Goal: Task Accomplishment & Management: Manage account settings

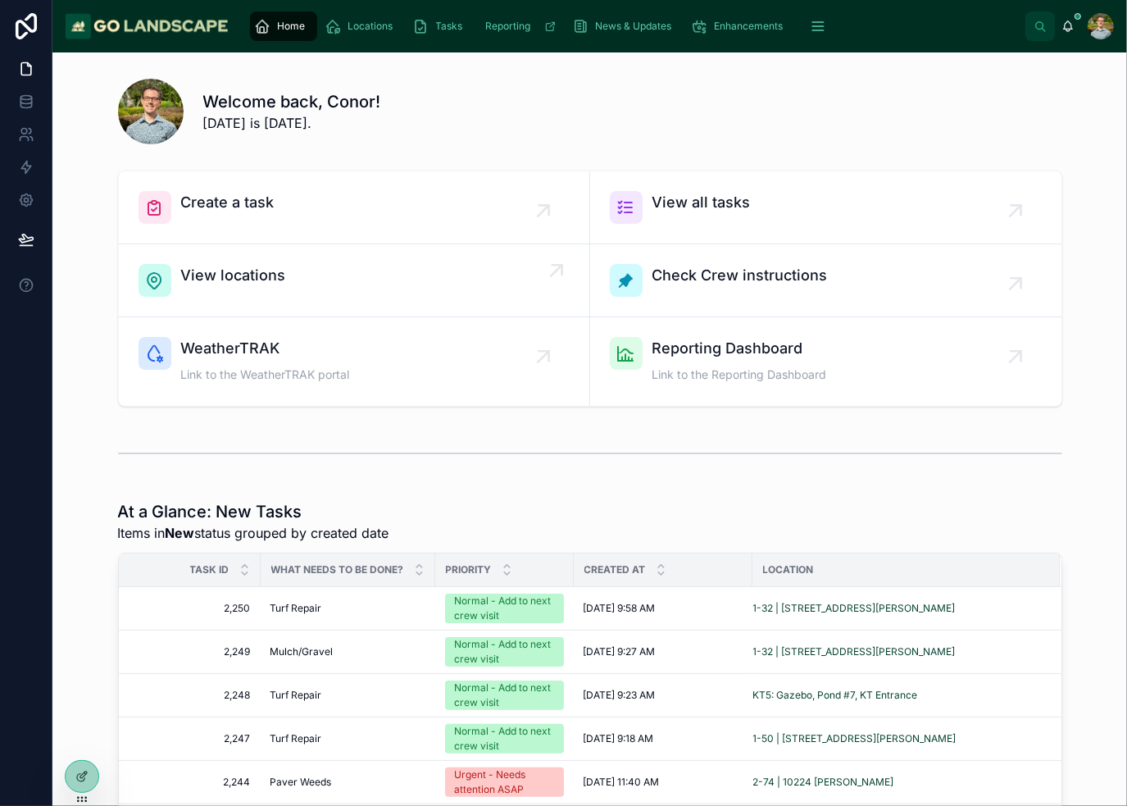
click at [338, 292] on div "View locations" at bounding box center [354, 280] width 431 height 33
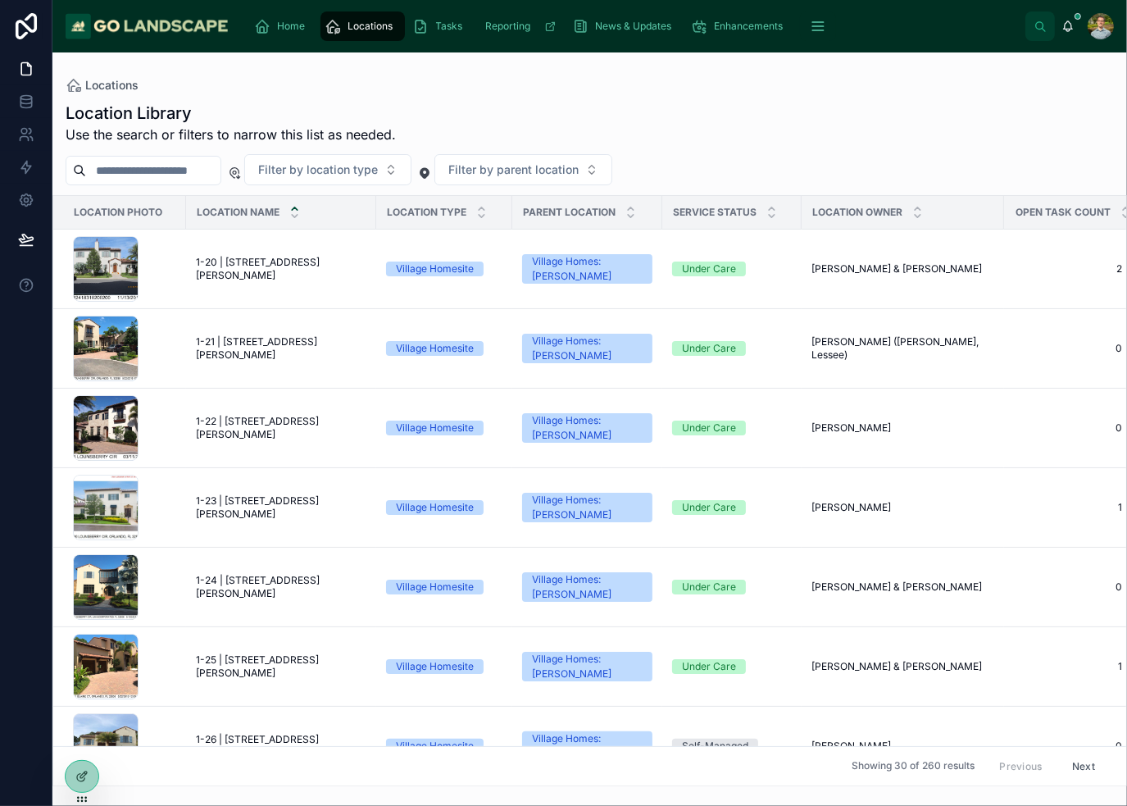
click at [217, 171] on input "text" at bounding box center [153, 170] width 134 height 23
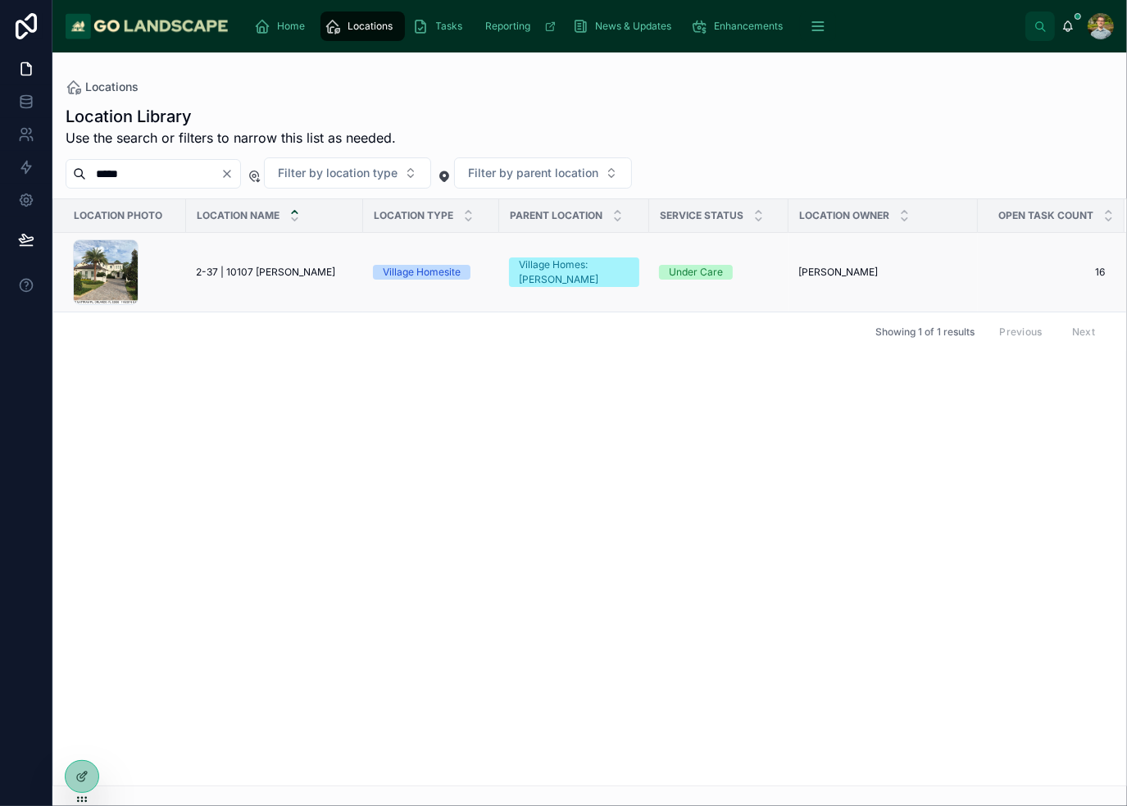
type input "*****"
click at [282, 277] on span "2-37 | 10107 [PERSON_NAME]" at bounding box center [265, 272] width 139 height 13
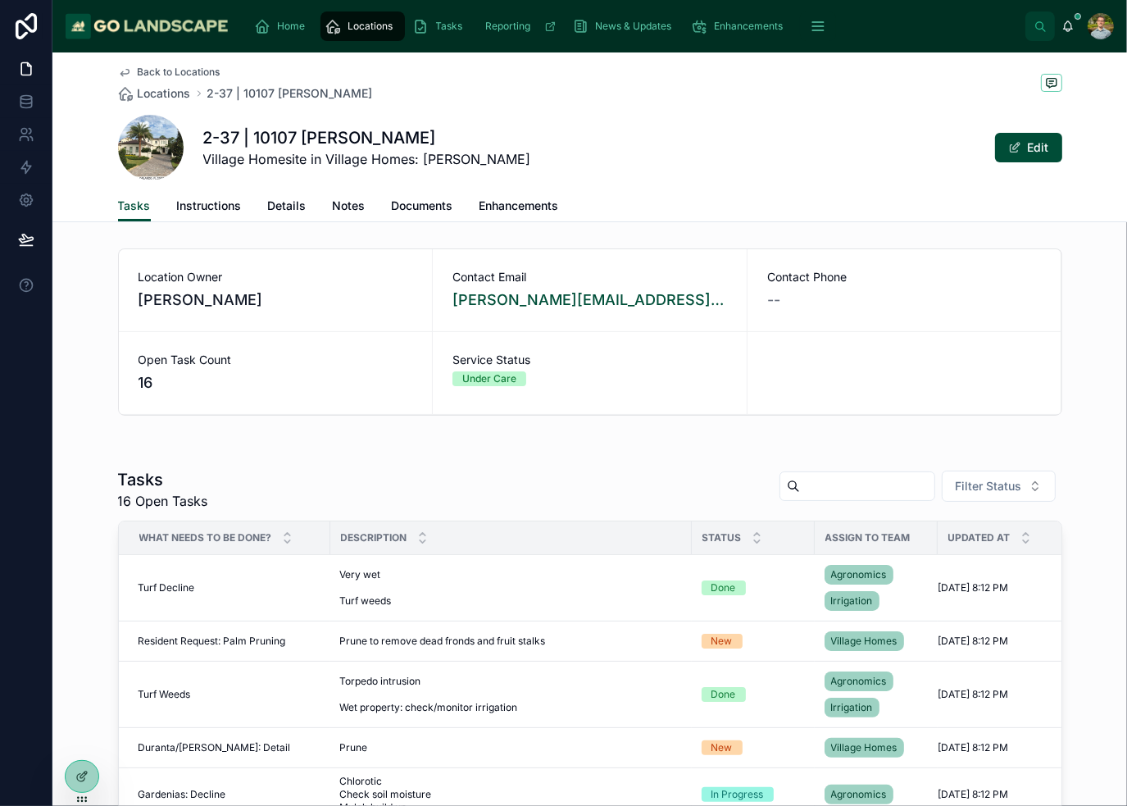
click at [516, 134] on div "2-37 | 10107 [PERSON_NAME][GEOGRAPHIC_DATA] Homesite in Village Homes: [PERSON_…" at bounding box center [590, 148] width 945 height 66
click at [758, 153] on div "2-37 | 10107 [PERSON_NAME][GEOGRAPHIC_DATA] Homesite in Village Homes: [PERSON_…" at bounding box center [590, 148] width 945 height 66
click at [685, 80] on div "Back to Locations Locations 2-37 | 10107 [PERSON_NAME]" at bounding box center [590, 84] width 945 height 36
click at [731, 126] on div "2-37 | 10107 [PERSON_NAME][GEOGRAPHIC_DATA] Homesite in Village Homes: [PERSON_…" at bounding box center [590, 148] width 945 height 66
click at [763, 160] on div "2-37 | 10107 [PERSON_NAME][GEOGRAPHIC_DATA] Homesite in Village Homes: [PERSON_…" at bounding box center [590, 148] width 945 height 66
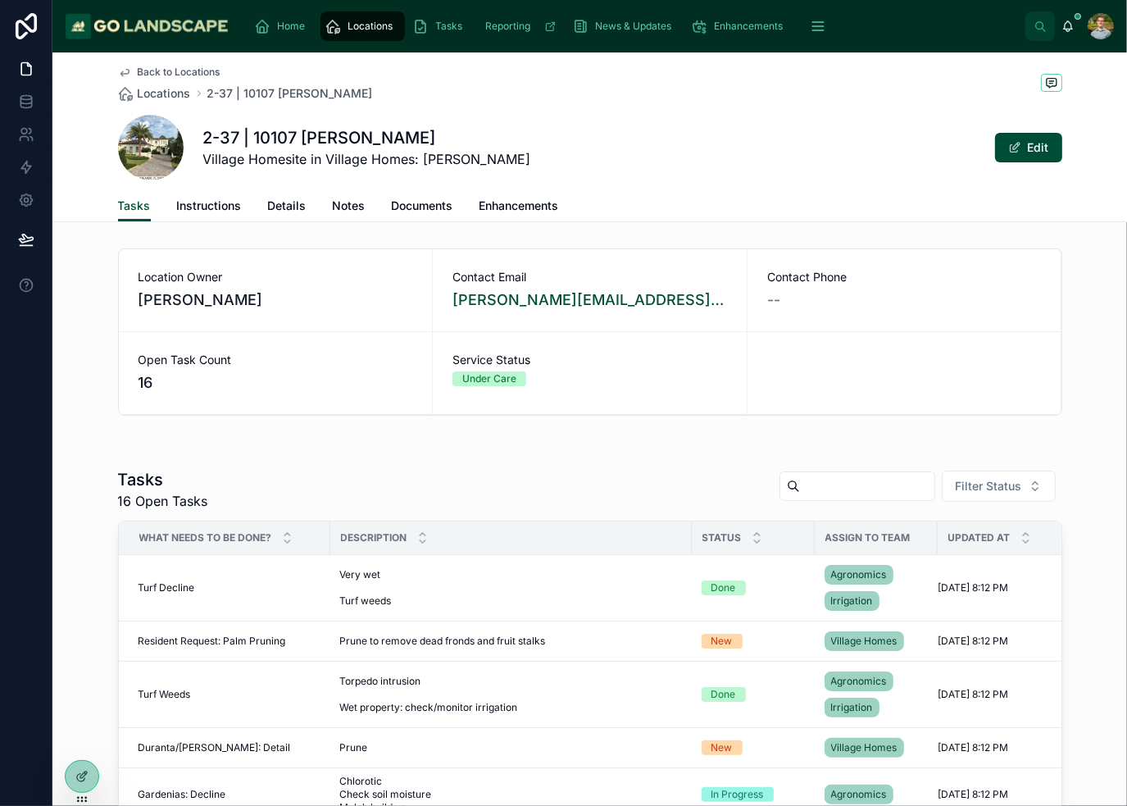
click at [768, 133] on div "2-37 | 10107 [PERSON_NAME][GEOGRAPHIC_DATA] Homesite in Village Homes: [PERSON_…" at bounding box center [590, 148] width 945 height 66
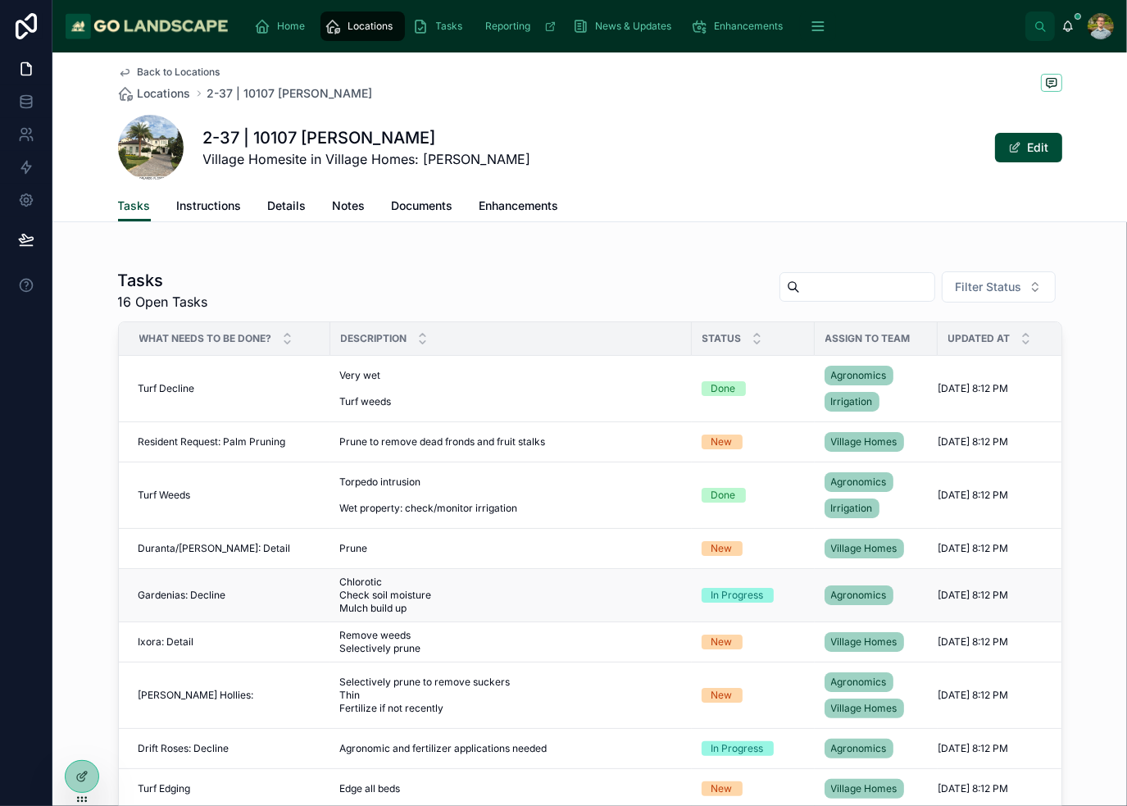
scroll to position [164, 0]
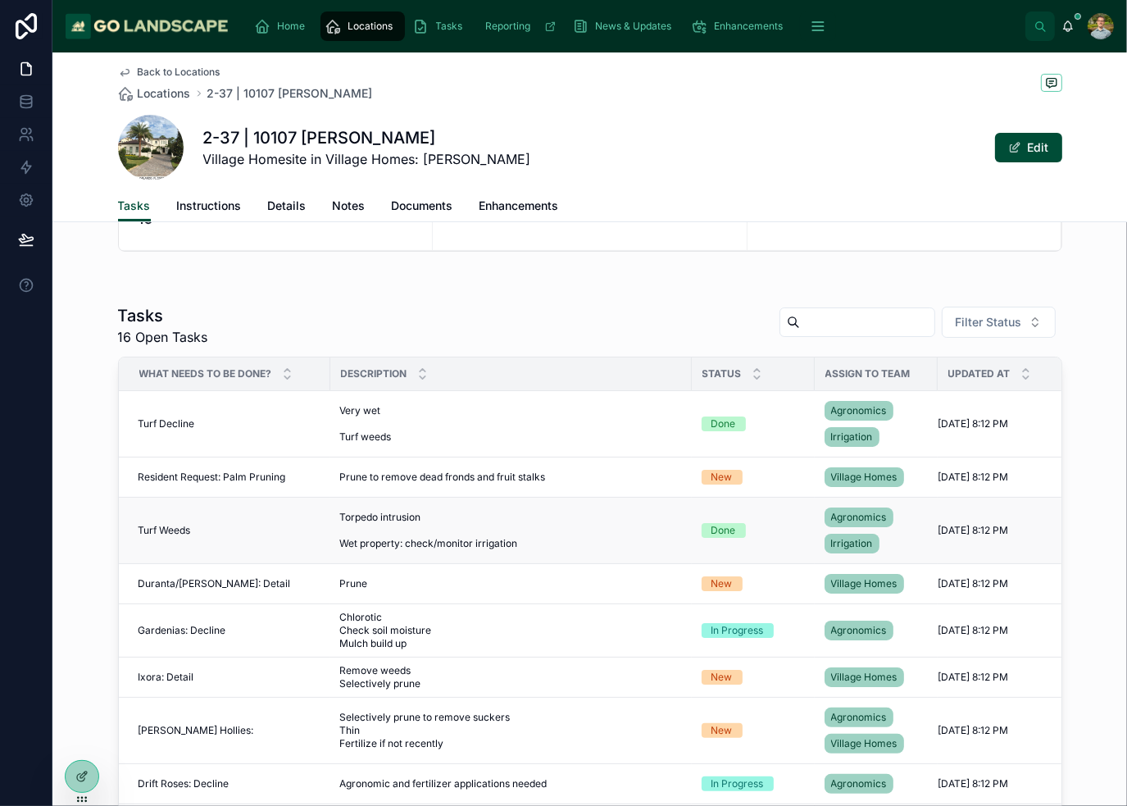
click at [558, 531] on span "Torpedo intrusion Wet property: check/monitor irrigation" at bounding box center [471, 530] width 262 height 39
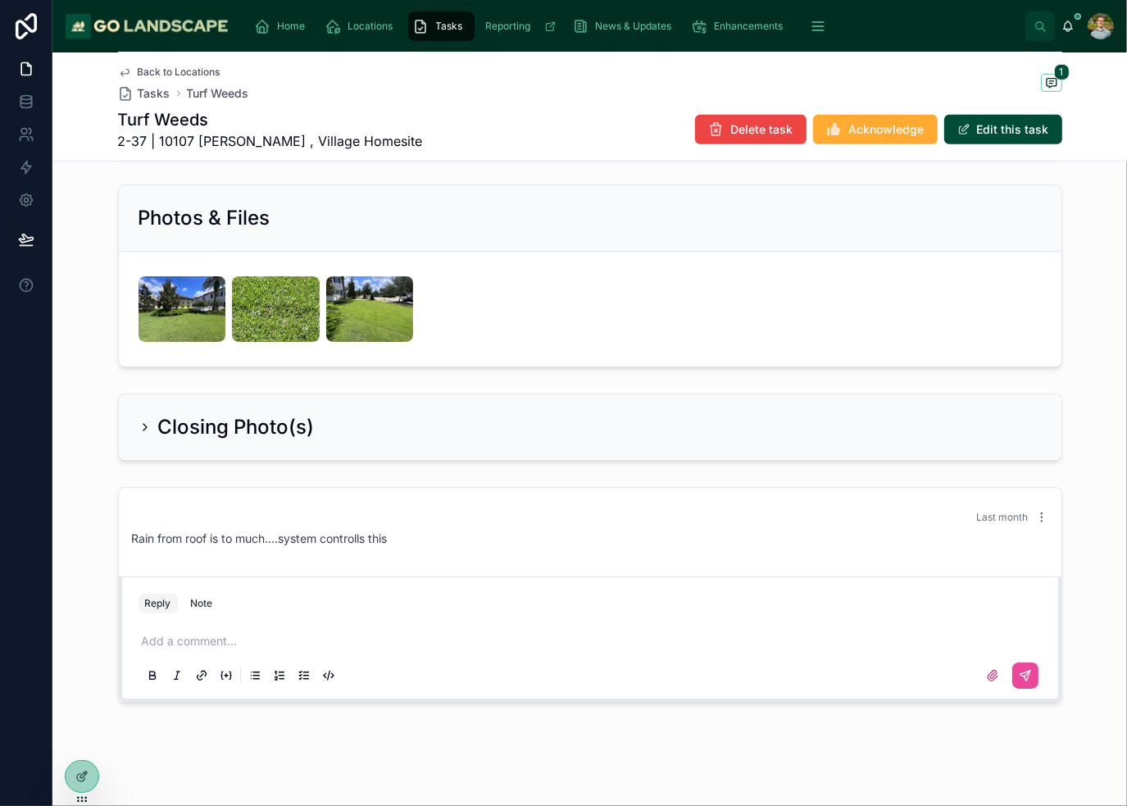
scroll to position [656, 0]
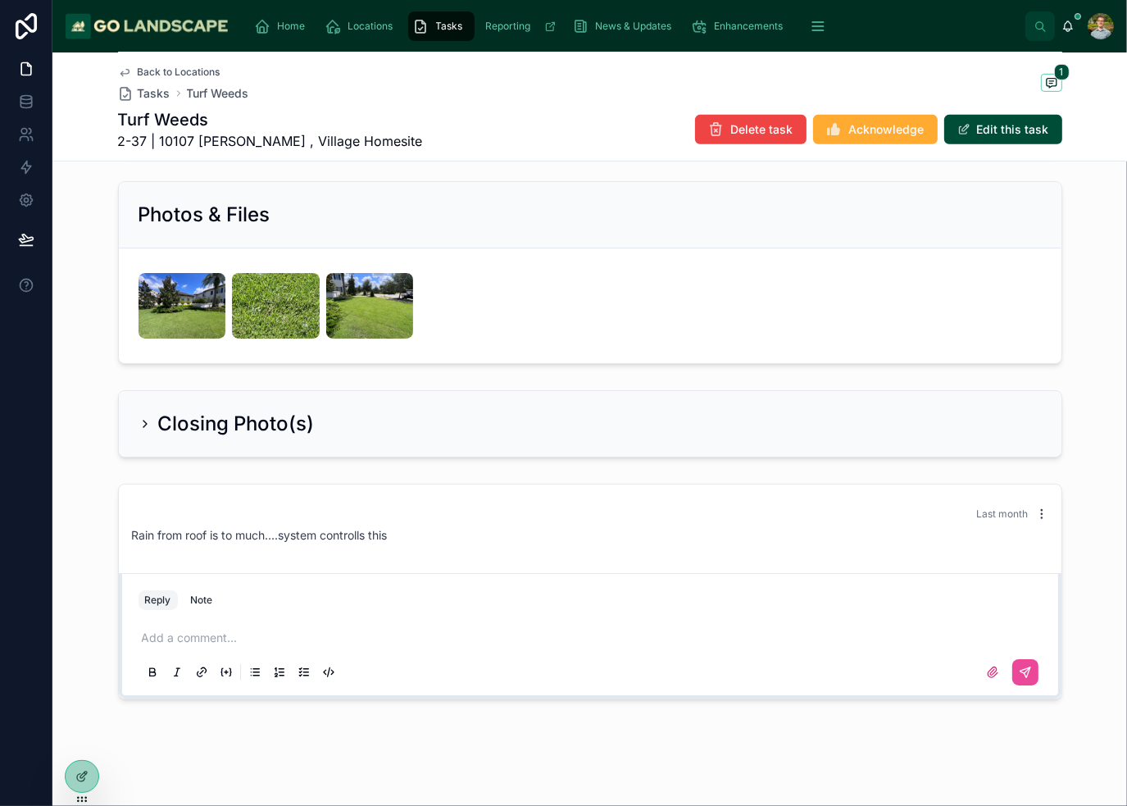
click at [1036, 511] on icon at bounding box center [1042, 514] width 13 height 13
click at [583, 547] on div "Last month Rain from roof is to much....system controlls this" at bounding box center [590, 526] width 936 height 56
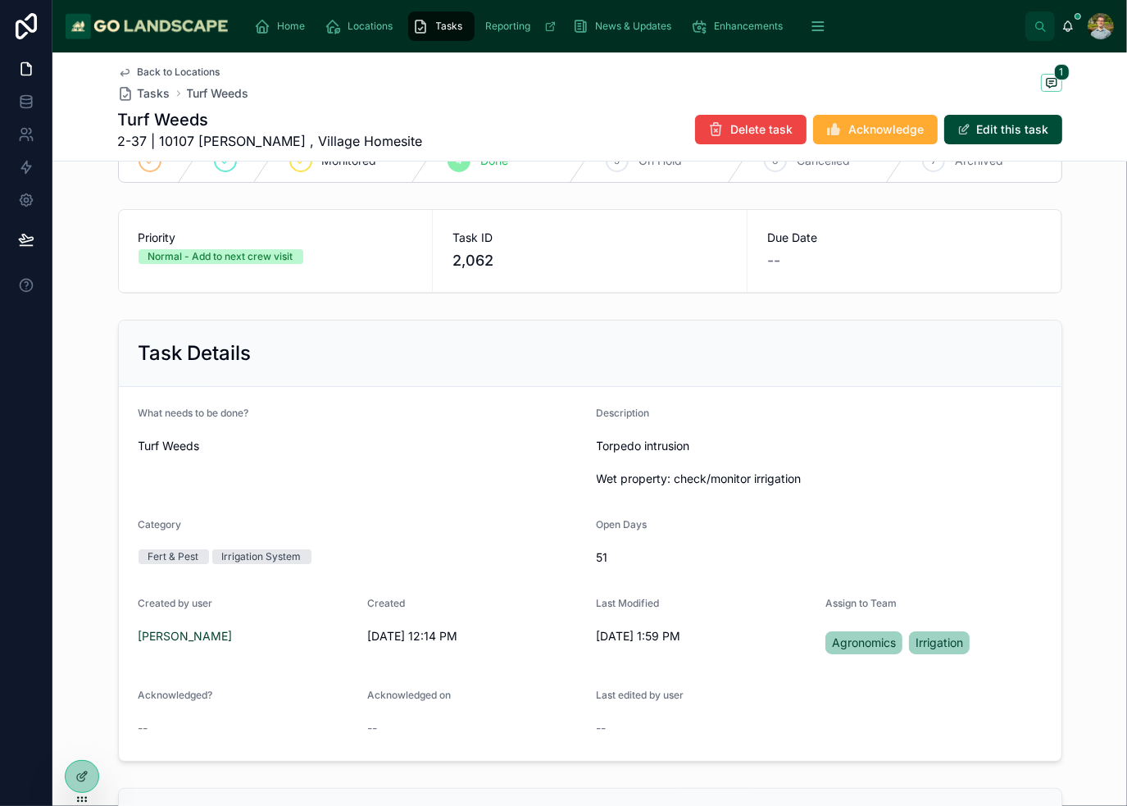
scroll to position [0, 0]
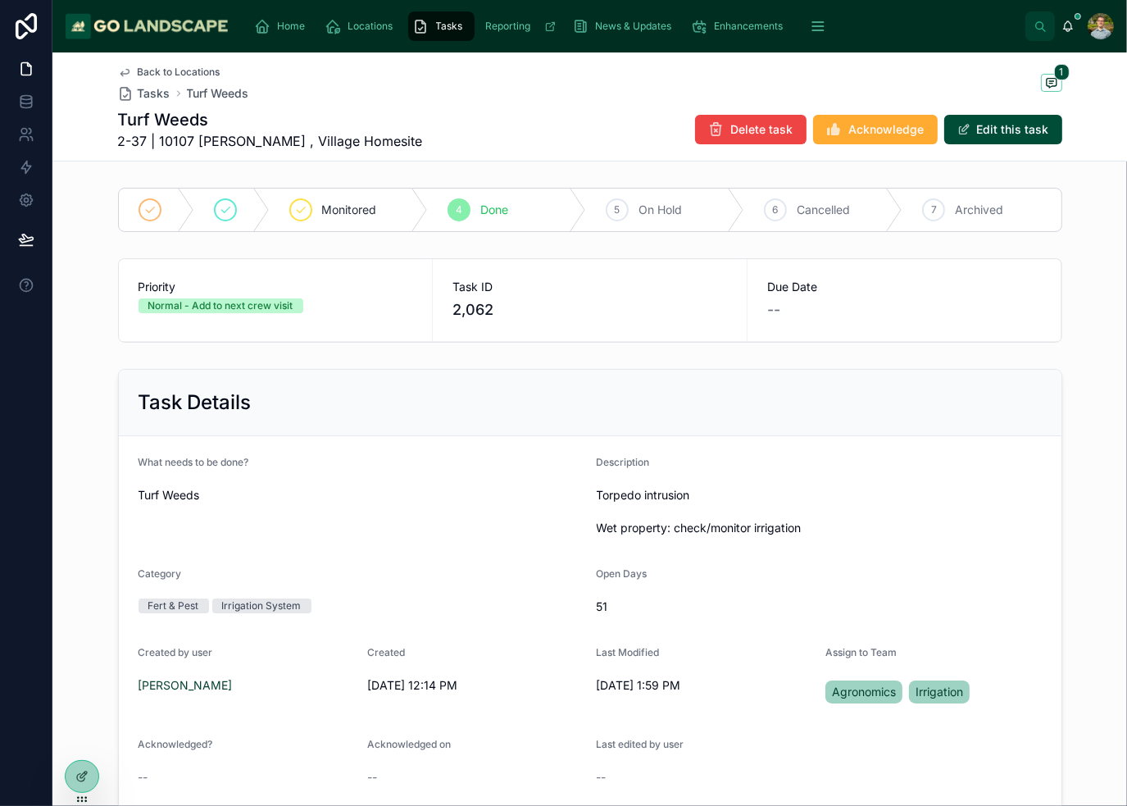
click at [207, 75] on span "Back to Locations" at bounding box center [179, 72] width 83 height 13
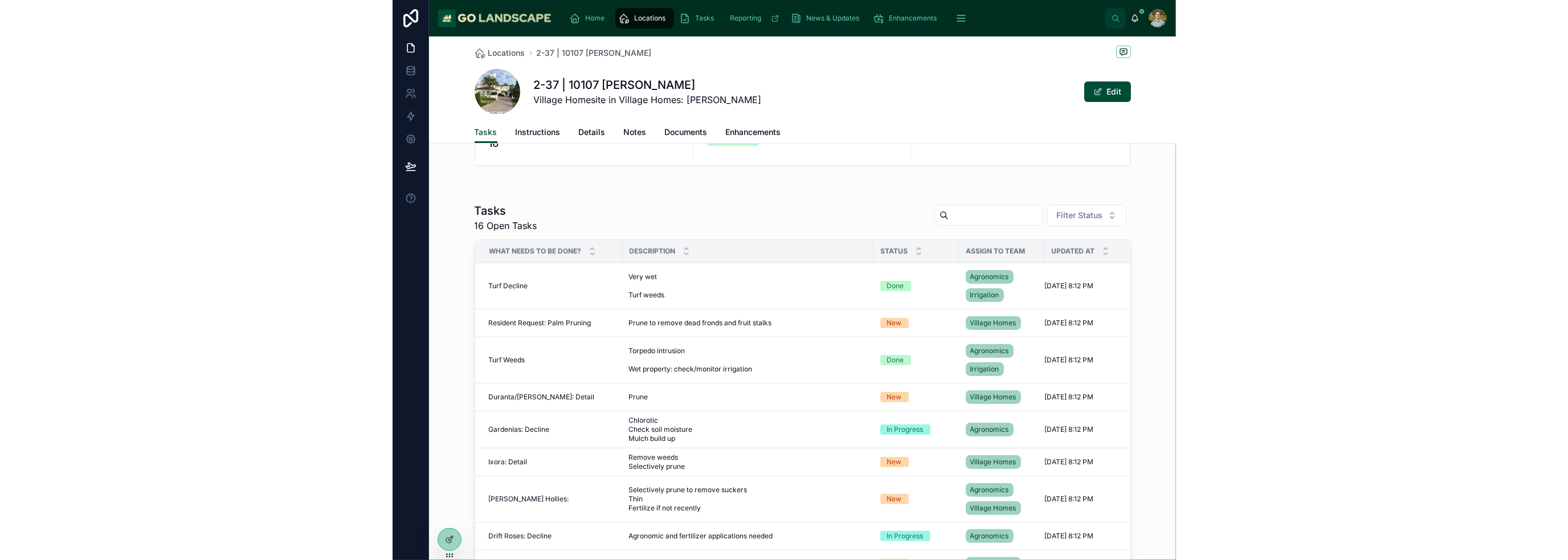
scroll to position [114, 0]
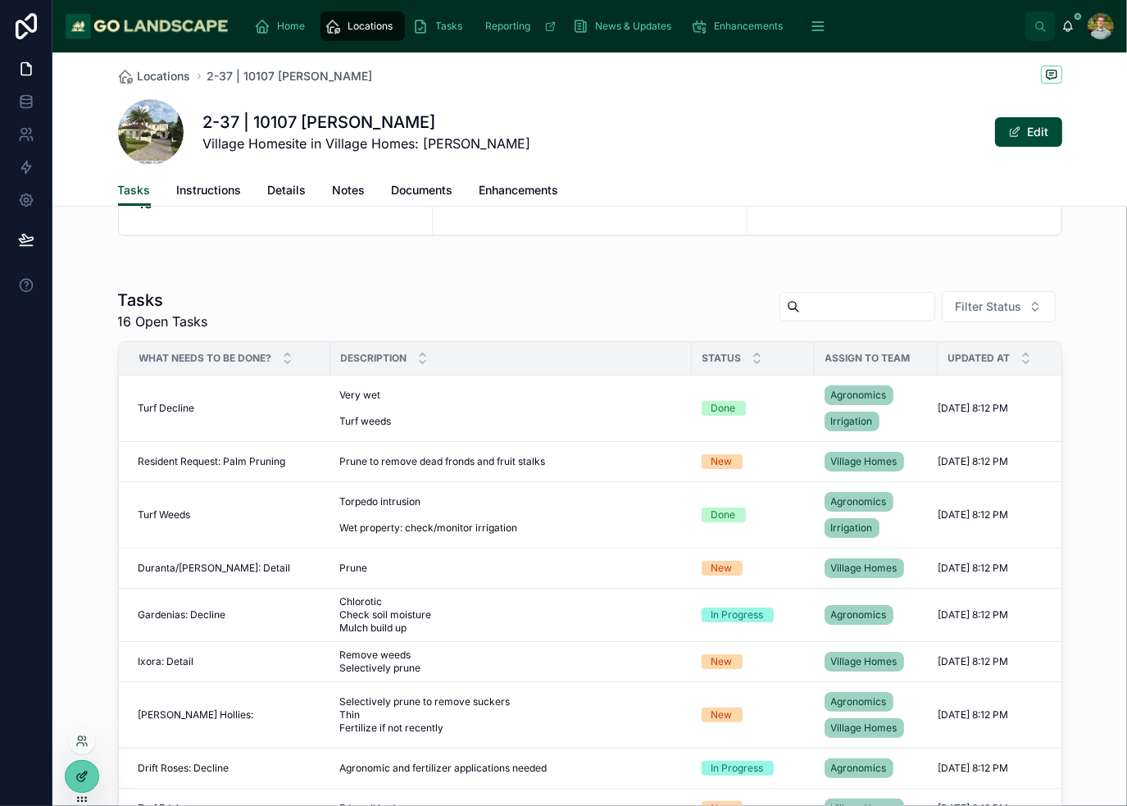
click at [71, 770] on div at bounding box center [82, 776] width 33 height 31
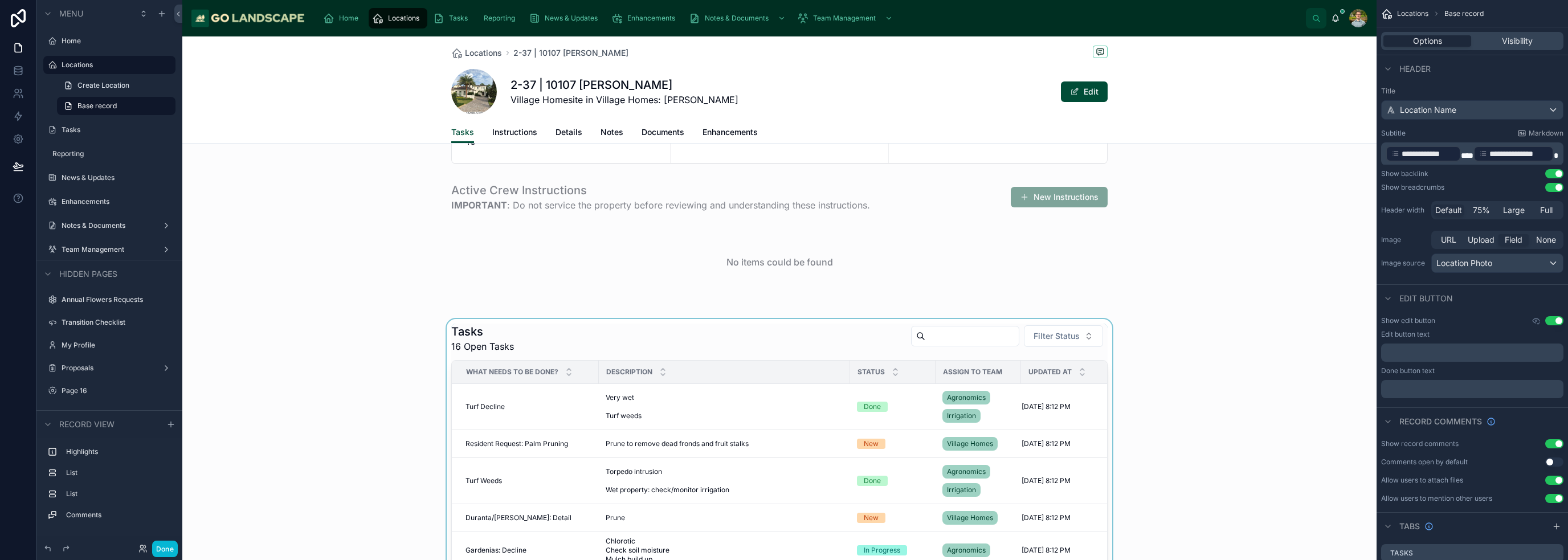
click at [783, 396] on div at bounding box center [779, 538] width 1194 height 440
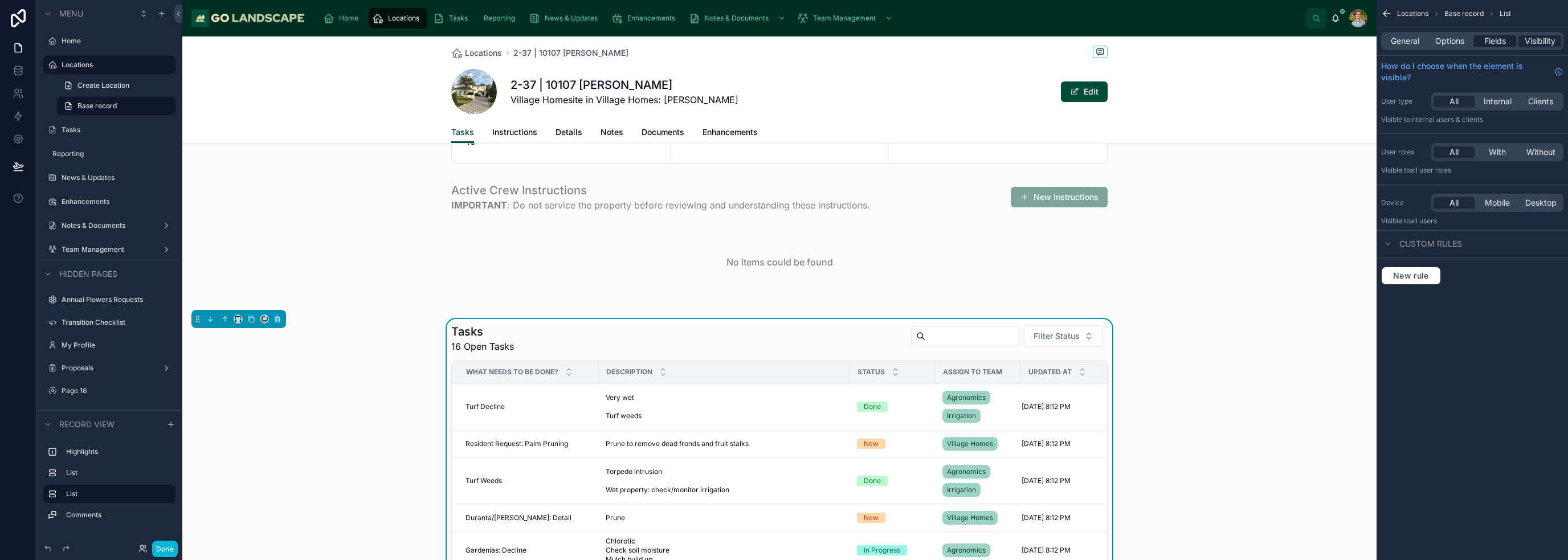
click at [783, 42] on span "Fields" at bounding box center [1494, 41] width 22 height 11
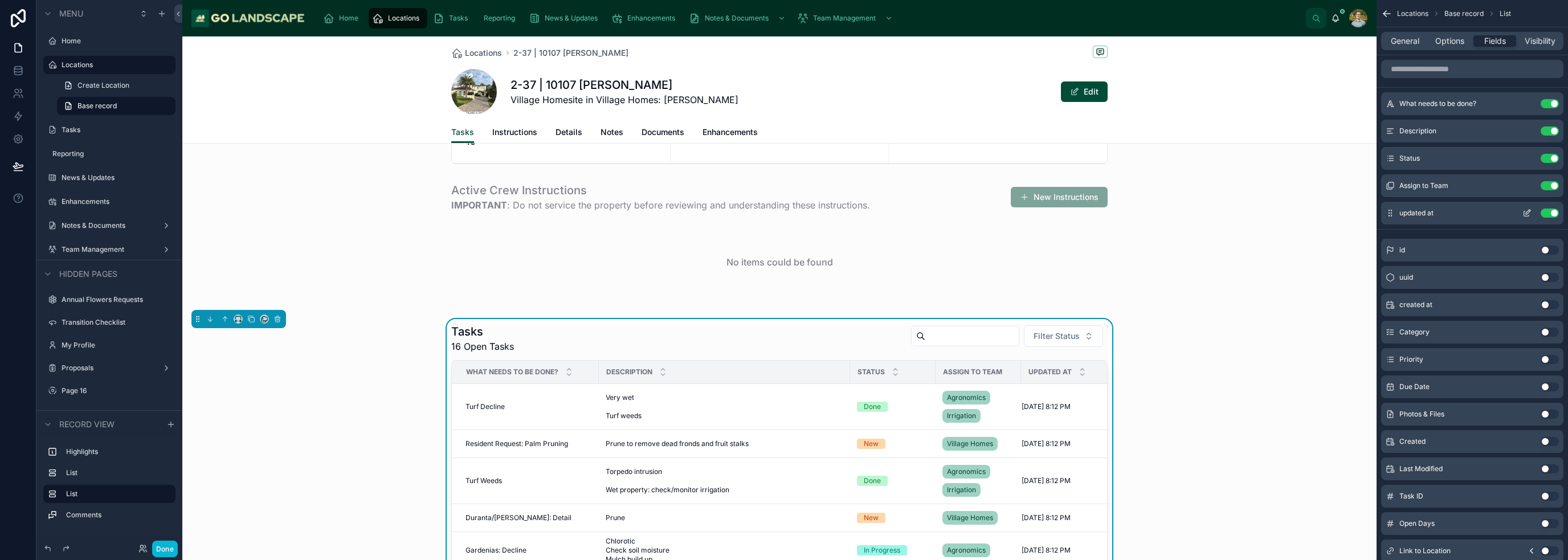
click at [783, 211] on button "Use setting" at bounding box center [1549, 213] width 18 height 9
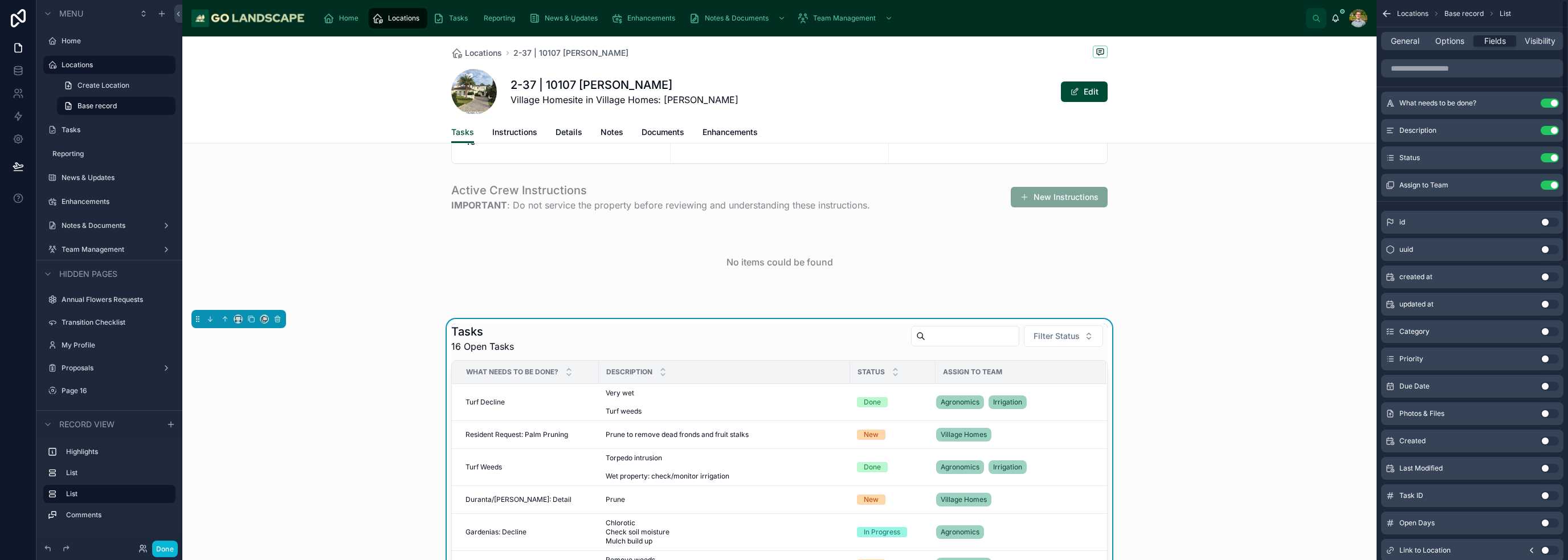
scroll to position [0, 0]
click at [783, 303] on button "Use setting" at bounding box center [1549, 304] width 18 height 9
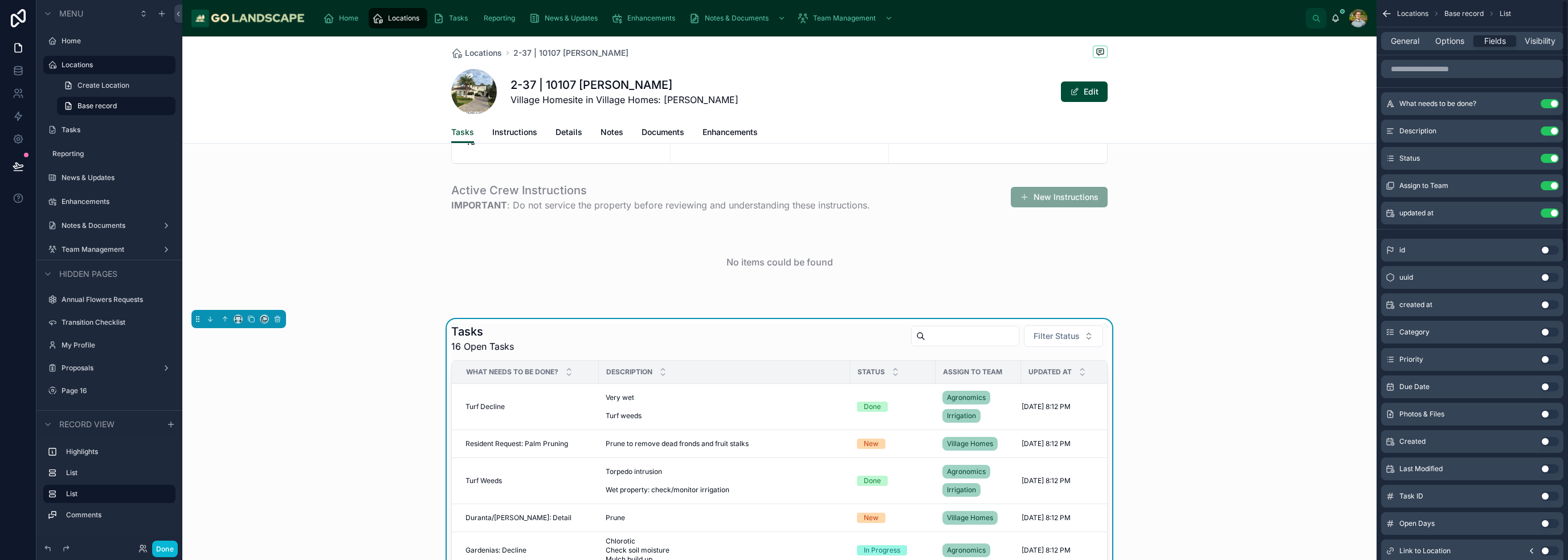
click at [783, 303] on button "Use setting" at bounding box center [1549, 304] width 18 height 9
click at [783, 215] on button "Use setting" at bounding box center [1549, 213] width 18 height 9
click at [783, 394] on div "Tasks 16 Open Tasks Filter Status What needs to be done? Description Status Ass…" at bounding box center [779, 538] width 1194 height 440
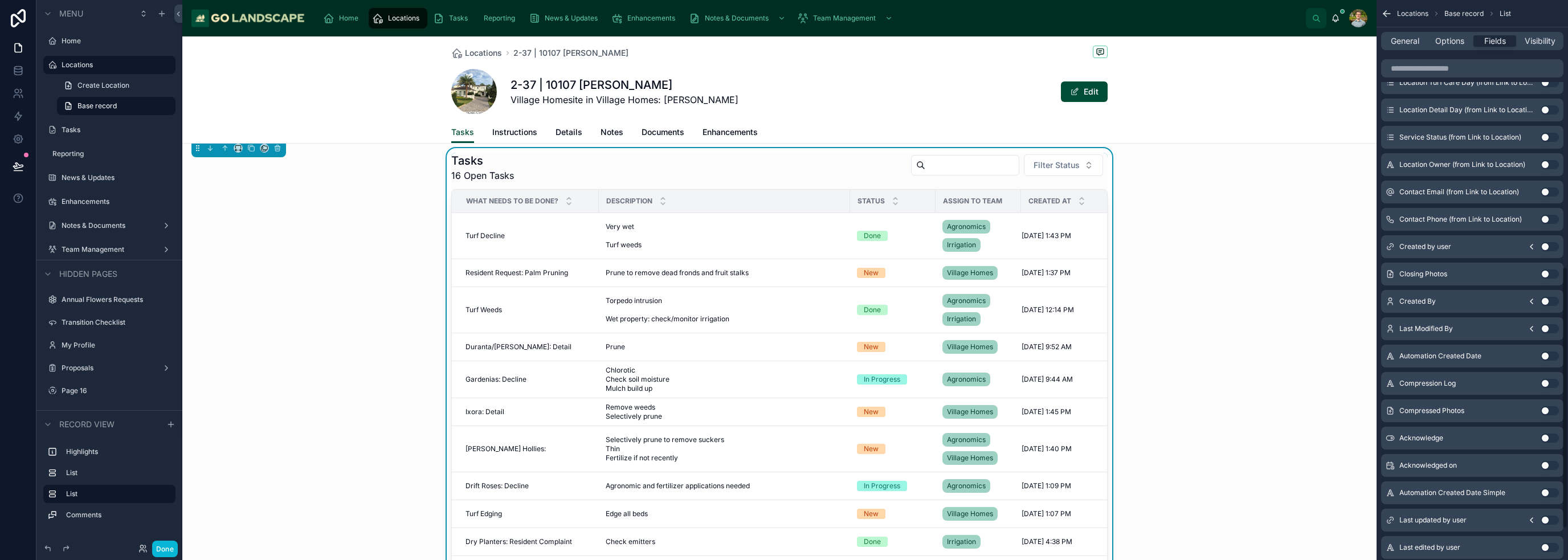
scroll to position [570, 0]
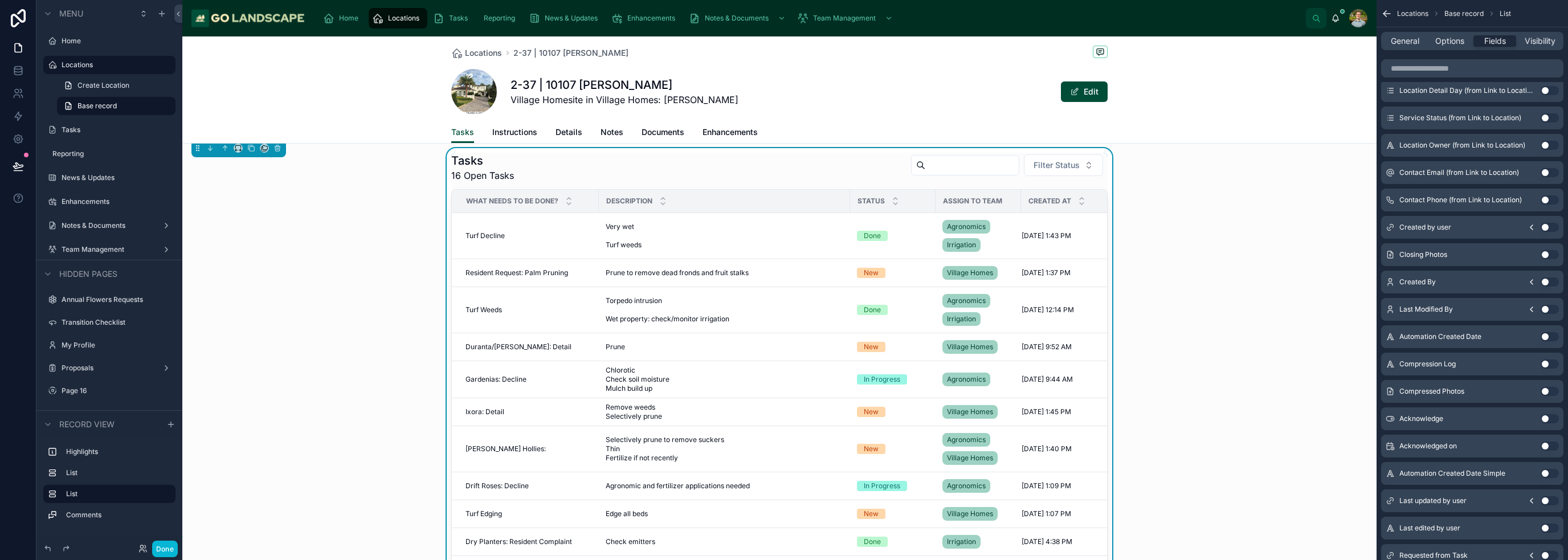
click at [783, 309] on icon "scrollable content" at bounding box center [1531, 309] width 9 height 9
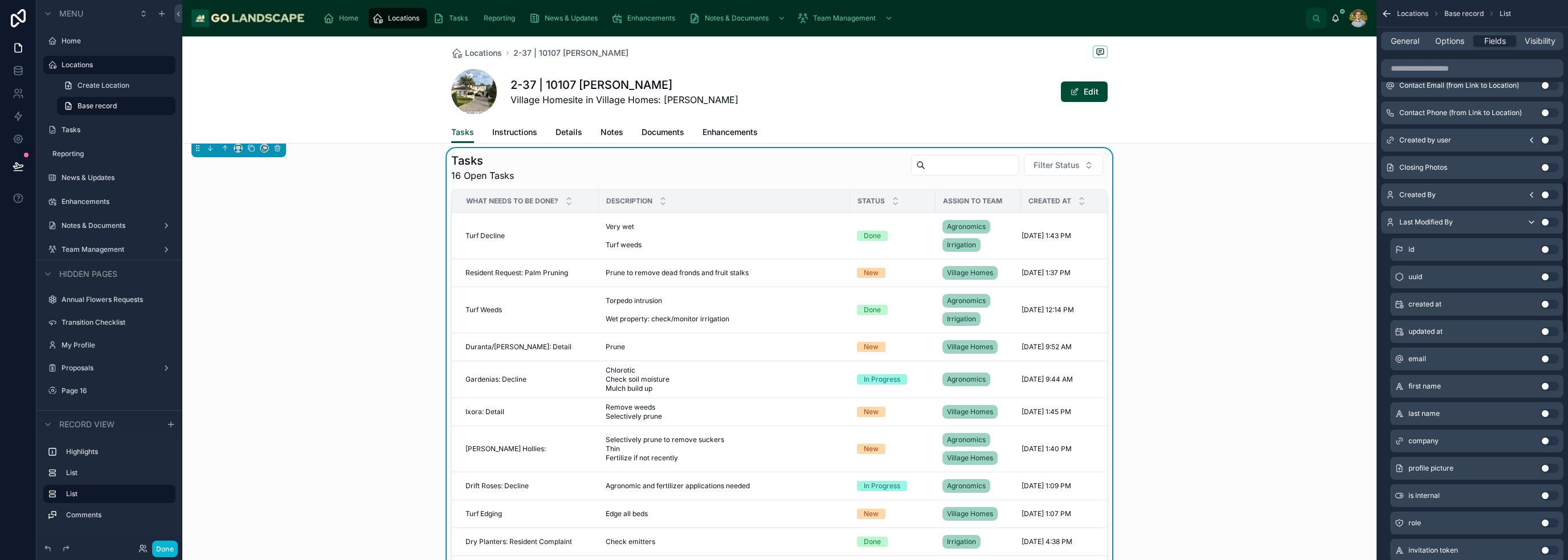
scroll to position [684, 0]
click at [783, 306] on button "Use setting" at bounding box center [1549, 304] width 18 height 9
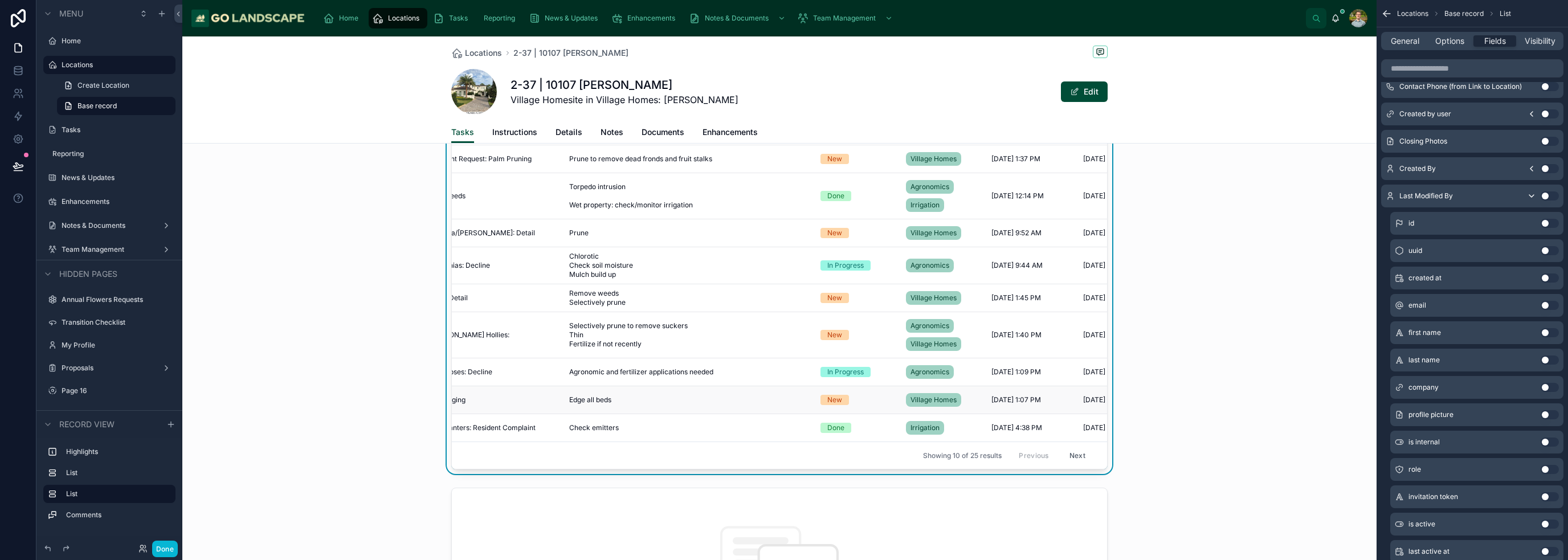
scroll to position [0, 98]
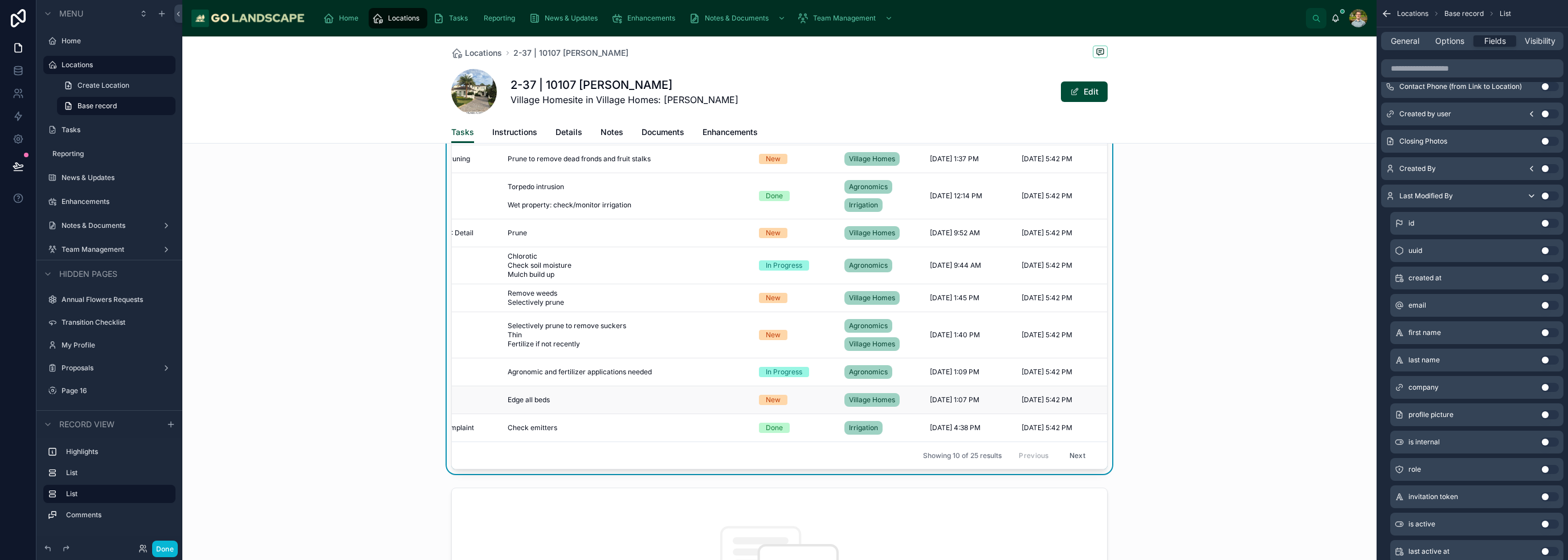
drag, startPoint x: 890, startPoint y: 390, endPoint x: 1039, endPoint y: 388, distance: 149.0
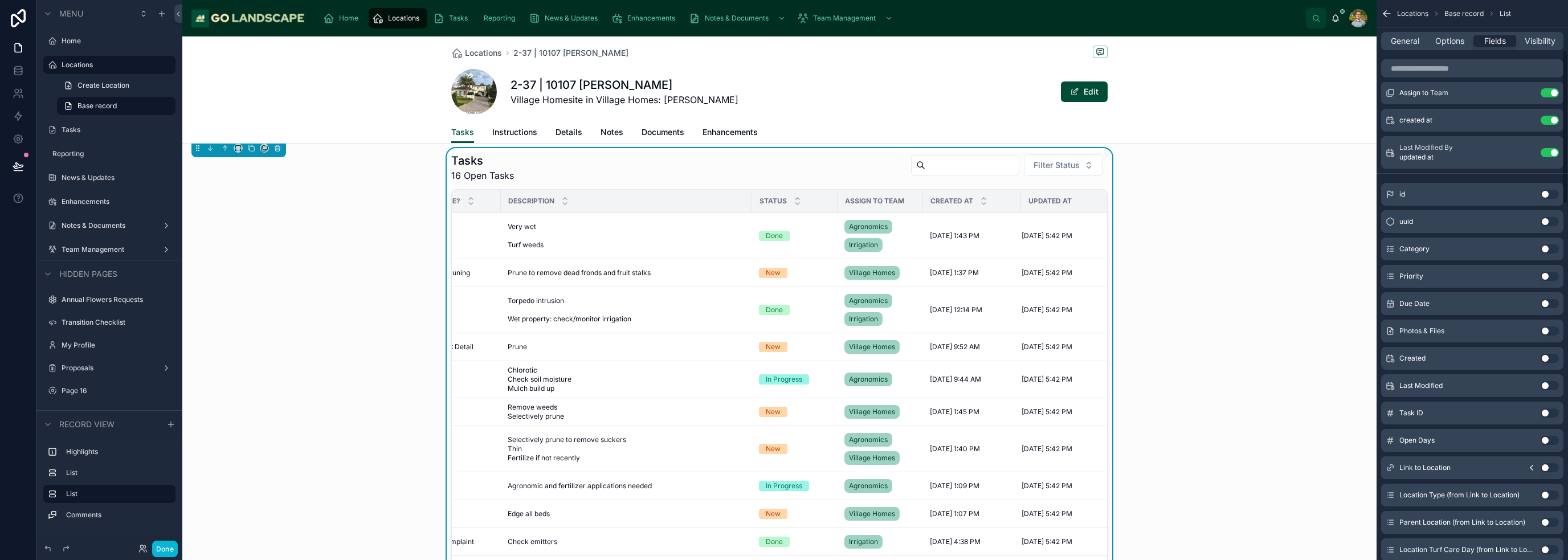
scroll to position [9, 0]
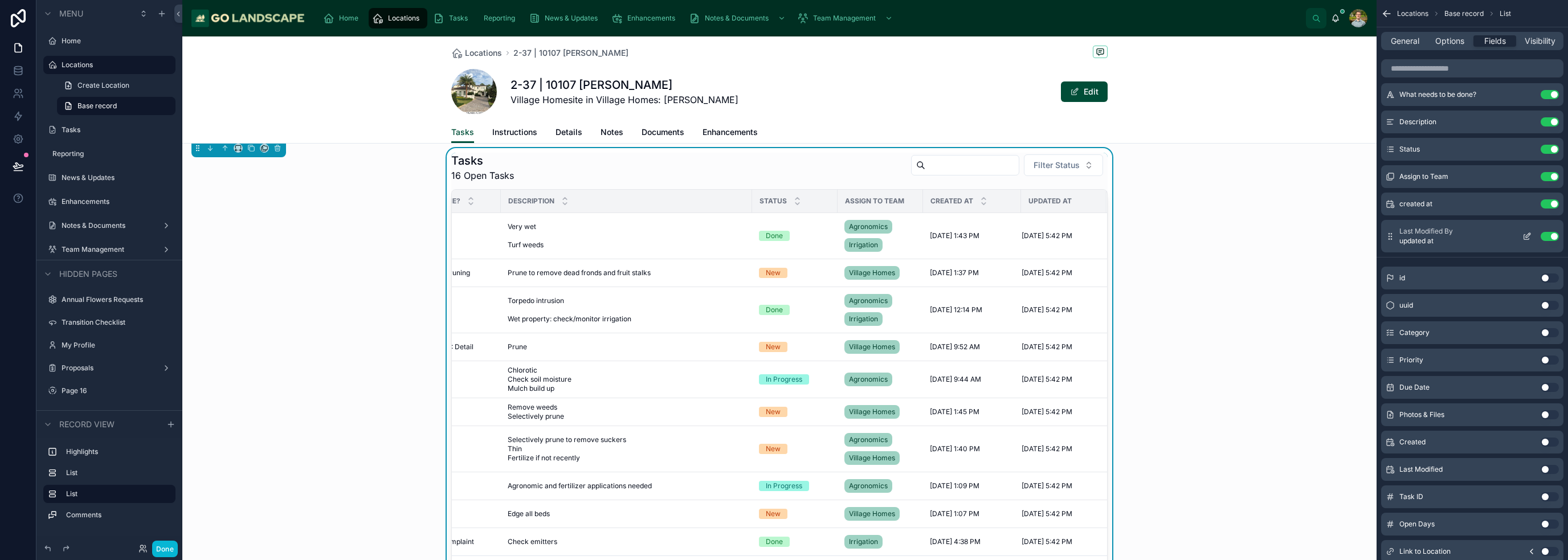
click at [783, 235] on button "Use setting" at bounding box center [1549, 236] width 18 height 9
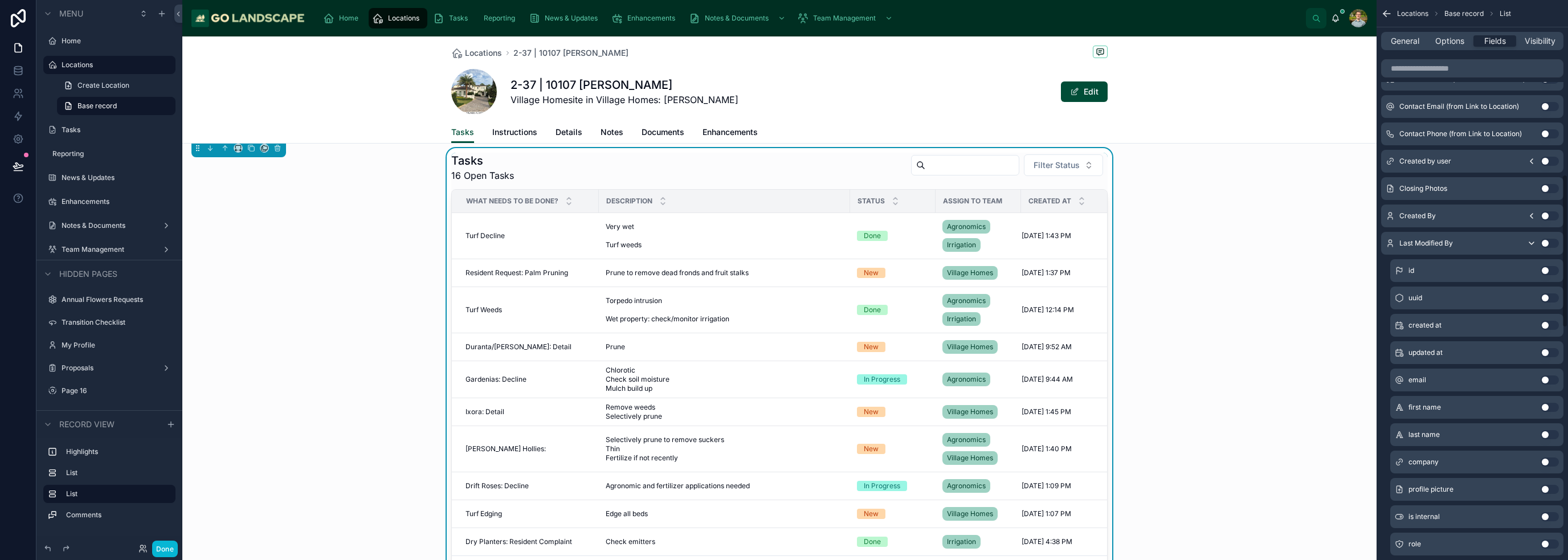
click at [783, 242] on icon "scrollable content" at bounding box center [1531, 243] width 9 height 9
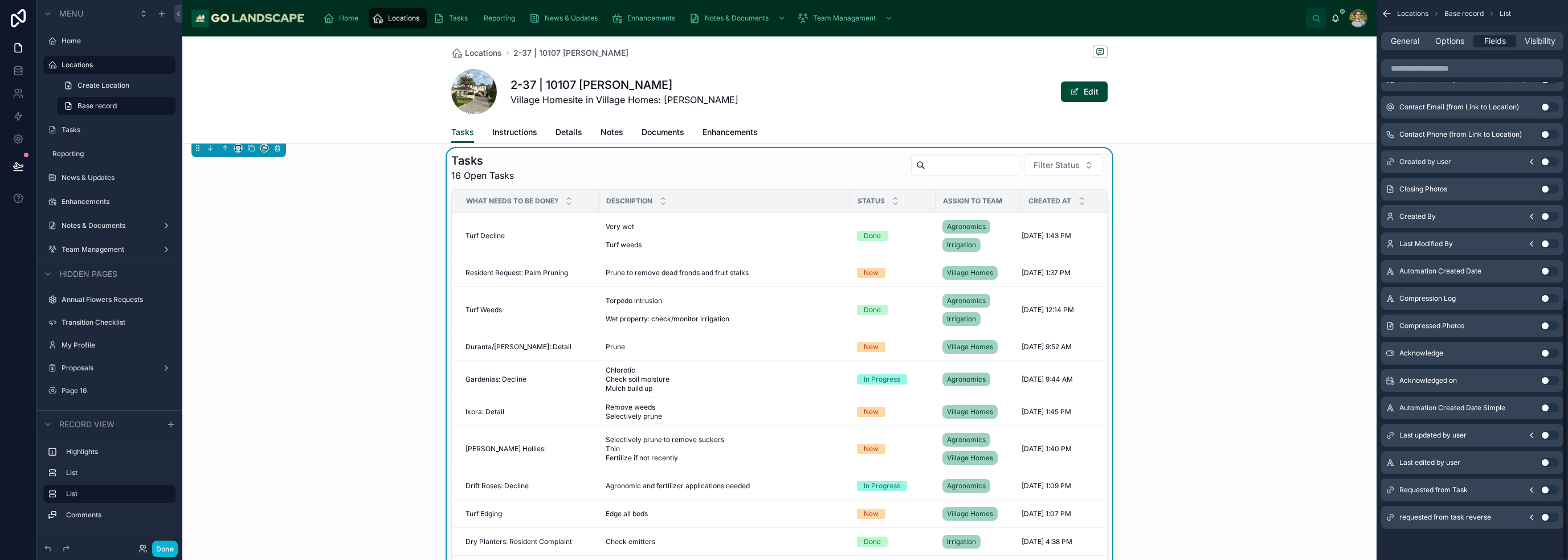
click at [783, 161] on icon "scrollable content" at bounding box center [1531, 161] width 9 height 9
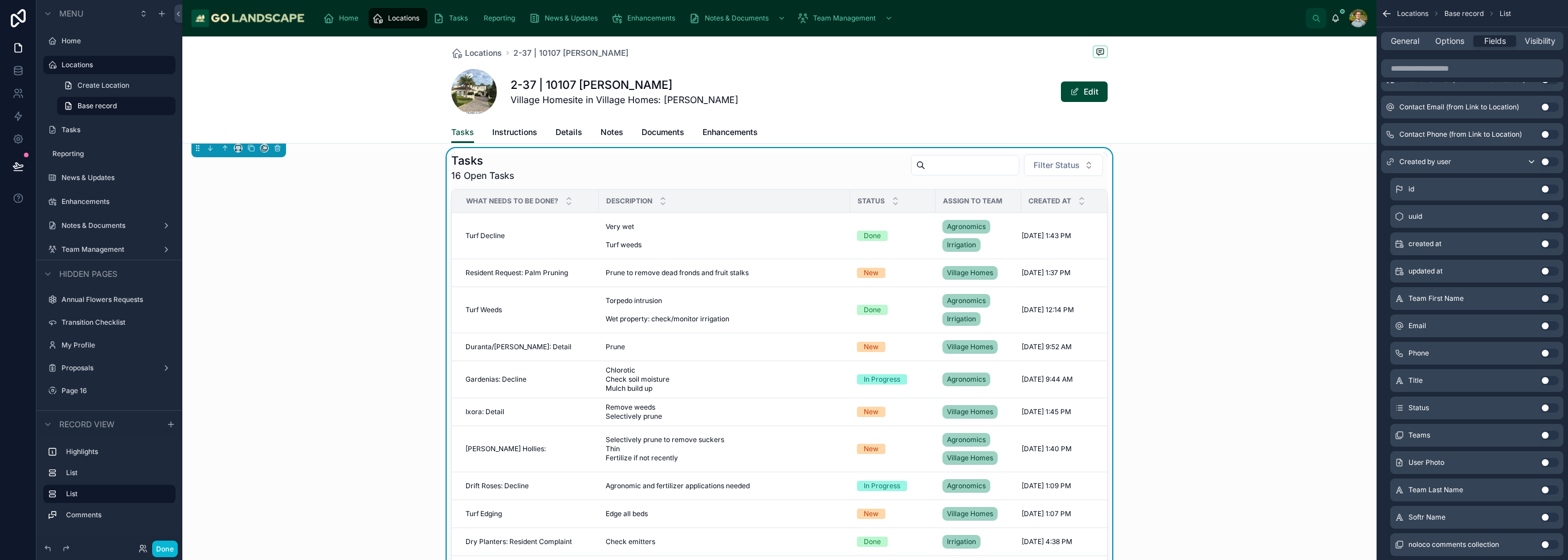
click at [783, 295] on button "Use setting" at bounding box center [1549, 298] width 18 height 9
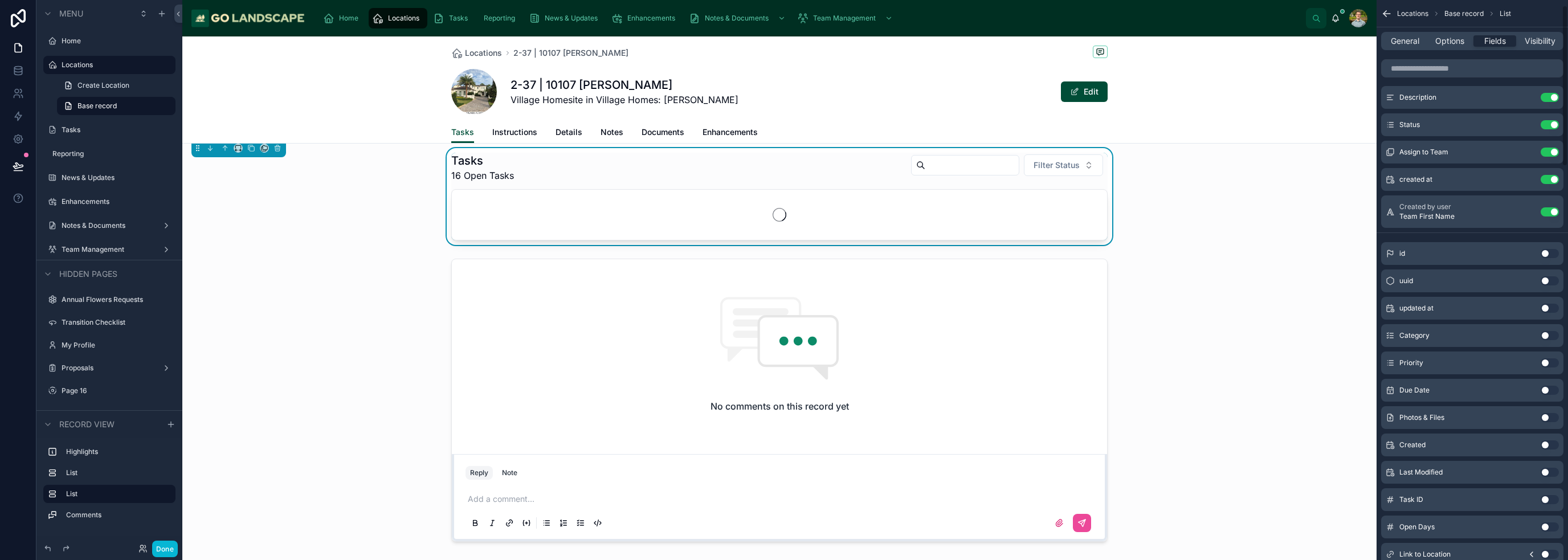
scroll to position [0, 0]
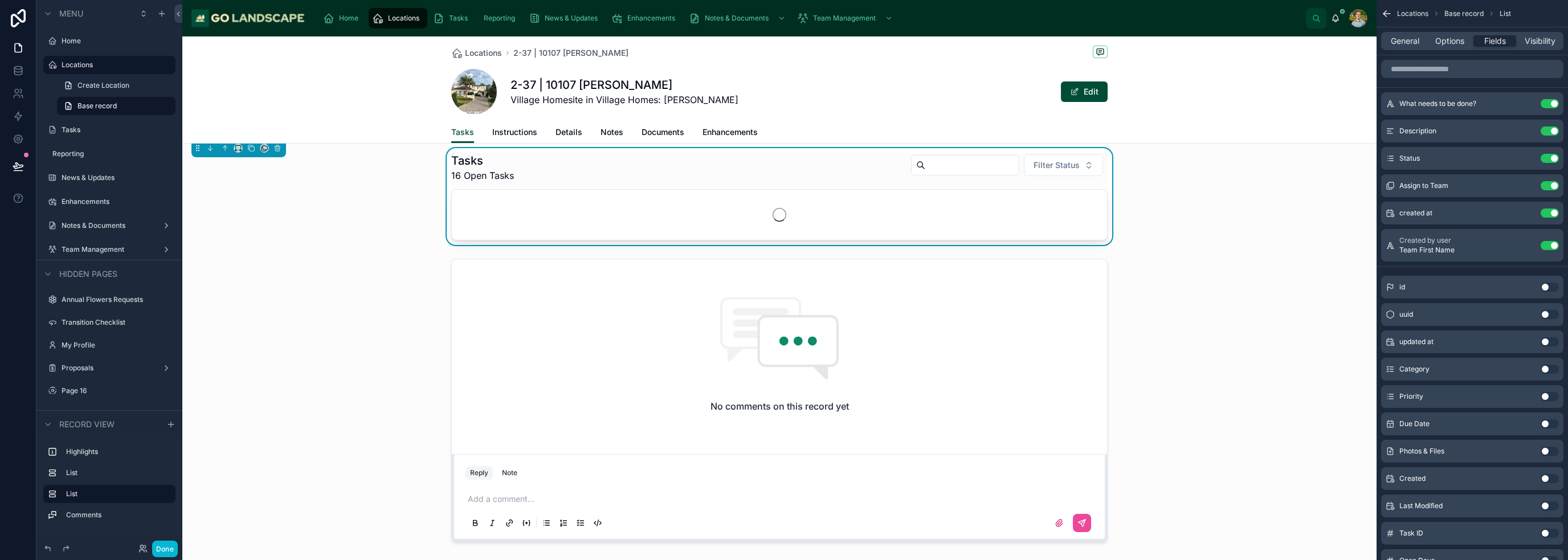
click at [783, 243] on button "Use setting" at bounding box center [1549, 245] width 18 height 9
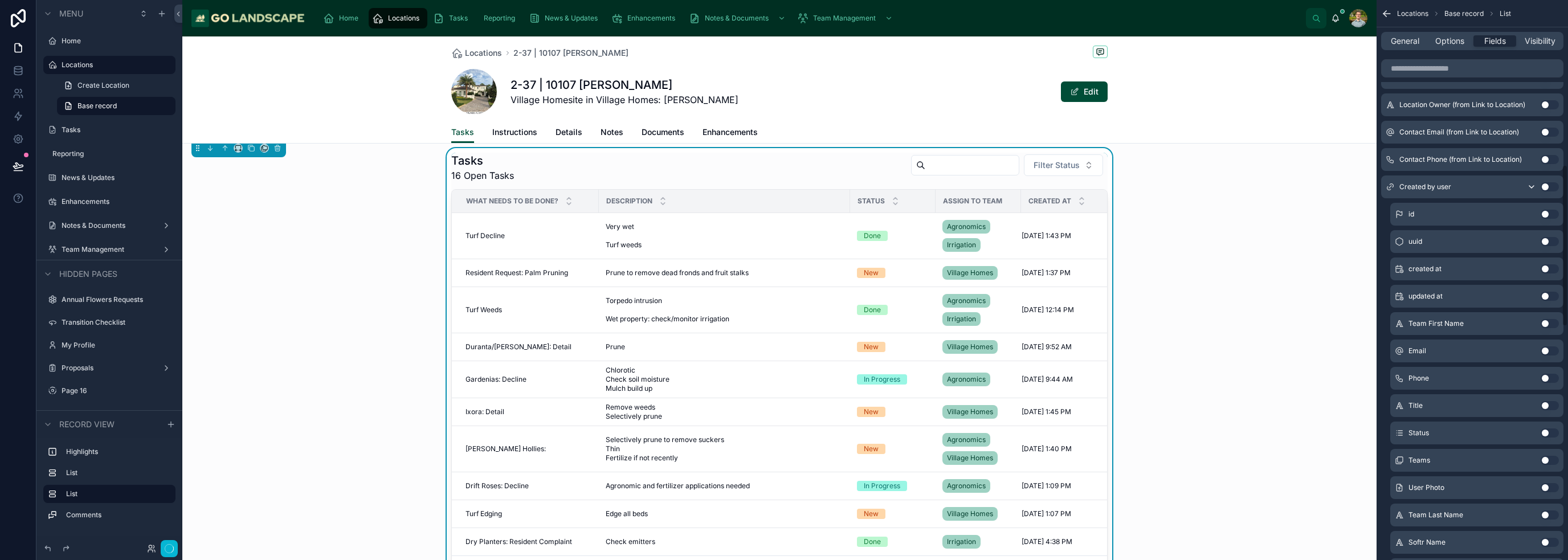
scroll to position [570, 0]
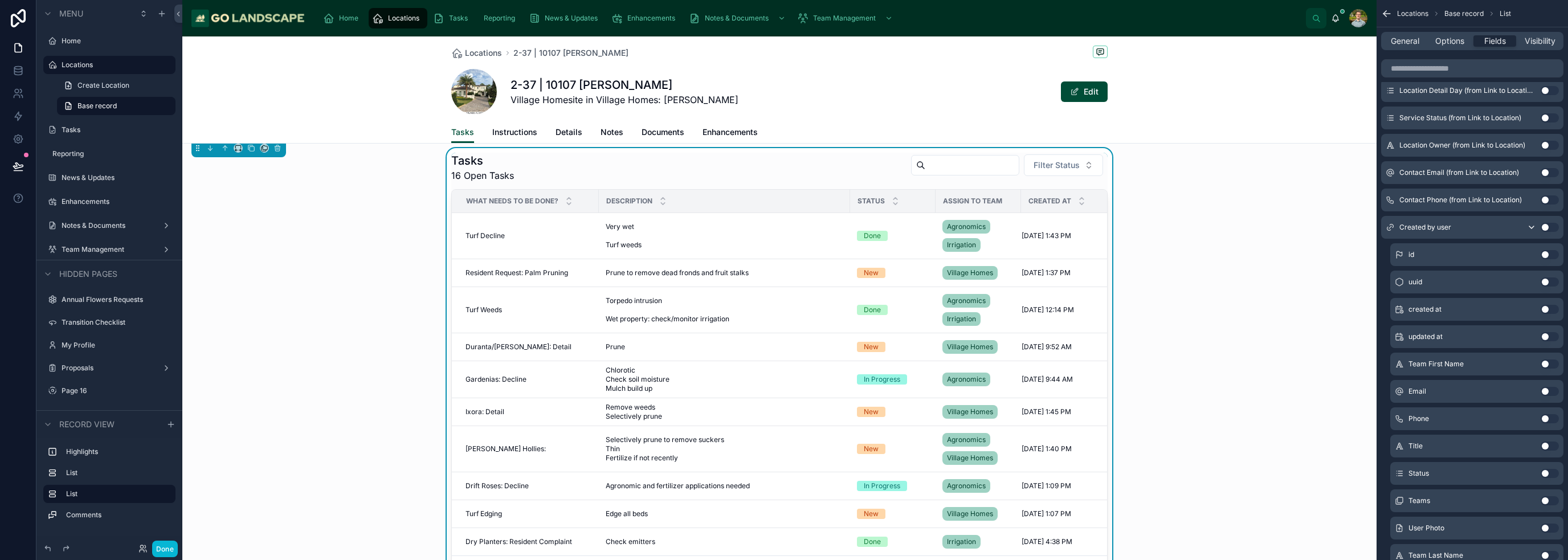
drag, startPoint x: 1545, startPoint y: 227, endPoint x: 1534, endPoint y: 231, distance: 11.7
click at [783, 215] on div "id Use setting uuid Use setting updated at Use setting Category Use setting Pri…" at bounding box center [1472, 498] width 192 height 1668
click at [783, 225] on icon "scrollable content" at bounding box center [1531, 227] width 9 height 9
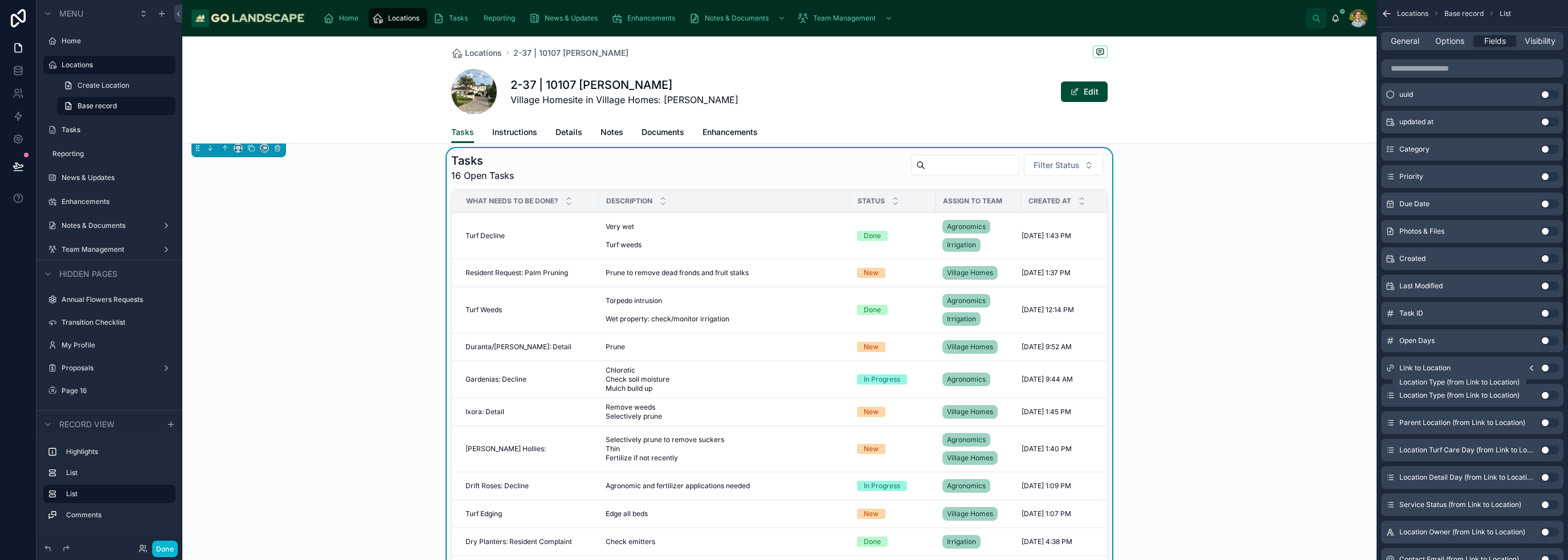
scroll to position [179, 0]
click at [783, 315] on button "Use setting" at bounding box center [1549, 316] width 18 height 9
click at [783, 343] on button "Use setting" at bounding box center [1549, 344] width 18 height 9
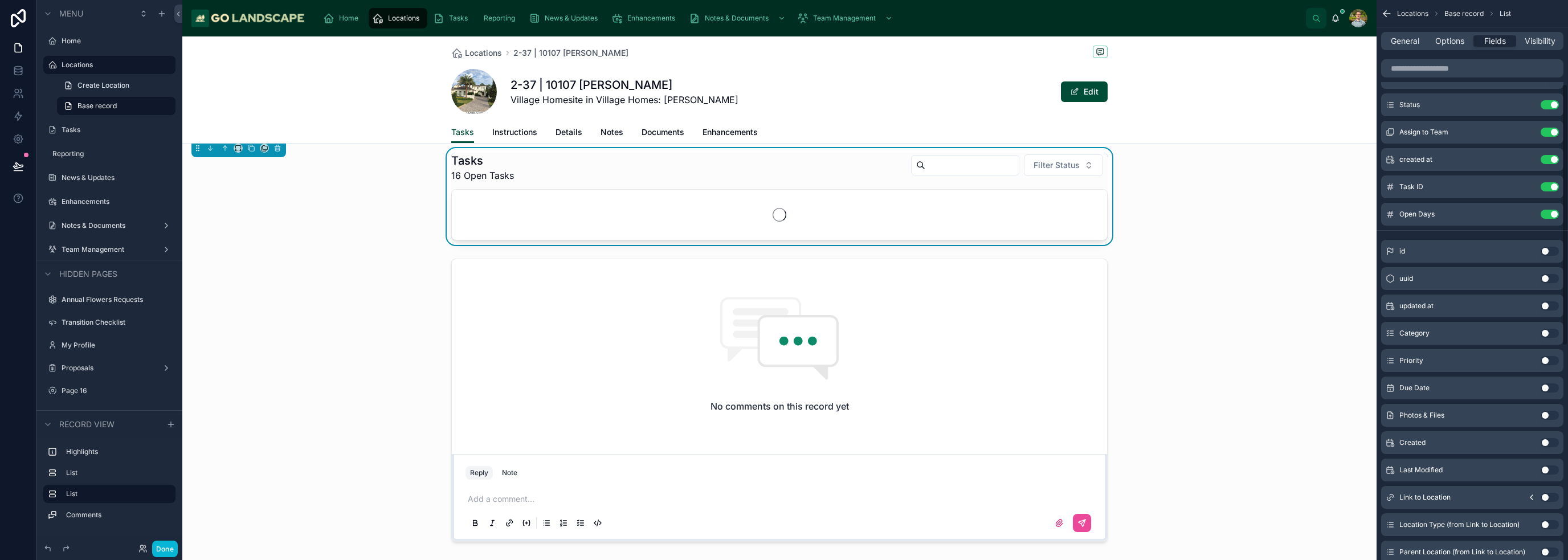
scroll to position [0, 0]
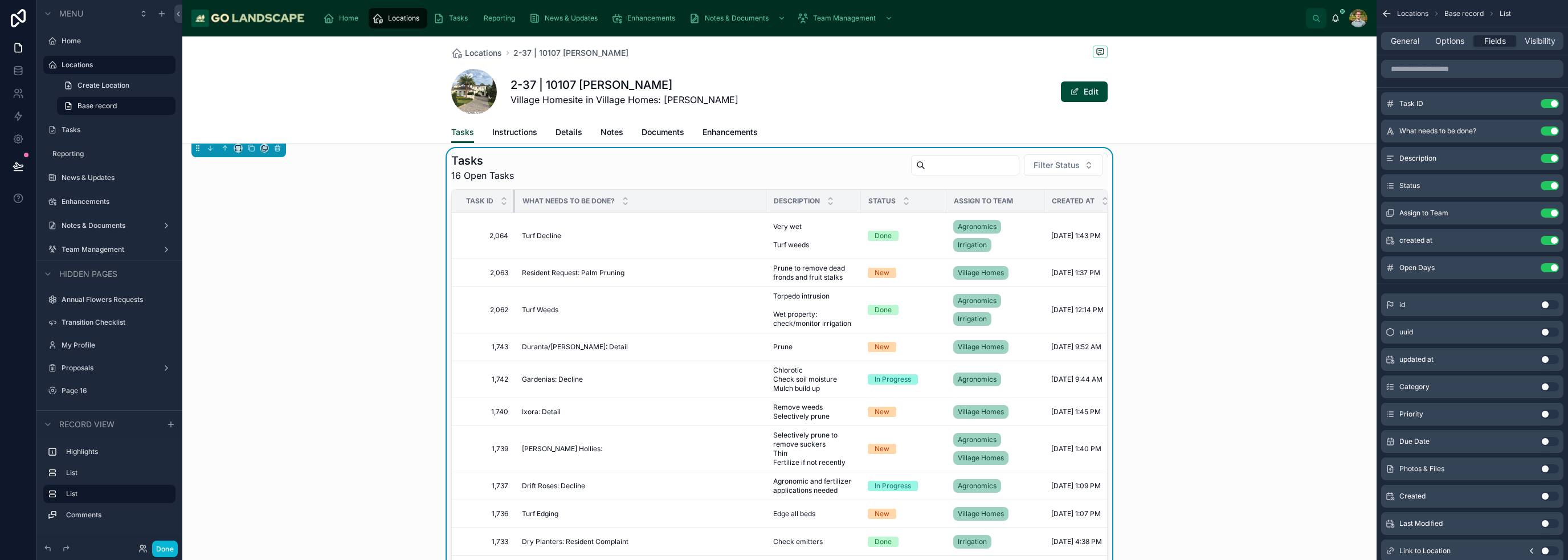
drag, startPoint x: 593, startPoint y: 204, endPoint x: 497, endPoint y: 211, distance: 96.3
click at [497, 211] on th "Task ID" at bounding box center [483, 201] width 63 height 24
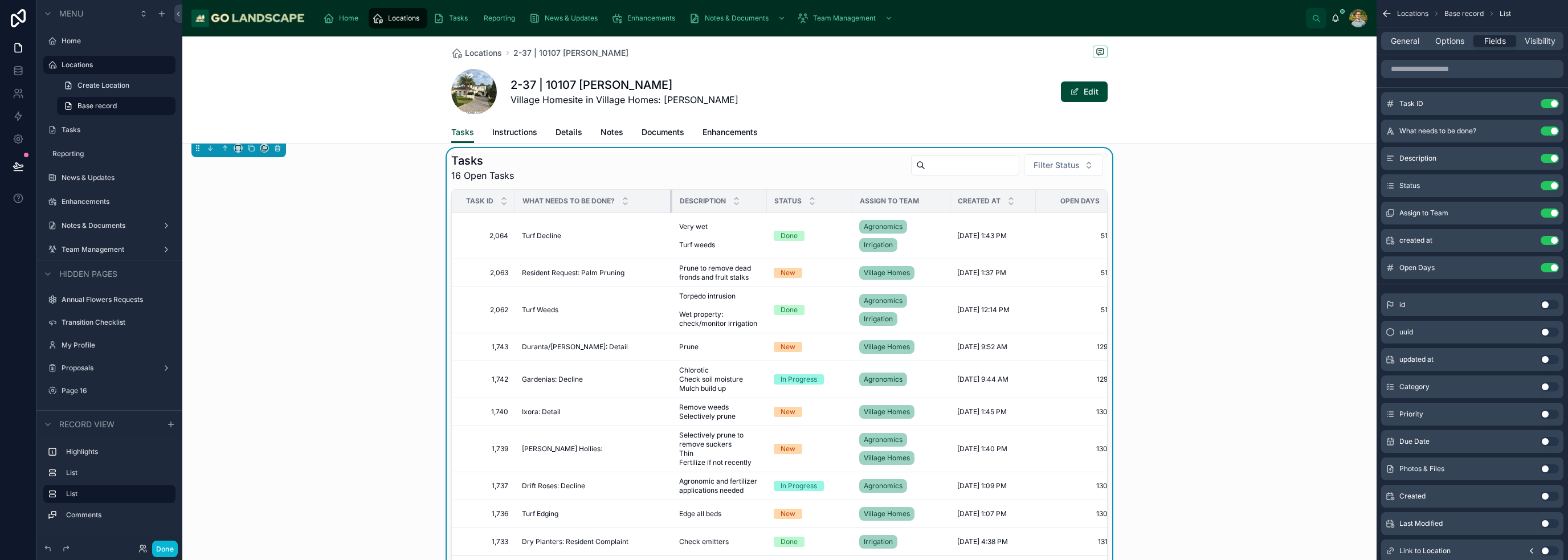
drag, startPoint x: 760, startPoint y: 204, endPoint x: 666, endPoint y: 206, distance: 94.0
click at [670, 206] on div at bounding box center [672, 201] width 5 height 23
click at [783, 211] on button "Use setting" at bounding box center [1549, 213] width 18 height 9
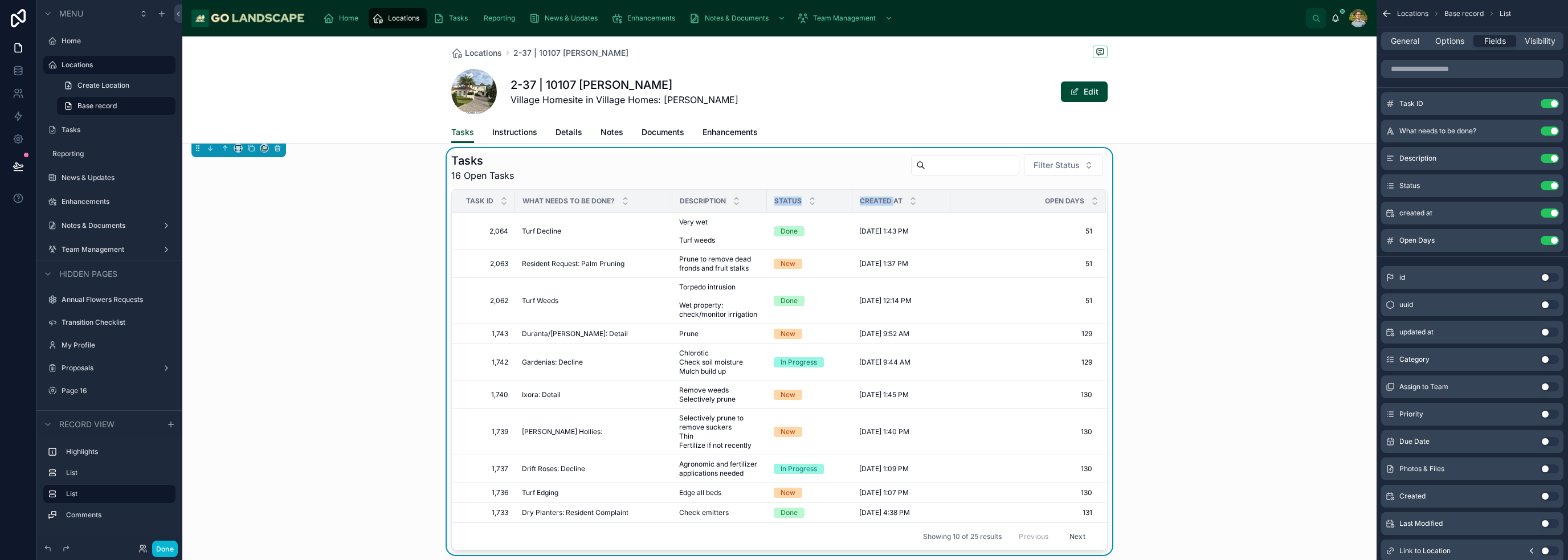
drag, startPoint x: 759, startPoint y: 201, endPoint x: 889, endPoint y: 203, distance: 130.0
click at [783, 203] on tr "Task ID What needs to be done? Description Status Created at Open Days" at bounding box center [779, 201] width 655 height 24
click at [748, 198] on div "Description" at bounding box center [719, 201] width 93 height 22
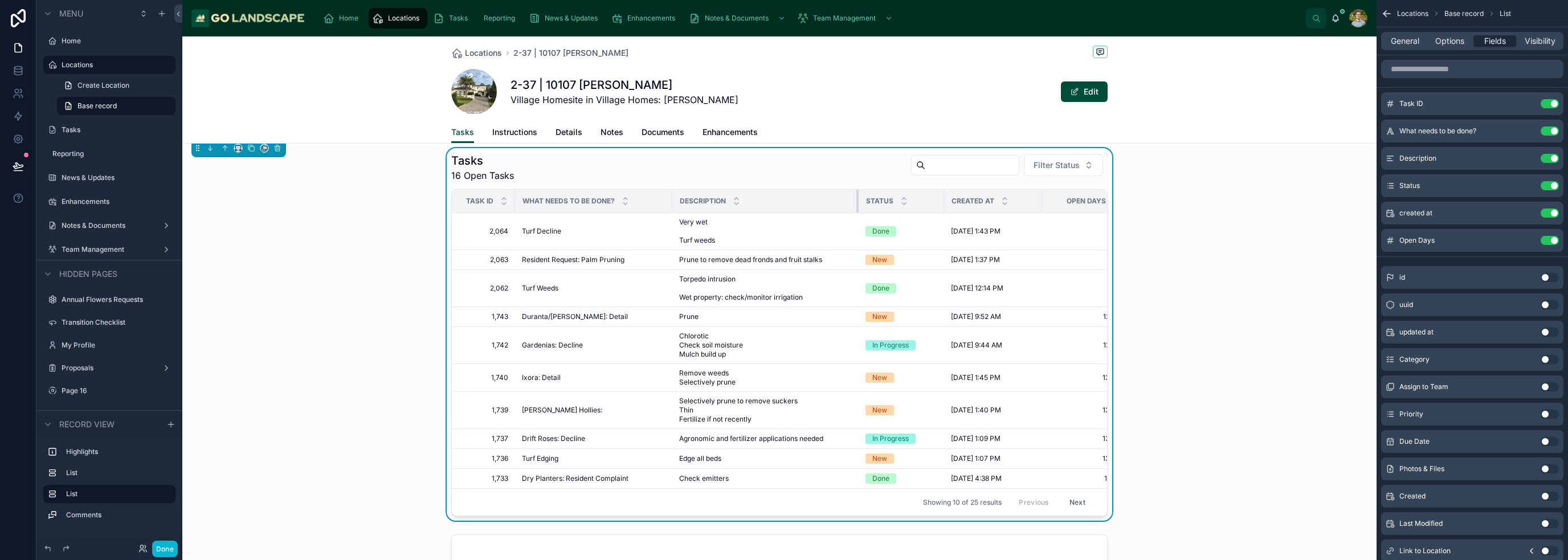
drag, startPoint x: 761, startPoint y: 201, endPoint x: 852, endPoint y: 201, distance: 91.0
click at [783, 201] on div at bounding box center [858, 201] width 5 height 23
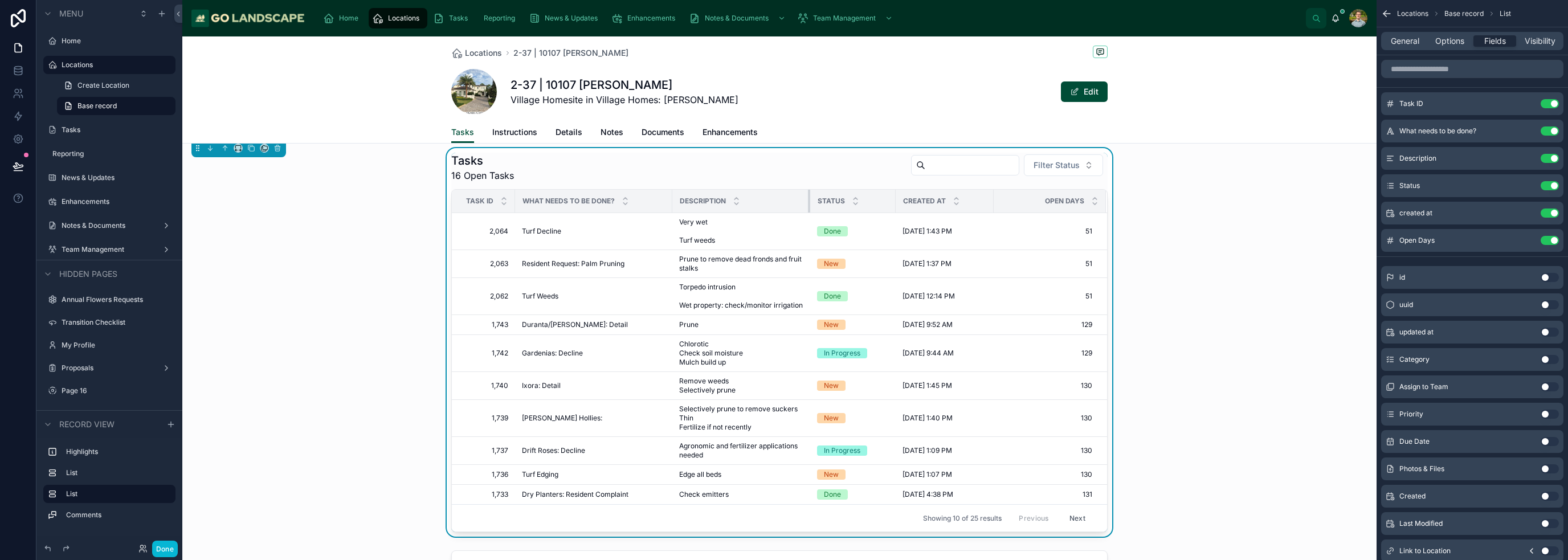
drag, startPoint x: 852, startPoint y: 204, endPoint x: 803, endPoint y: 205, distance: 49.0
click at [783, 205] on div at bounding box center [810, 201] width 5 height 23
drag, startPoint x: 987, startPoint y: 205, endPoint x: 1014, endPoint y: 207, distance: 27.1
click at [783, 207] on div at bounding box center [1021, 201] width 5 height 23
click at [783, 223] on div "Tasks 16 Open Tasks Filter Status Task ID What needs to be done? Description St…" at bounding box center [779, 342] width 1194 height 388
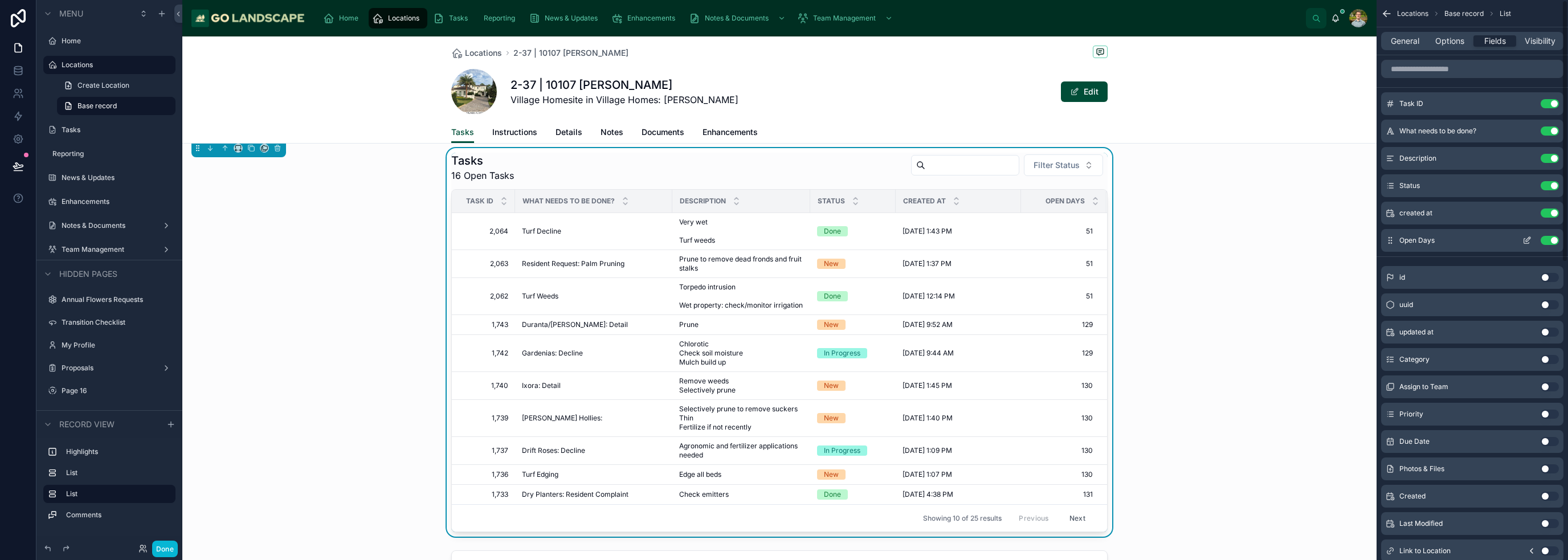
click at [783, 241] on div "Open Days Use setting" at bounding box center [1472, 240] width 182 height 23
click at [783, 239] on button "scrollable content" at bounding box center [1526, 240] width 18 height 9
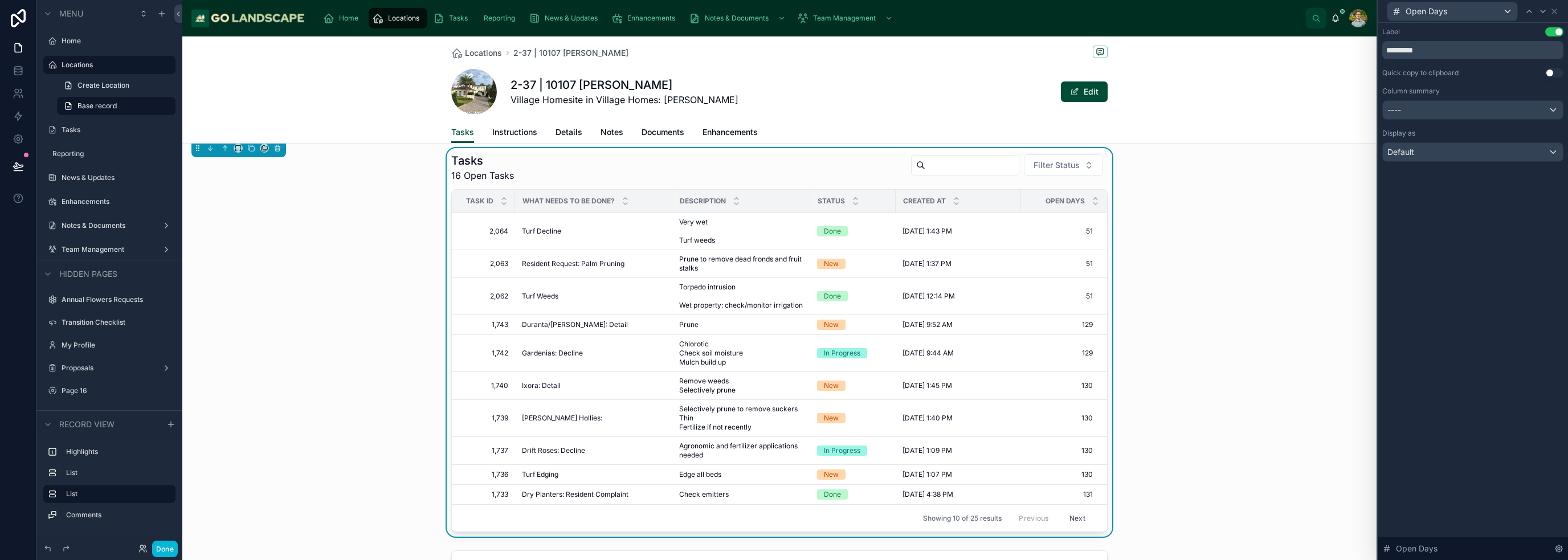
click at [783, 120] on div "Label Use setting ********* Quick copy to clipboard Use setting Column summary …" at bounding box center [1472, 94] width 181 height 135
click at [783, 116] on div "----" at bounding box center [1472, 110] width 180 height 18
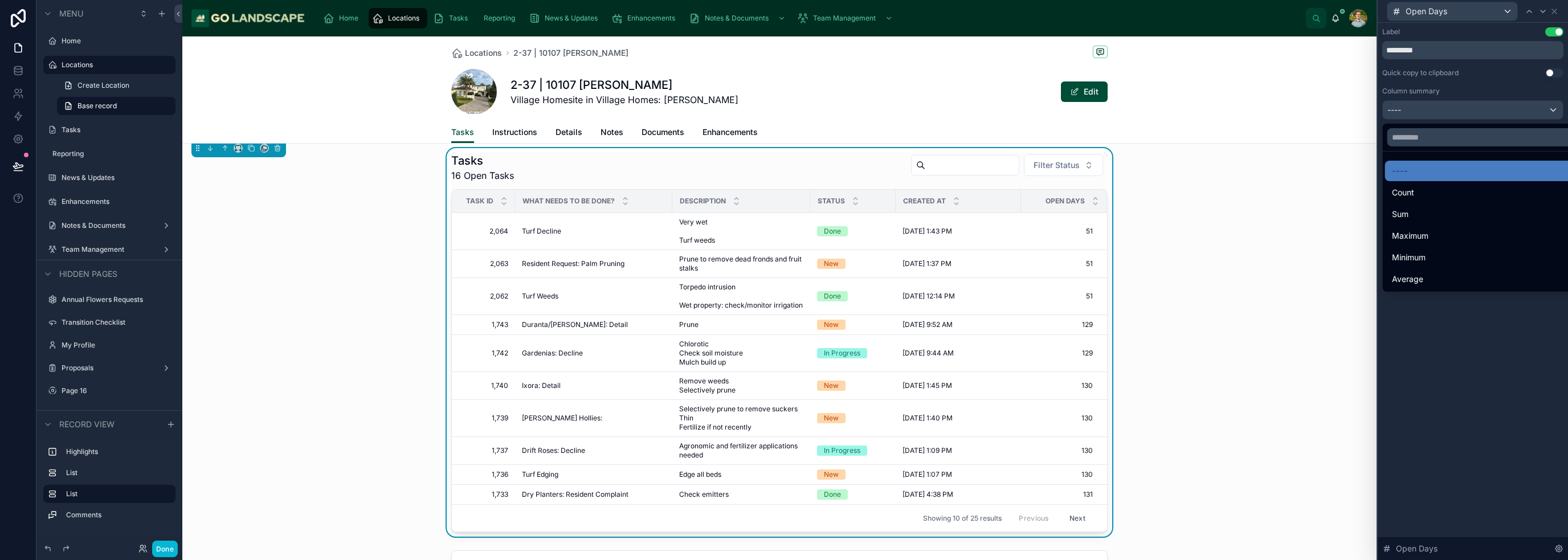
click at [783, 112] on div at bounding box center [1473, 280] width 190 height 560
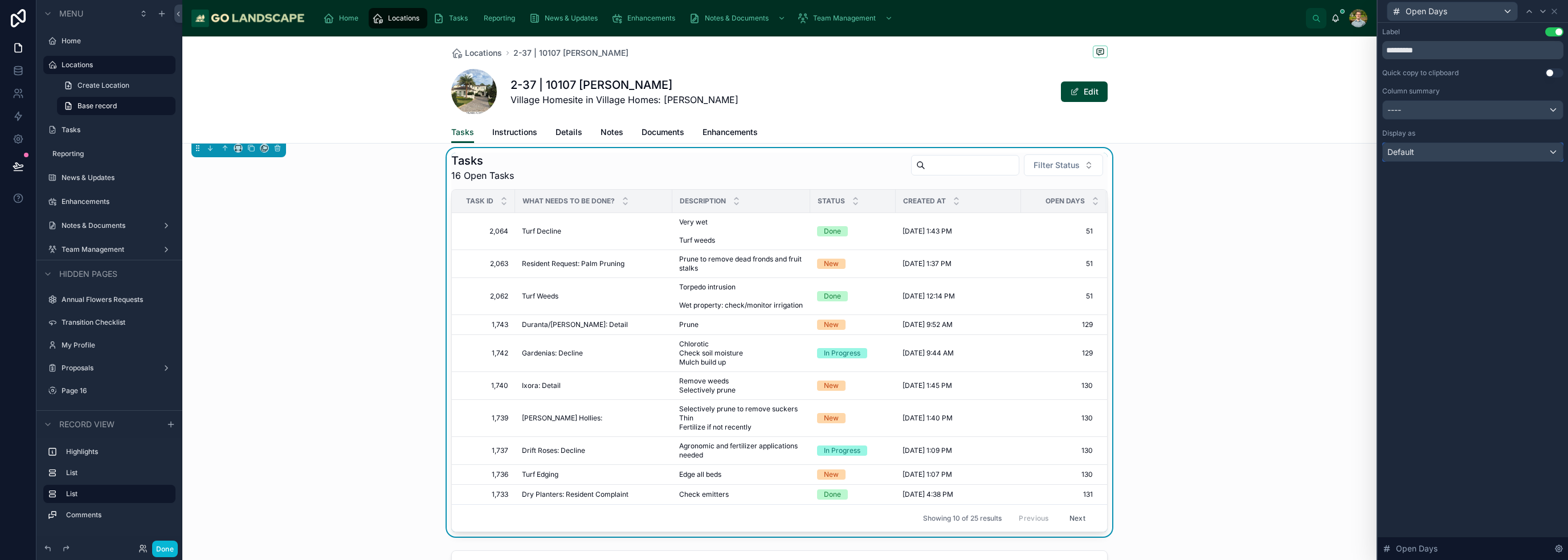
click at [783, 150] on div "Default" at bounding box center [1472, 152] width 180 height 18
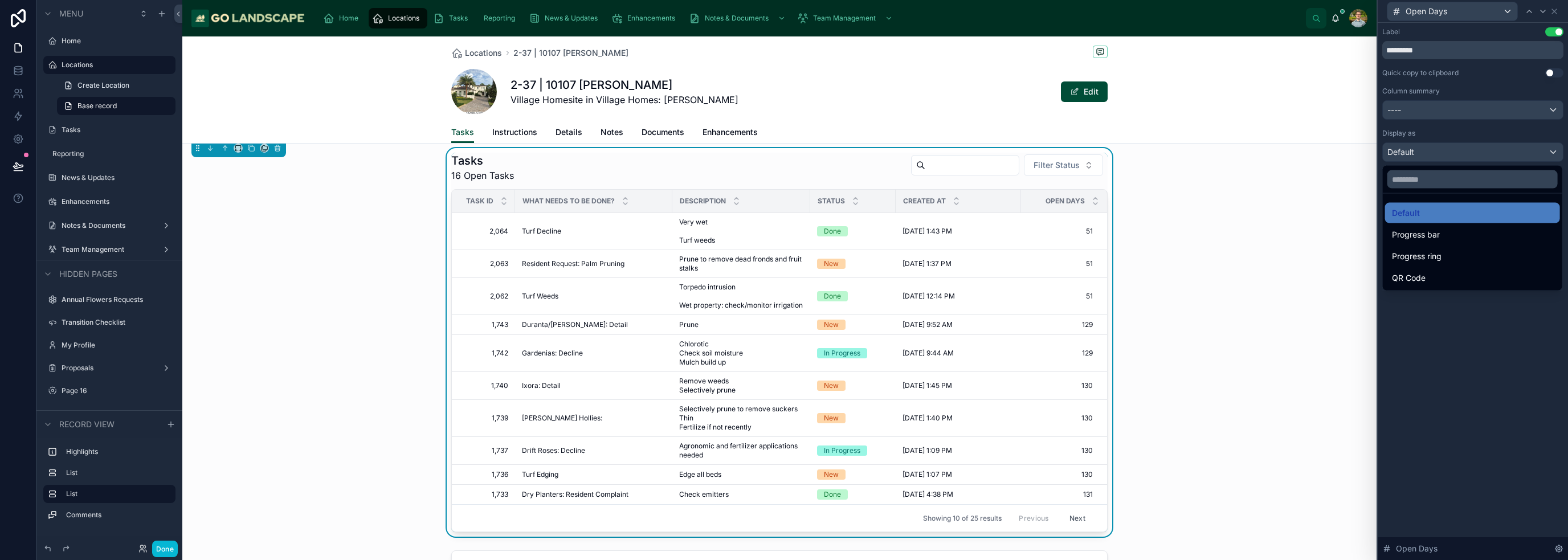
click at [783, 152] on div at bounding box center [1473, 280] width 190 height 560
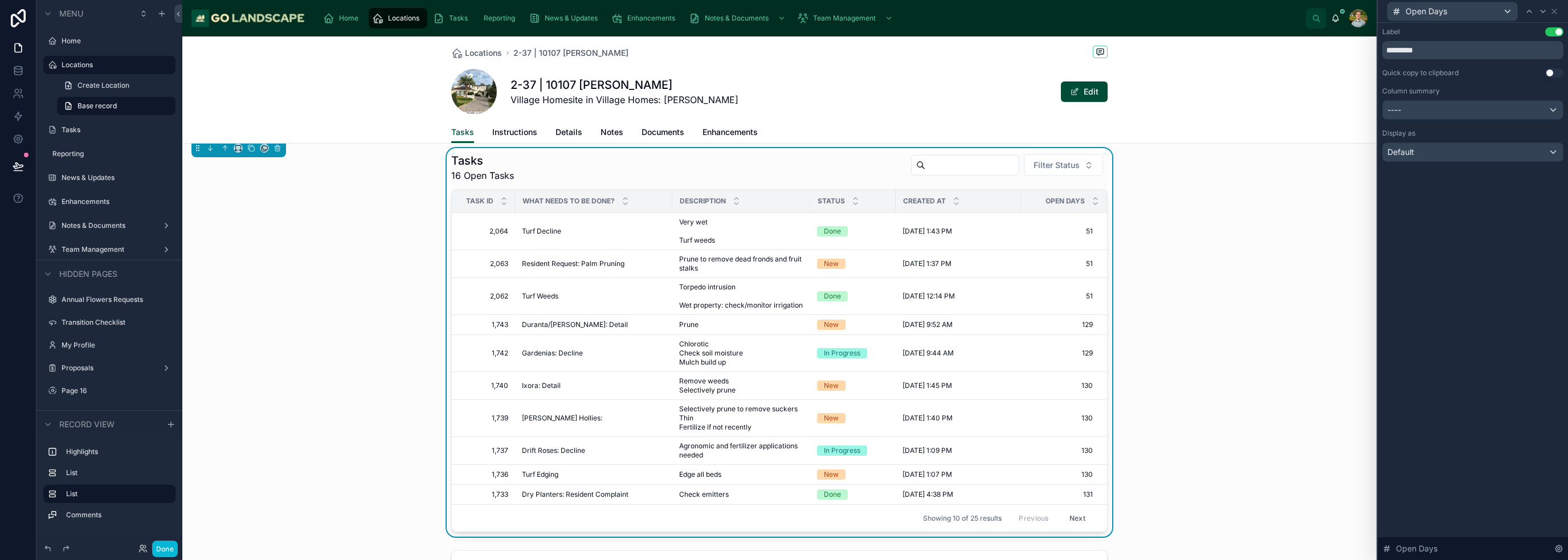
click at [783, 314] on div "Label Use setting ********* Quick copy to clipboard Use setting Column summary …" at bounding box center [1473, 291] width 190 height 537
click at [783, 7] on icon at bounding box center [1553, 11] width 9 height 9
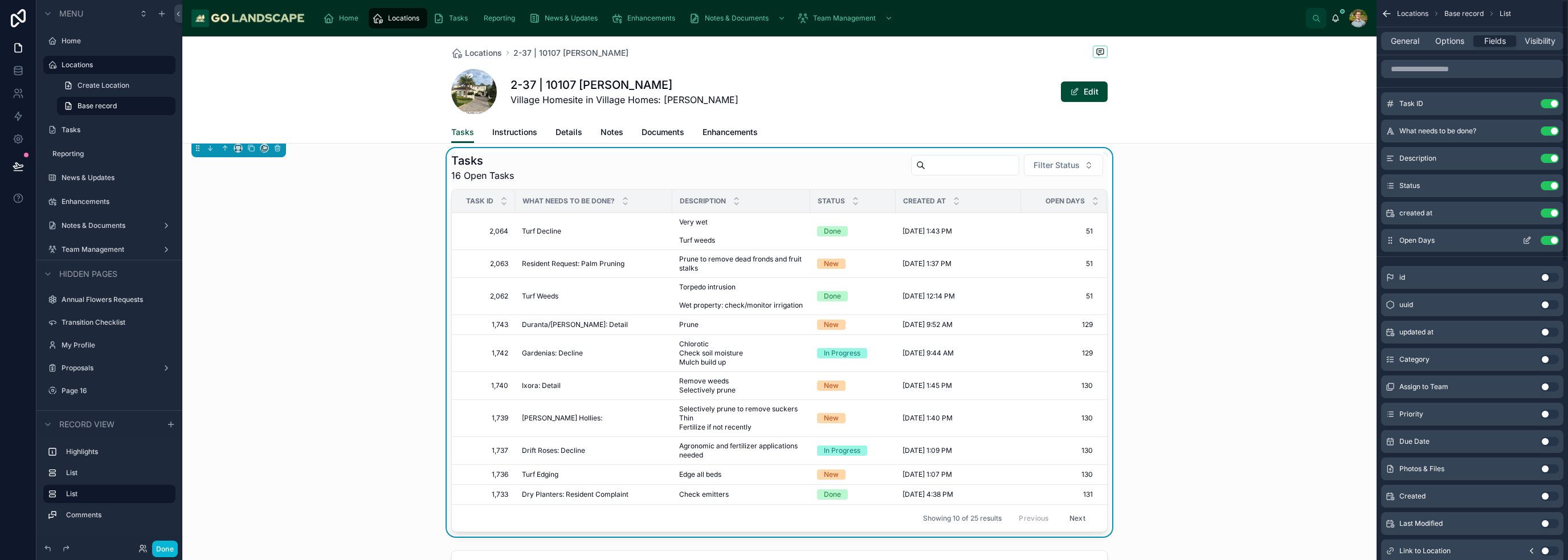
click at [783, 238] on button "Use setting" at bounding box center [1549, 240] width 18 height 9
click at [783, 387] on button "Use setting" at bounding box center [1549, 386] width 18 height 9
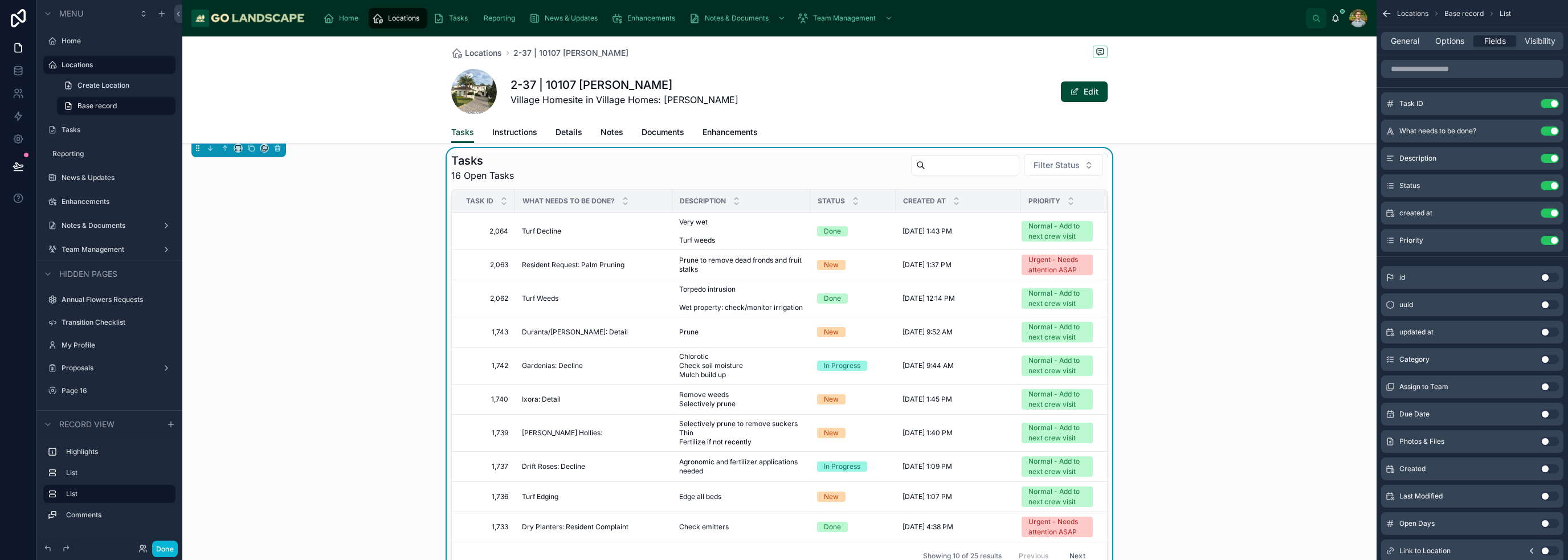
click at [783, 318] on div "Tasks 16 Open Tasks Filter Status Task ID What needs to be done? Description St…" at bounding box center [779, 361] width 1194 height 426
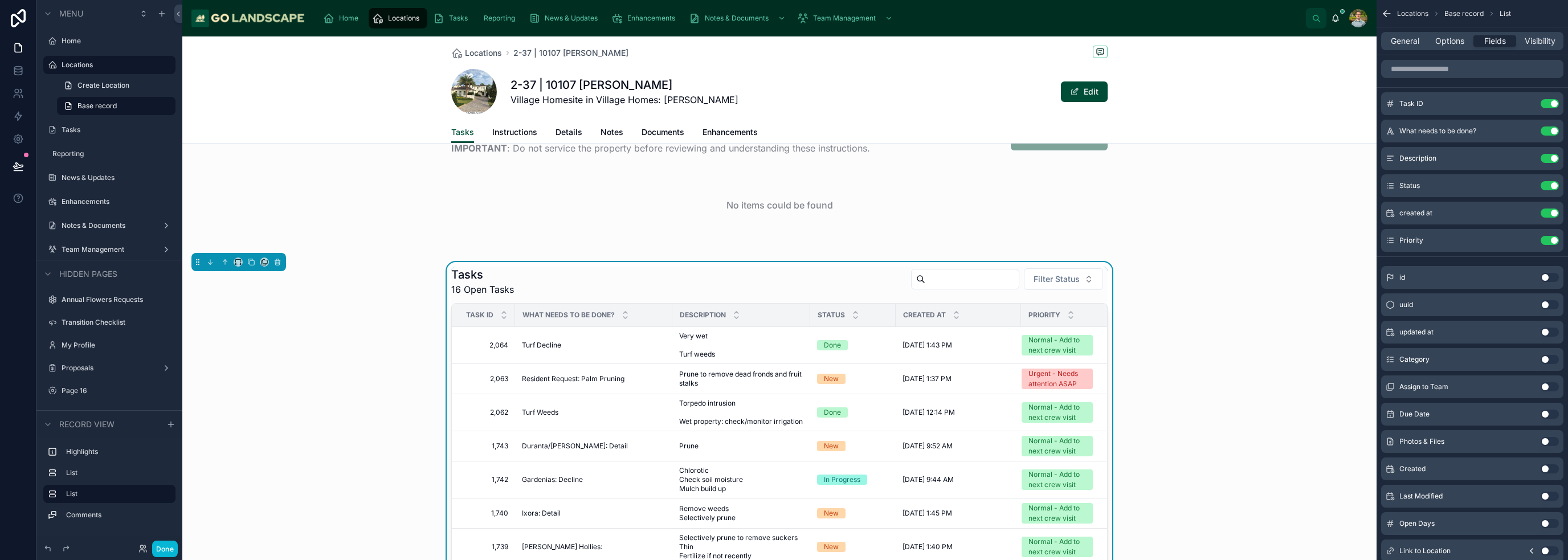
click at [783, 324] on div "Tasks 16 Open Tasks Filter Status Task ID What needs to be done? Description St…" at bounding box center [779, 475] width 1194 height 426
click at [783, 391] on div "Tasks 16 Open Tasks Filter Status Task ID What needs to be done? Description St…" at bounding box center [779, 475] width 1194 height 426
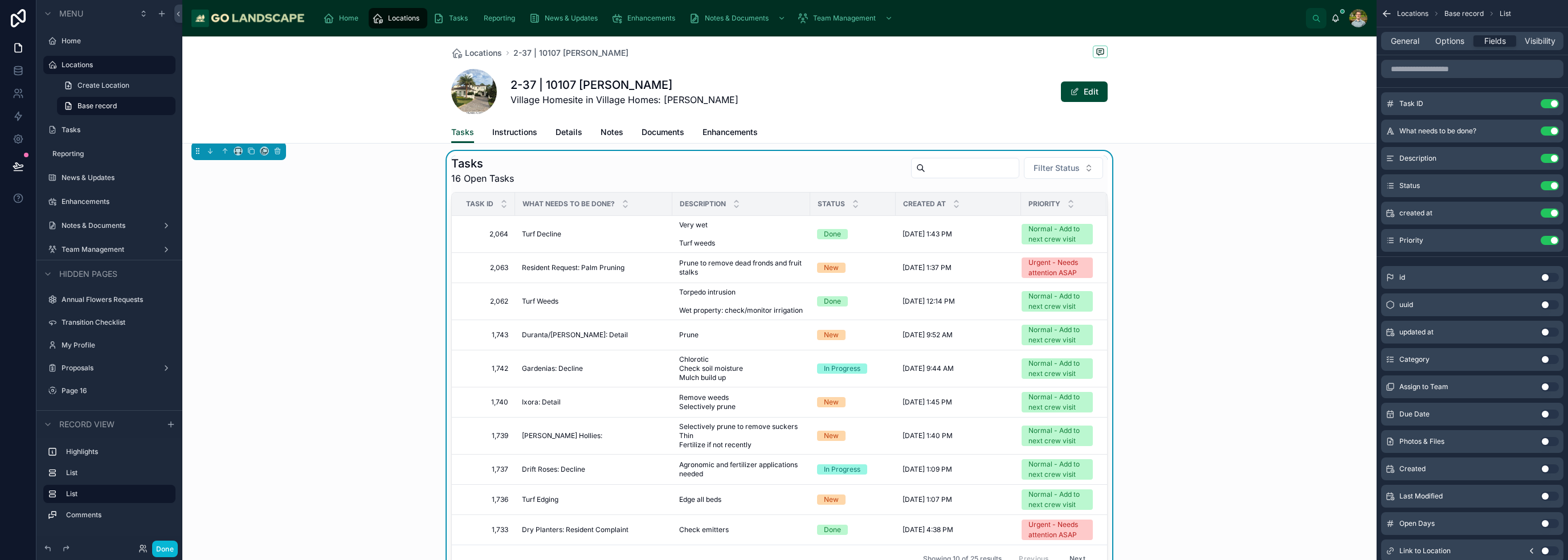
scroll to position [285, 0]
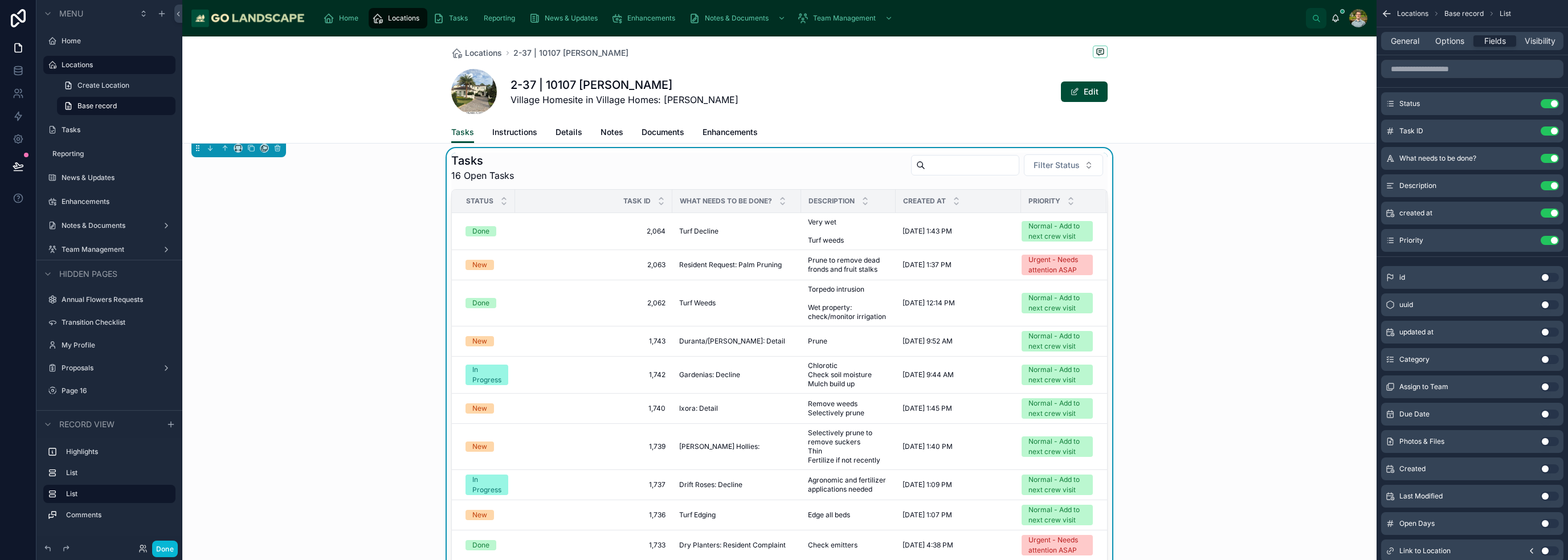
click at [783, 307] on div "Tasks 16 Open Tasks Filter Status Status Task ID What needs to be done? Descrip…" at bounding box center [779, 370] width 1194 height 445
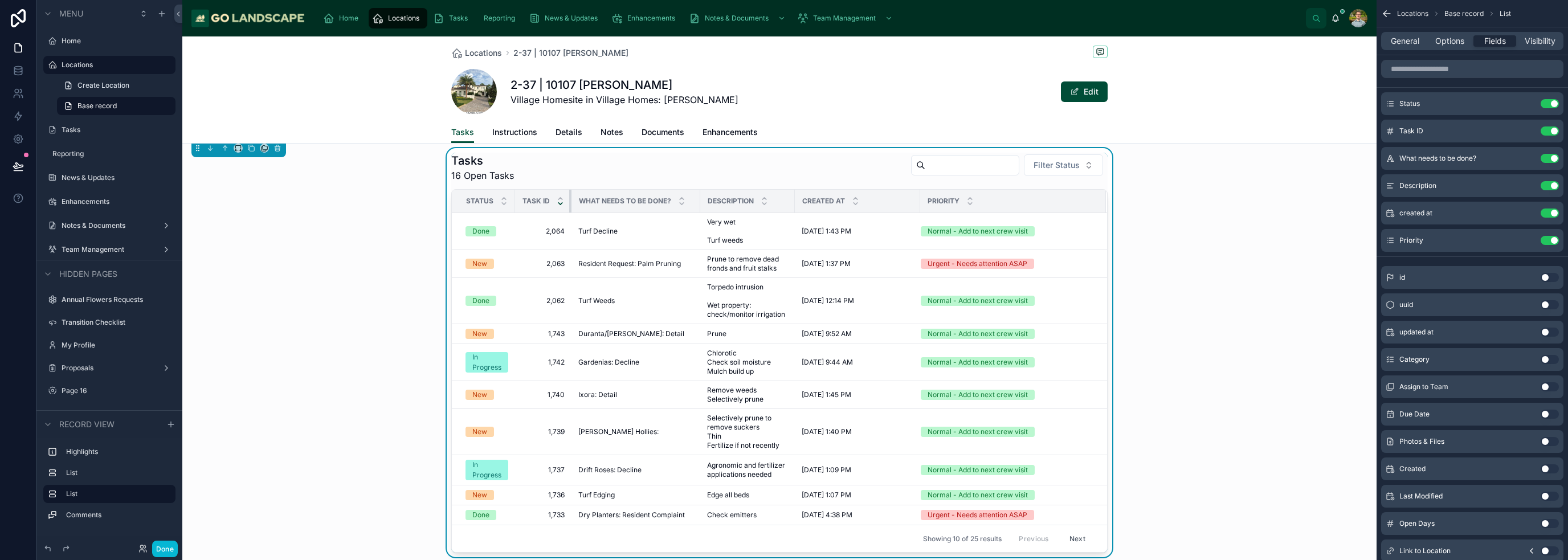
drag, startPoint x: 665, startPoint y: 198, endPoint x: 552, endPoint y: 206, distance: 113.3
click at [552, 206] on th "Task ID" at bounding box center [543, 201] width 56 height 24
drag, startPoint x: 1132, startPoint y: 343, endPoint x: 1178, endPoint y: 353, distance: 47.1
click at [783, 343] on div "Tasks 16 Open Tasks Filter Status Status Task ID What needs to be done? Descrip…" at bounding box center [779, 352] width 1194 height 409
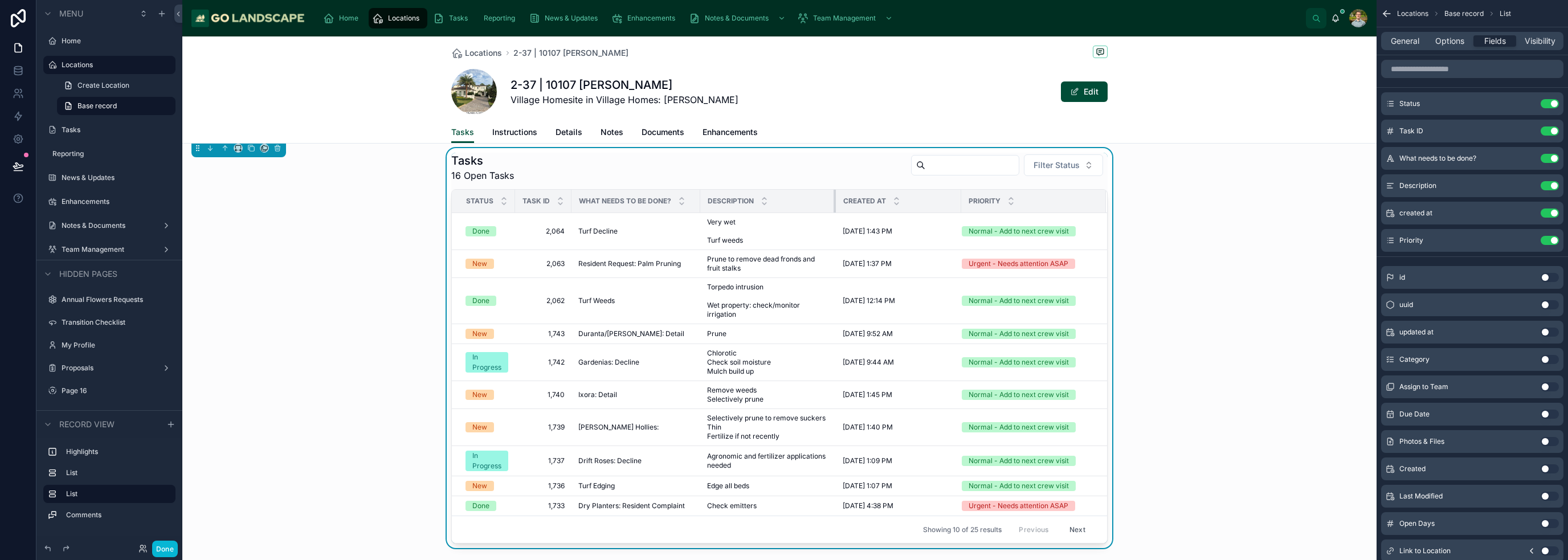
drag, startPoint x: 789, startPoint y: 204, endPoint x: 830, endPoint y: 211, distance: 41.6
click at [783, 211] on tr "Status Task ID What needs to be done? Description Created at Priority" at bounding box center [779, 201] width 655 height 24
click at [783, 299] on div "Tasks 16 Open Tasks Filter Status Status Task ID What needs to be done? Descrip…" at bounding box center [779, 348] width 1194 height 400
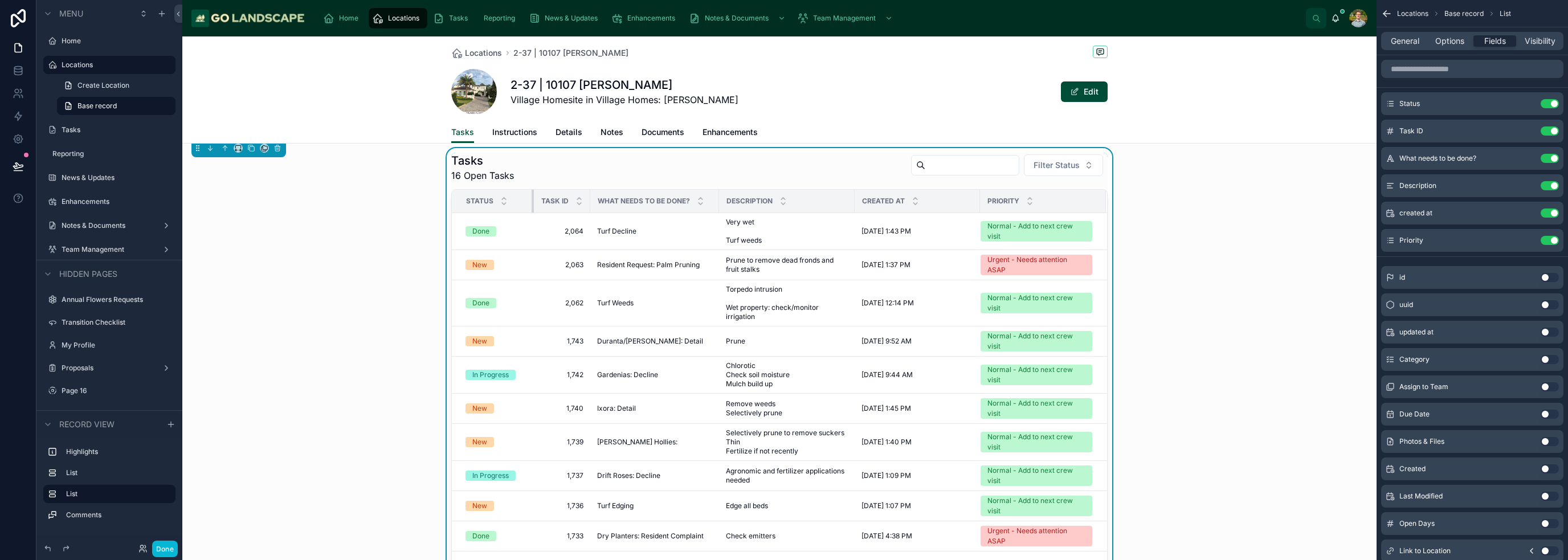
drag, startPoint x: 509, startPoint y: 203, endPoint x: 540, endPoint y: 206, distance: 31.1
click at [540, 206] on tr "Status Task ID What needs to be done? Description Created at Priority" at bounding box center [779, 201] width 655 height 24
click at [783, 201] on div "Created at" at bounding box center [917, 201] width 124 height 22
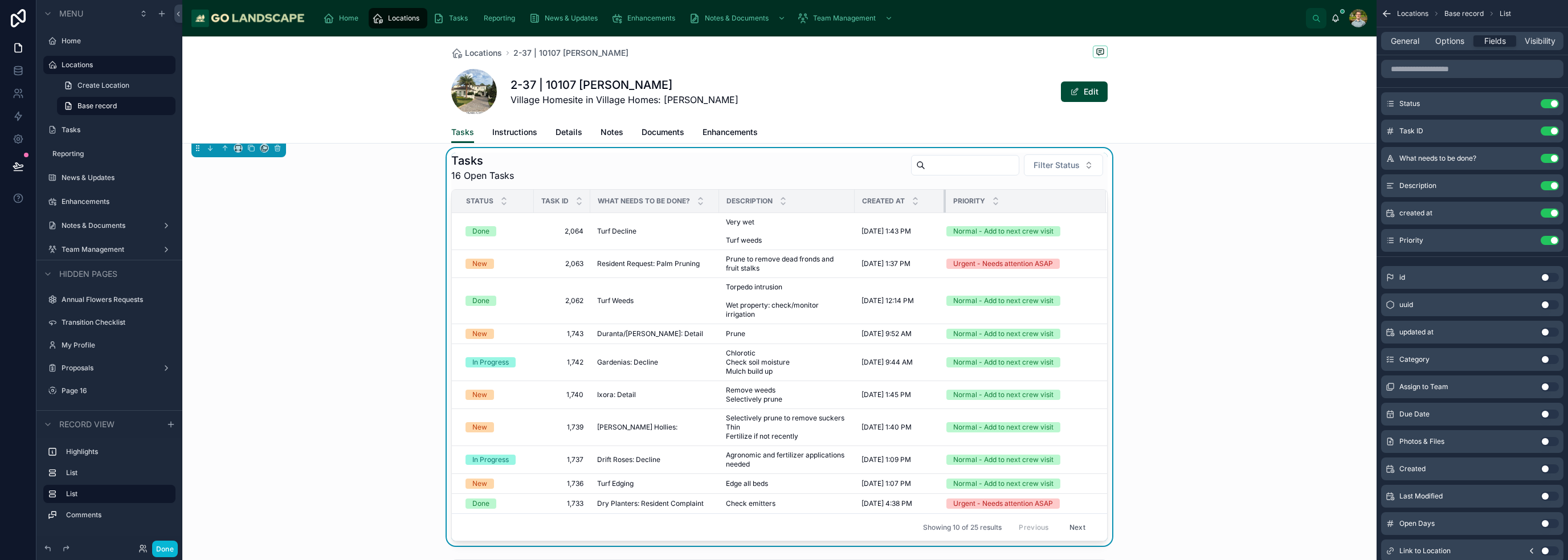
drag, startPoint x: 973, startPoint y: 201, endPoint x: 942, endPoint y: 204, distance: 31.1
click at [783, 204] on div at bounding box center [946, 201] width 5 height 23
click at [783, 286] on div "Tasks 16 Open Tasks Filter Status Status Task ID What needs to be done? Descrip…" at bounding box center [779, 347] width 1194 height 397
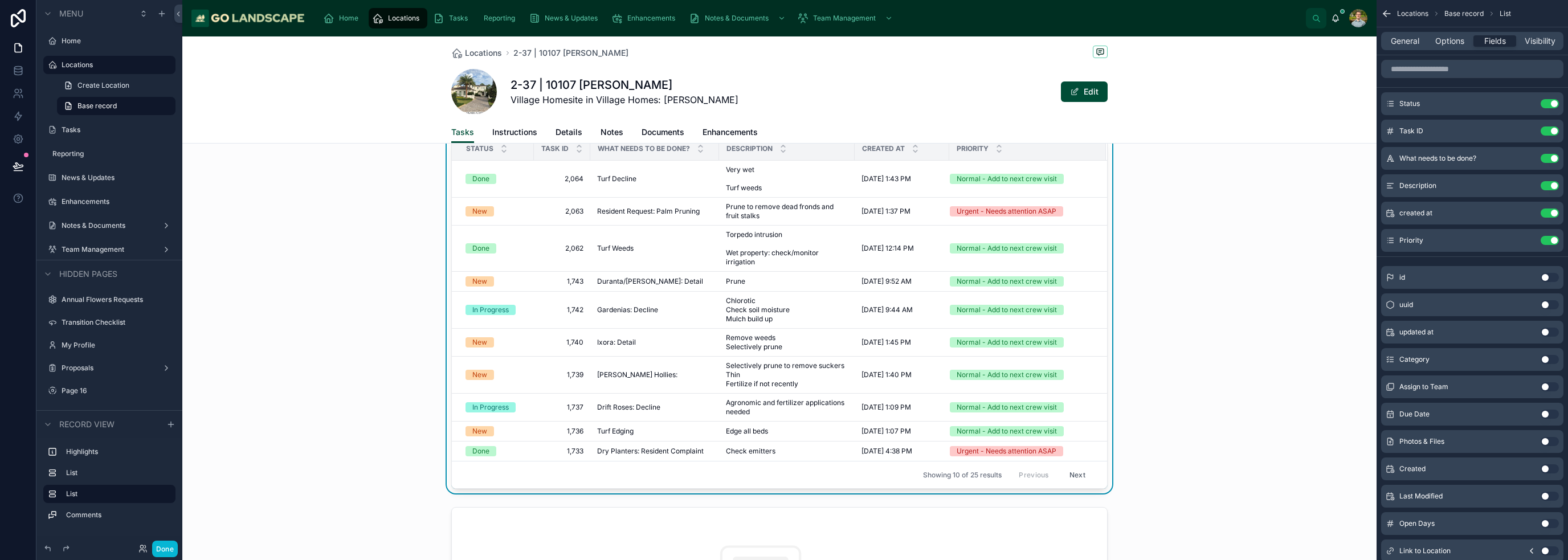
scroll to position [399, 0]
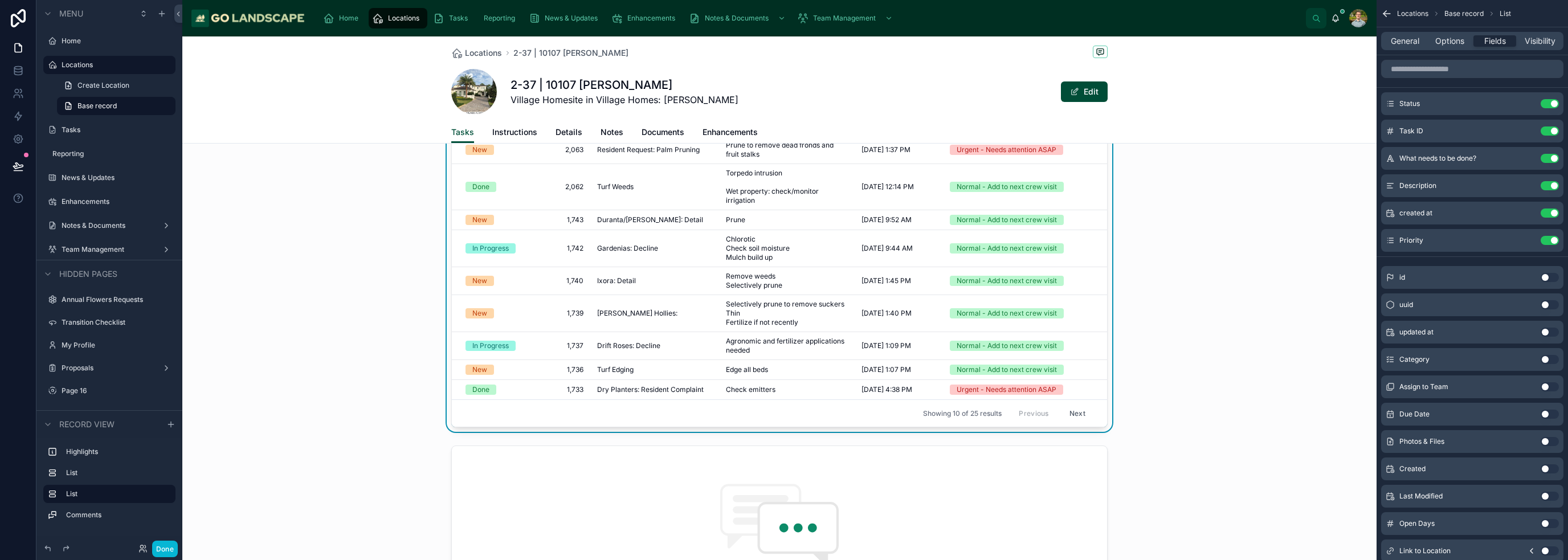
click at [783, 400] on div "Tasks 16 Open Tasks Filter Status Status Task ID What needs to be done? Descrip…" at bounding box center [779, 233] width 1194 height 397
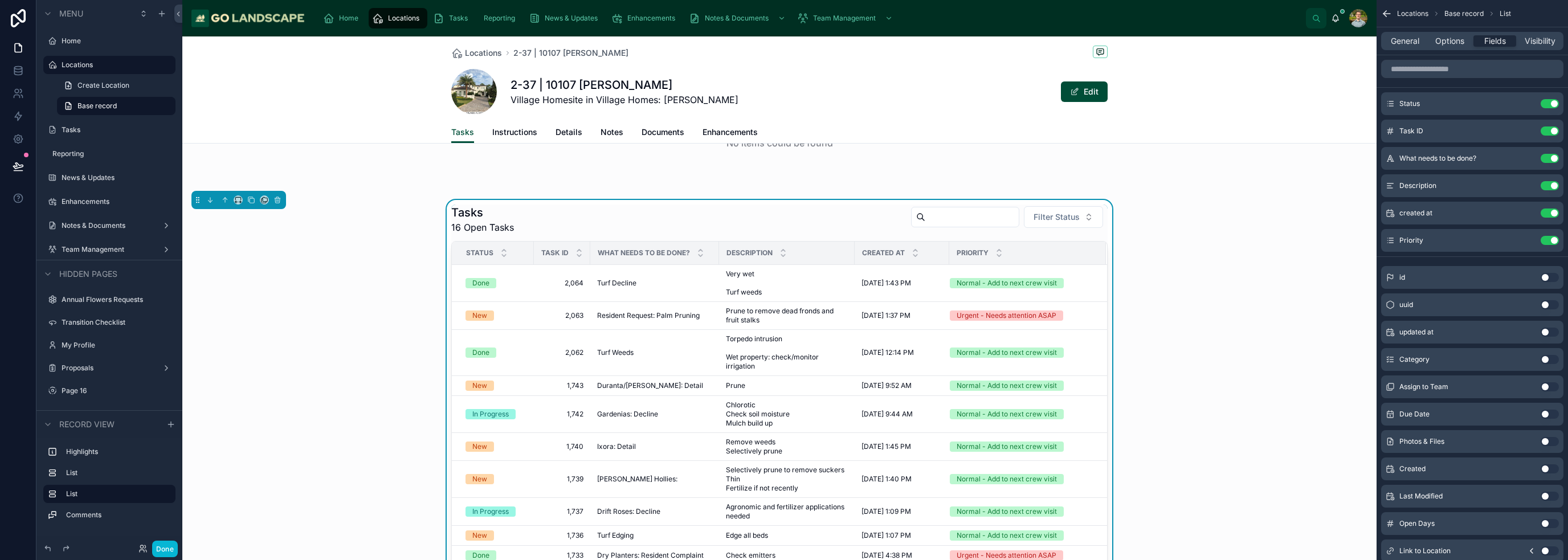
scroll to position [171, 0]
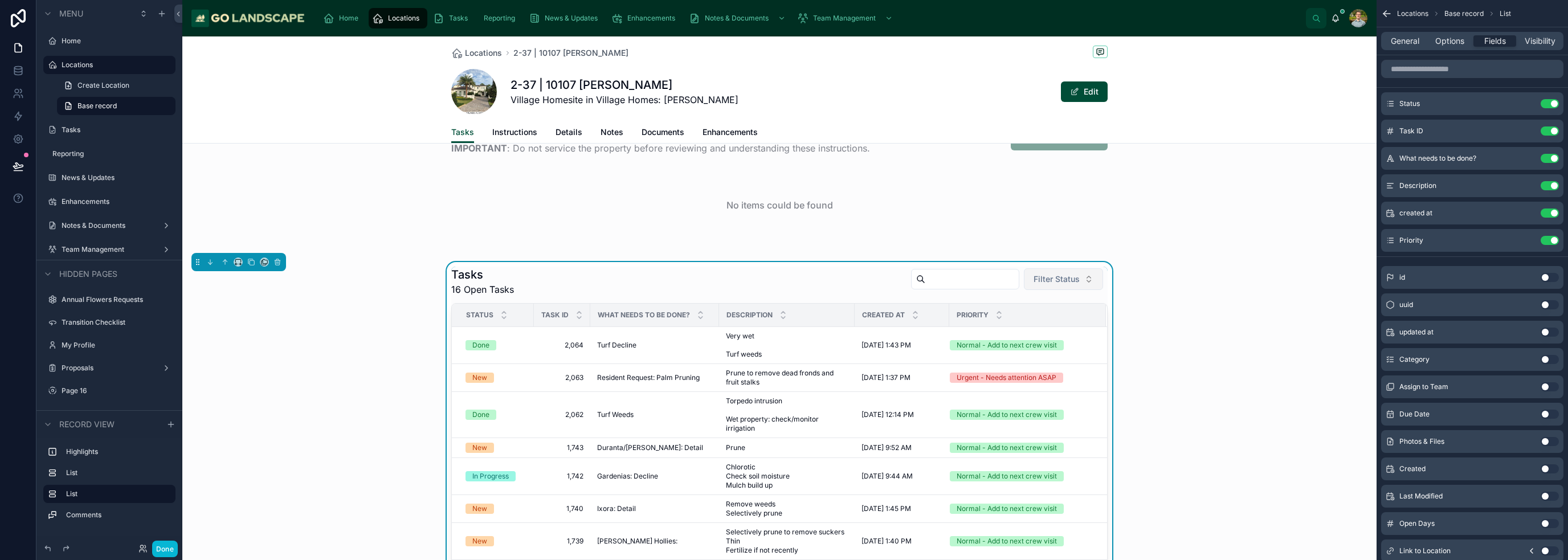
click at [783, 286] on button "Filter Status" at bounding box center [1064, 279] width 79 height 22
click at [783, 327] on div "New" at bounding box center [1059, 325] width 137 height 18
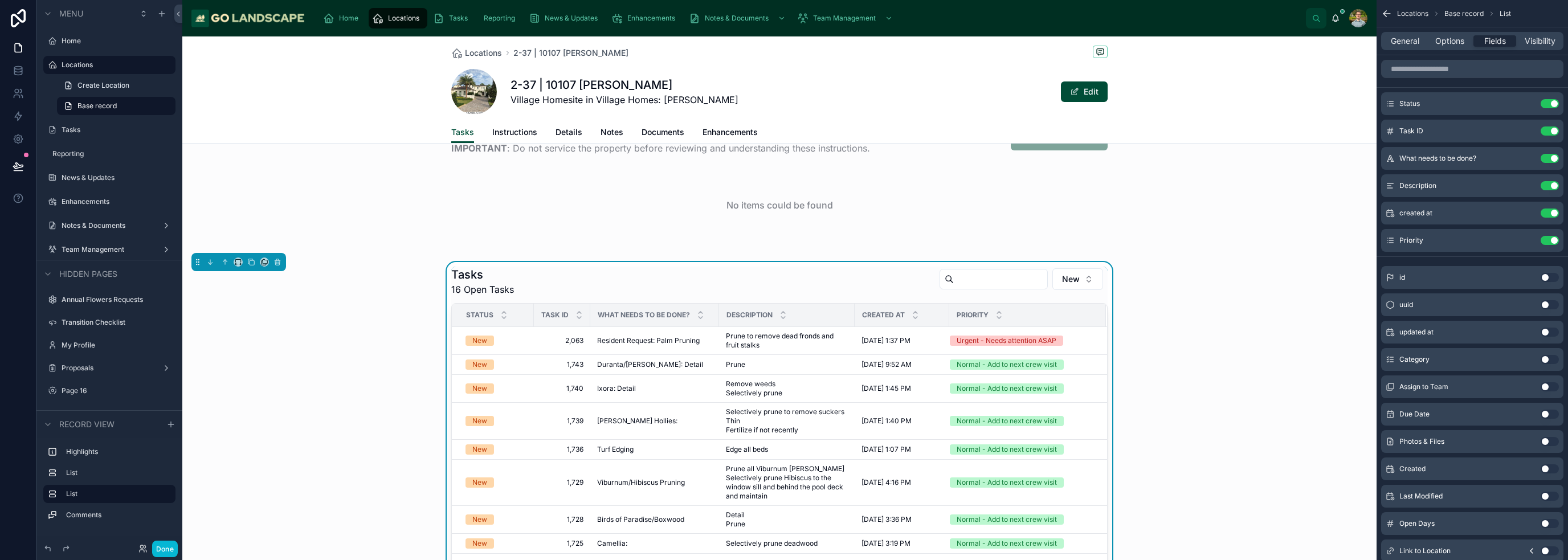
click at [783, 318] on div "Tasks 16 Open Tasks New Status Task ID What needs to be done? Description Creat…" at bounding box center [779, 452] width 1194 height 379
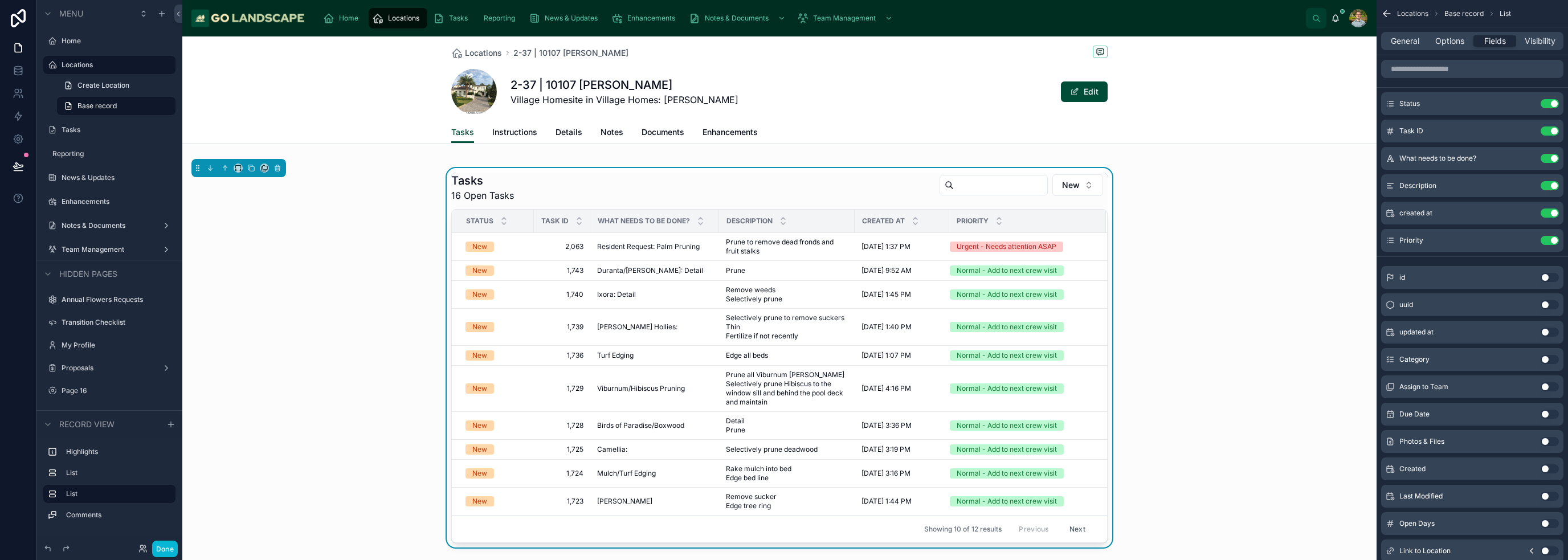
scroll to position [285, 0]
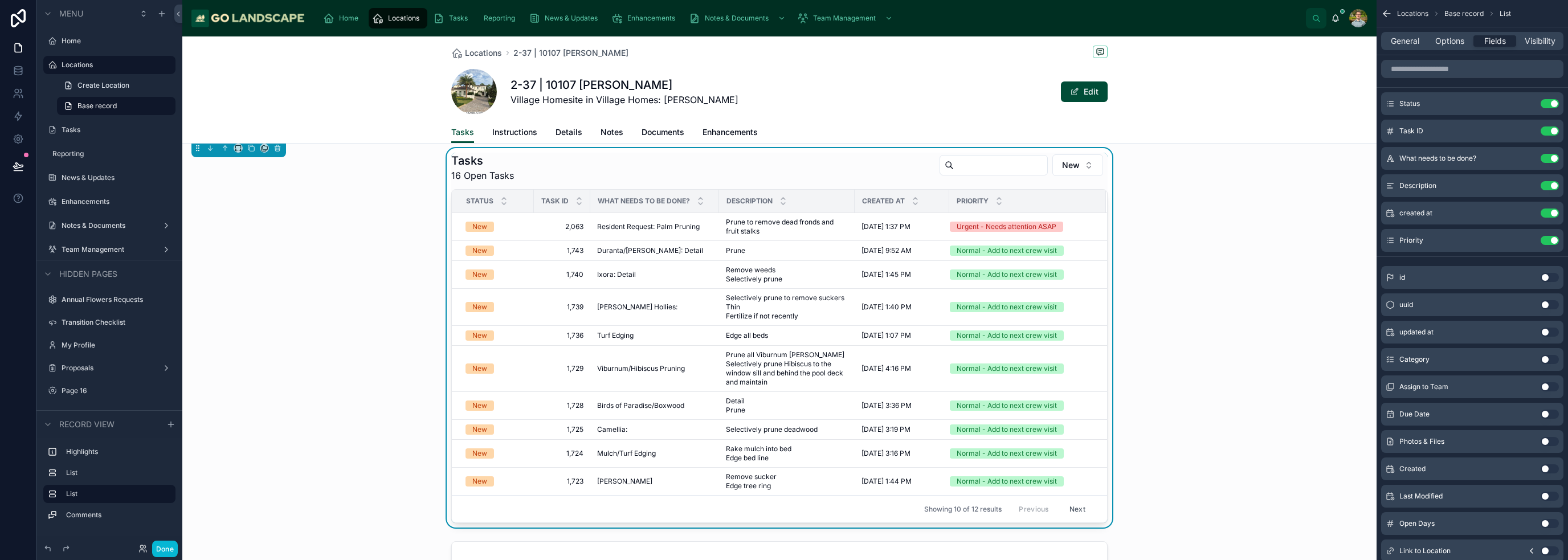
click at [783, 505] on button "Next" at bounding box center [1078, 509] width 32 height 17
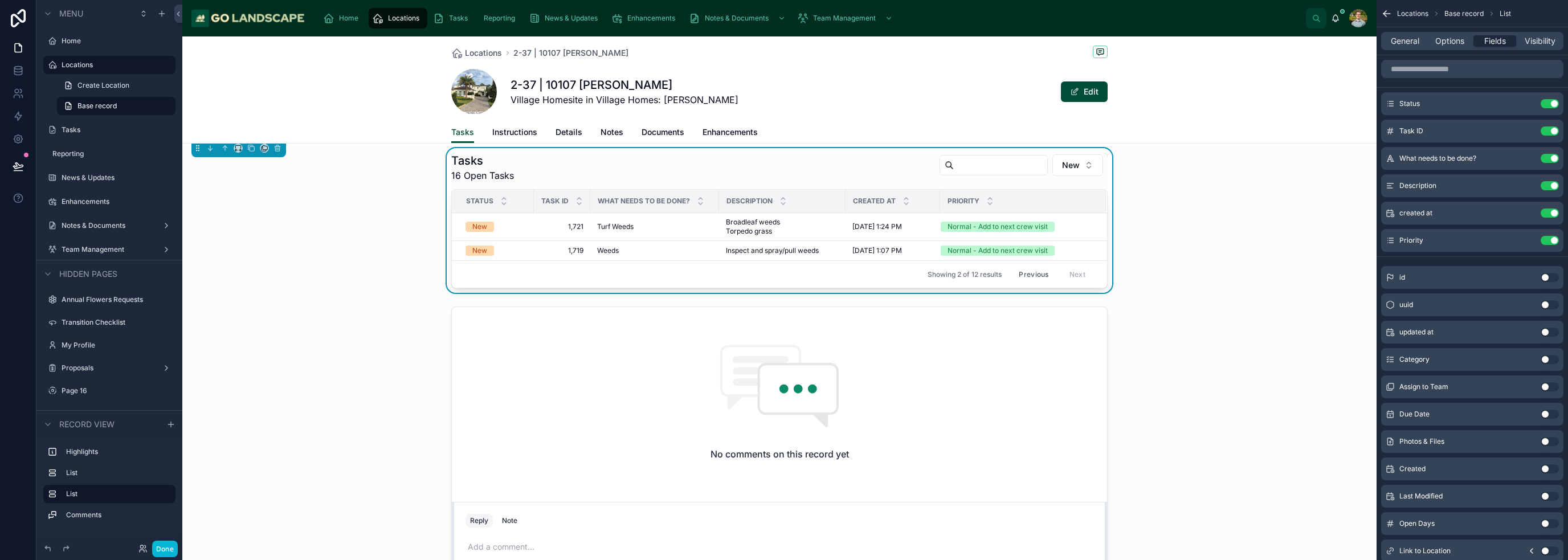
click at [783, 277] on button "Previous" at bounding box center [1034, 274] width 46 height 17
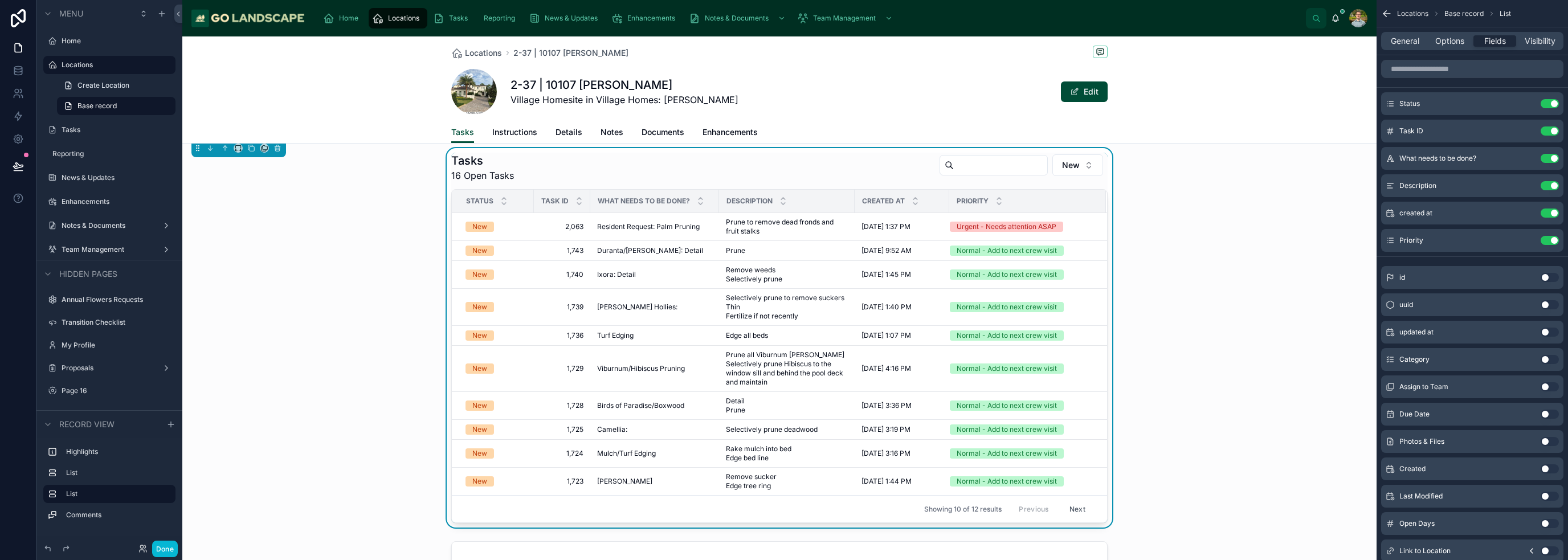
click at [783, 374] on div "Tasks 16 Open Tasks New Status Task ID What needs to be done? Description Creat…" at bounding box center [779, 338] width 1194 height 379
click at [621, 228] on span "Resident Request: Palm Pruning" at bounding box center [648, 227] width 103 height 9
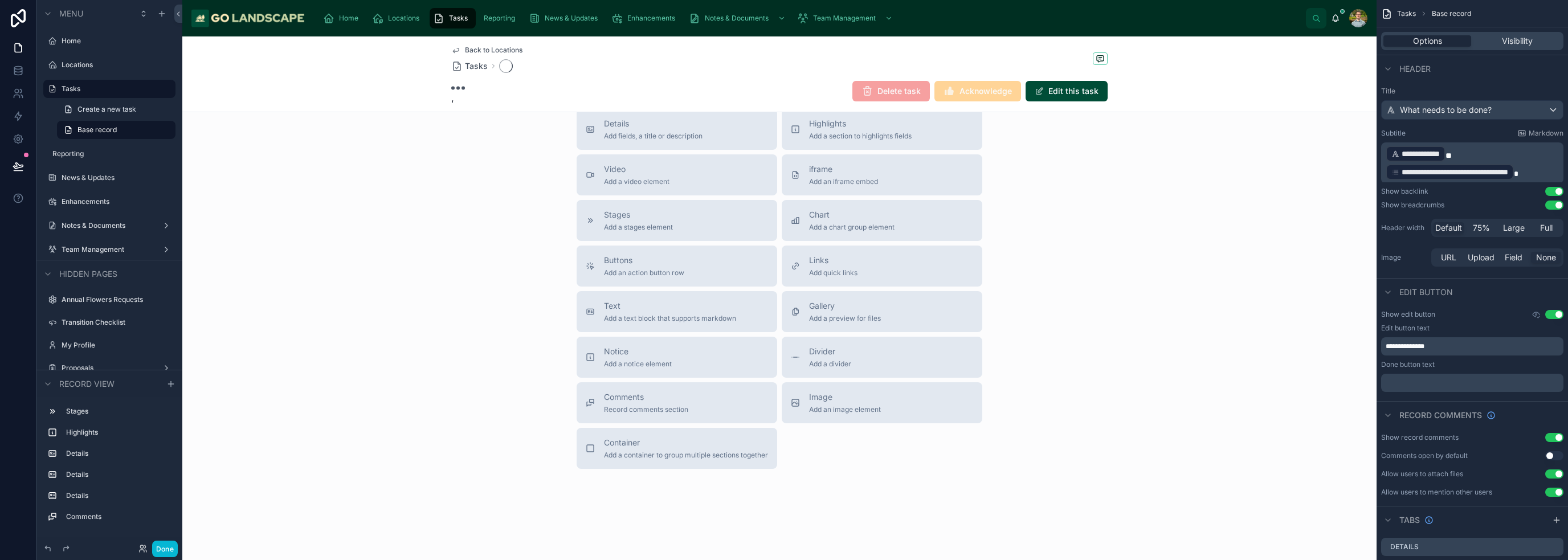
scroll to position [261, 0]
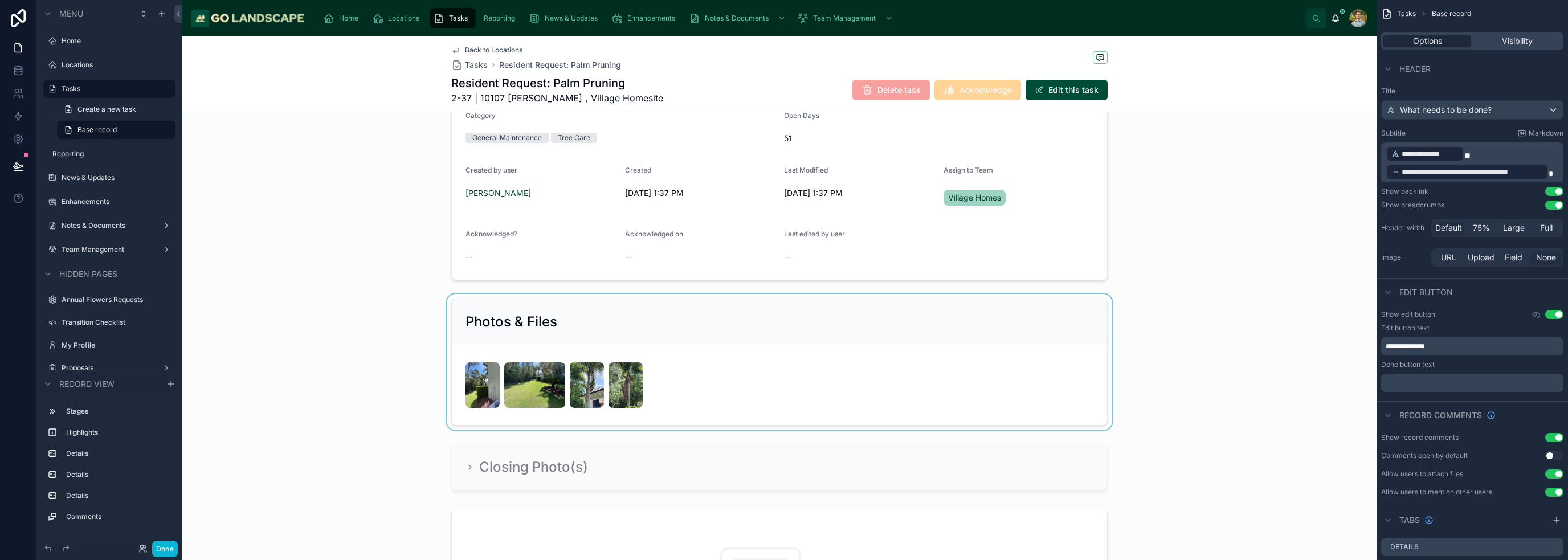
click at [783, 388] on div at bounding box center [779, 362] width 1194 height 136
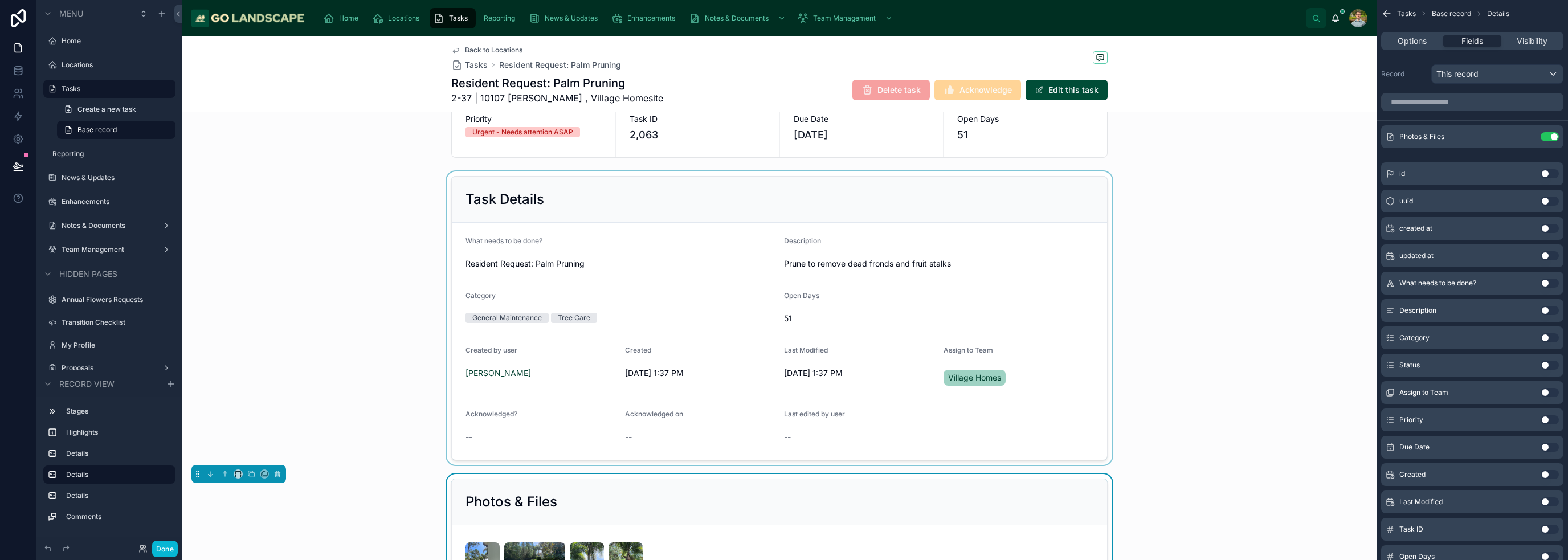
scroll to position [0, 0]
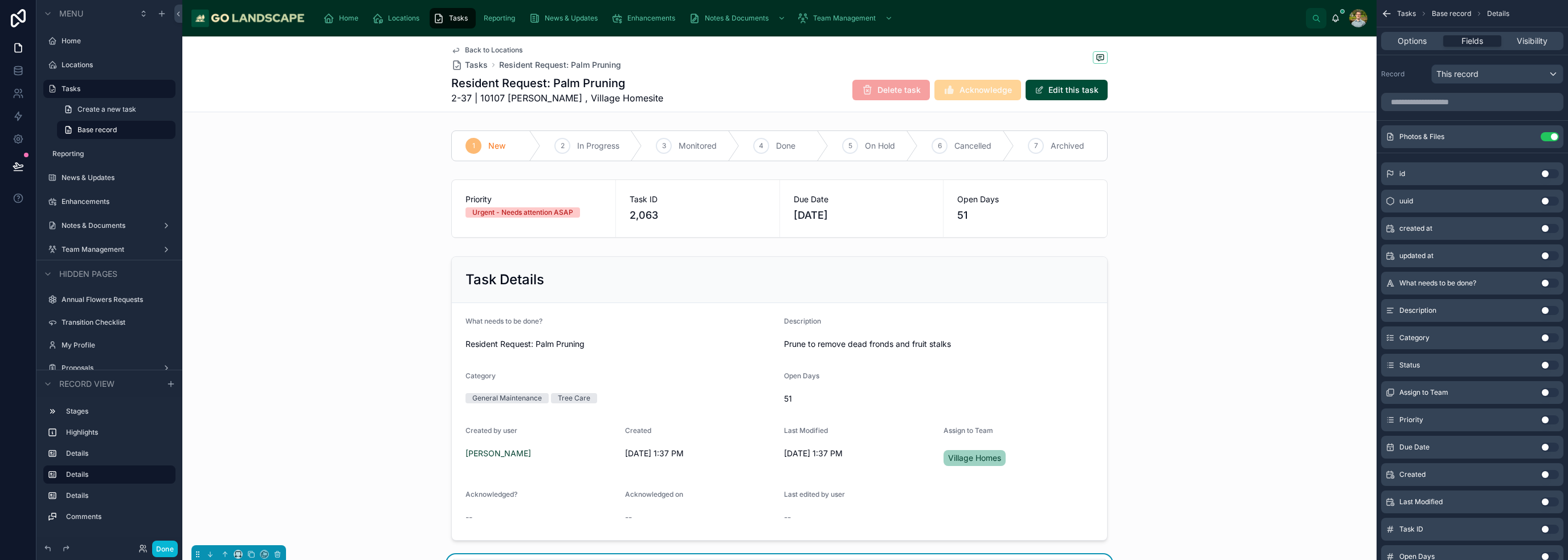
click at [481, 49] on span "Back to Locations" at bounding box center [493, 50] width 58 height 9
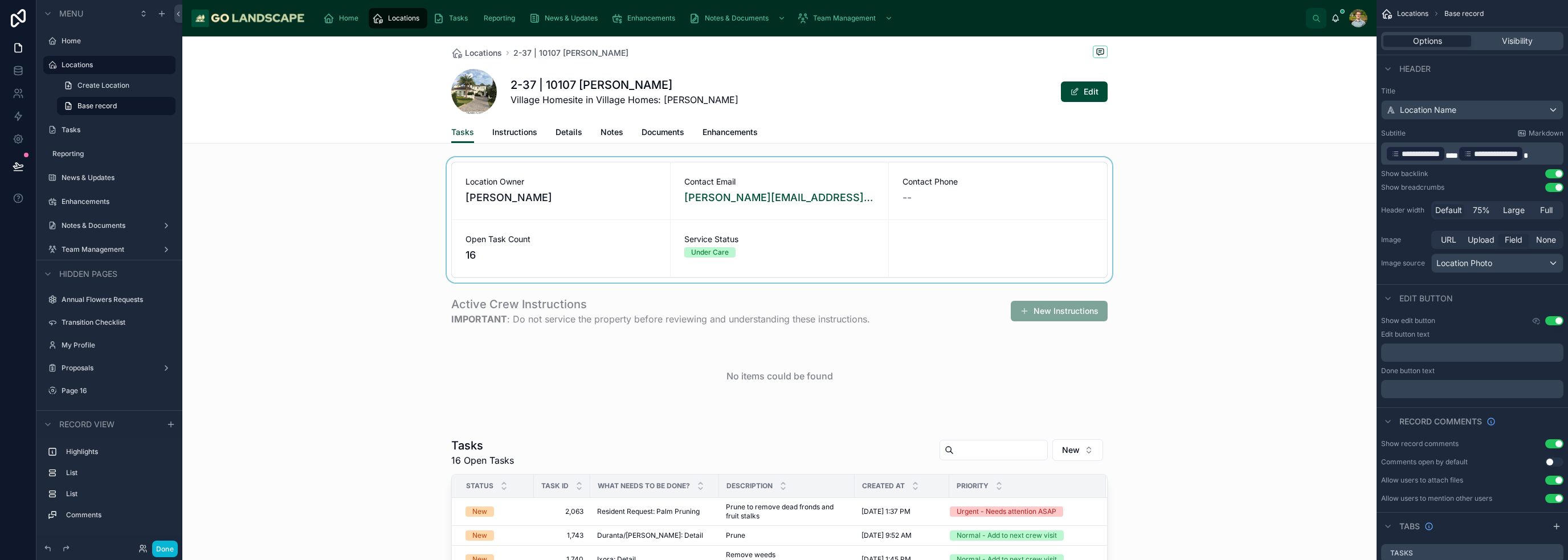
click at [783, 256] on div at bounding box center [779, 220] width 1194 height 125
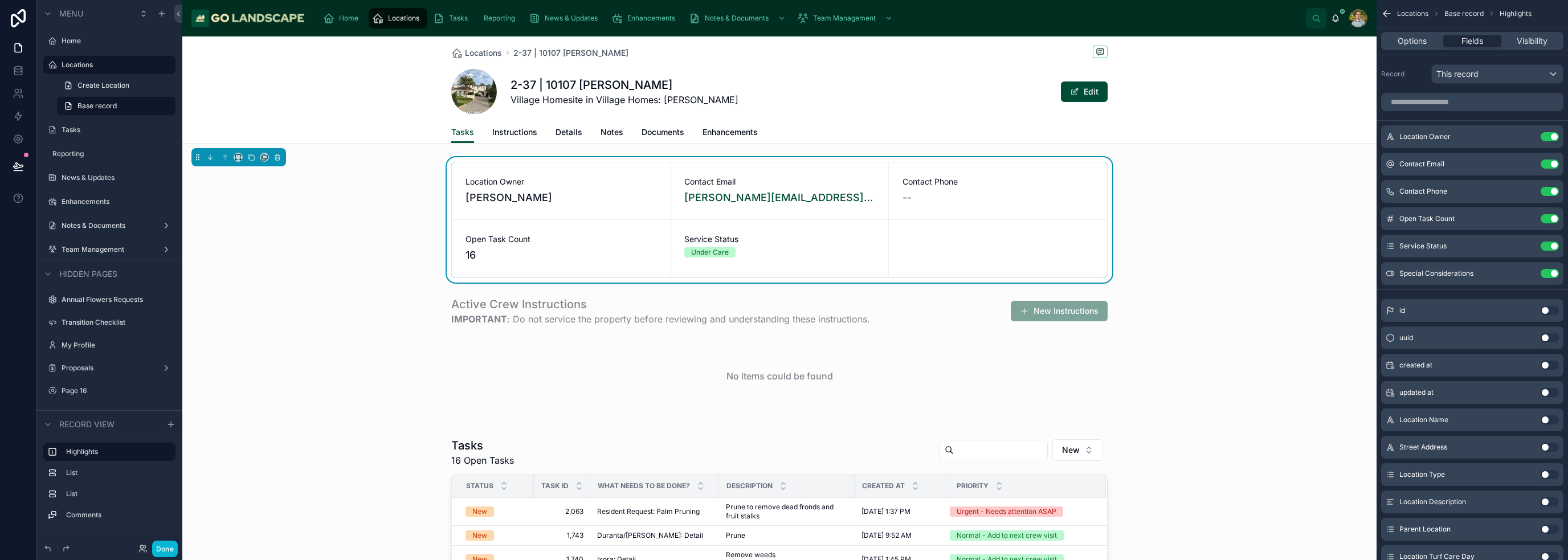
drag, startPoint x: 1205, startPoint y: 347, endPoint x: 1182, endPoint y: 315, distance: 39.4
click at [783, 343] on div at bounding box center [779, 358] width 1194 height 132
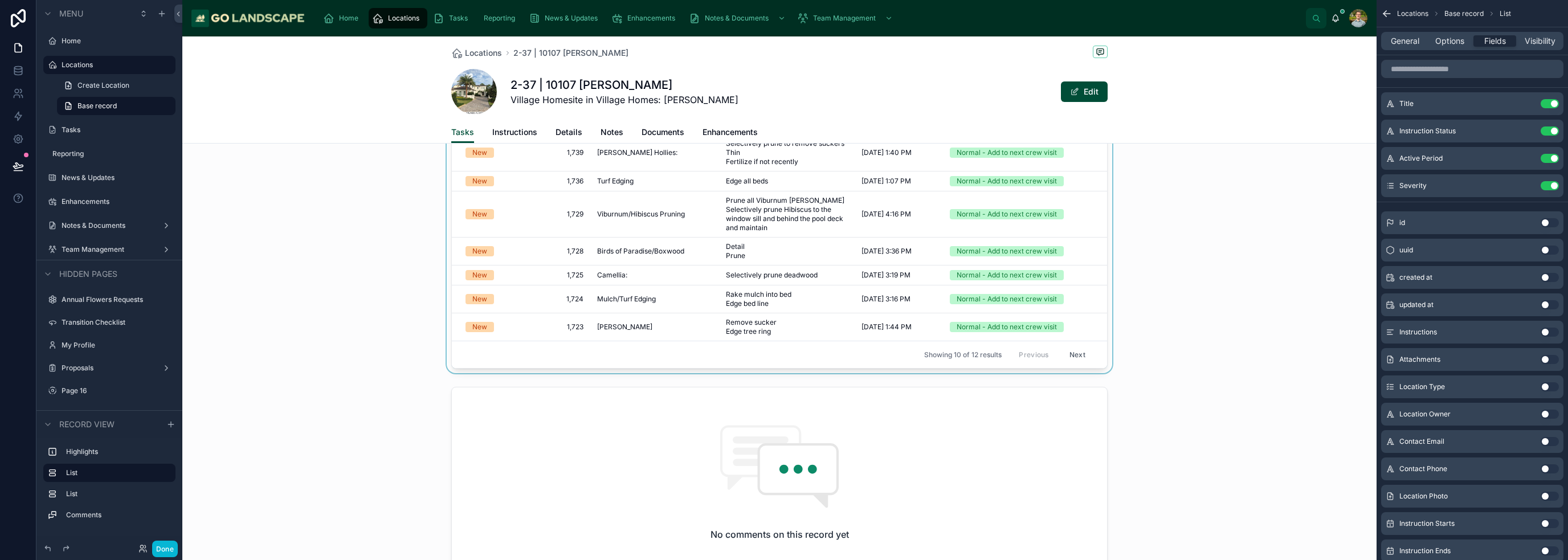
scroll to position [285, 0]
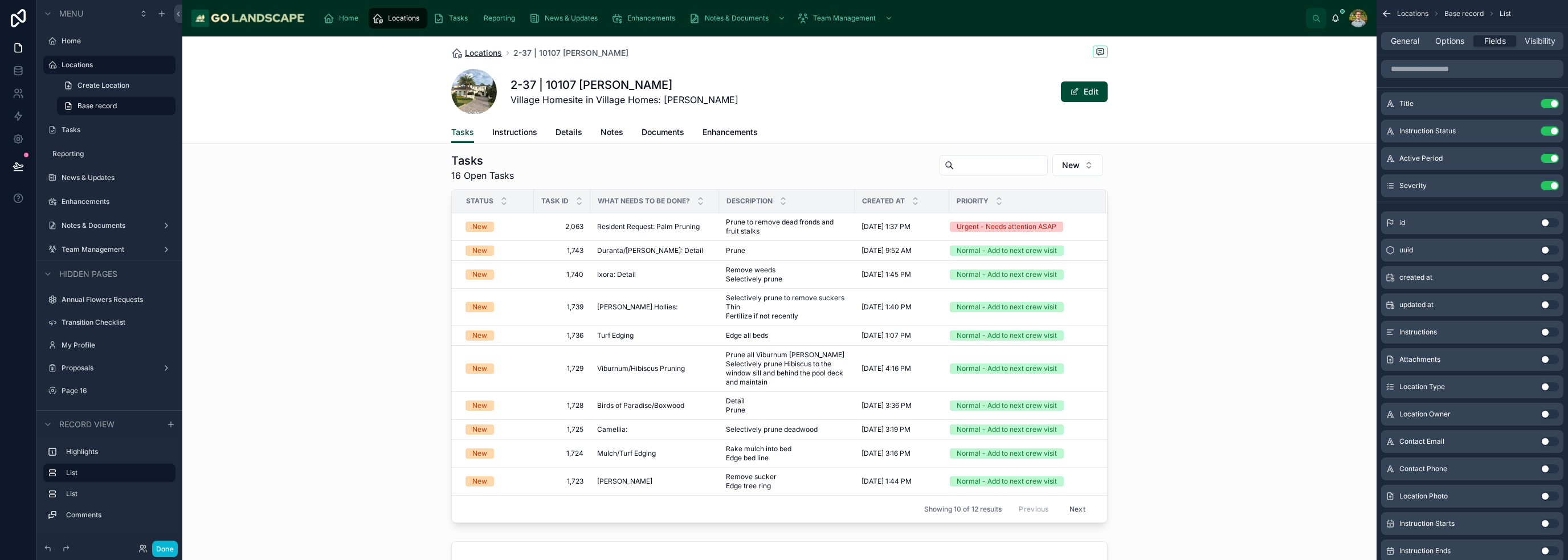
click at [475, 52] on span "Locations" at bounding box center [483, 53] width 37 height 11
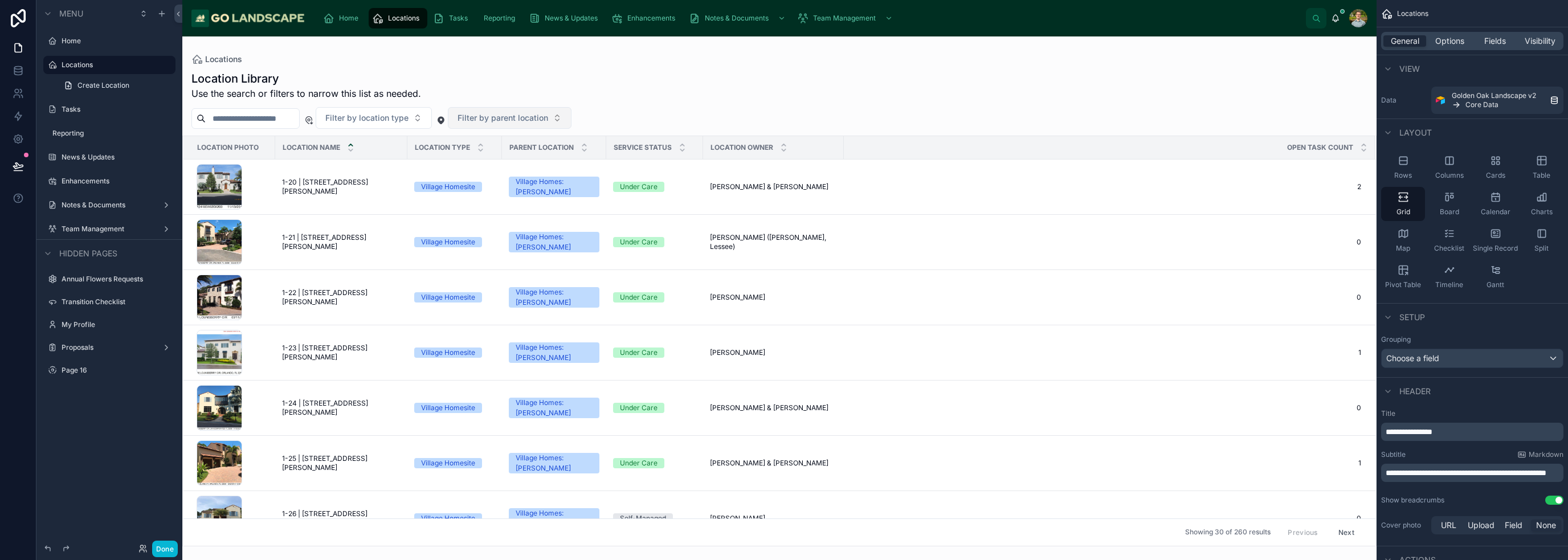
click at [518, 117] on span "Filter by parent location" at bounding box center [502, 118] width 90 height 11
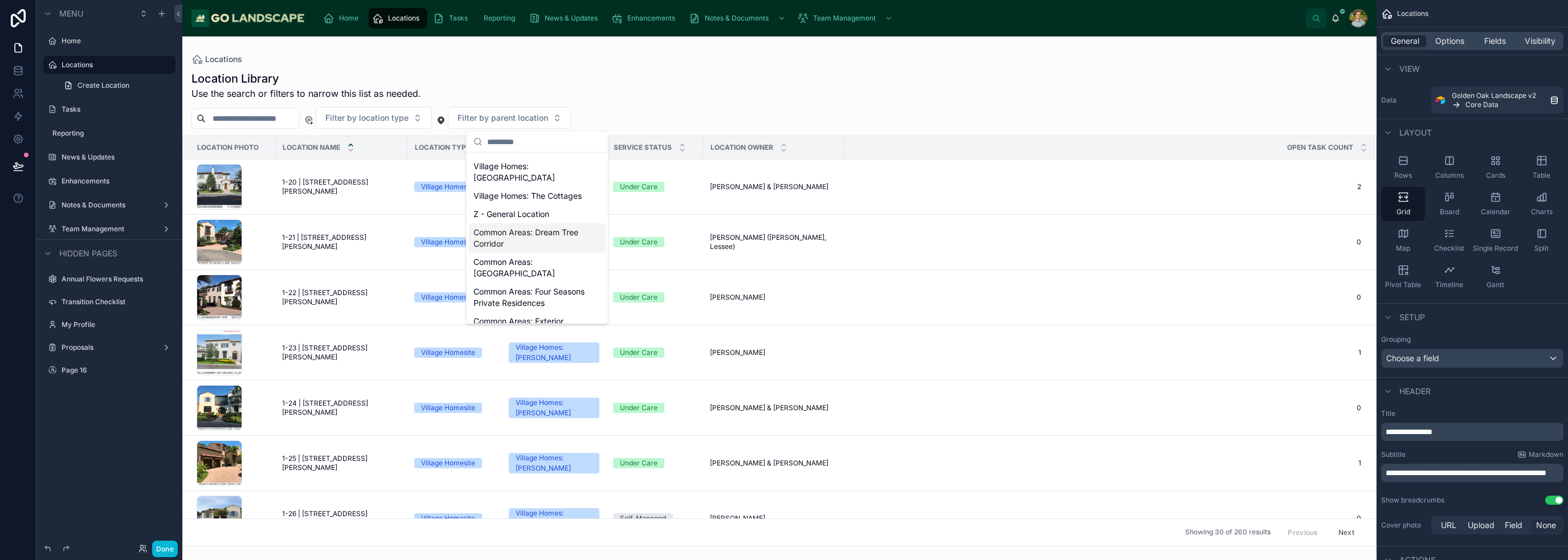
click at [554, 237] on div "Common Areas: Dream Tree Corridor" at bounding box center [537, 238] width 137 height 30
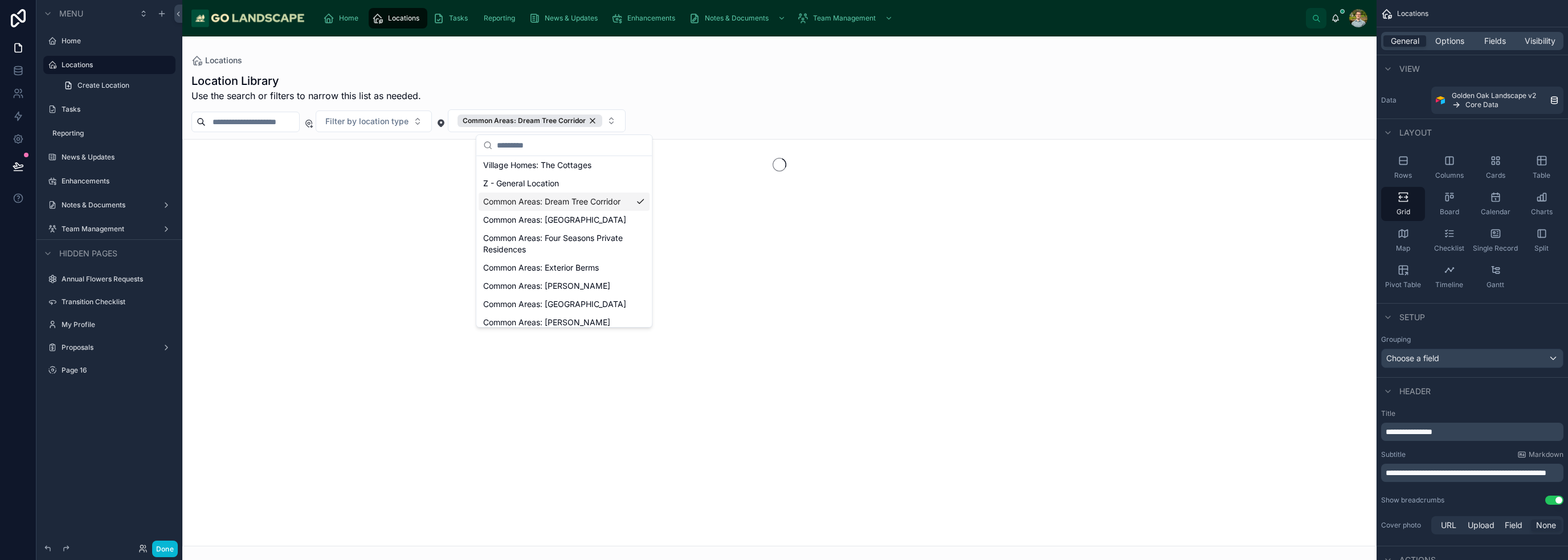
scroll to position [46, 0]
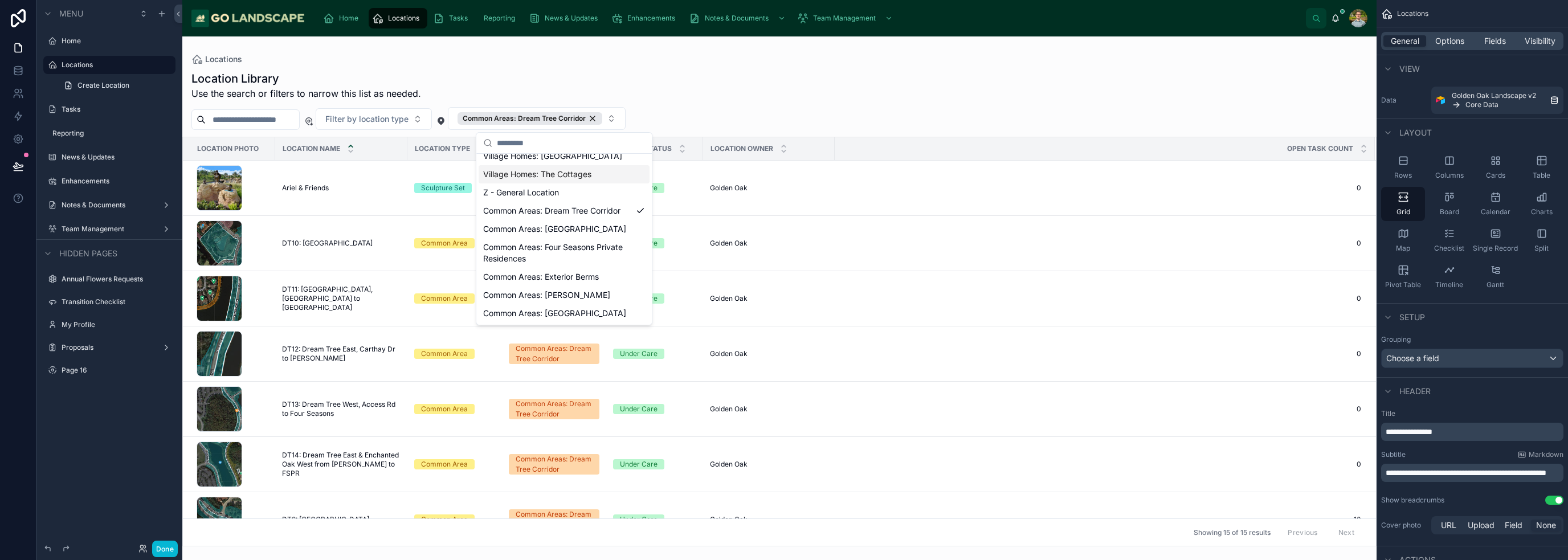
click at [435, 68] on div "Location Library Use the search or filters to narrow this list as needed. Filte…" at bounding box center [779, 305] width 1194 height 483
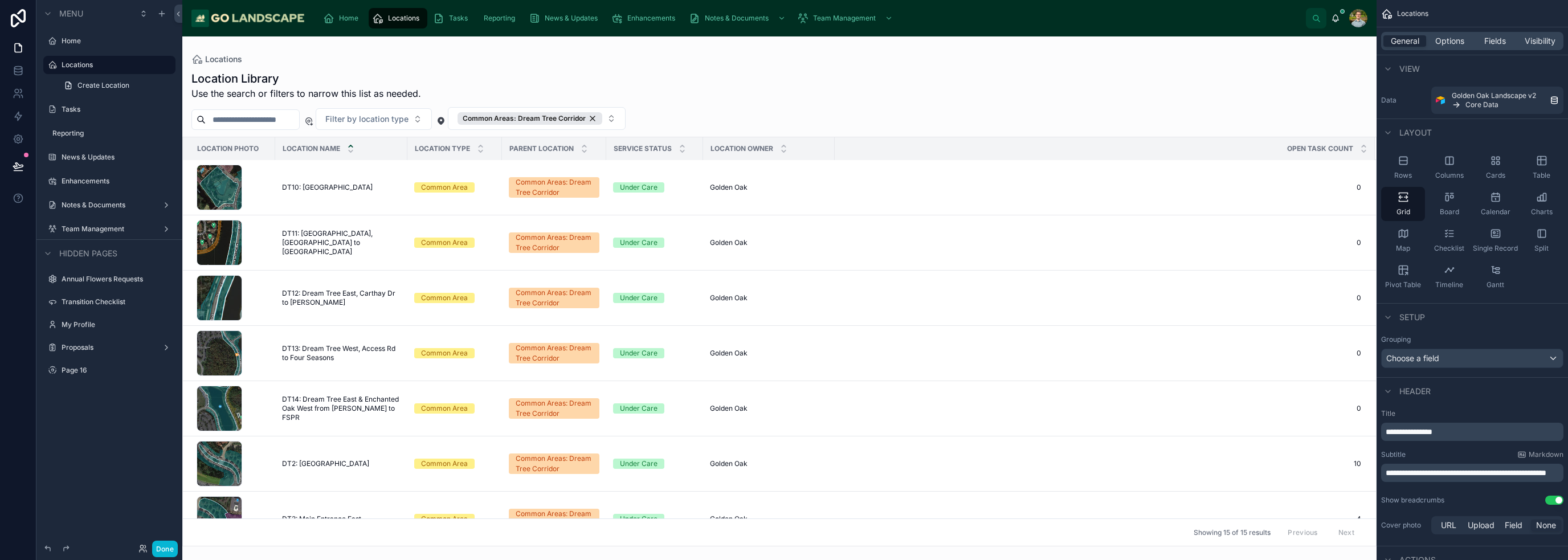
scroll to position [285, 0]
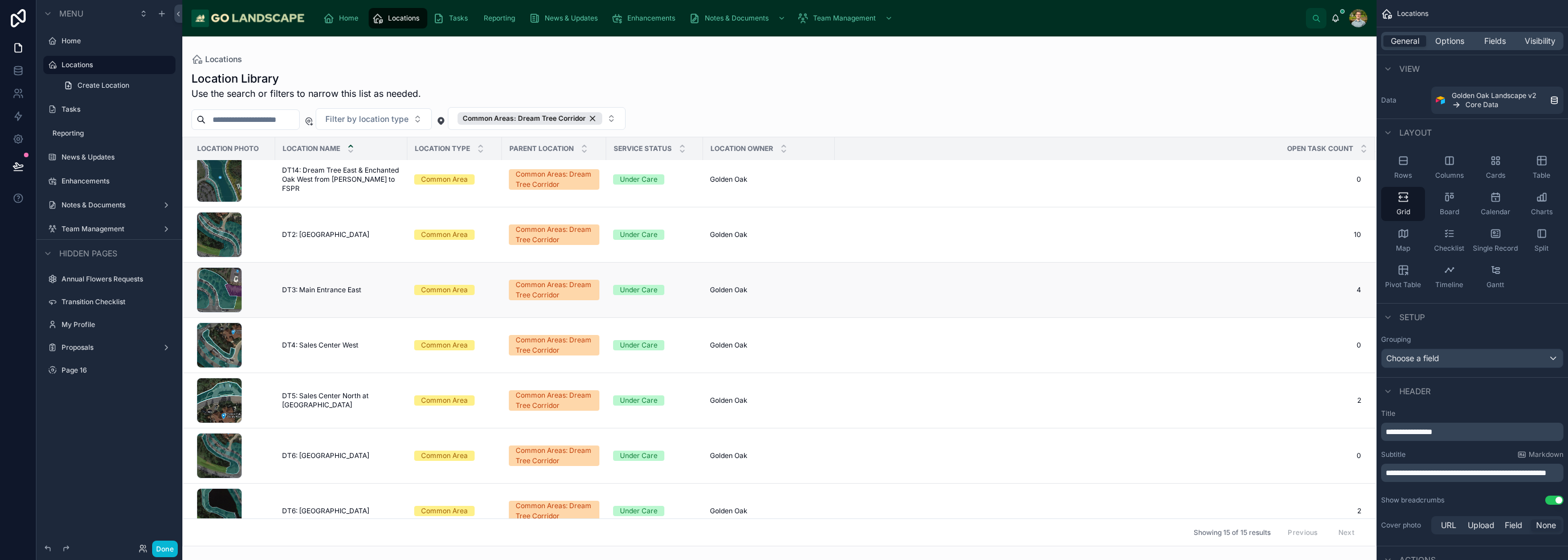
click at [356, 281] on td "DT3: Main Entrance East DT3: Main Entrance East" at bounding box center [341, 290] width 132 height 56
click at [331, 286] on span "DT3: Main Entrance East" at bounding box center [322, 290] width 79 height 9
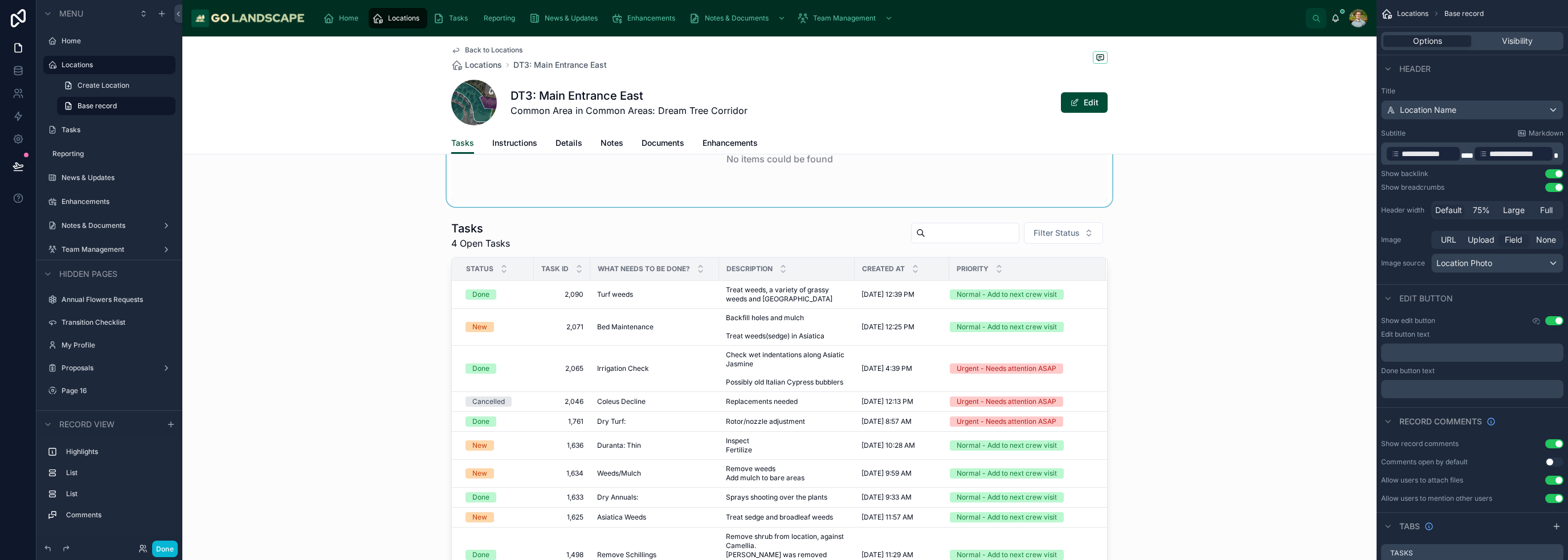
scroll to position [285, 0]
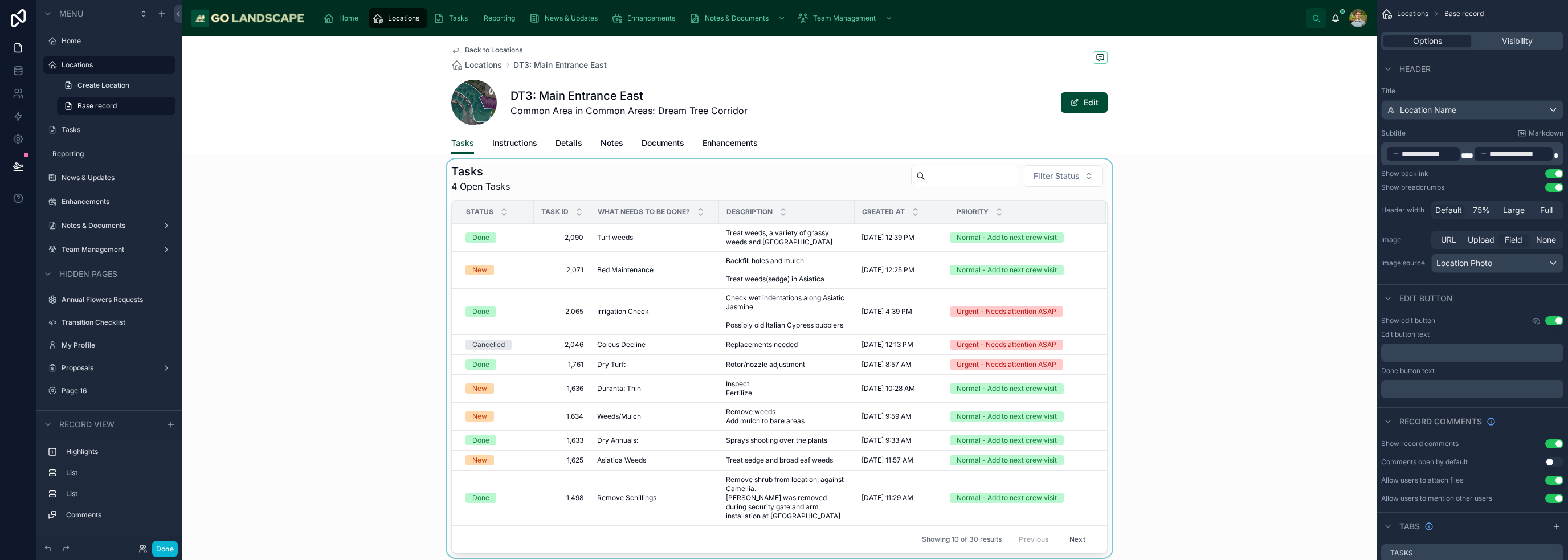
click at [486, 463] on div at bounding box center [779, 359] width 1194 height 399
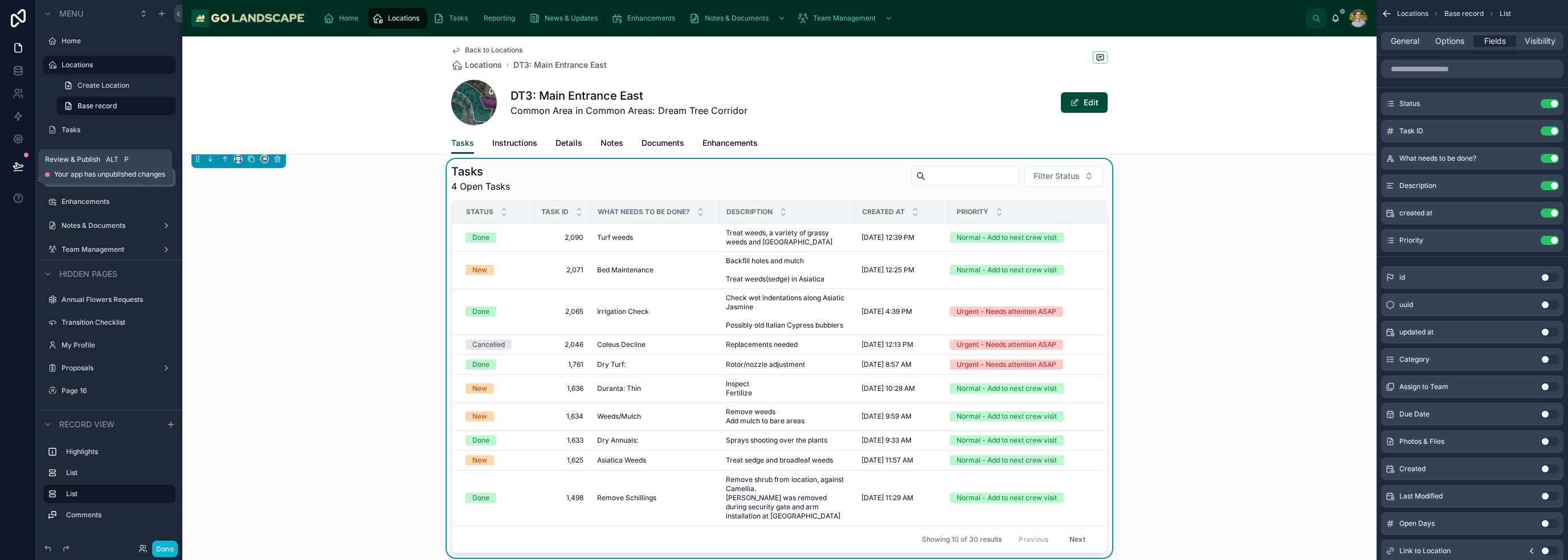
click at [19, 163] on icon at bounding box center [18, 166] width 11 height 11
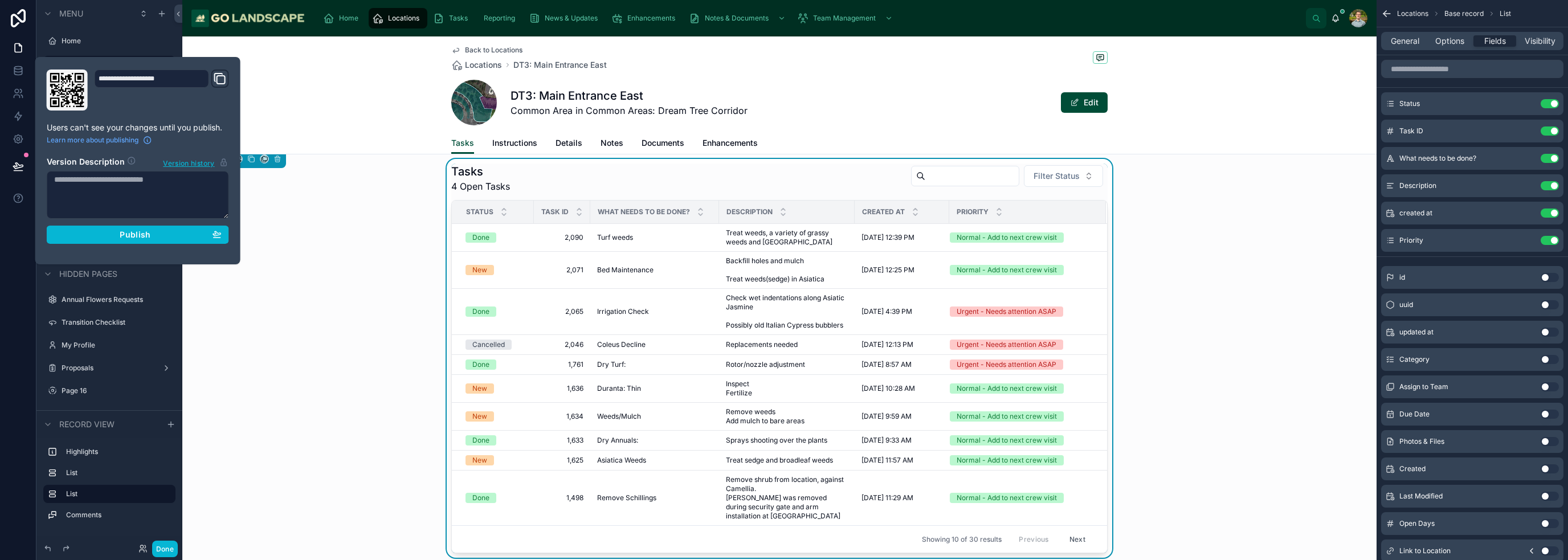
click at [173, 222] on section "Version Description Version history Publish" at bounding box center [138, 197] width 182 height 94
click at [172, 223] on section "Version Description Version history Publish" at bounding box center [138, 197] width 182 height 94
click at [192, 233] on div "Publish" at bounding box center [138, 234] width 167 height 10
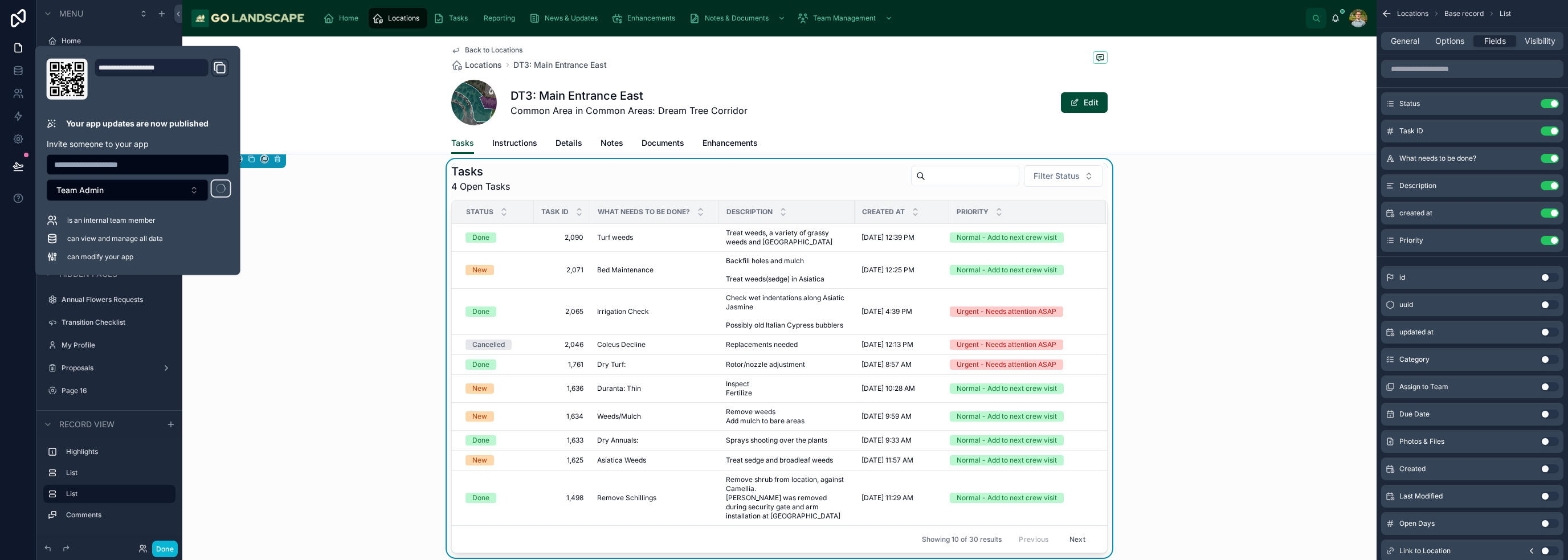
drag, startPoint x: 341, startPoint y: 92, endPoint x: 329, endPoint y: 115, distance: 25.9
click at [342, 88] on div "Back to Locations Locations DT3: Main Entrance East DT3: Main Entrance [GEOGRAP…" at bounding box center [779, 95] width 1194 height 118
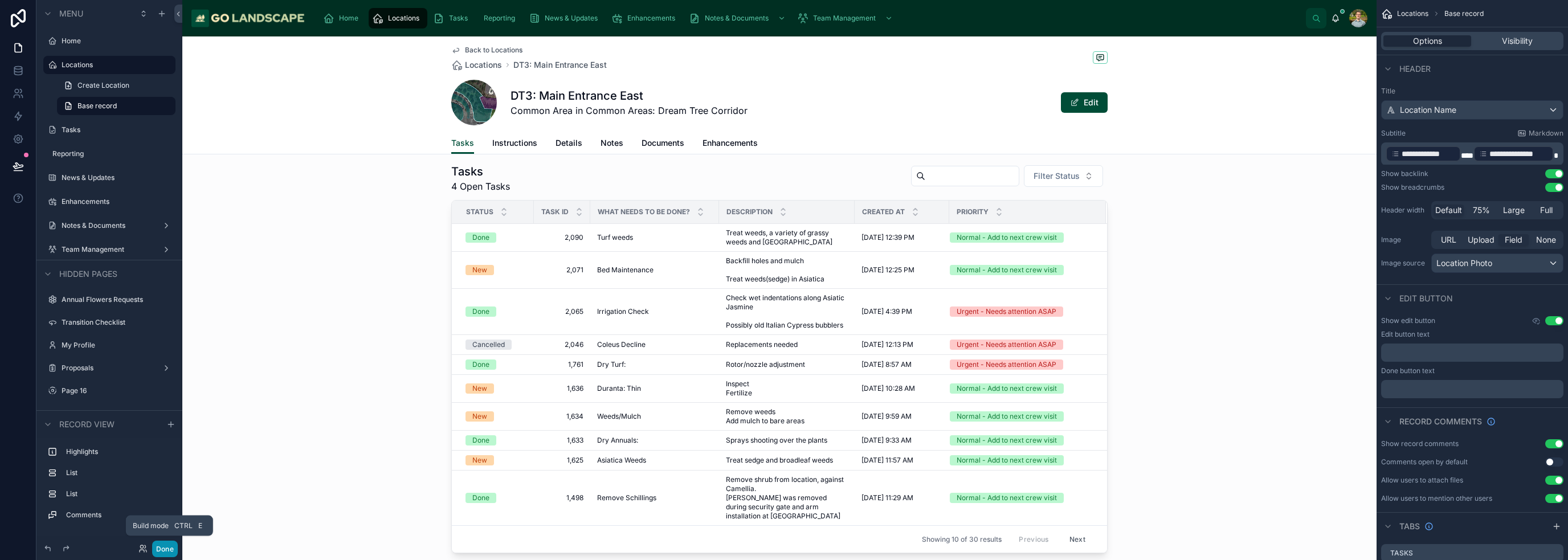
click at [170, 552] on button "Done" at bounding box center [165, 549] width 26 height 17
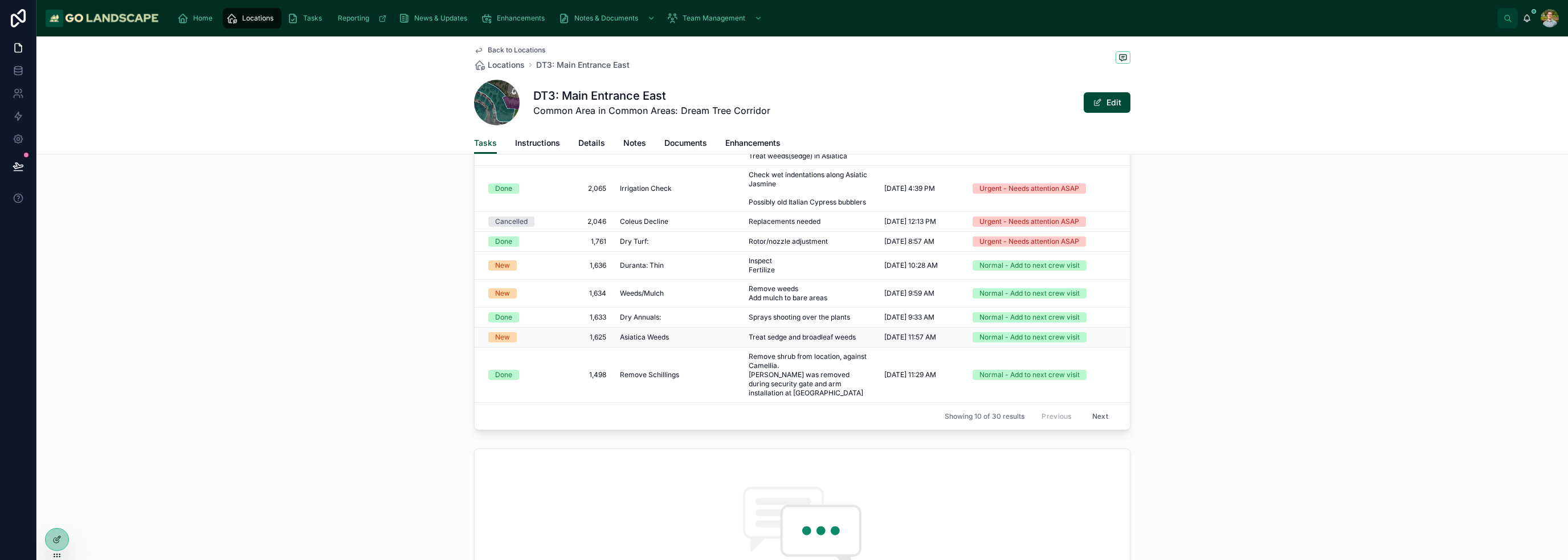
click at [548, 334] on td "New" at bounding box center [515, 337] width 82 height 20
click at [575, 340] on td "1,625 1,625" at bounding box center [584, 337] width 56 height 20
click at [575, 333] on span "1,625" at bounding box center [584, 337] width 42 height 9
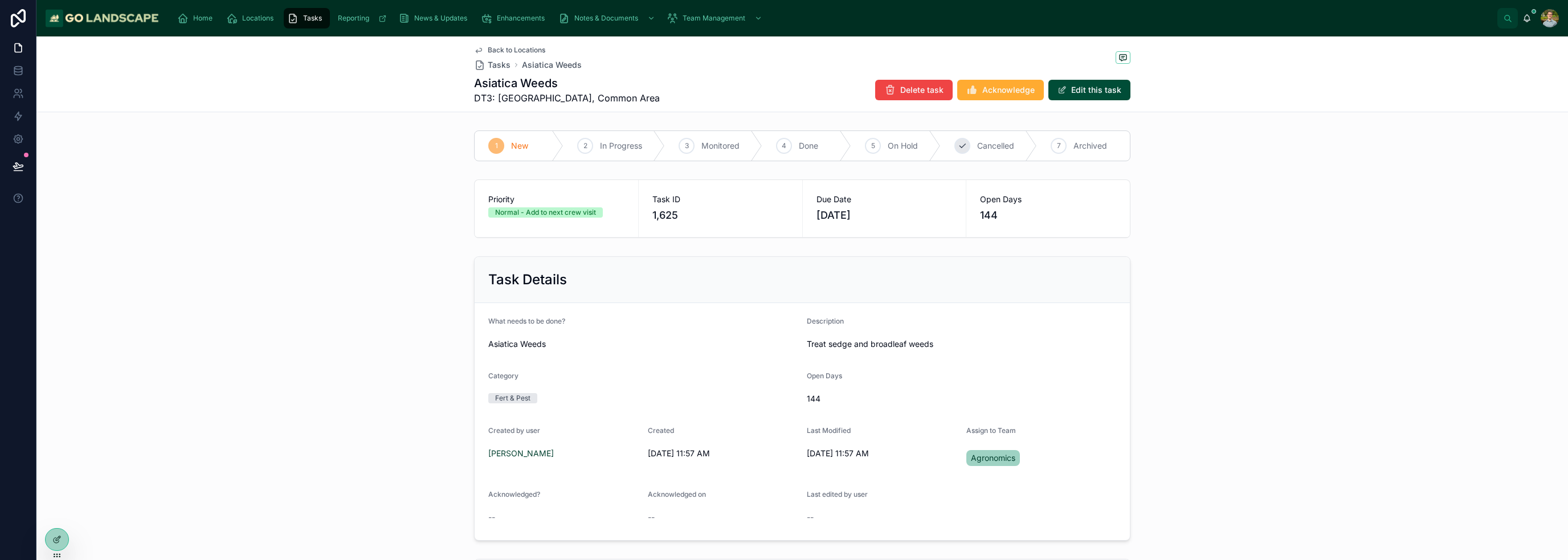
click at [783, 147] on span "Cancelled" at bounding box center [995, 146] width 37 height 11
click at [518, 49] on span "Back to Locations" at bounding box center [516, 50] width 58 height 9
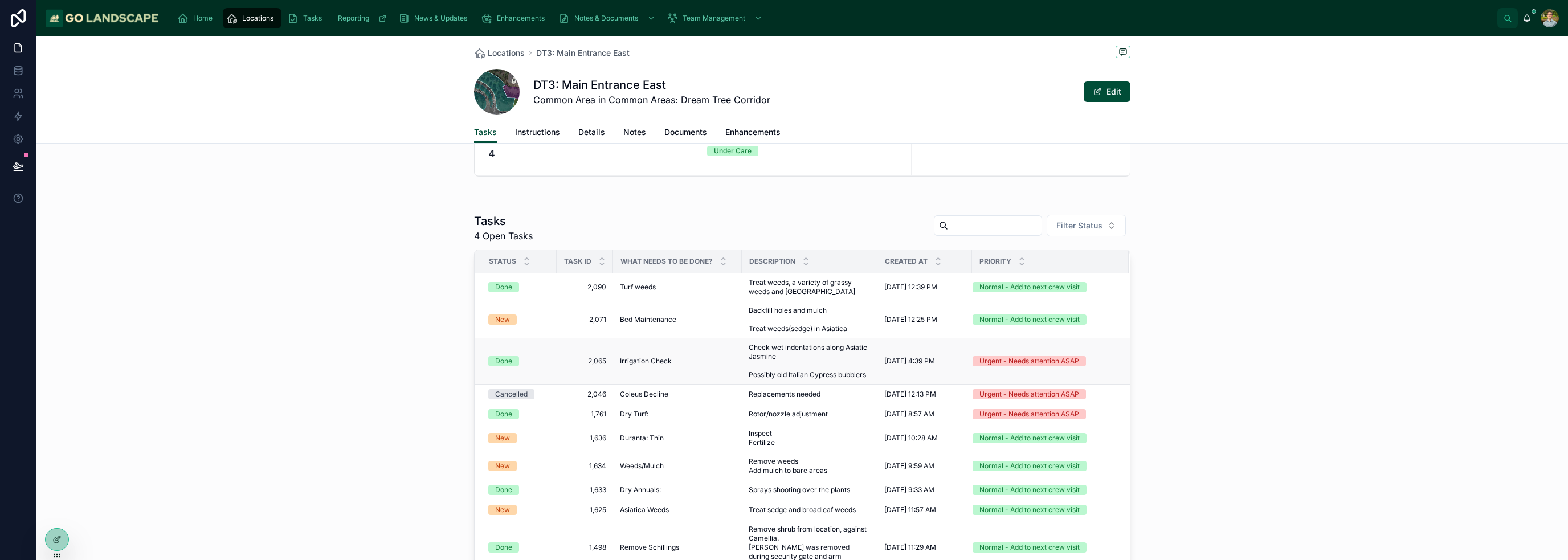
scroll to position [171, 0]
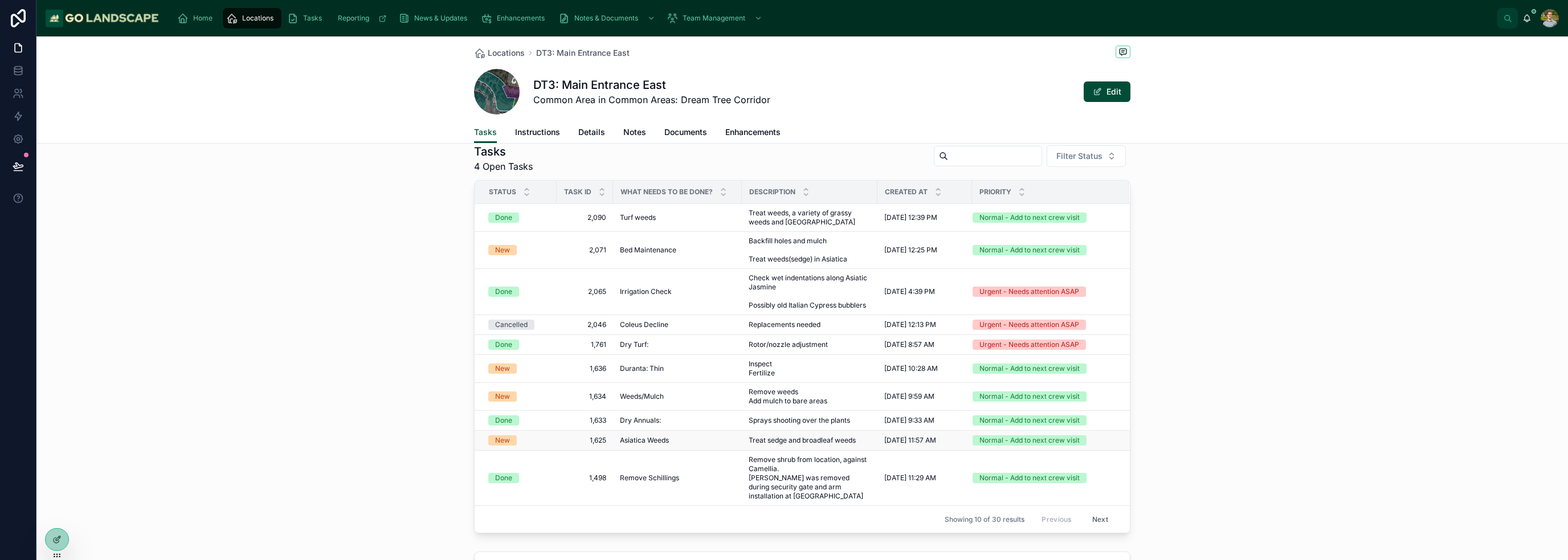
click at [538, 437] on div "New" at bounding box center [519, 440] width 62 height 10
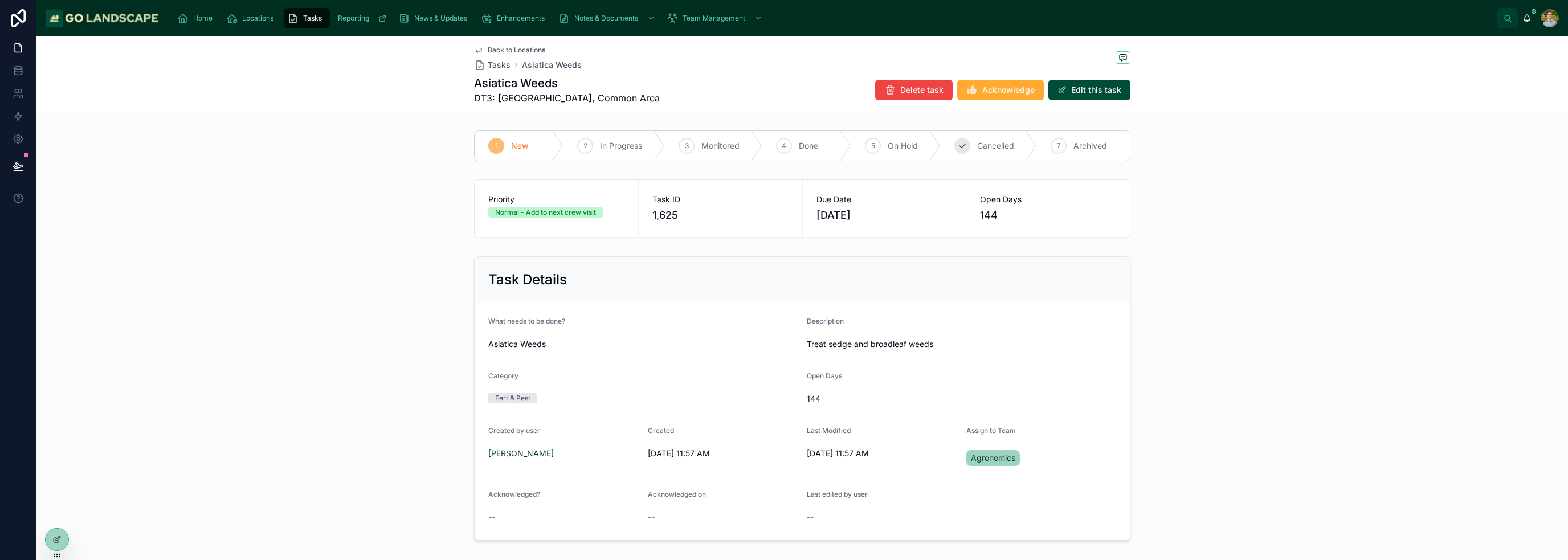
click at [783, 135] on div "6 Cancelled" at bounding box center [989, 146] width 97 height 30
click at [768, 71] on div "Back to Locations Tasks Asiatica Weeds Asiatica Weeds DT3: Main Entrance East, …" at bounding box center [802, 74] width 657 height 75
click at [481, 49] on link "Back to Locations" at bounding box center [509, 50] width 71 height 9
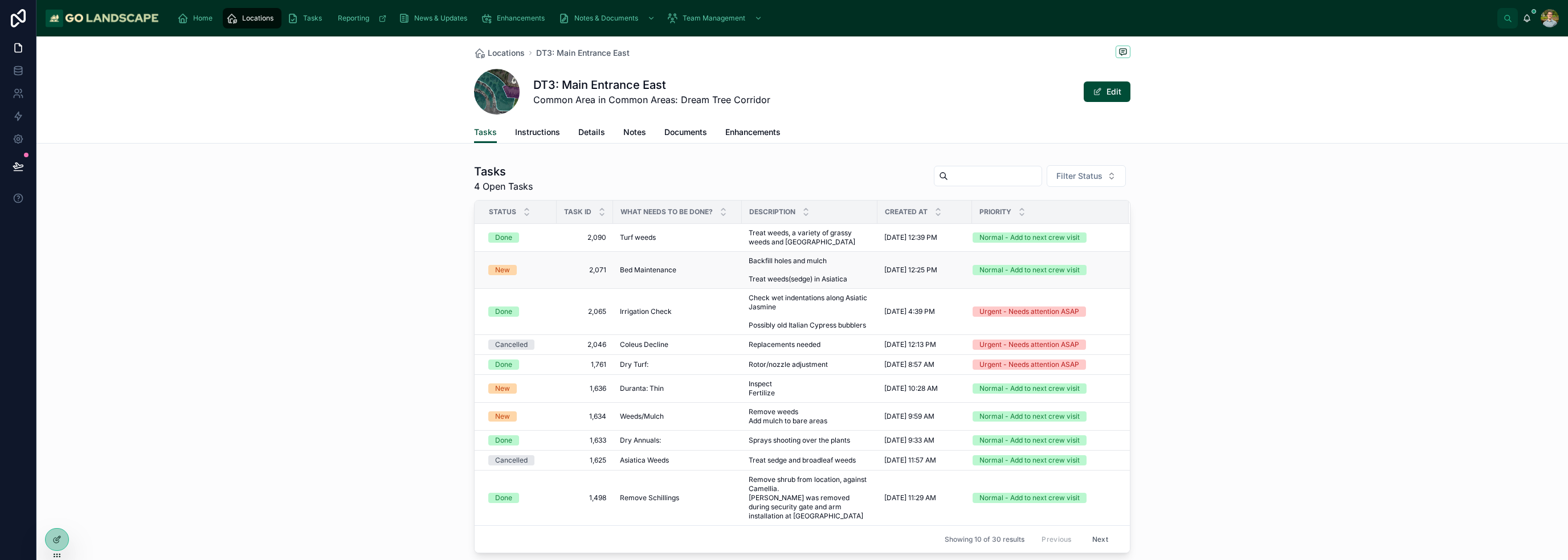
scroll to position [171, 0]
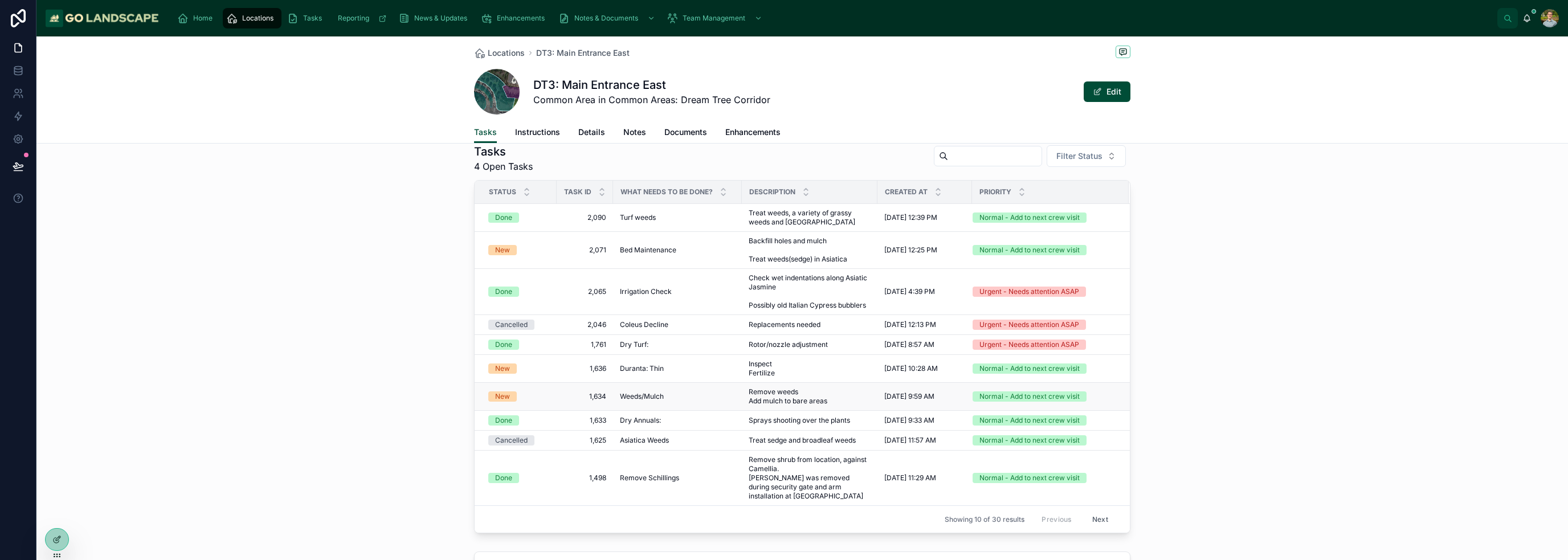
click at [534, 398] on div "New" at bounding box center [519, 396] width 62 height 10
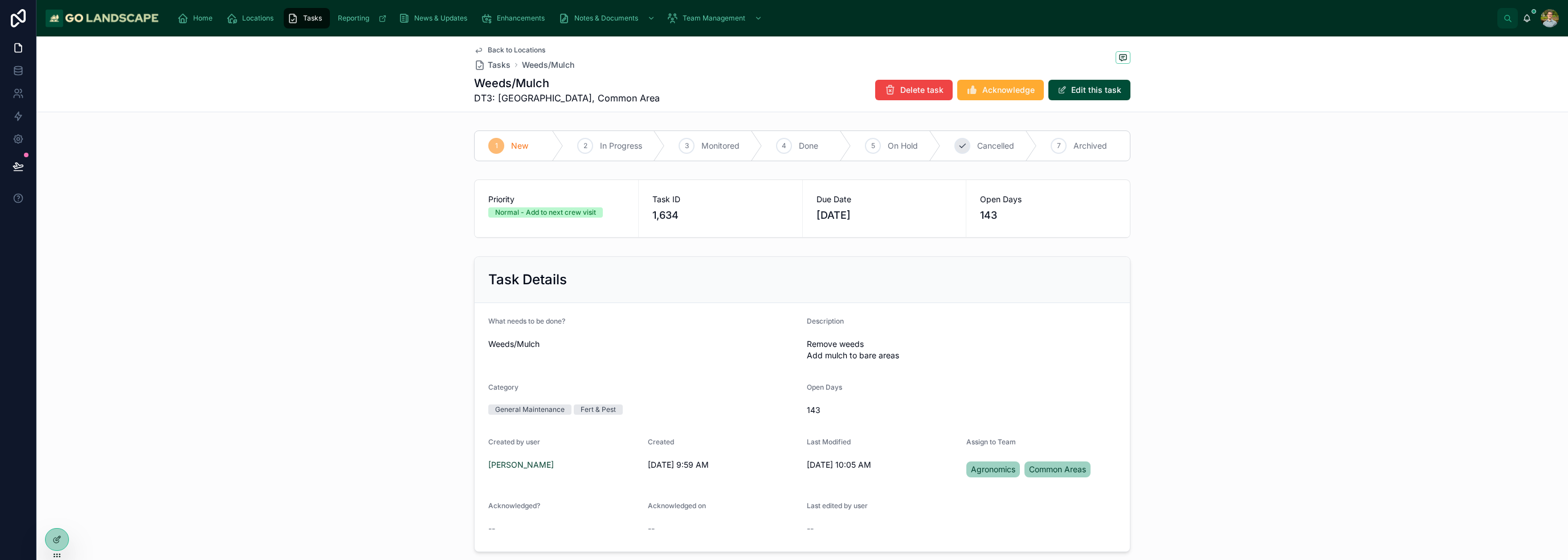
click at [783, 147] on span "Cancelled" at bounding box center [995, 146] width 37 height 11
click at [783, 218] on div "Priority Normal - Add to next crew visit Task ID 1,634 Due Date [DATE] Open Day…" at bounding box center [802, 209] width 1531 height 68
click at [498, 47] on span "Back to Locations" at bounding box center [516, 50] width 58 height 9
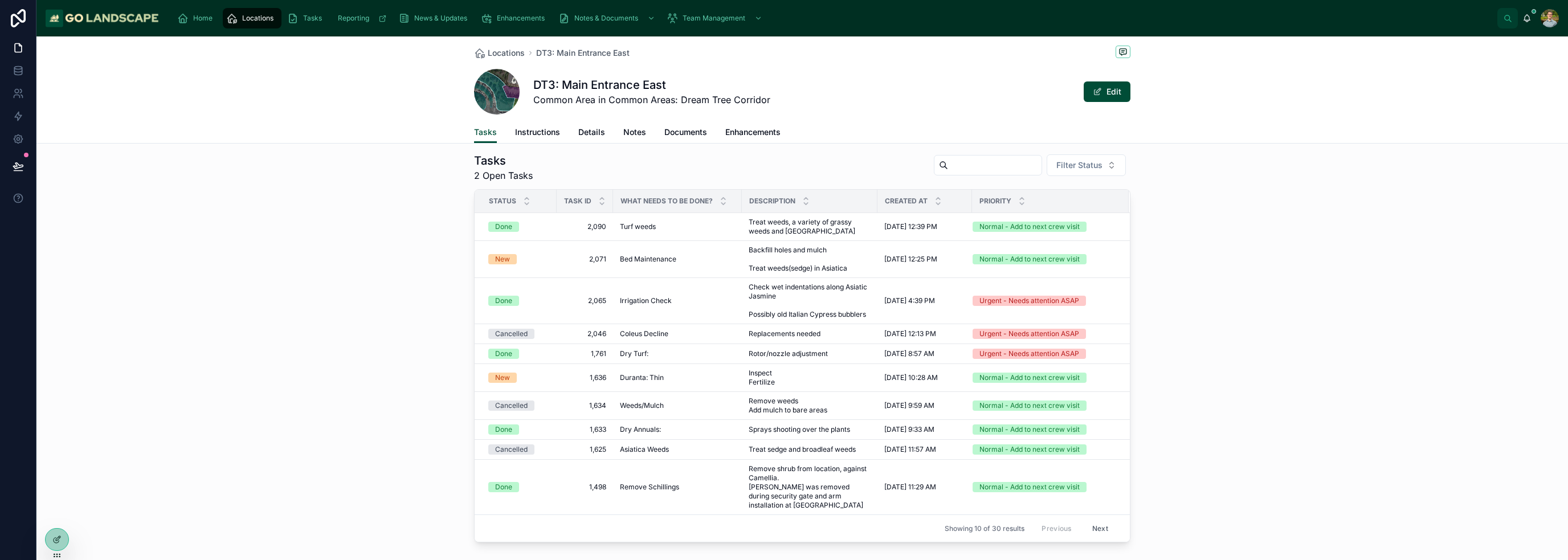
scroll to position [171, 0]
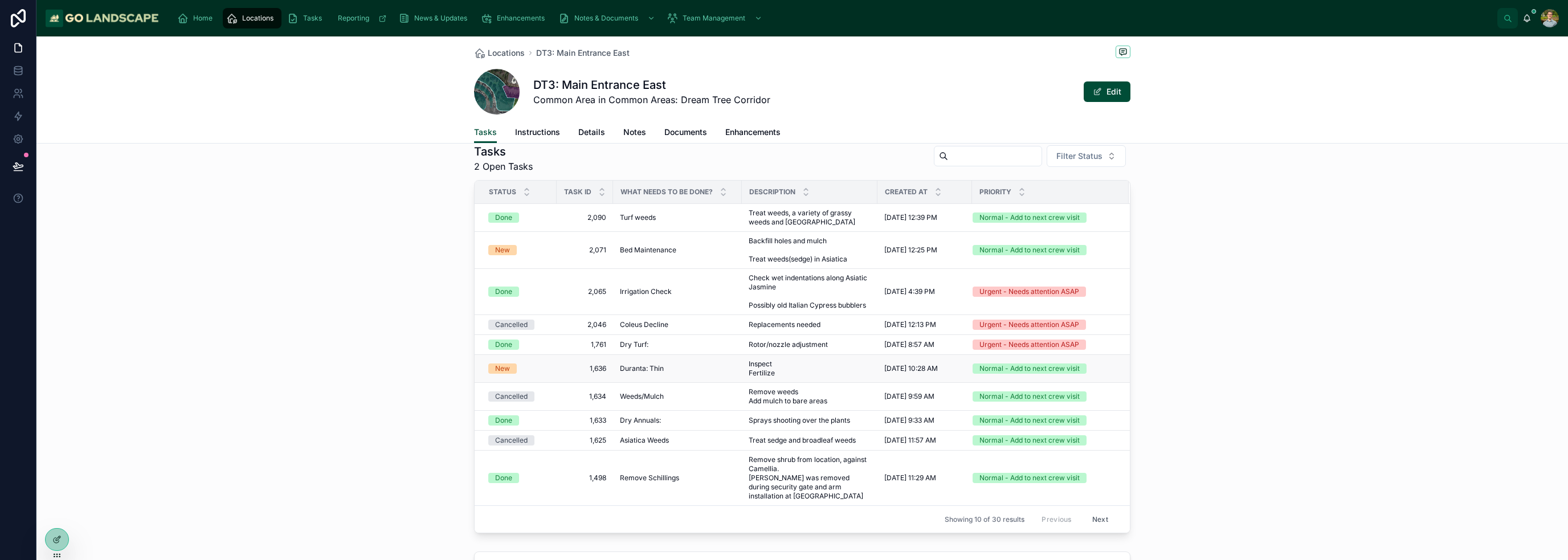
click at [563, 369] on span "1,636" at bounding box center [584, 368] width 42 height 9
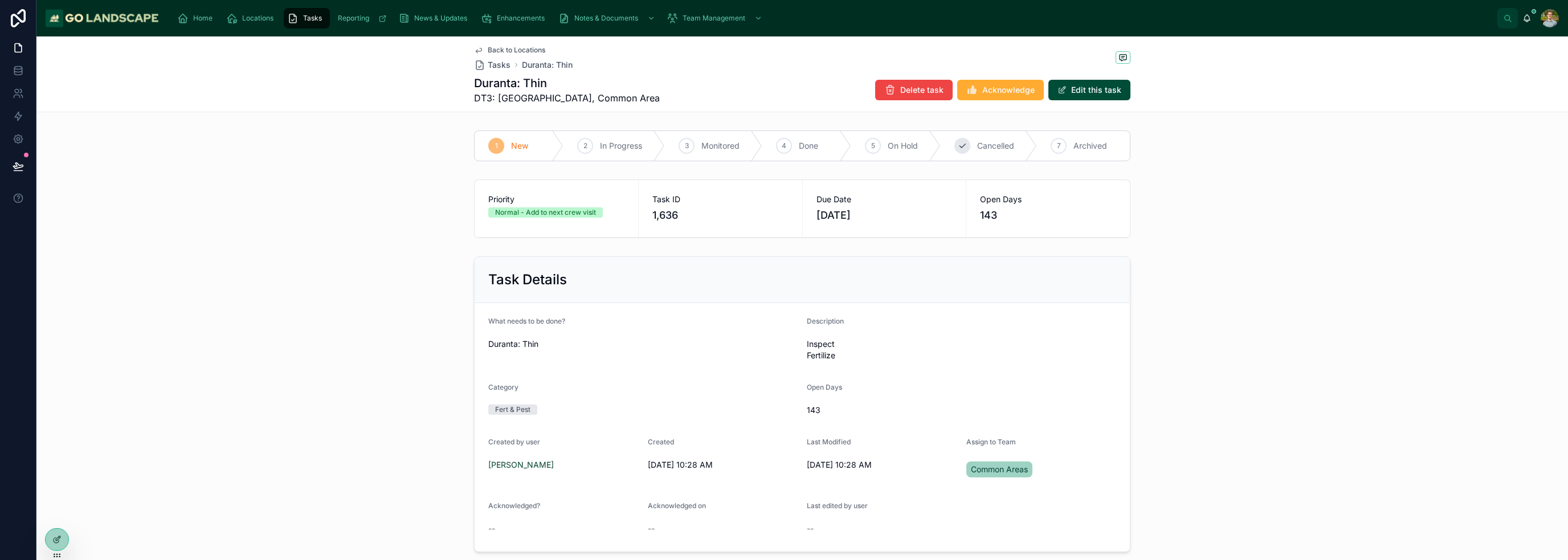
click at [783, 138] on div "6 Cancelled" at bounding box center [989, 146] width 97 height 30
click at [783, 213] on div "Priority Normal - Add to next crew visit Task ID 1,636 Due Date [DATE]" at bounding box center [802, 209] width 1531 height 68
click at [506, 51] on span "Back to Locations" at bounding box center [516, 50] width 58 height 9
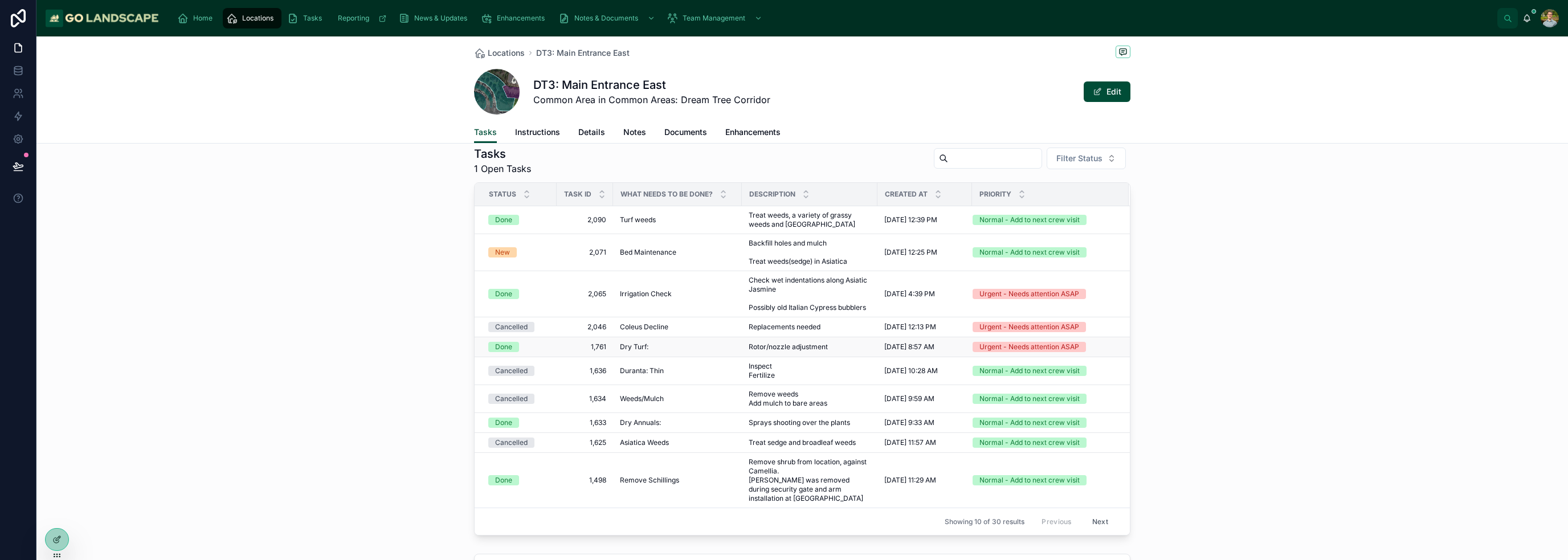
scroll to position [171, 0]
click at [540, 372] on div "Cancelled" at bounding box center [519, 368] width 62 height 10
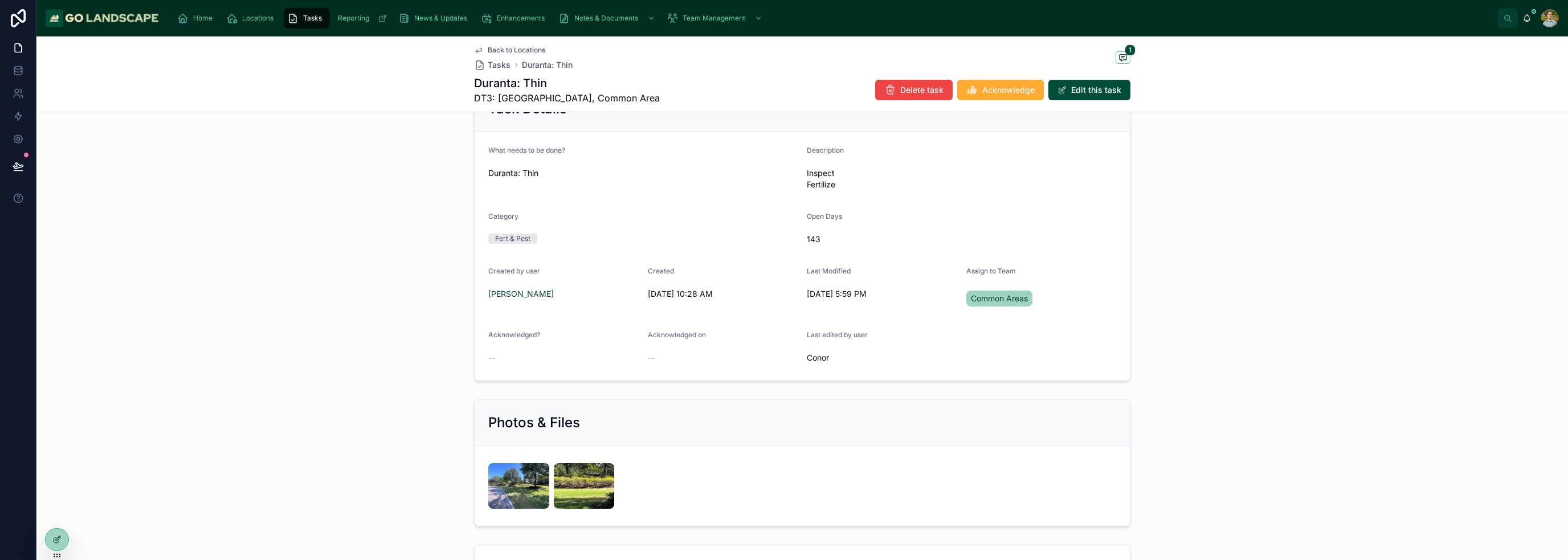
click at [474, 47] on icon at bounding box center [478, 50] width 9 height 9
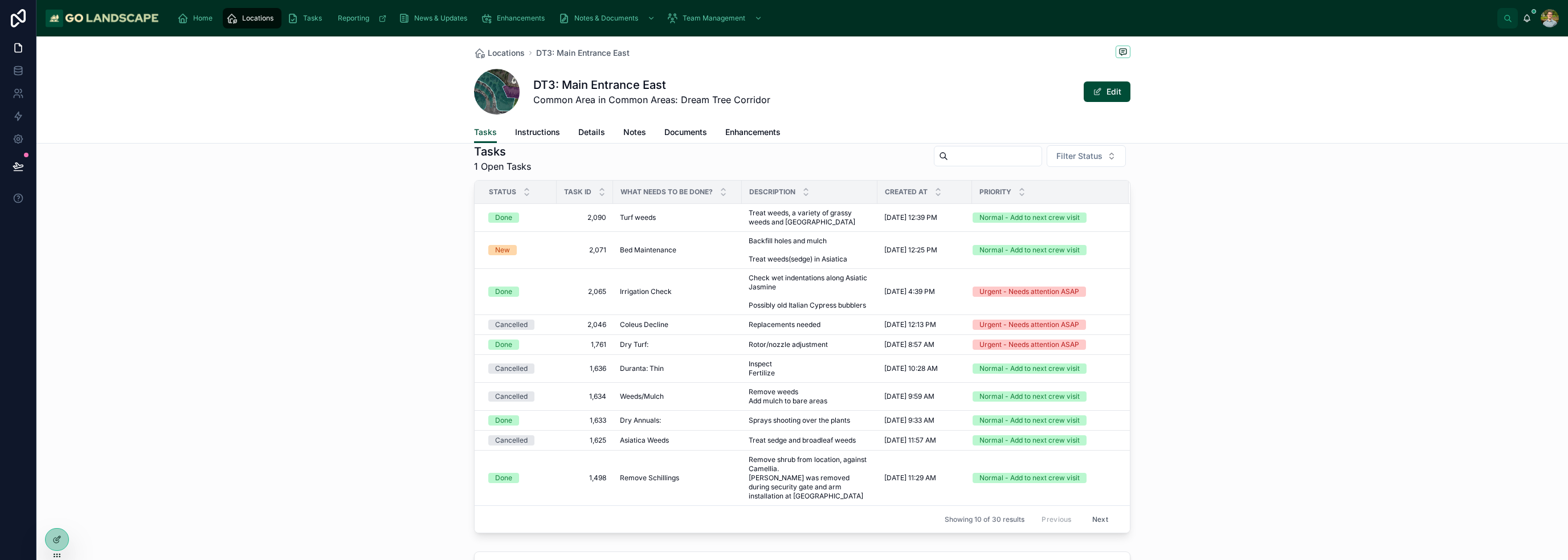
click at [495, 90] on span at bounding box center [497, 92] width 46 height 46
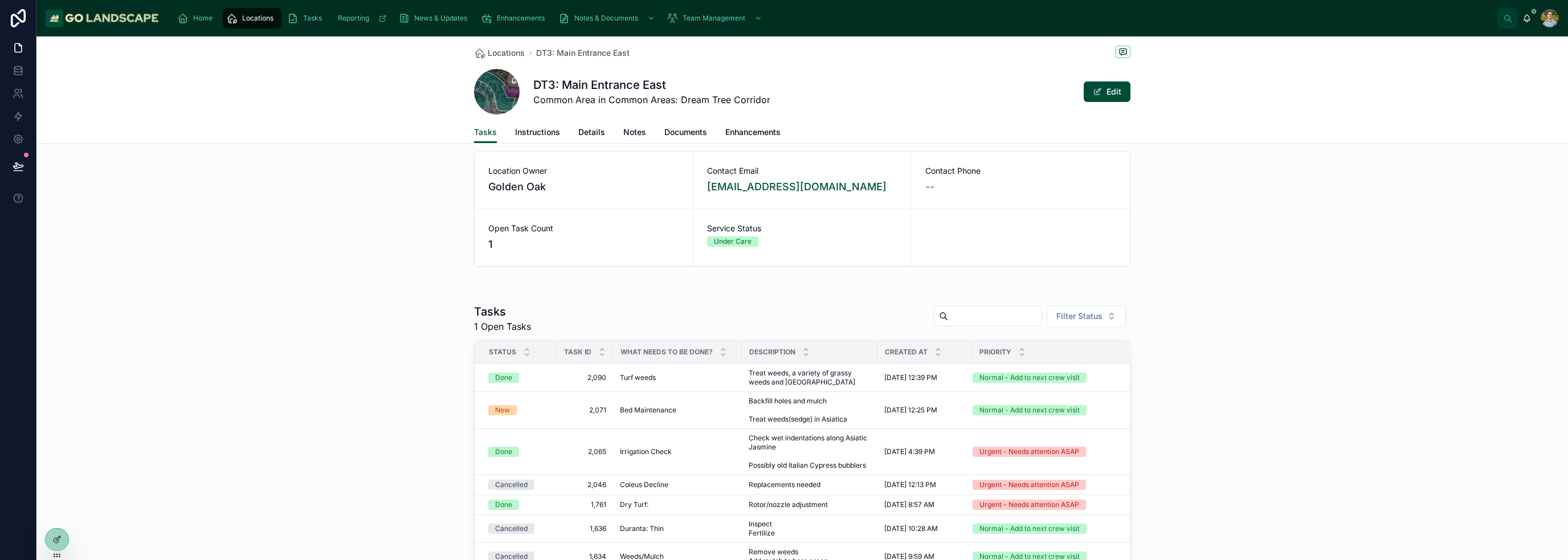
scroll to position [8, 0]
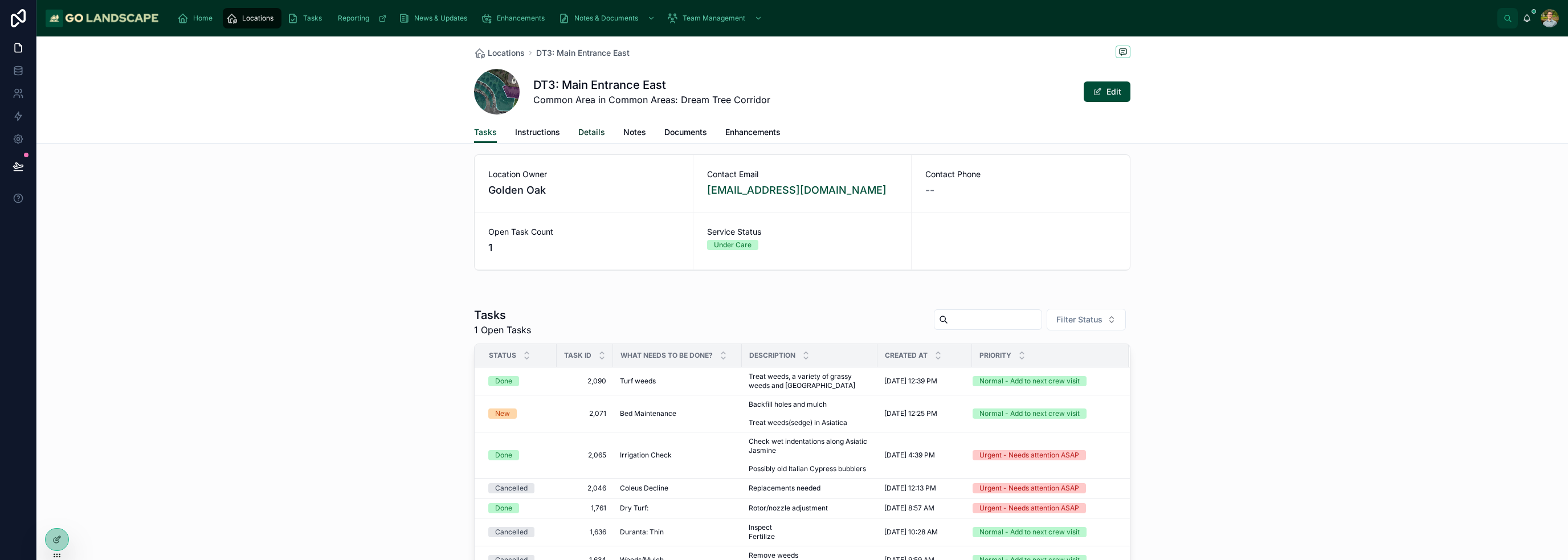
click at [588, 136] on span "Details" at bounding box center [591, 132] width 27 height 11
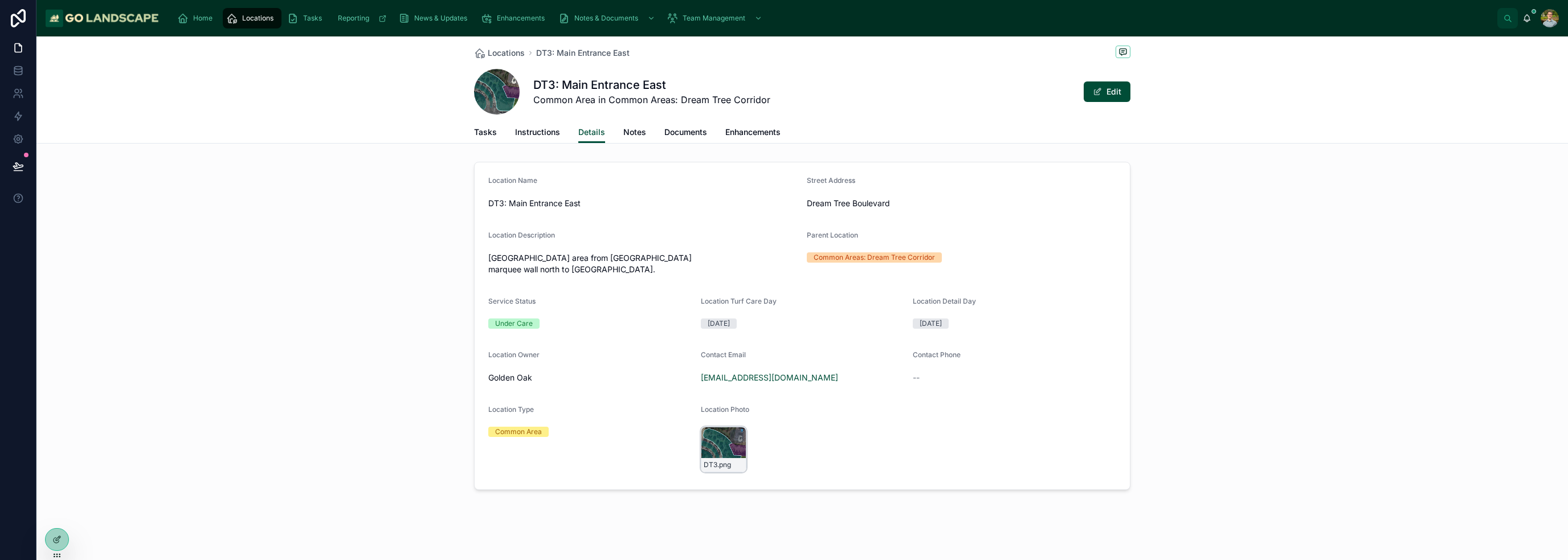
click at [720, 445] on div "DT3 .png" at bounding box center [724, 450] width 46 height 46
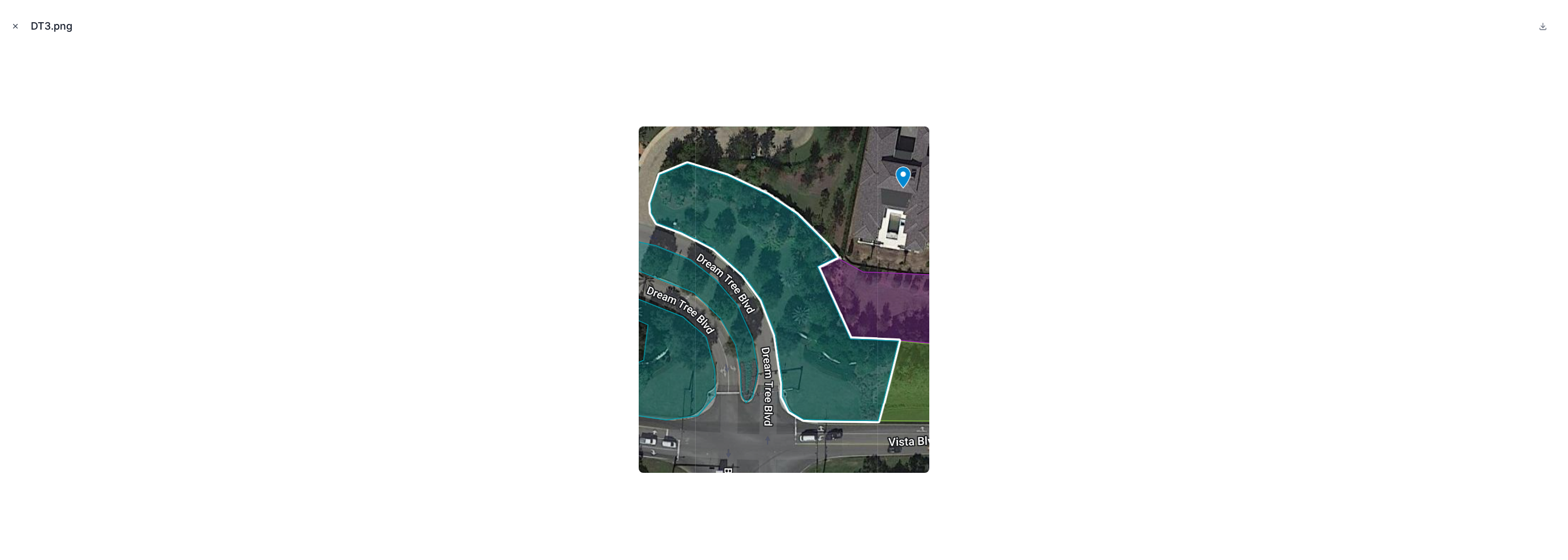
click at [15, 23] on icon "Close modal" at bounding box center [15, 26] width 8 height 8
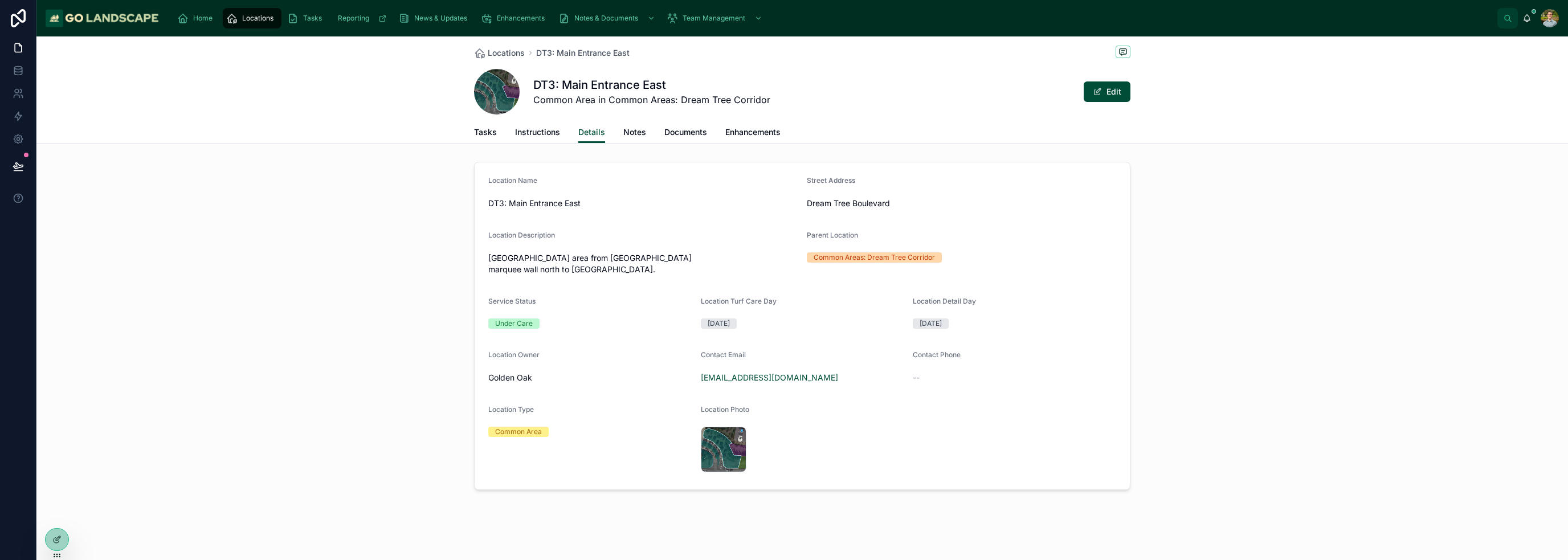
click at [783, 334] on div "Location Name DT3: [GEOGRAPHIC_DATA] Address [GEOGRAPHIC_DATA] Location Descrip…" at bounding box center [802, 325] width 1531 height 337
click at [543, 135] on span "Instructions" at bounding box center [537, 132] width 45 height 11
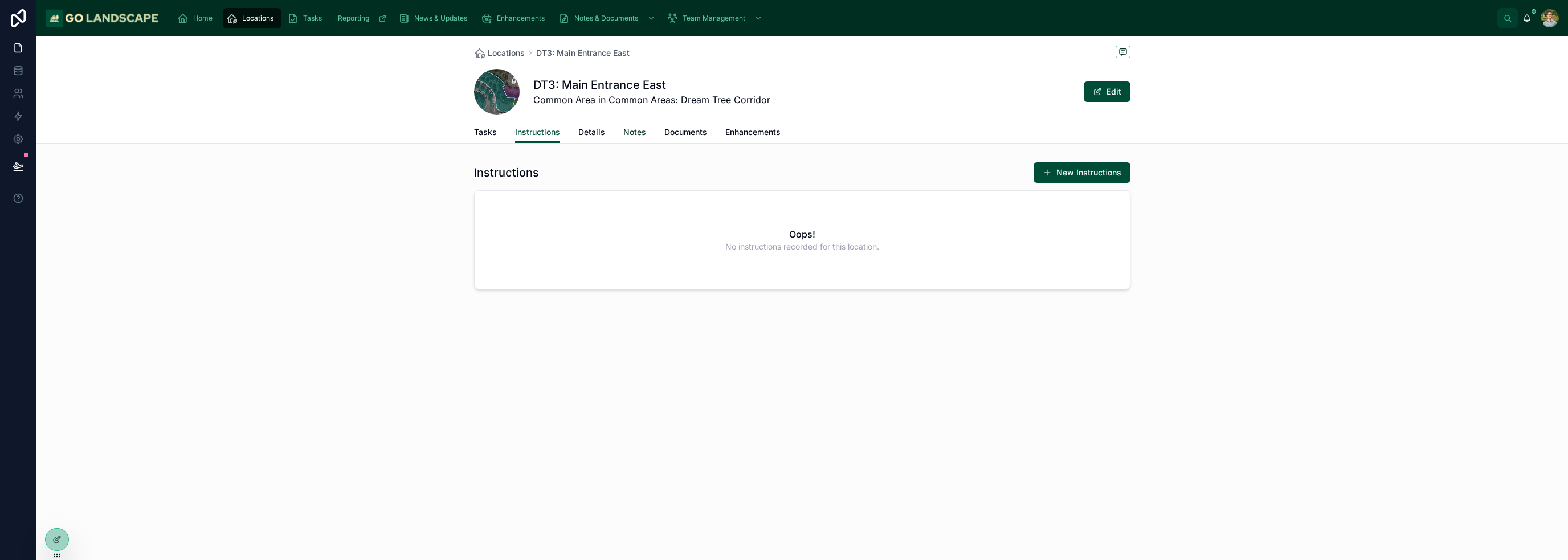
click at [636, 138] on link "Notes" at bounding box center [634, 133] width 23 height 23
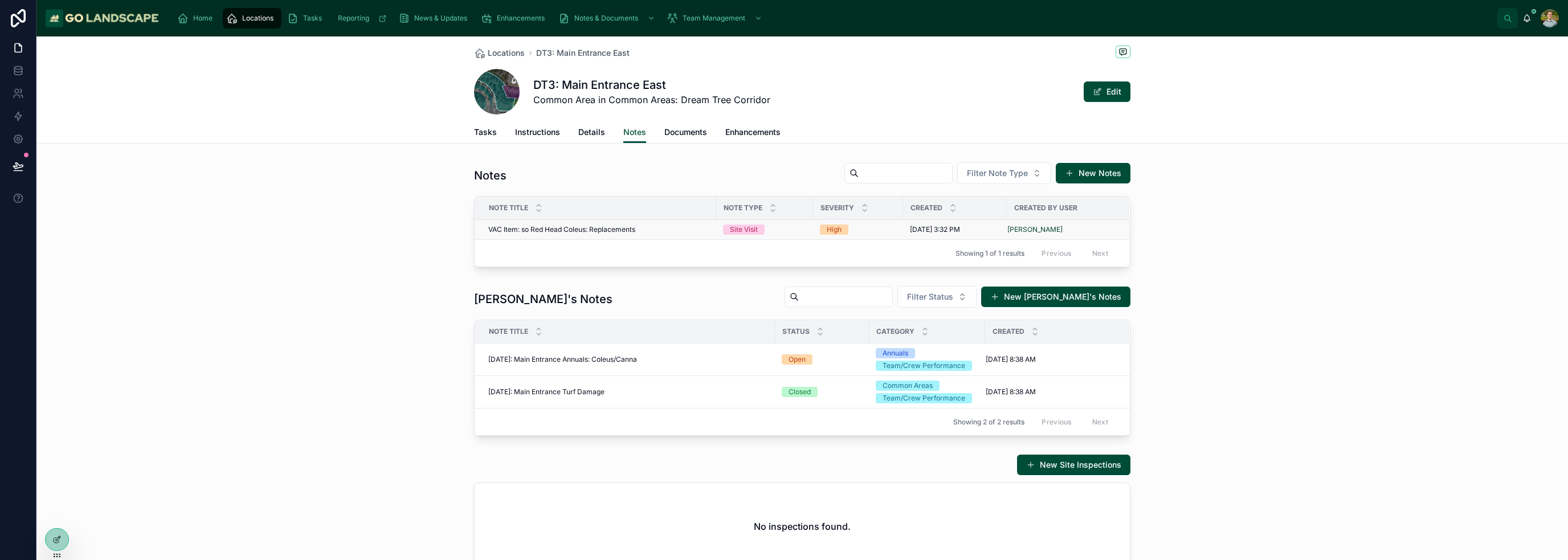
click at [638, 231] on div "VAC Item: so Red Head Coleus: Replacements VAC Item: so Red Head Coleus: Replac…" at bounding box center [599, 229] width 221 height 9
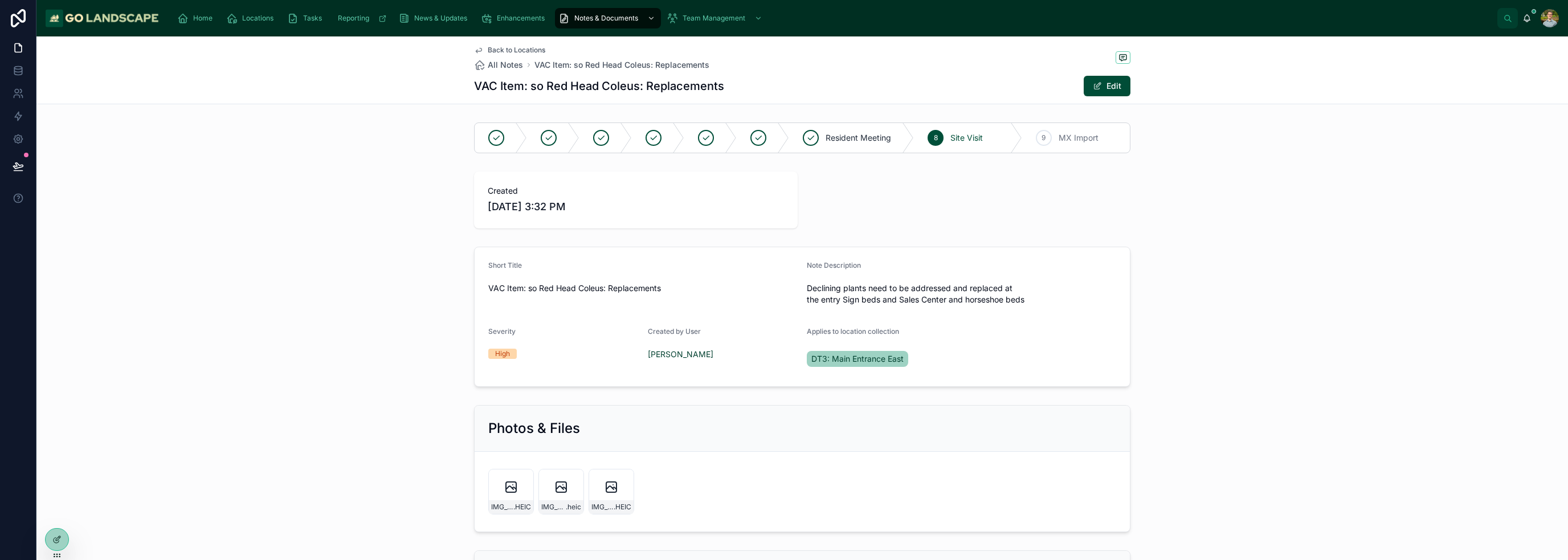
click at [783, 171] on div "Created [DATE] 3:32 PM" at bounding box center [802, 199] width 1531 height 66
click at [783, 252] on div "Short Title VAC Item: so Red Head Coleus: Replacements Note Description Declini…" at bounding box center [802, 316] width 1531 height 149
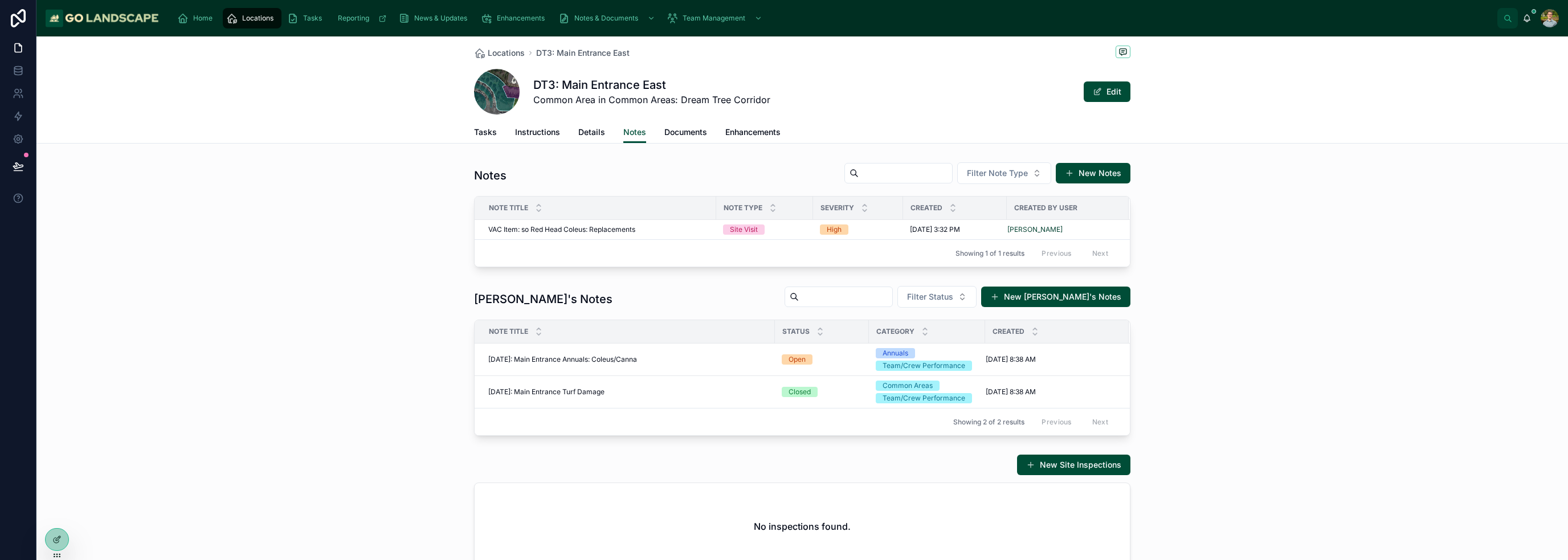
click at [429, 306] on div "[PERSON_NAME]'s Notes Filter Status New Nick's Notes Note Title Status Category…" at bounding box center [802, 361] width 1531 height 160
click at [483, 131] on span "Tasks" at bounding box center [485, 132] width 23 height 11
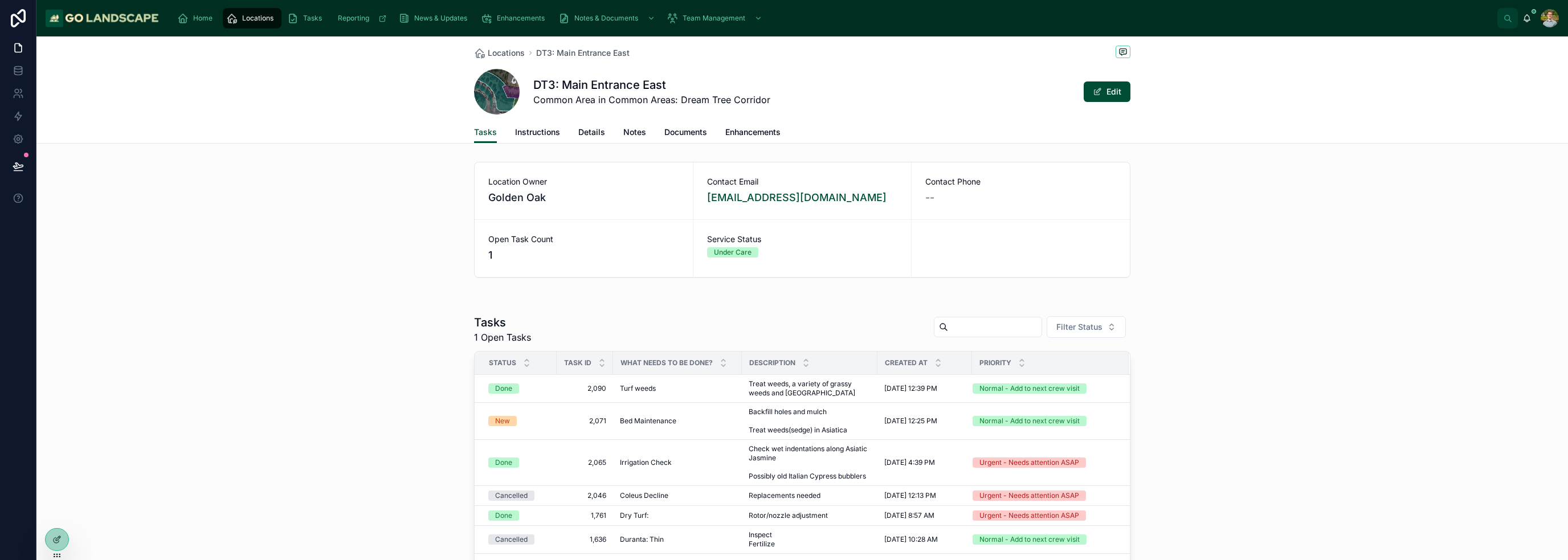
click at [386, 334] on div "Tasks 1 Open Tasks Filter Status Status Task ID What needs to be done? Descript…" at bounding box center [802, 509] width 1531 height 399
click at [528, 421] on div "New" at bounding box center [519, 421] width 62 height 10
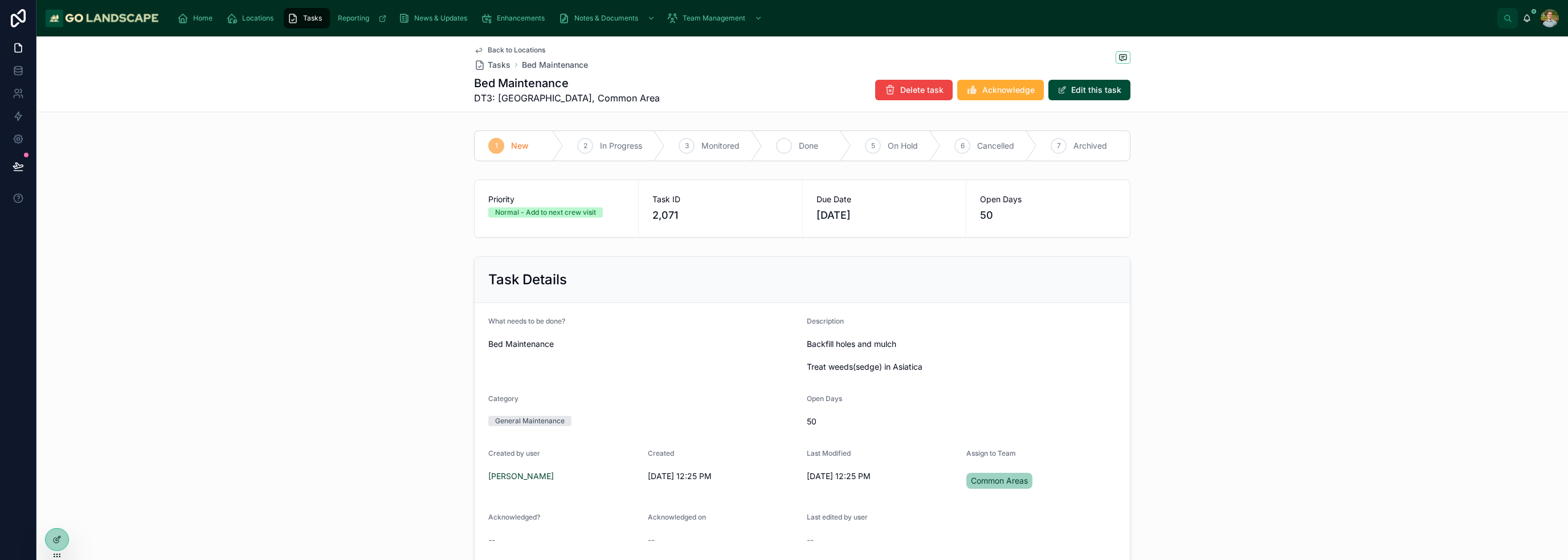
click at [783, 148] on span "Done" at bounding box center [809, 146] width 19 height 11
click at [783, 314] on div "Task Details What needs to be done? Bed Maintenance Description Backfill holes …" at bounding box center [802, 409] width 1531 height 316
click at [783, 348] on div "Task Details What needs to be done? Bed Maintenance Description Backfill holes …" at bounding box center [802, 409] width 1531 height 316
click at [531, 51] on span "Back to Locations" at bounding box center [516, 50] width 58 height 9
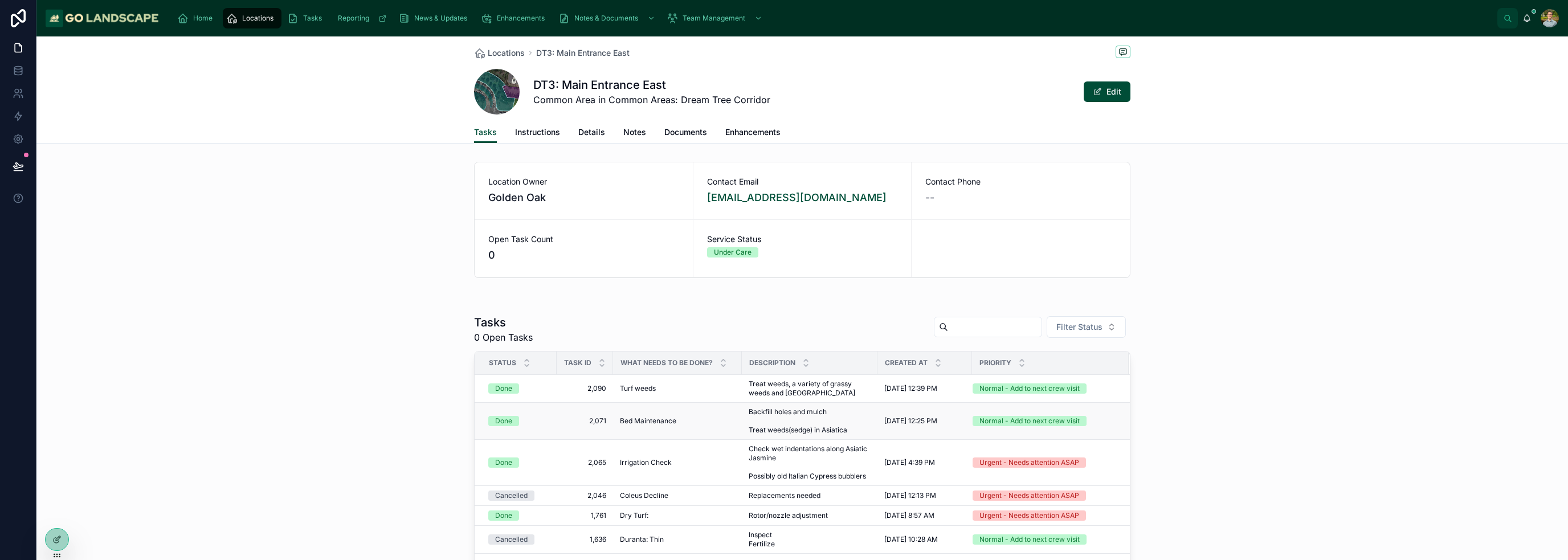
click at [534, 418] on div "Done" at bounding box center [519, 421] width 62 height 10
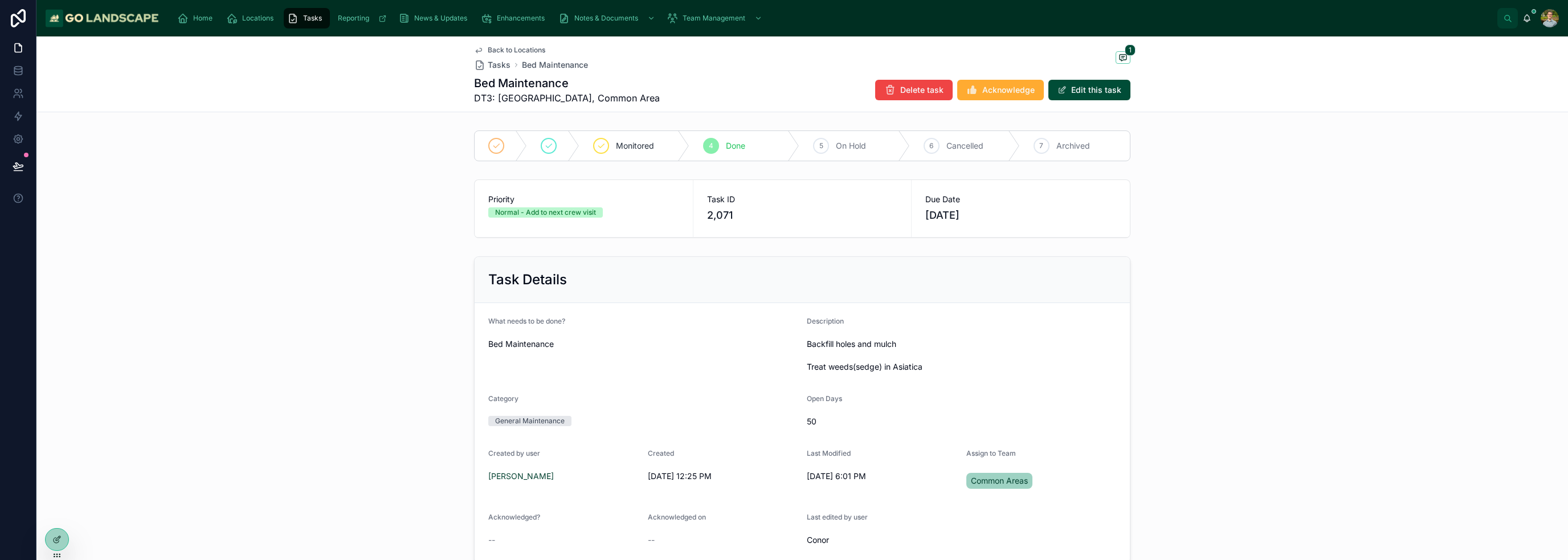
click at [492, 51] on span "Back to Locations" at bounding box center [516, 50] width 58 height 9
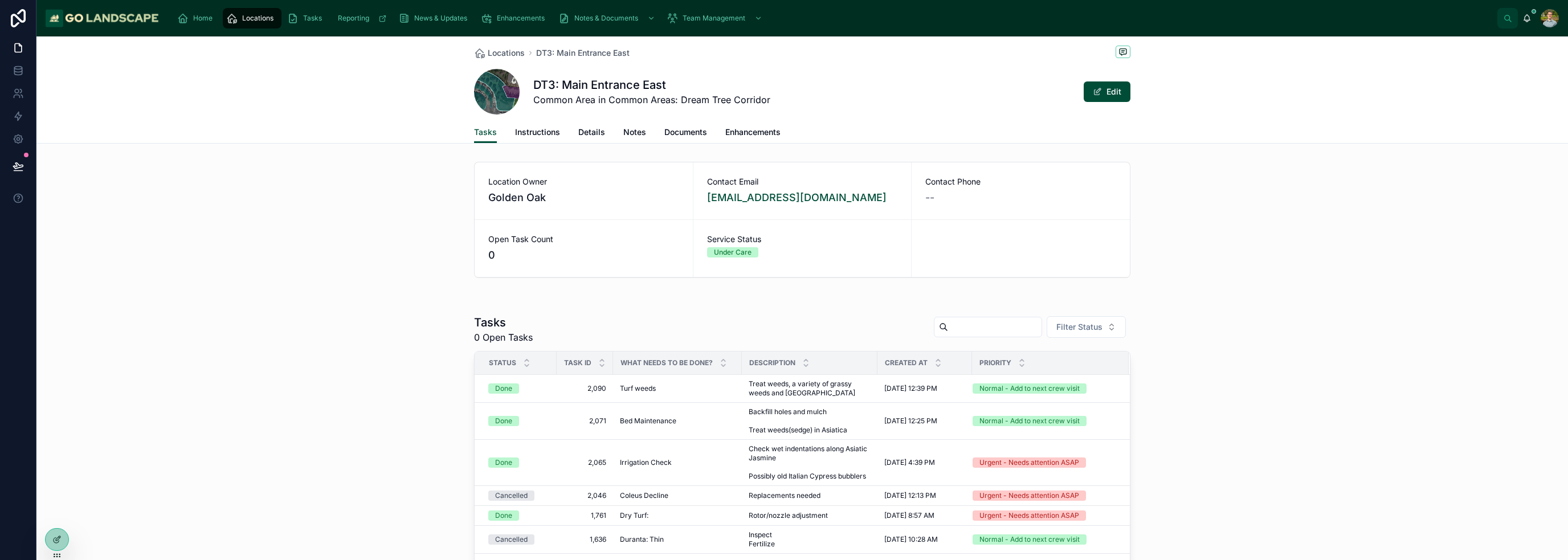
click at [388, 316] on div "Tasks 0 Open Tasks Filter Status Status Task ID What needs to be done? Descript…" at bounding box center [802, 509] width 1531 height 399
click at [783, 296] on div at bounding box center [802, 296] width 1531 height 9
click at [481, 53] on icon at bounding box center [479, 53] width 11 height 11
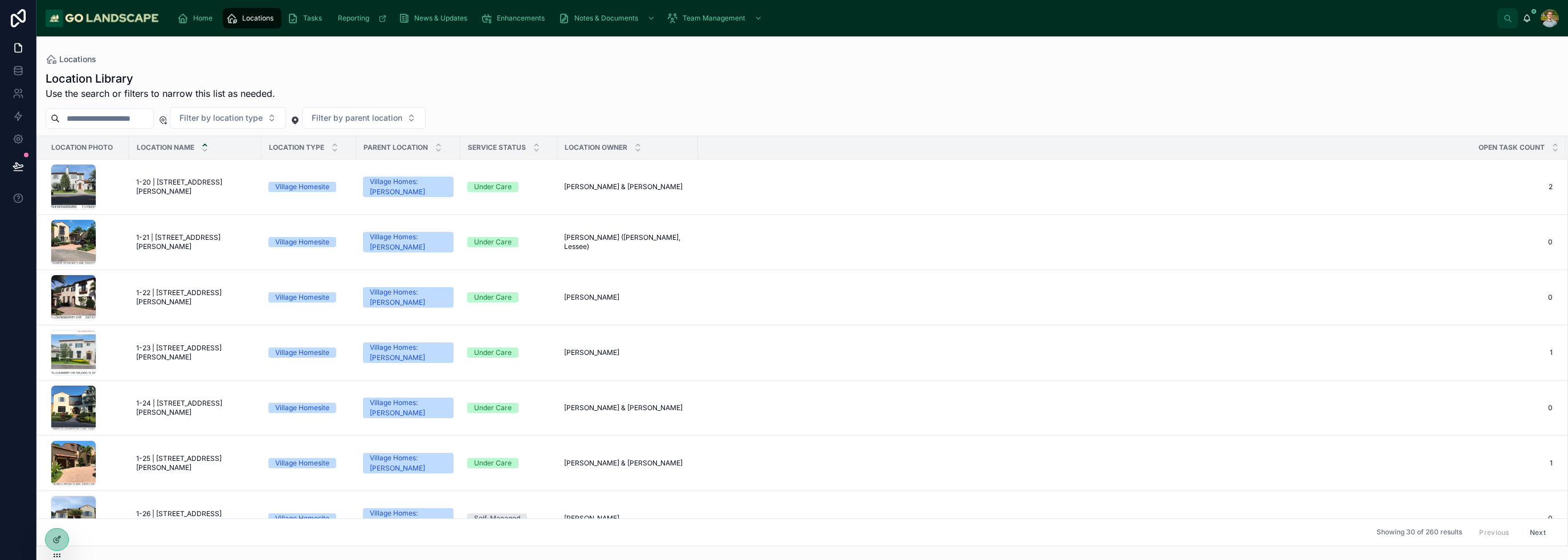
click at [543, 77] on div "Location Library Use the search or filters to narrow this list as needed." at bounding box center [802, 85] width 1513 height 30
click at [181, 17] on icon "scrollable content" at bounding box center [183, 18] width 11 height 11
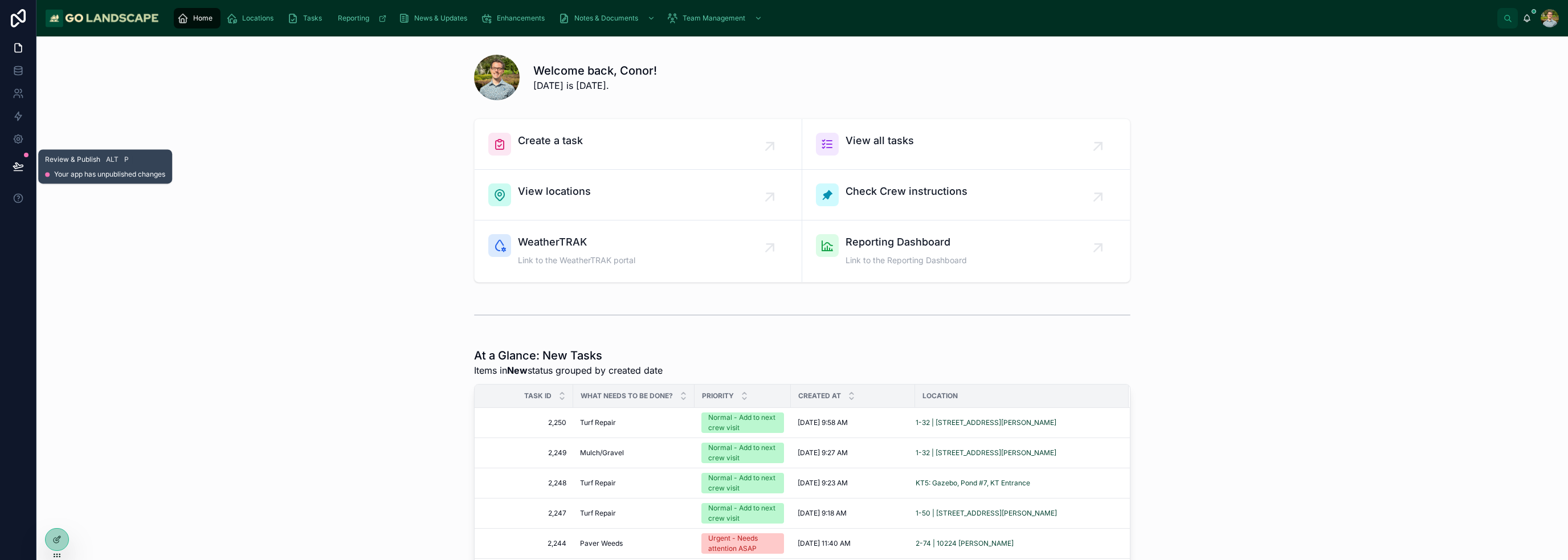
click at [8, 169] on button at bounding box center [18, 166] width 25 height 32
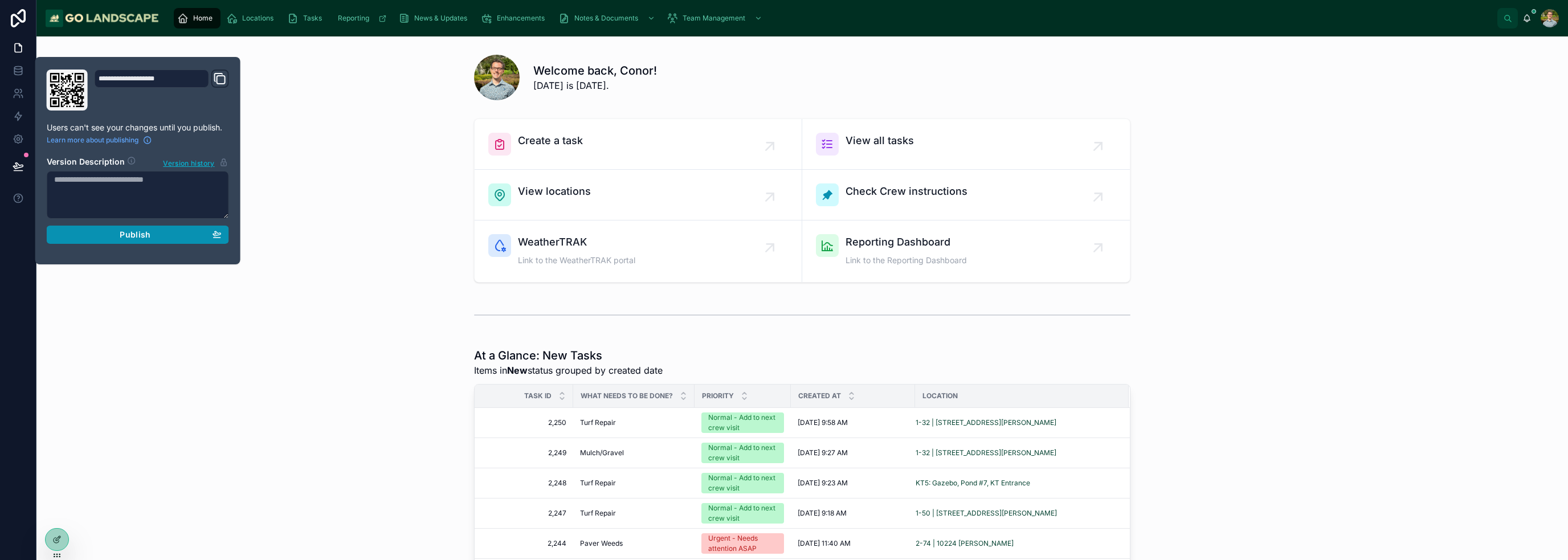
click at [154, 227] on button "Publish" at bounding box center [138, 235] width 182 height 18
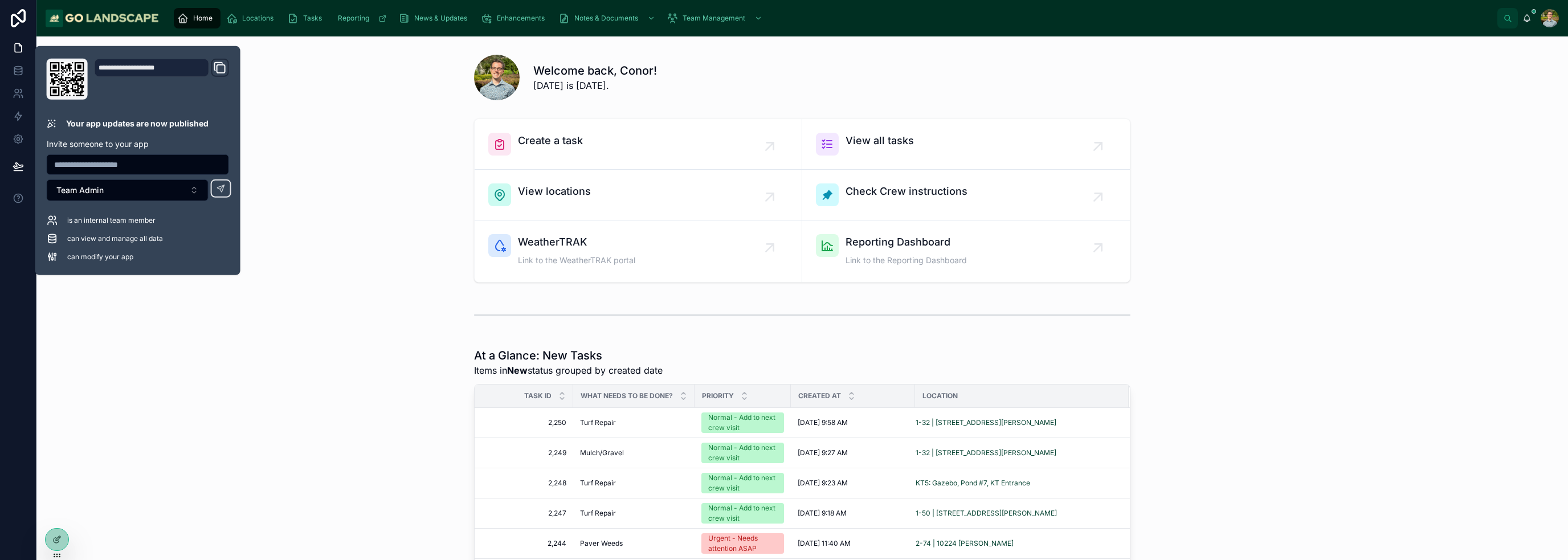
click at [308, 176] on div "Create a task View all tasks View locations Check Crew instructions WeatherTRAK…" at bounding box center [802, 200] width 1513 height 173
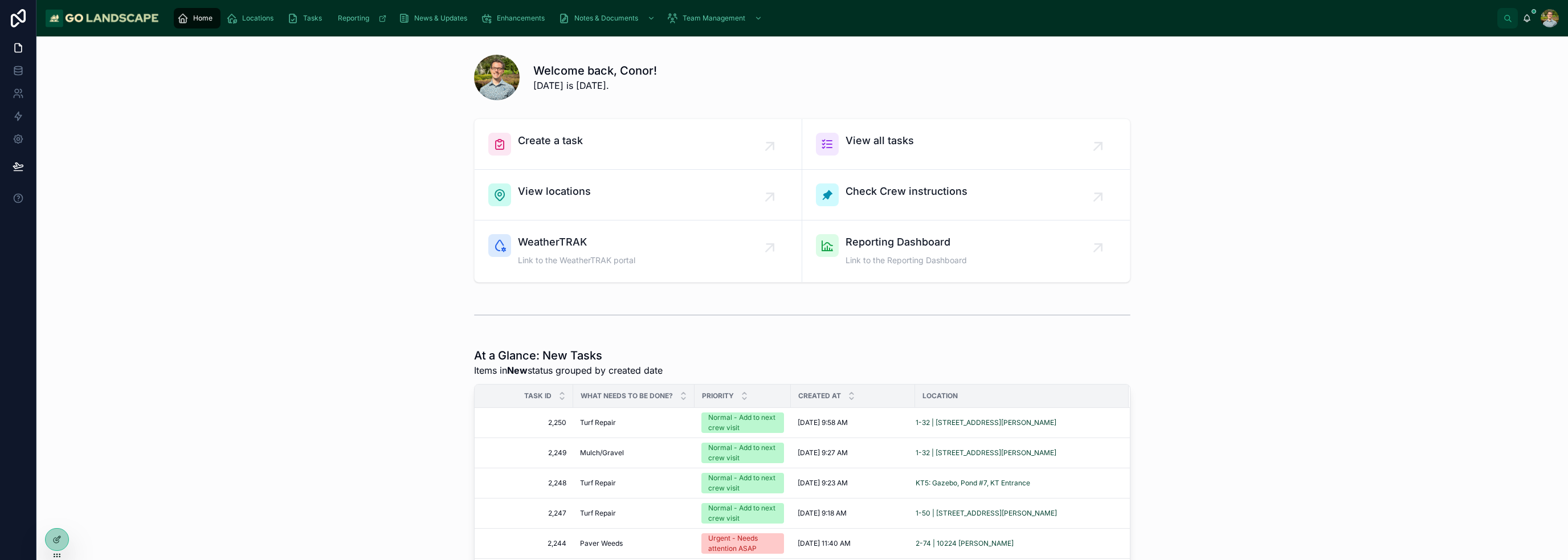
click at [253, 224] on div "Create a task View all tasks View locations Check Crew instructions WeatherTRAK…" at bounding box center [802, 200] width 1513 height 173
click at [312, 17] on span "Tasks" at bounding box center [312, 18] width 19 height 9
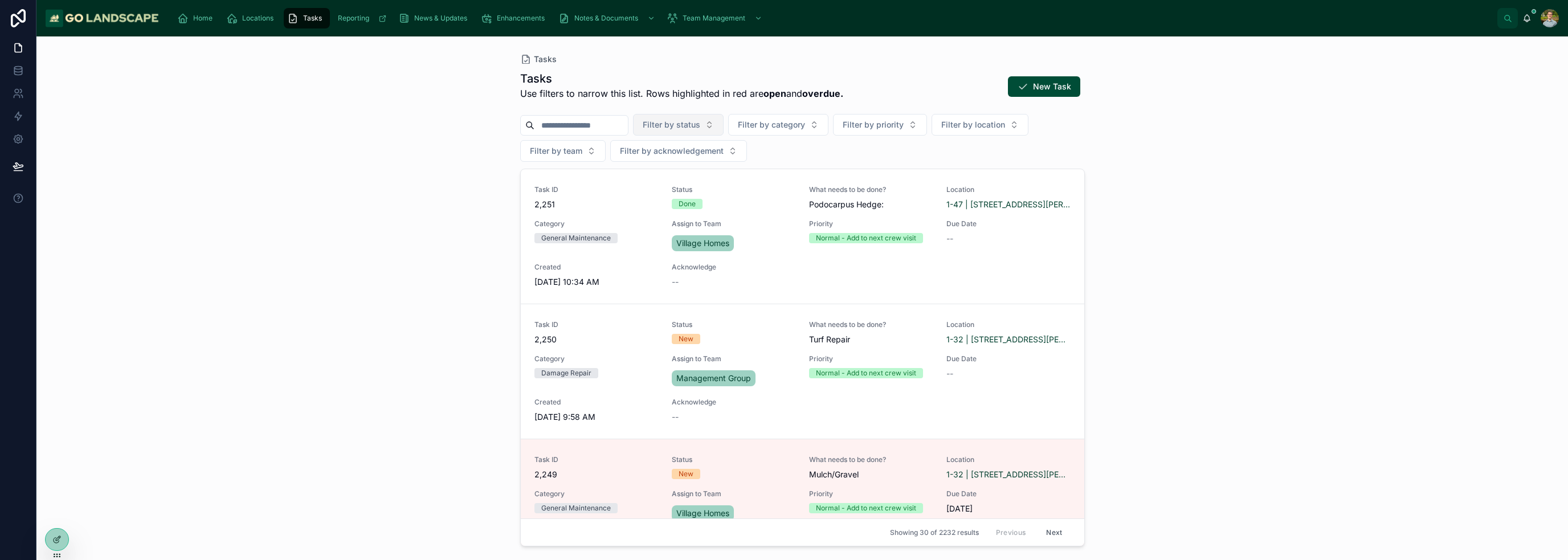
click at [710, 118] on button "Filter by status" at bounding box center [678, 124] width 90 height 22
click at [676, 172] on div "New" at bounding box center [706, 171] width 137 height 18
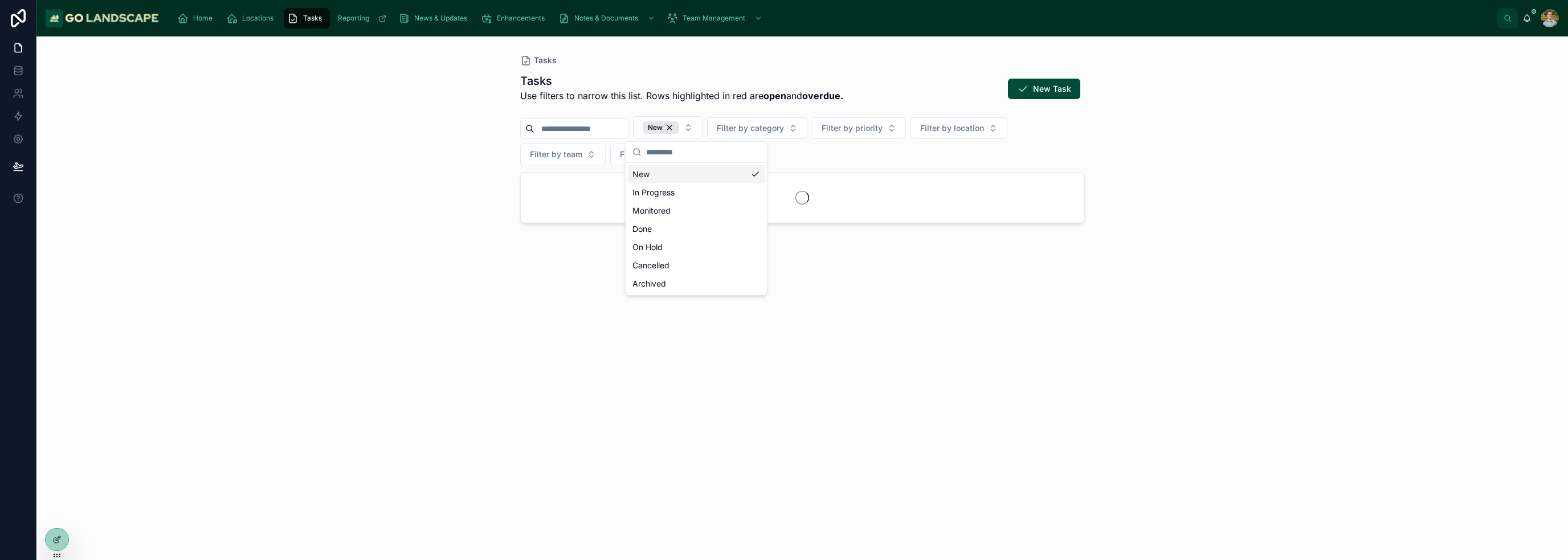
click at [783, 191] on div "Tasks Tasks Use filters to narrow this list. Rows highlighted in red are open a…" at bounding box center [802, 298] width 1531 height 524
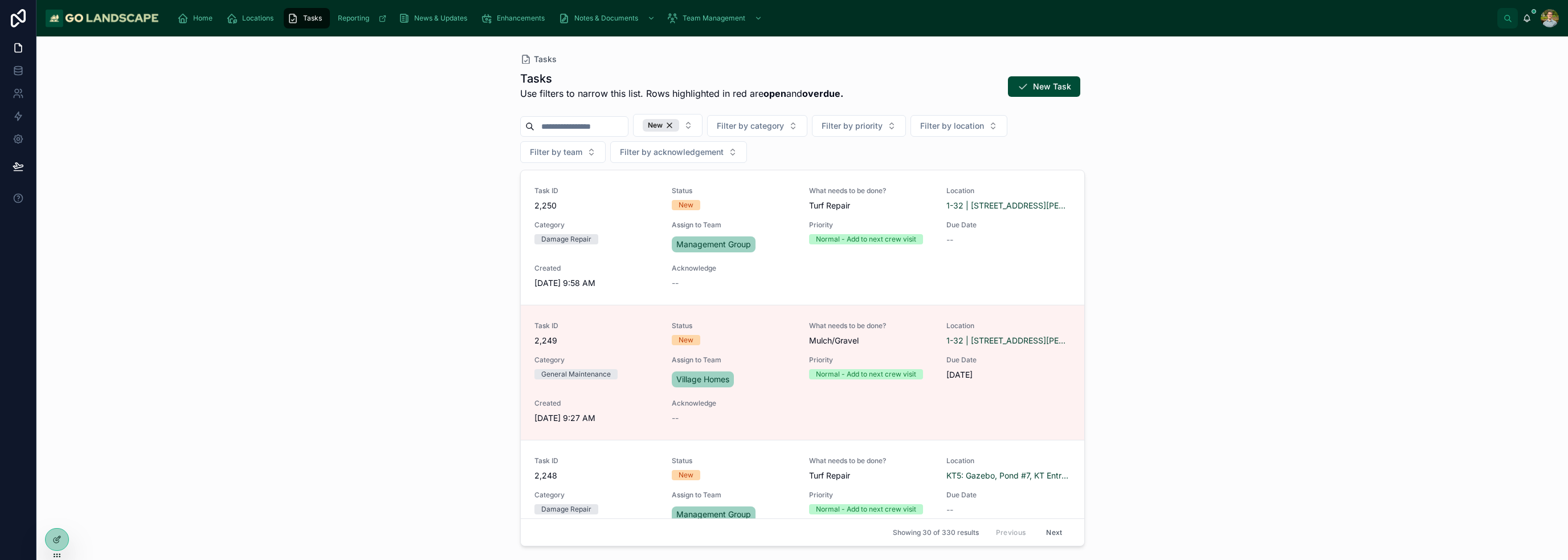
click at [783, 213] on div "Tasks Tasks Use filters to narrow this list. Rows highlighted in red are open a…" at bounding box center [802, 298] width 1531 height 524
click at [783, 139] on div "New Filter by category Filter by priority Filter by location Filter by team Fil…" at bounding box center [802, 138] width 565 height 49
click at [406, 150] on div "Tasks Tasks Use filters to narrow this list. Rows highlighted in red are open a…" at bounding box center [802, 298] width 1531 height 524
click at [443, 79] on div "Tasks Tasks Use filters to narrow this list. Rows highlighted in red are open a…" at bounding box center [802, 298] width 1531 height 524
click at [183, 17] on icon "scrollable content" at bounding box center [183, 18] width 11 height 11
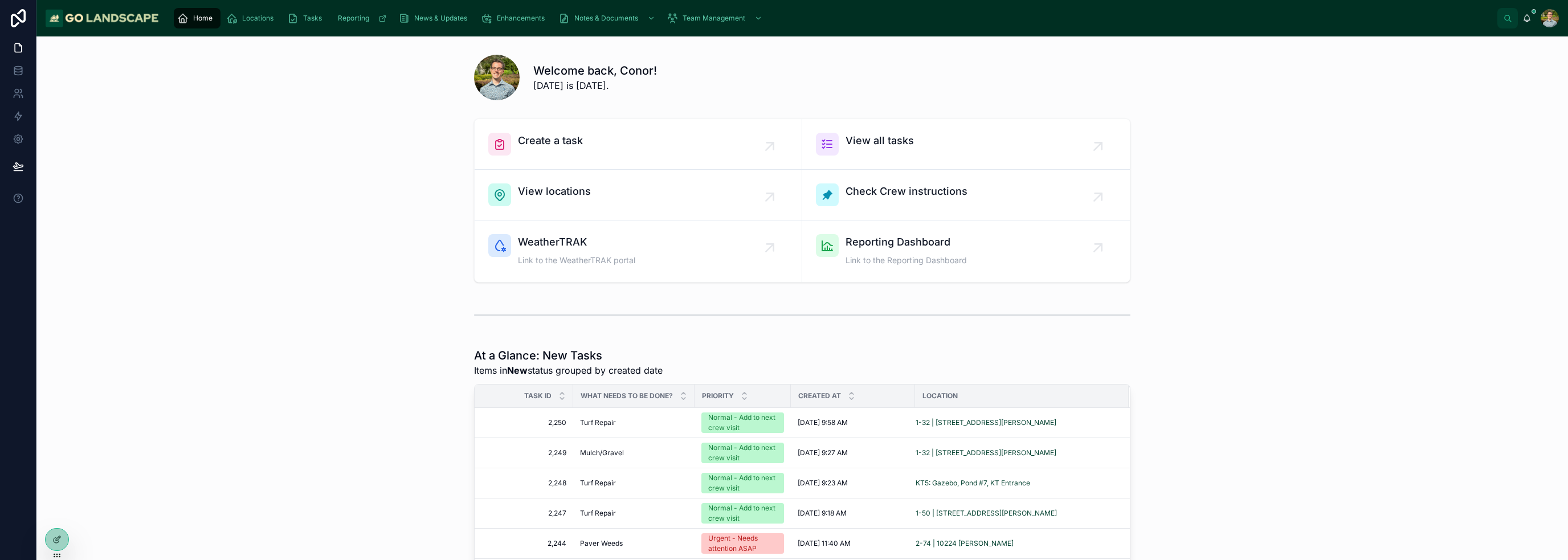
click at [367, 263] on div "Create a task View all tasks View locations Check Crew instructions WeatherTRAK…" at bounding box center [802, 200] width 1513 height 173
click at [783, 343] on div "At a Glance: New Tasks Items in New status grouped by created date Task ID What…" at bounding box center [802, 543] width 1513 height 399
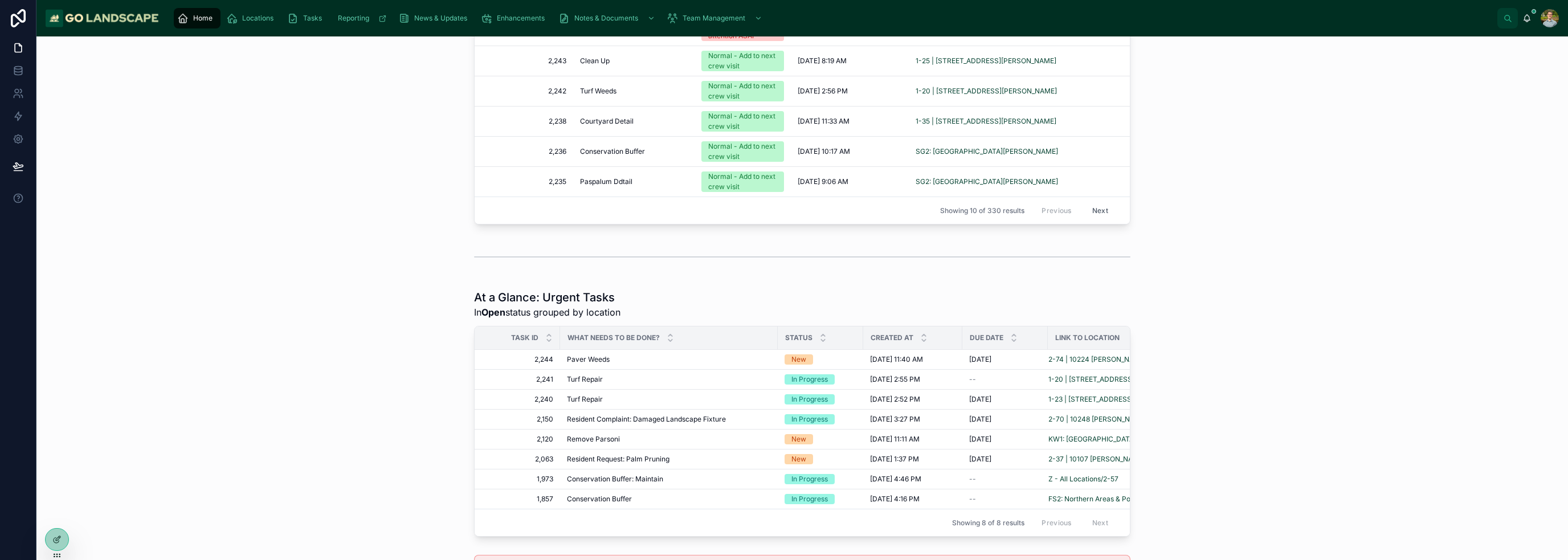
scroll to position [570, 0]
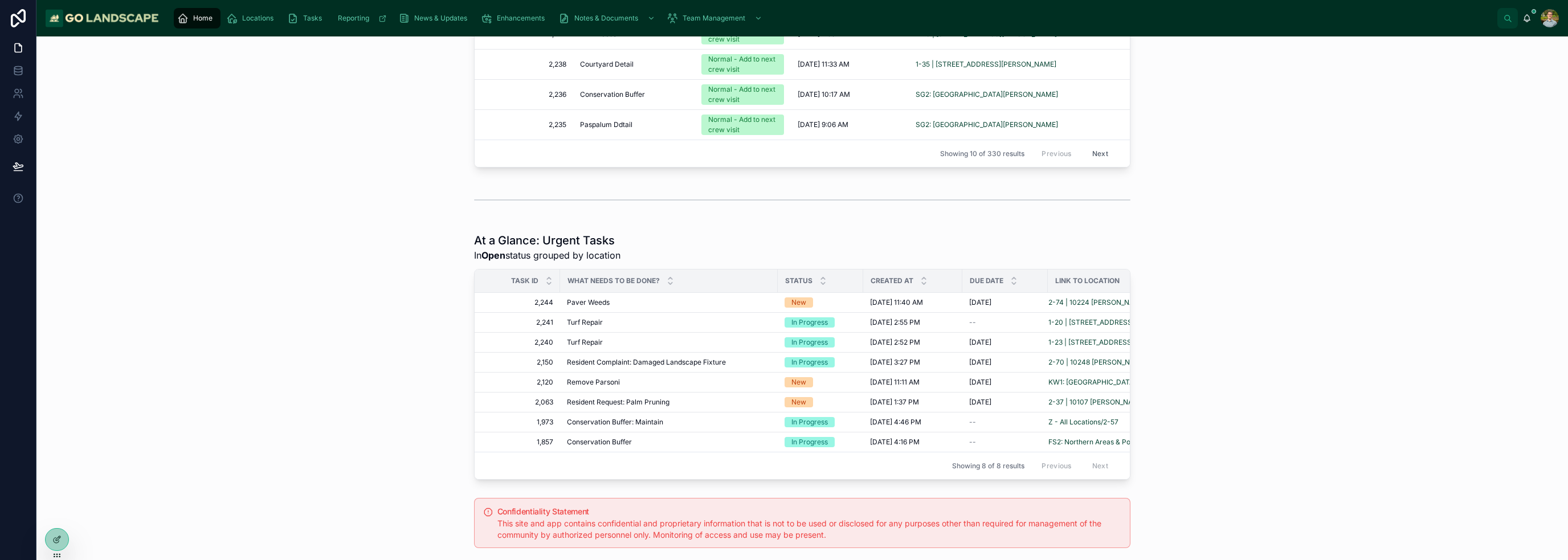
click at [777, 281] on th "Status" at bounding box center [820, 281] width 85 height 24
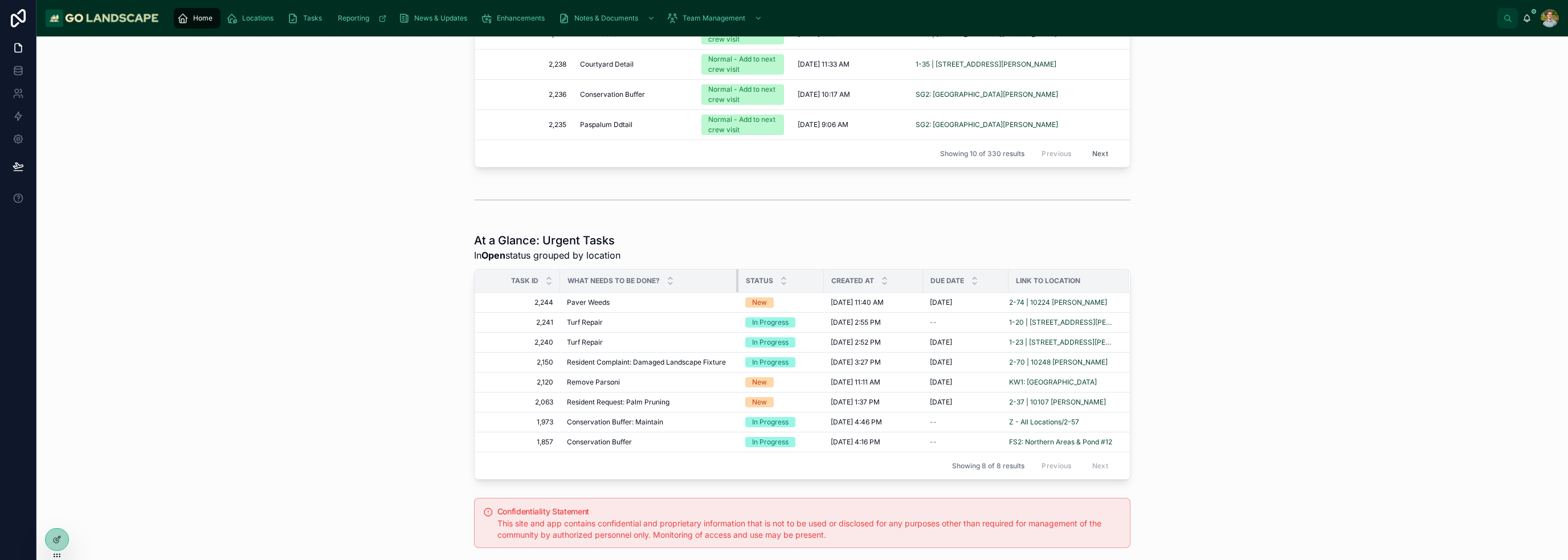
drag, startPoint x: 770, startPoint y: 281, endPoint x: 732, endPoint y: 284, distance: 38.1
click at [736, 284] on div at bounding box center [738, 281] width 5 height 23
click at [783, 358] on td "2-70 | 10248 [PERSON_NAME]" at bounding box center [1068, 363] width 120 height 20
click at [783, 428] on div "At a Glance: Urgent Tasks In Open status grouped by location Task ID What needs…" at bounding box center [802, 356] width 1513 height 256
click at [662, 359] on span "Resident Complaint: Damaged Landscape Fixture" at bounding box center [646, 362] width 159 height 9
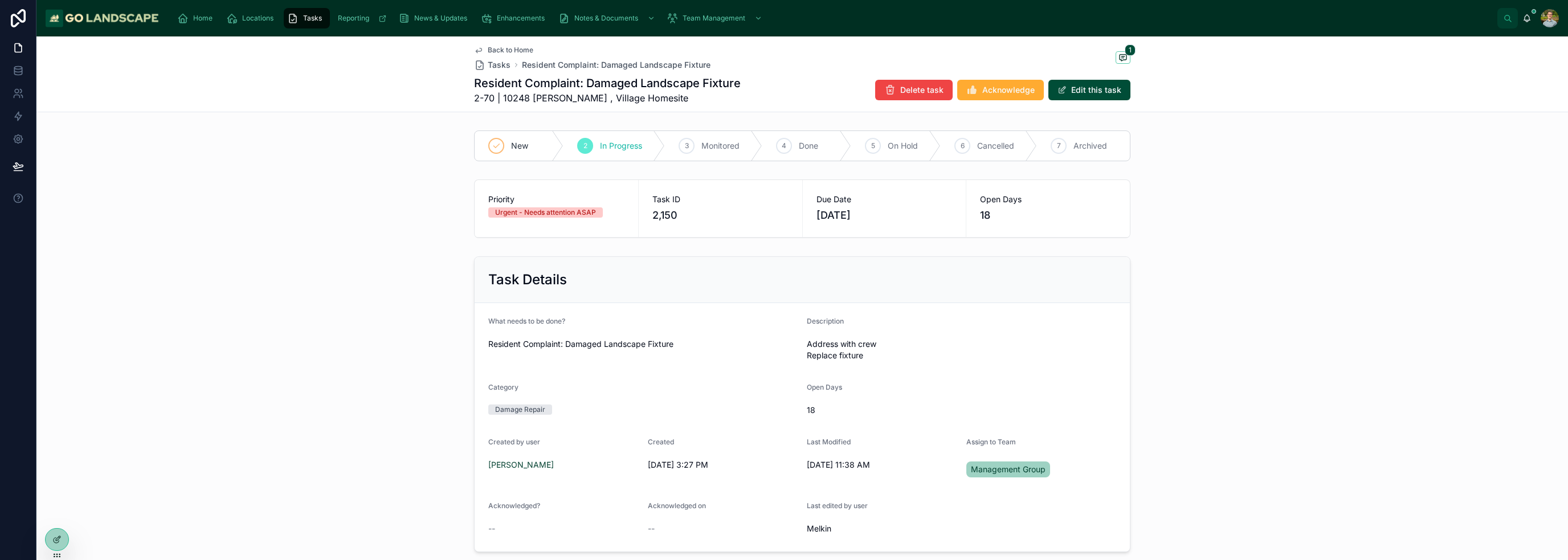
scroll to position [228, 0]
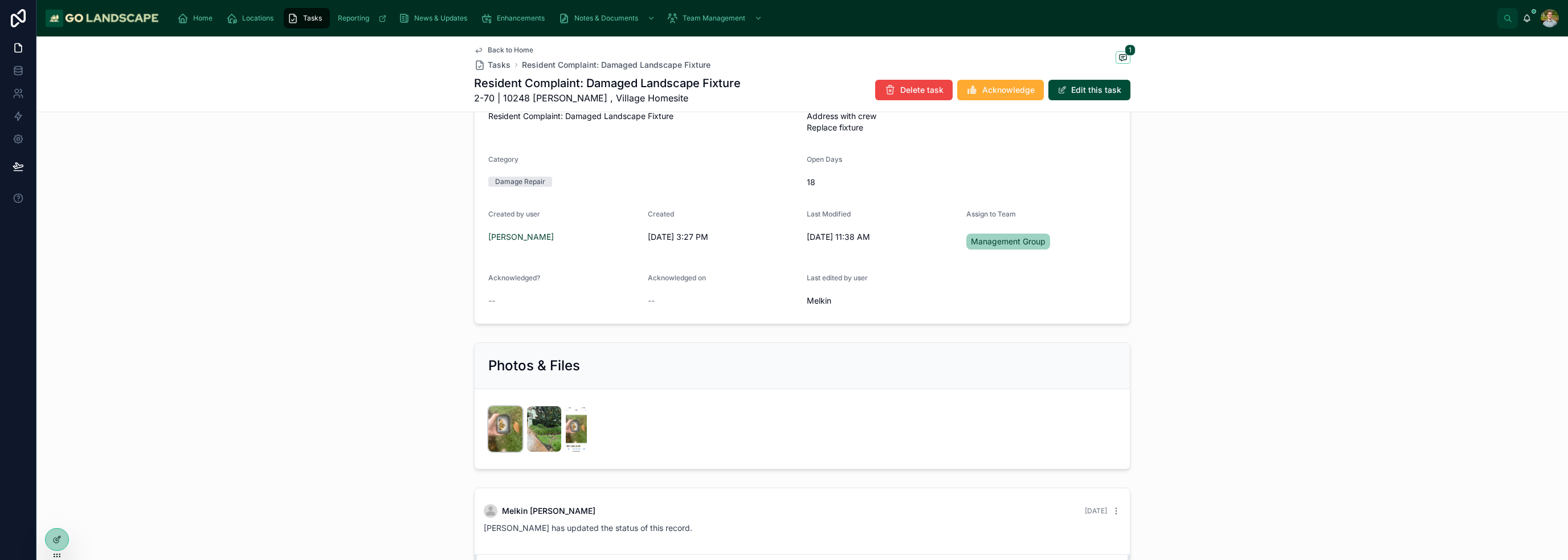
click at [498, 428] on img at bounding box center [505, 429] width 34 height 46
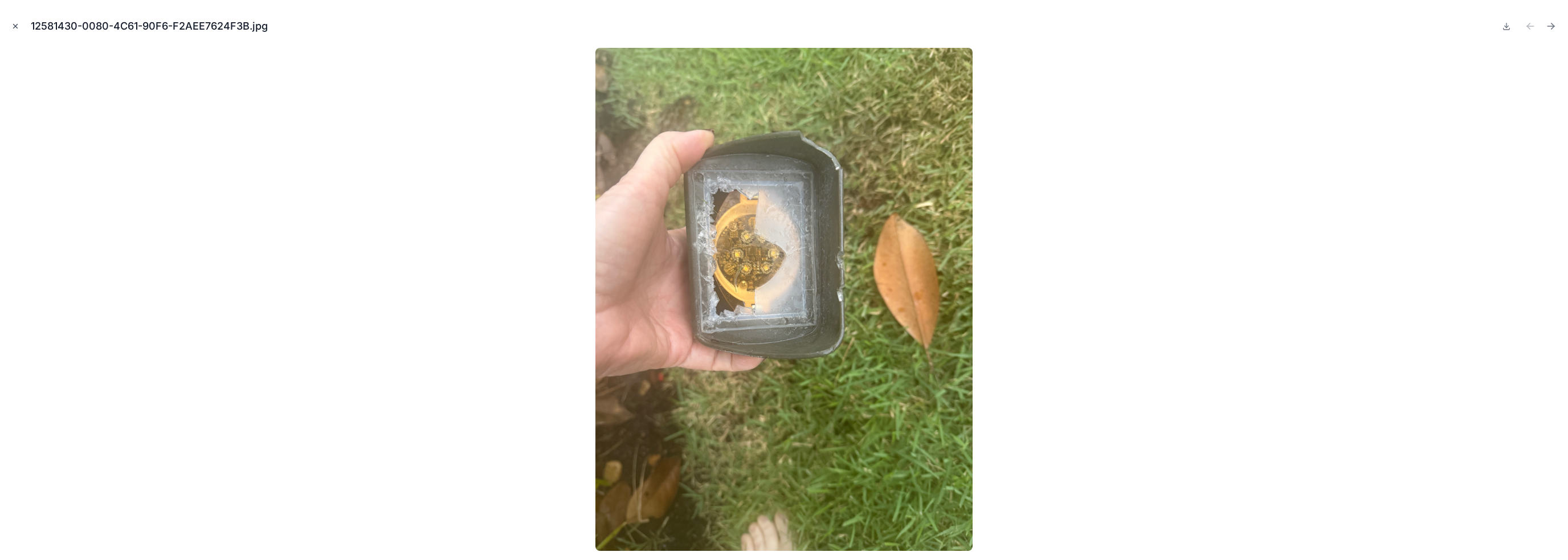
click at [17, 31] on button "Close modal" at bounding box center [15, 26] width 13 height 13
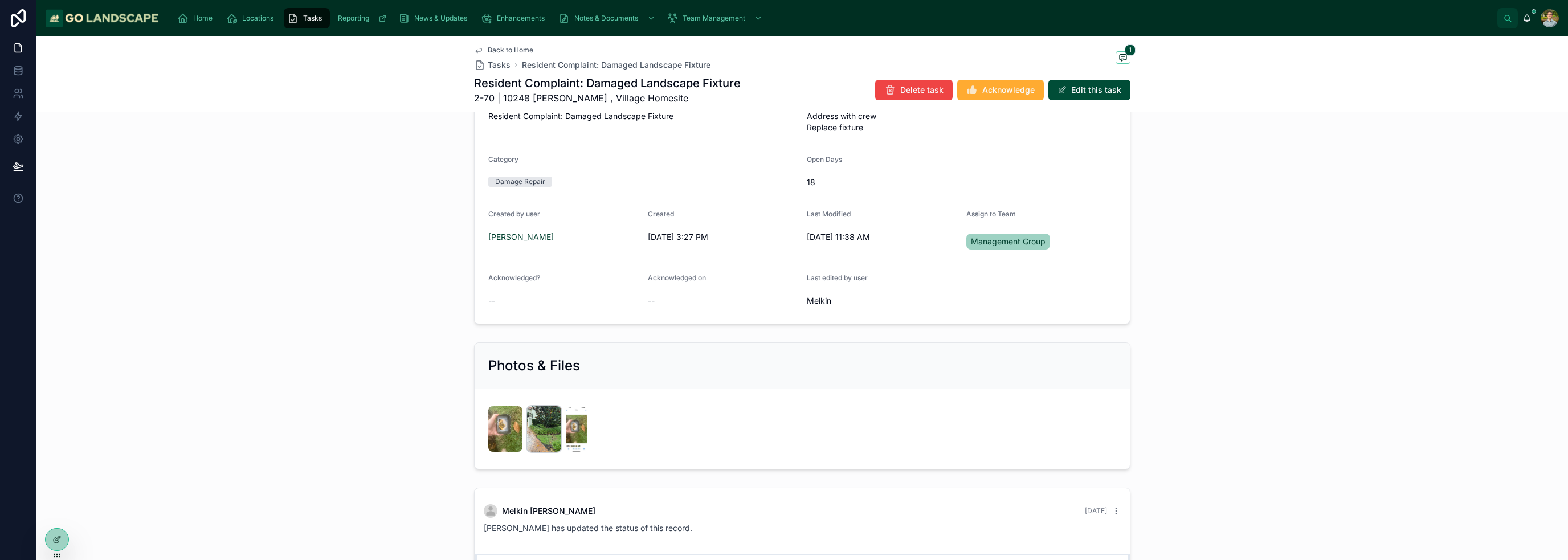
click at [536, 429] on img at bounding box center [543, 429] width 34 height 46
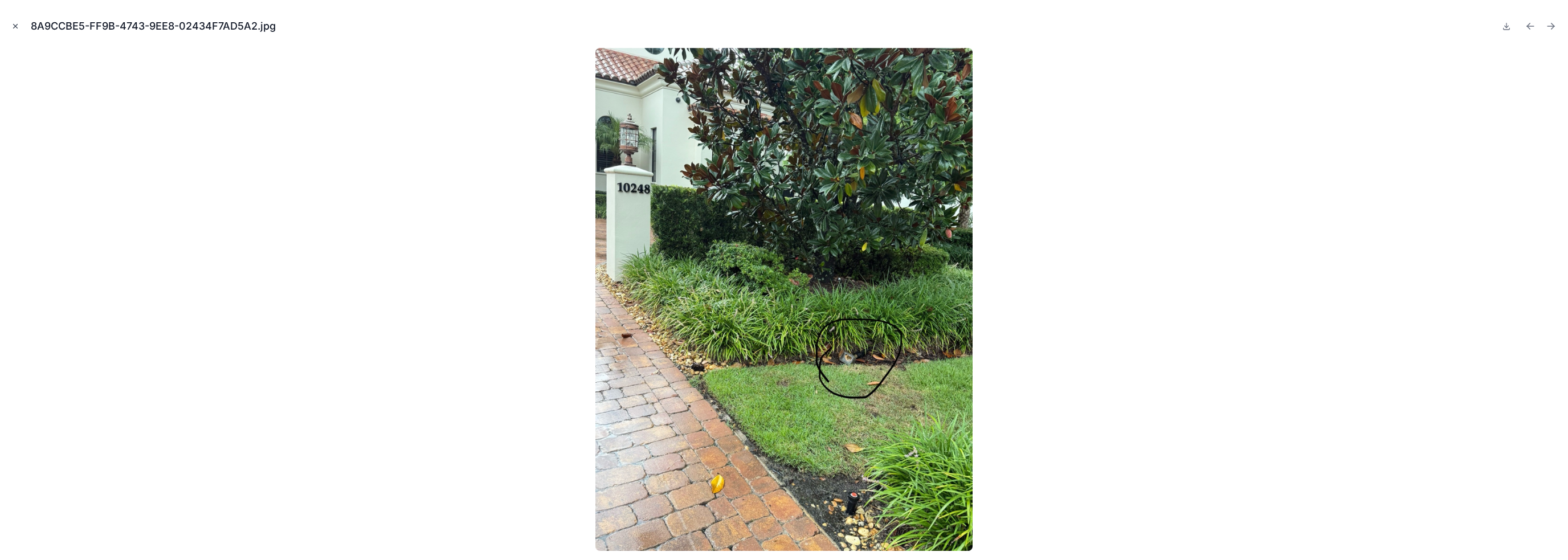
click at [14, 24] on icon "Close modal" at bounding box center [16, 26] width 4 height 4
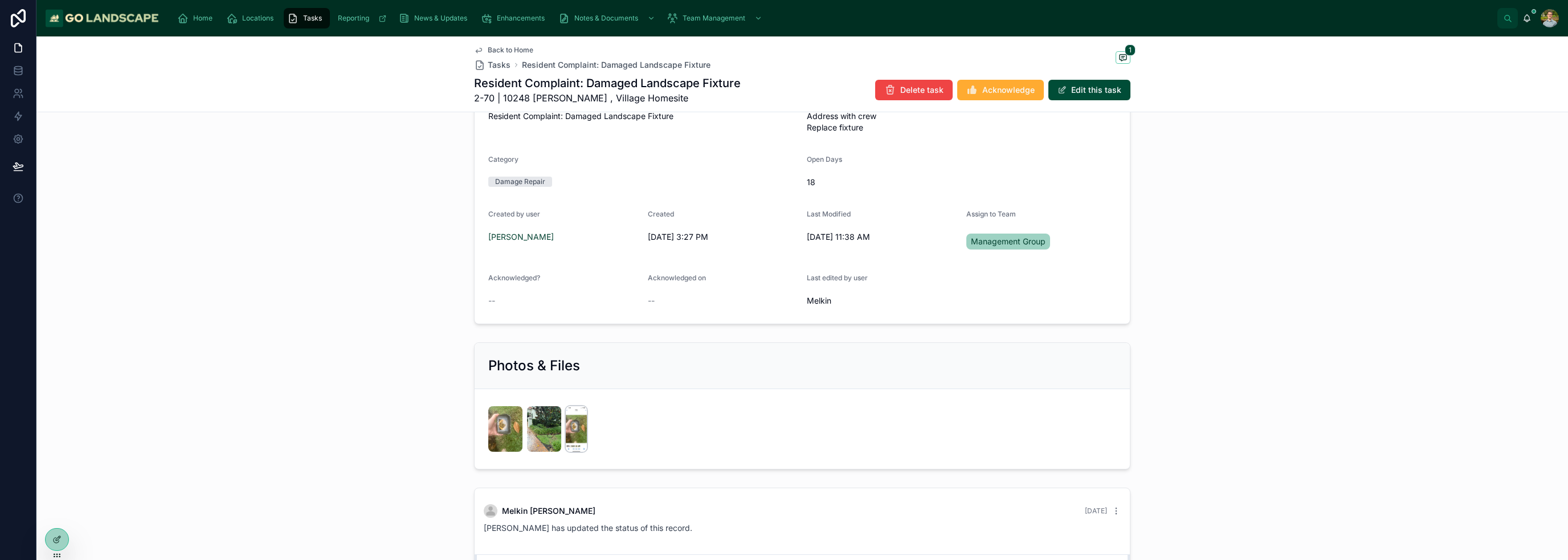
click at [575, 426] on img at bounding box center [576, 429] width 21 height 46
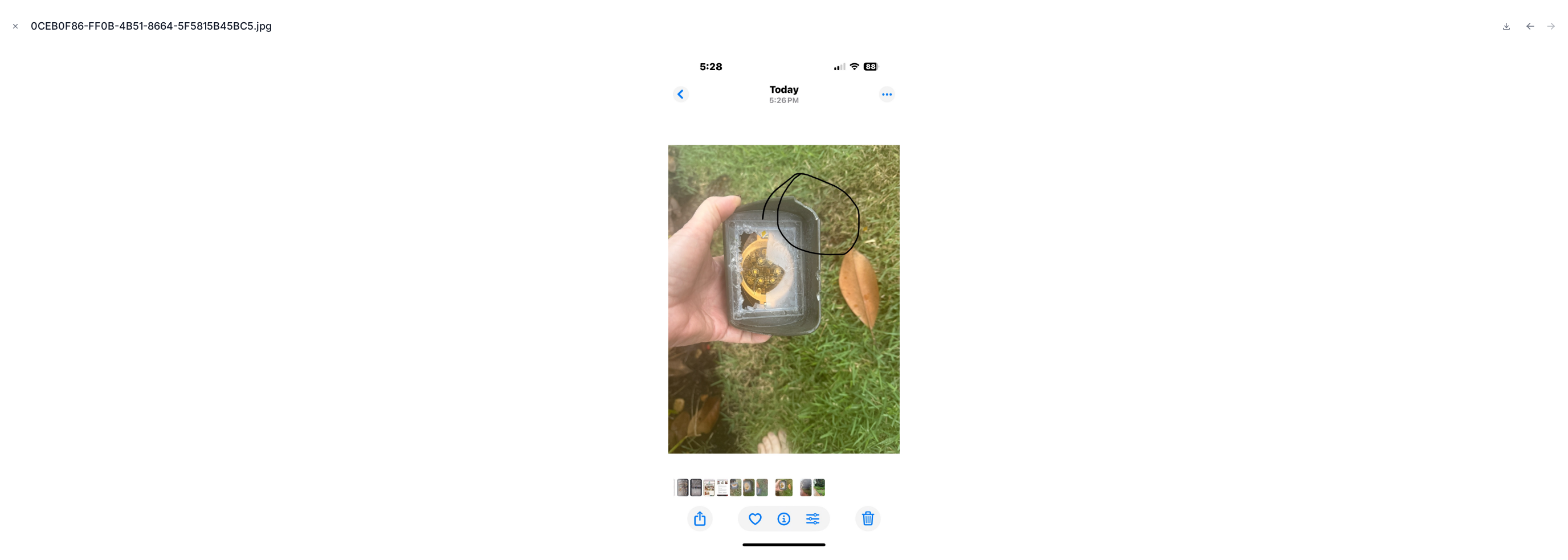
click at [14, 19] on div "0CEB0F86-FF0B-4B51-8664-5F5815B45BC5.jpg" at bounding box center [784, 26] width 1549 height 34
click at [14, 29] on icon "Close modal" at bounding box center [15, 26] width 8 height 8
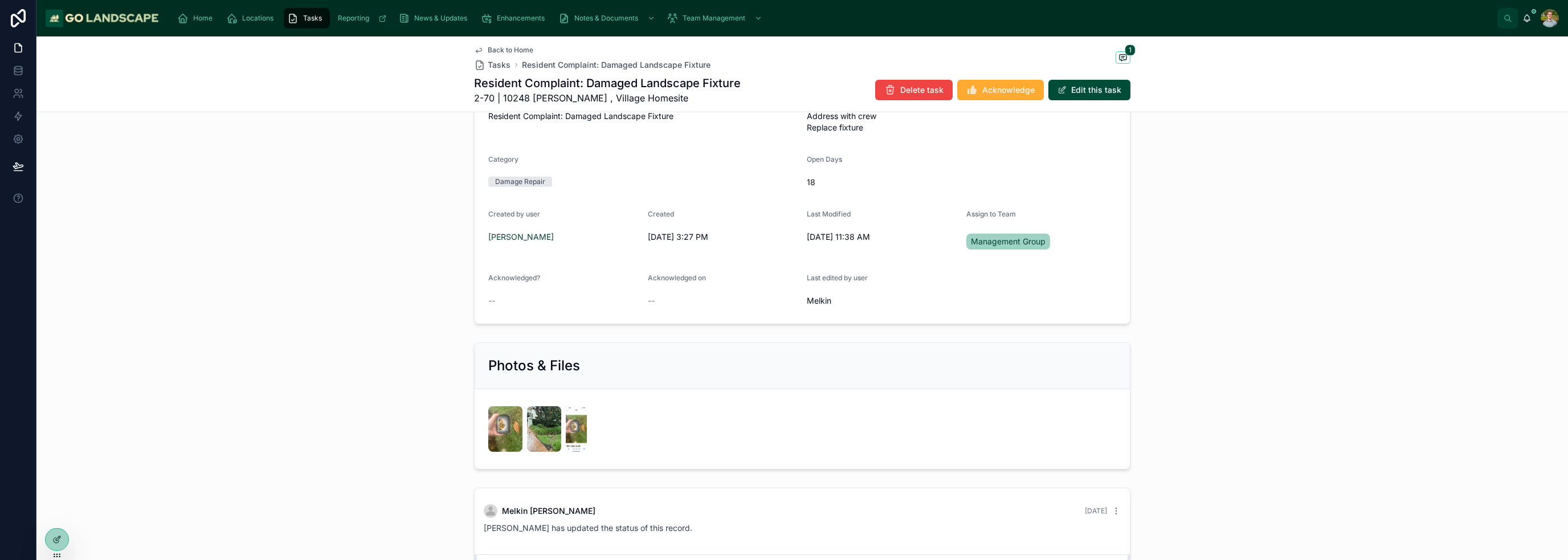
click at [310, 311] on div "Task Details What needs to be done? Resident Complaint: Damaged Landscape Fixtu…" at bounding box center [802, 176] width 1531 height 305
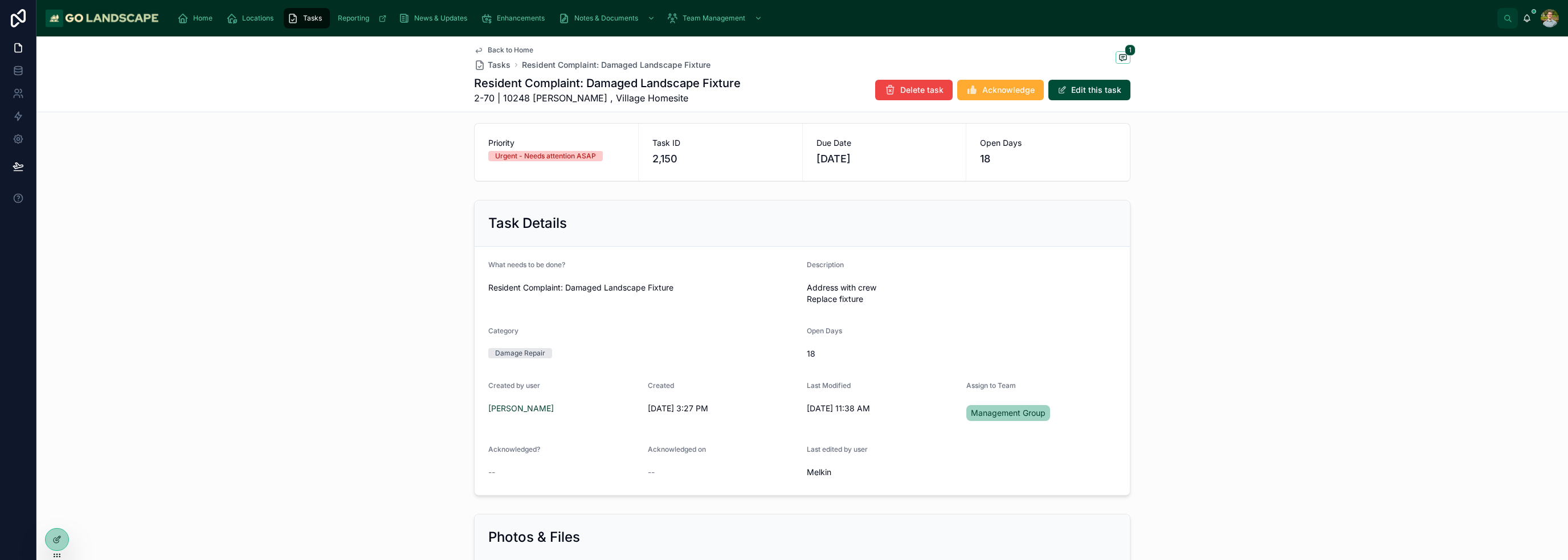
scroll to position [57, 0]
click at [52, 535] on icon at bounding box center [56, 539] width 9 height 9
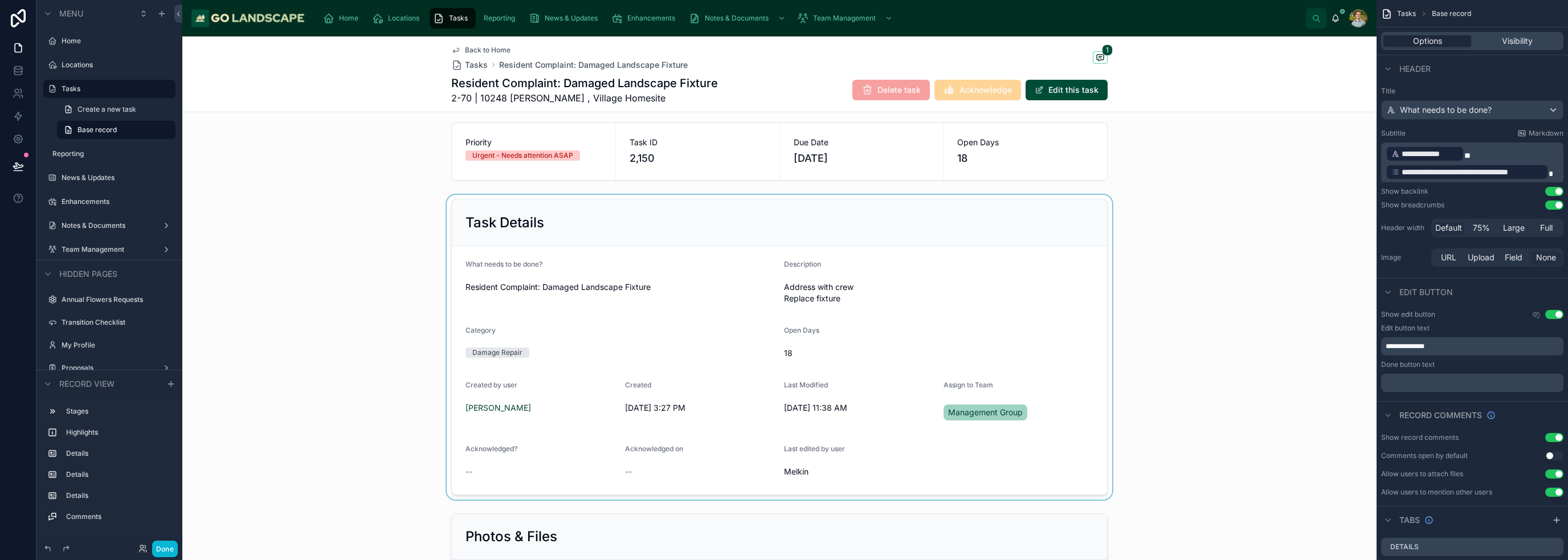
click at [711, 329] on div at bounding box center [779, 347] width 1194 height 305
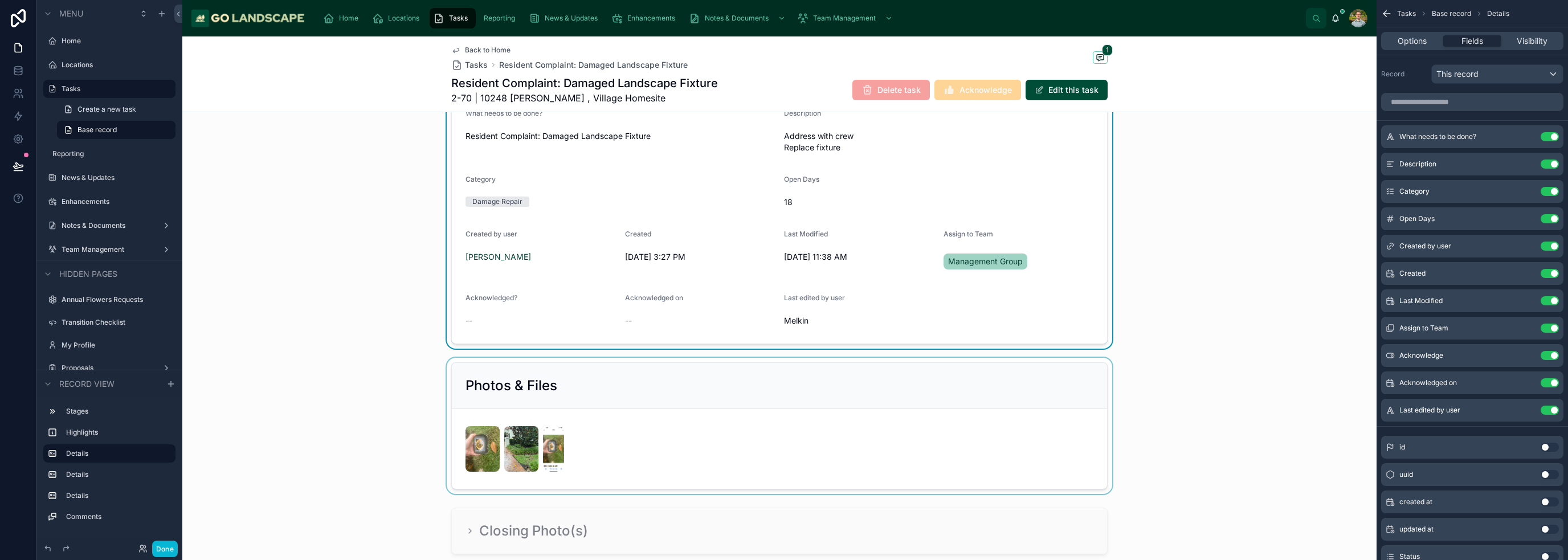
scroll to position [228, 0]
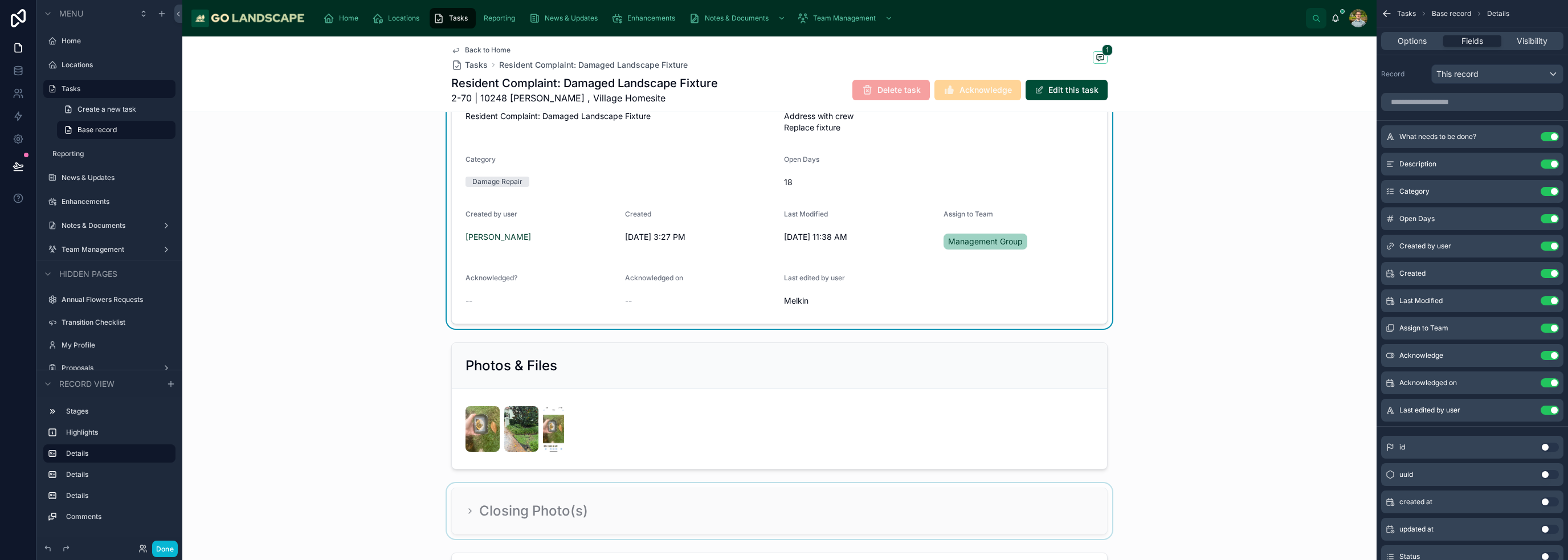
click at [750, 483] on div at bounding box center [779, 511] width 1194 height 56
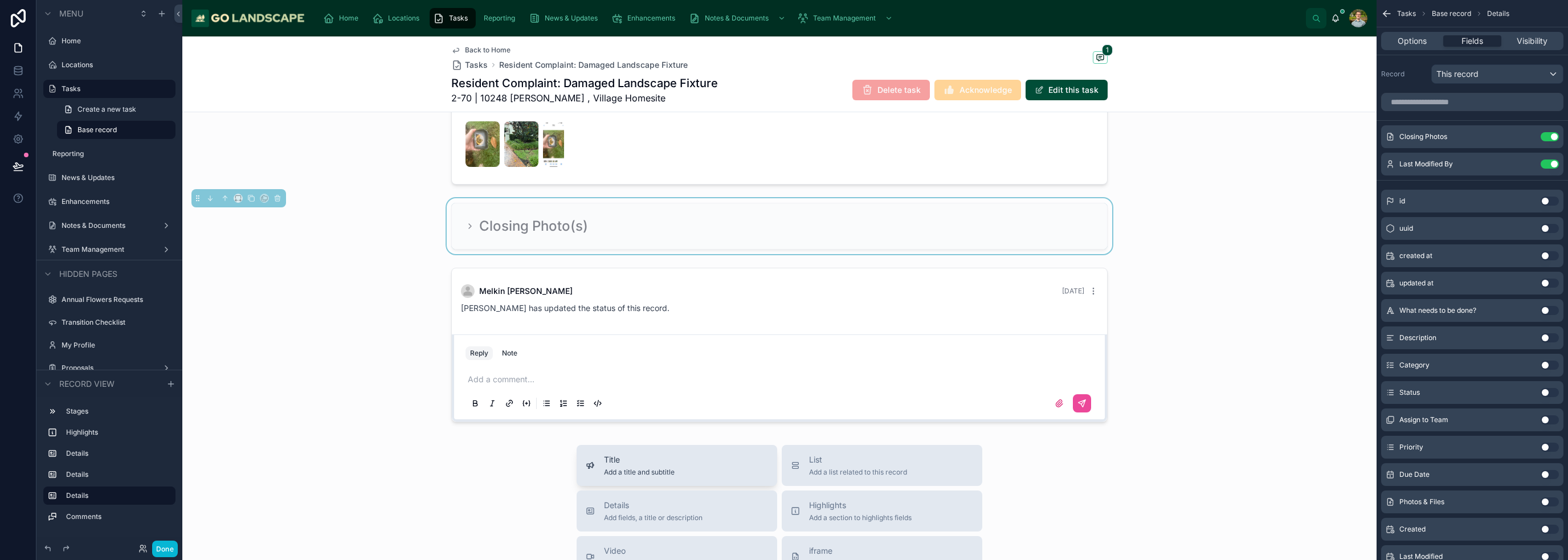
scroll to position [570, 0]
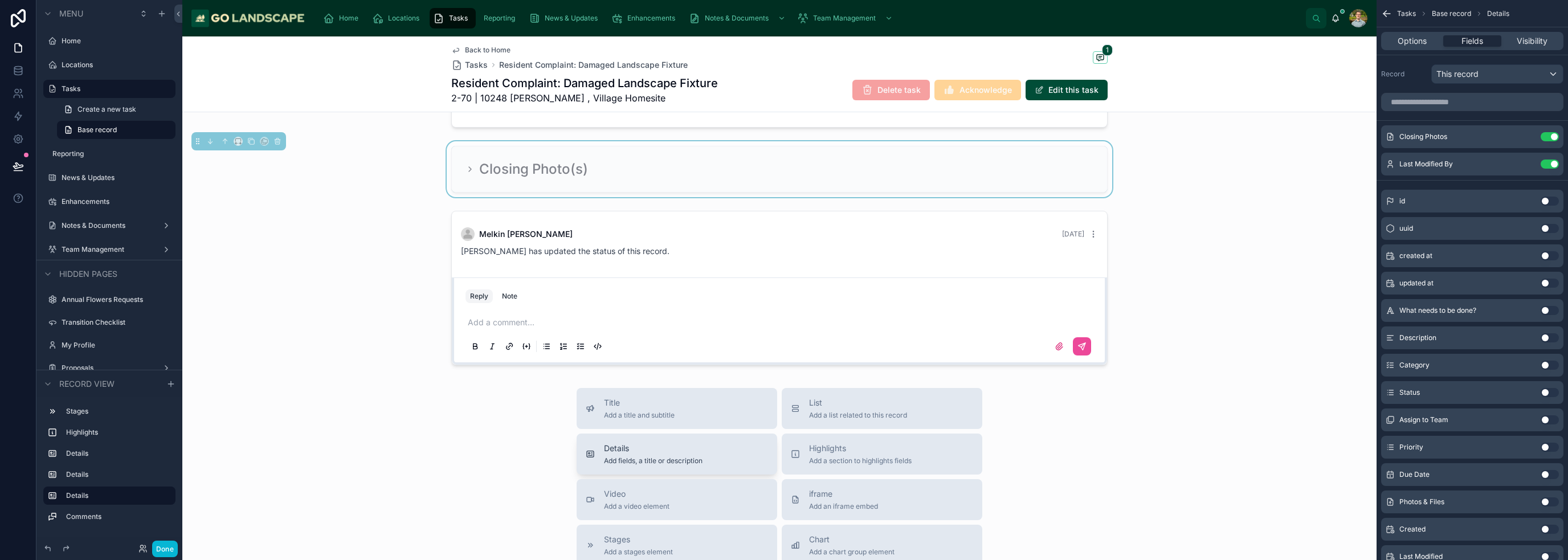
click at [695, 459] on span "Add fields, a title or description" at bounding box center [653, 461] width 99 height 9
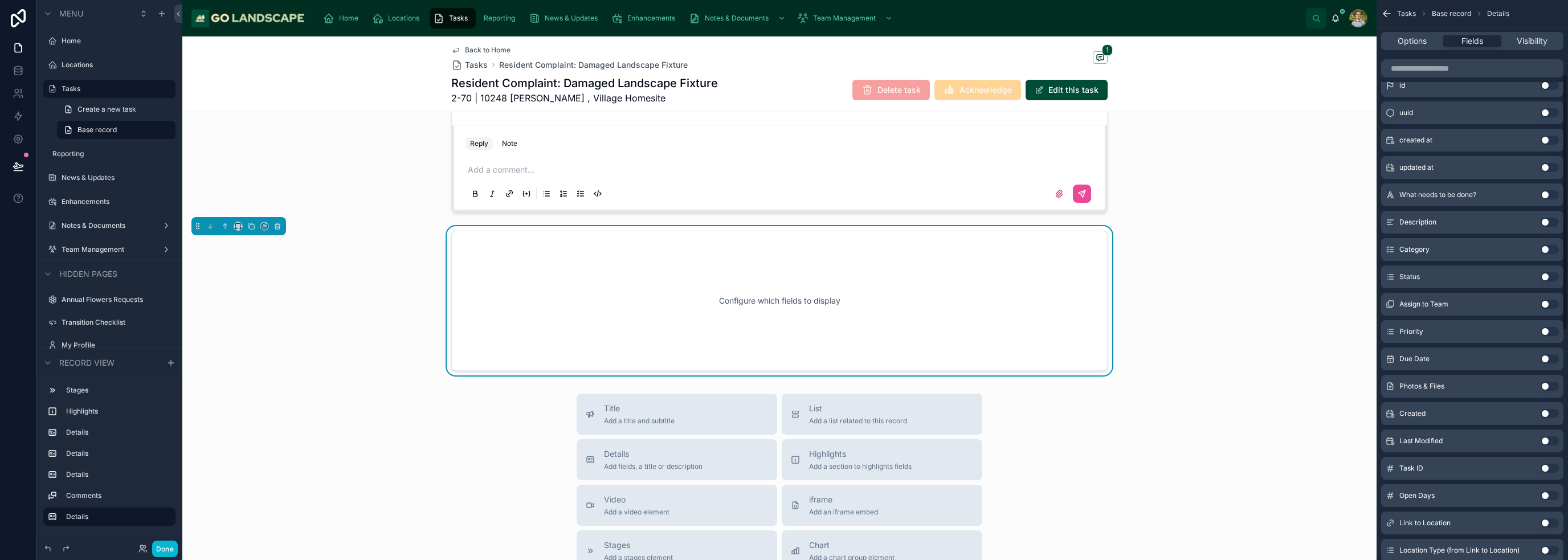
scroll to position [171, 0]
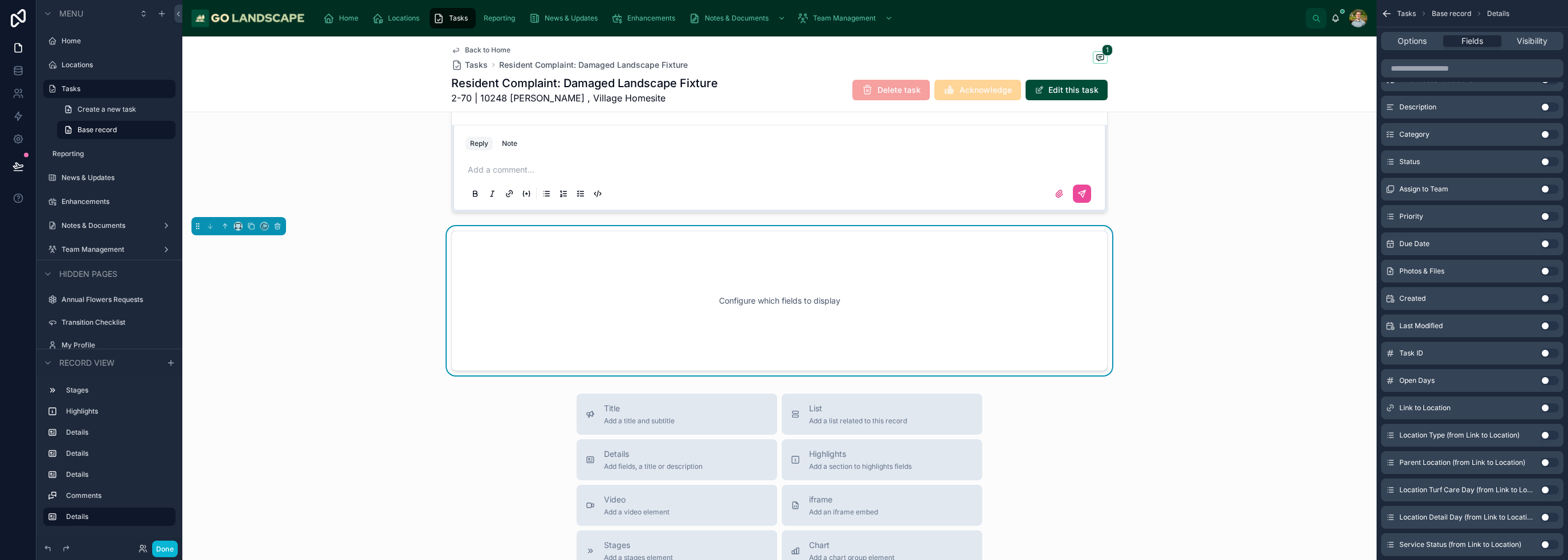
click at [783, 409] on button "Use setting" at bounding box center [1549, 408] width 18 height 9
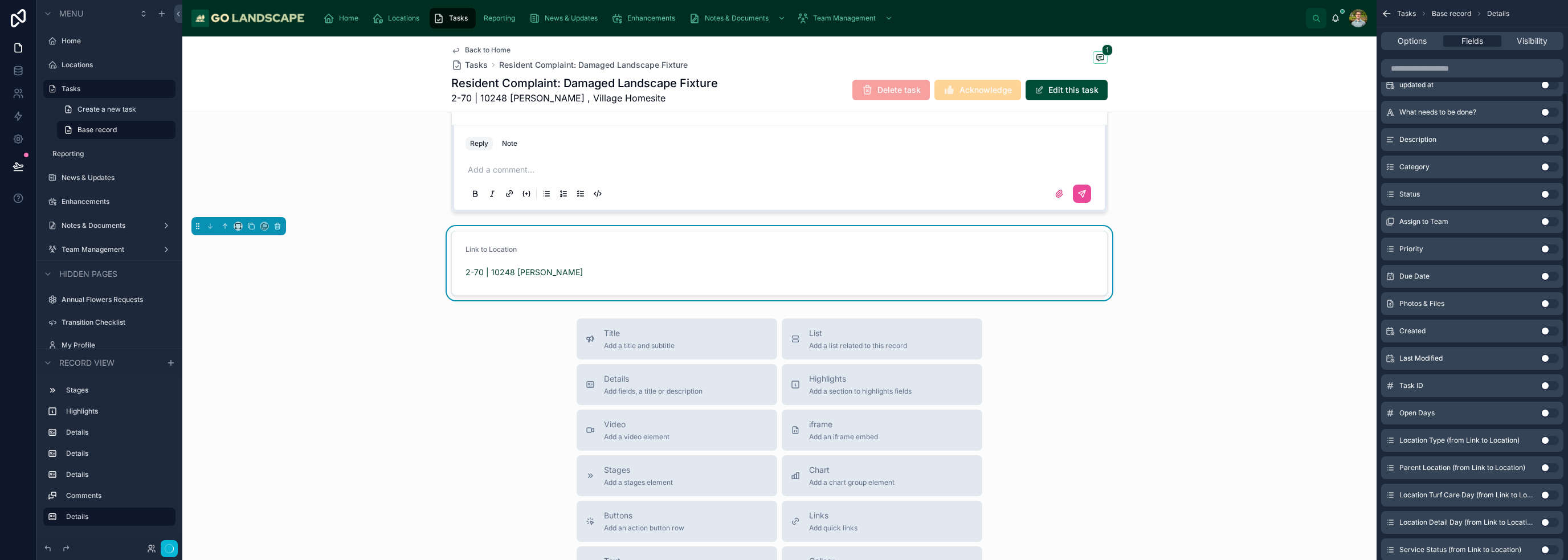
scroll to position [203, 0]
click at [783, 437] on button "Use setting" at bounding box center [1549, 436] width 18 height 9
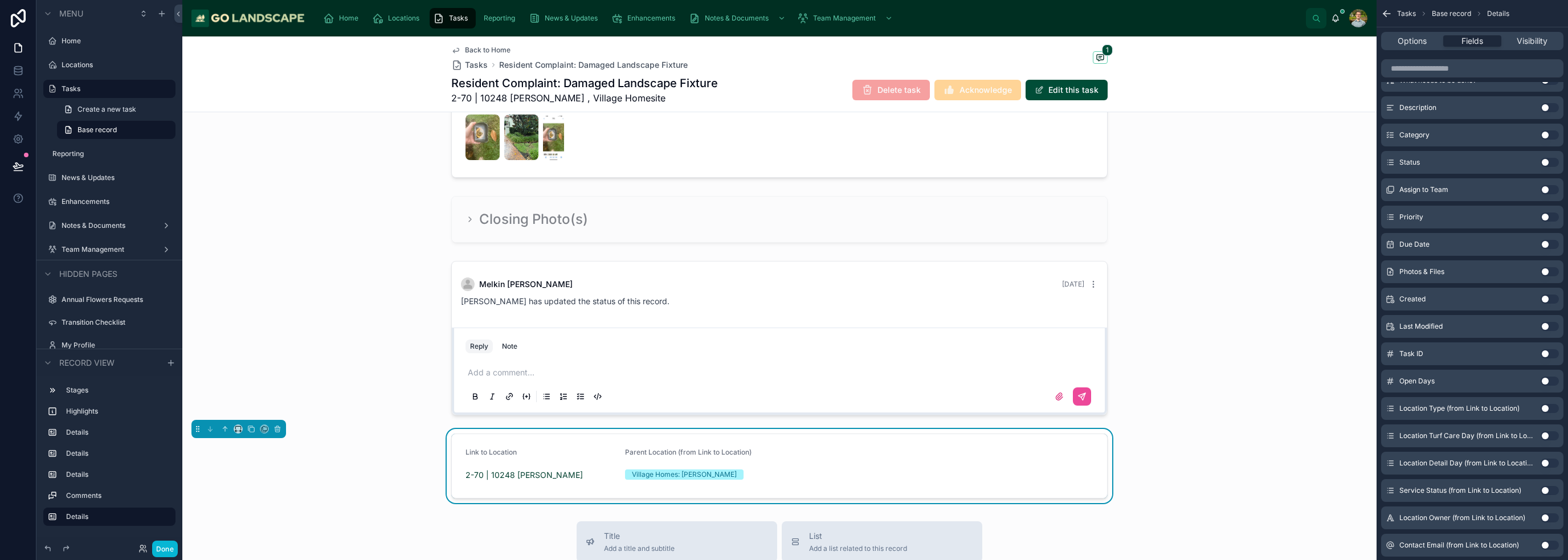
scroll to position [545, 0]
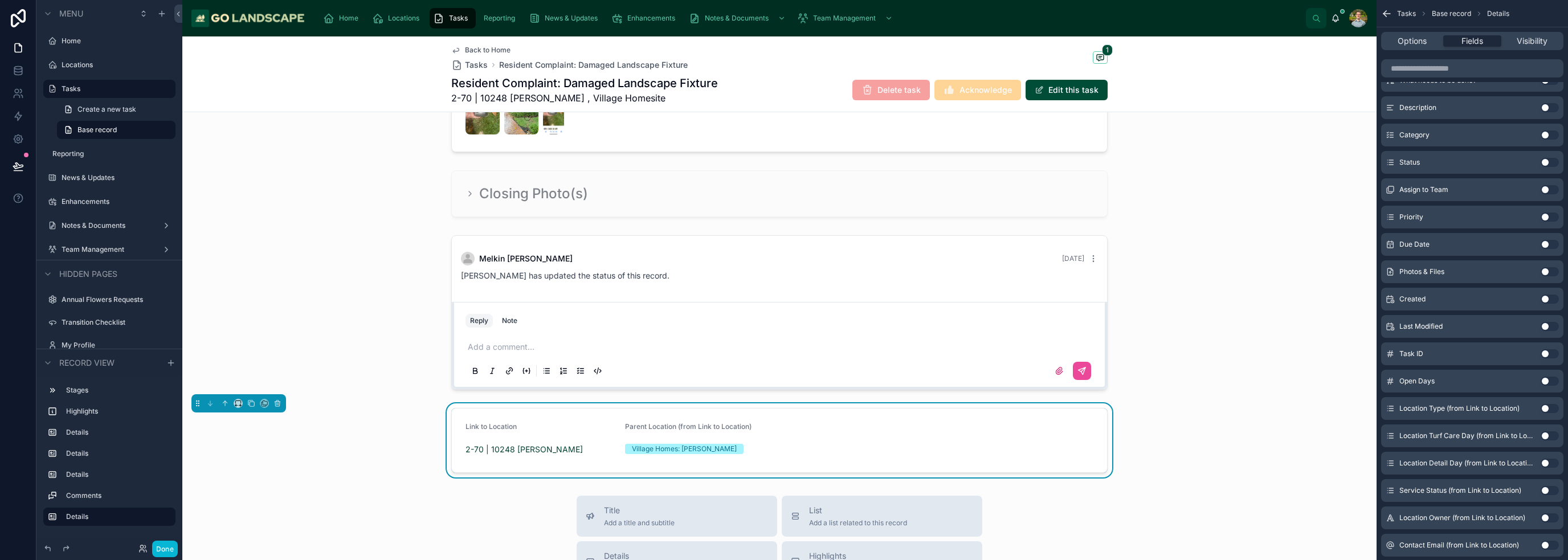
click at [783, 516] on button "Use setting" at bounding box center [1549, 518] width 18 height 9
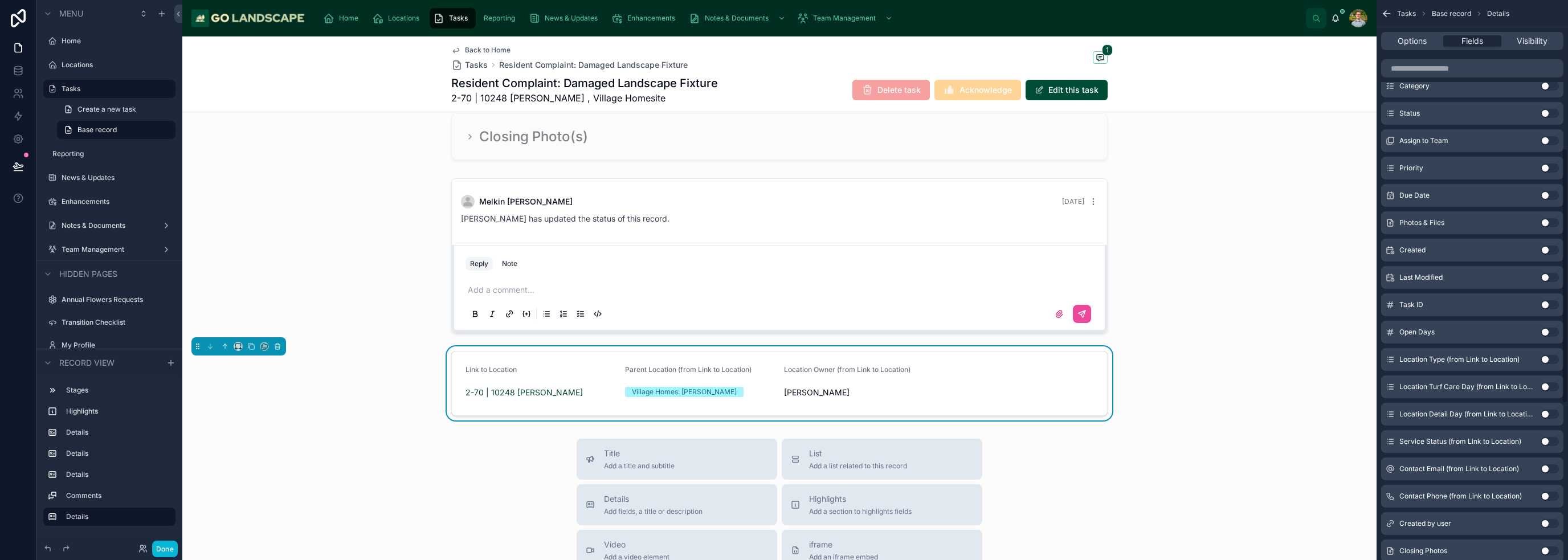
scroll to position [326, 0]
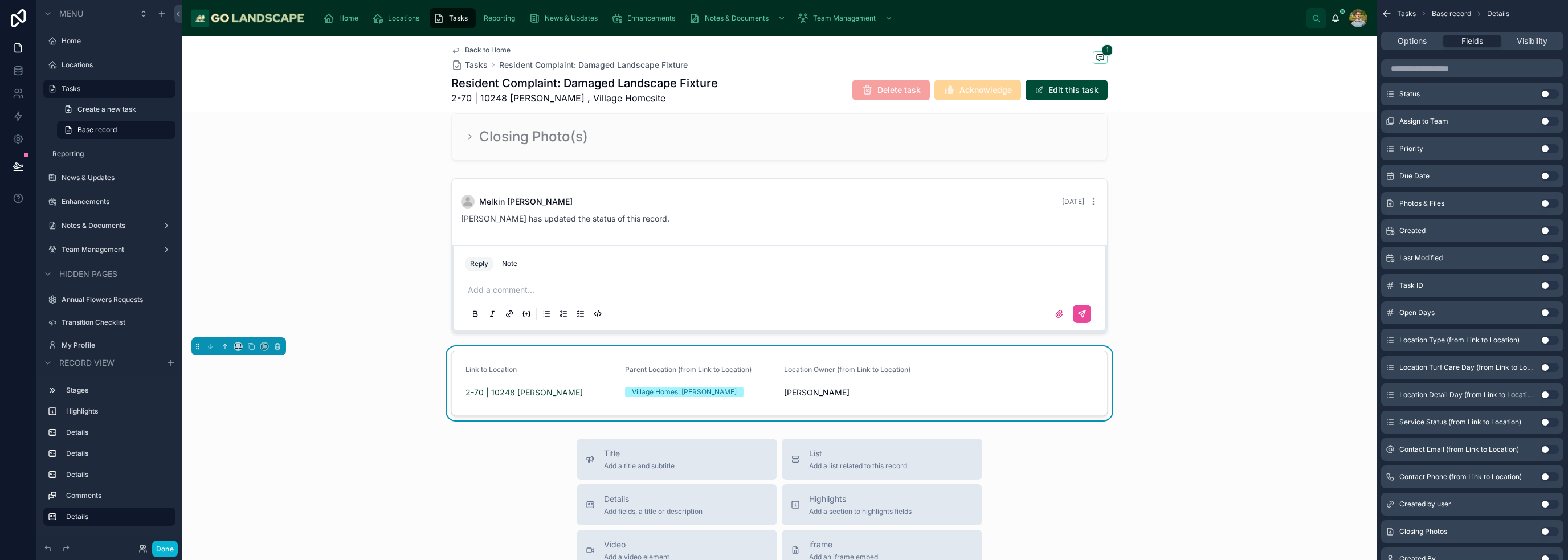
click at [783, 420] on button "Use setting" at bounding box center [1549, 422] width 18 height 9
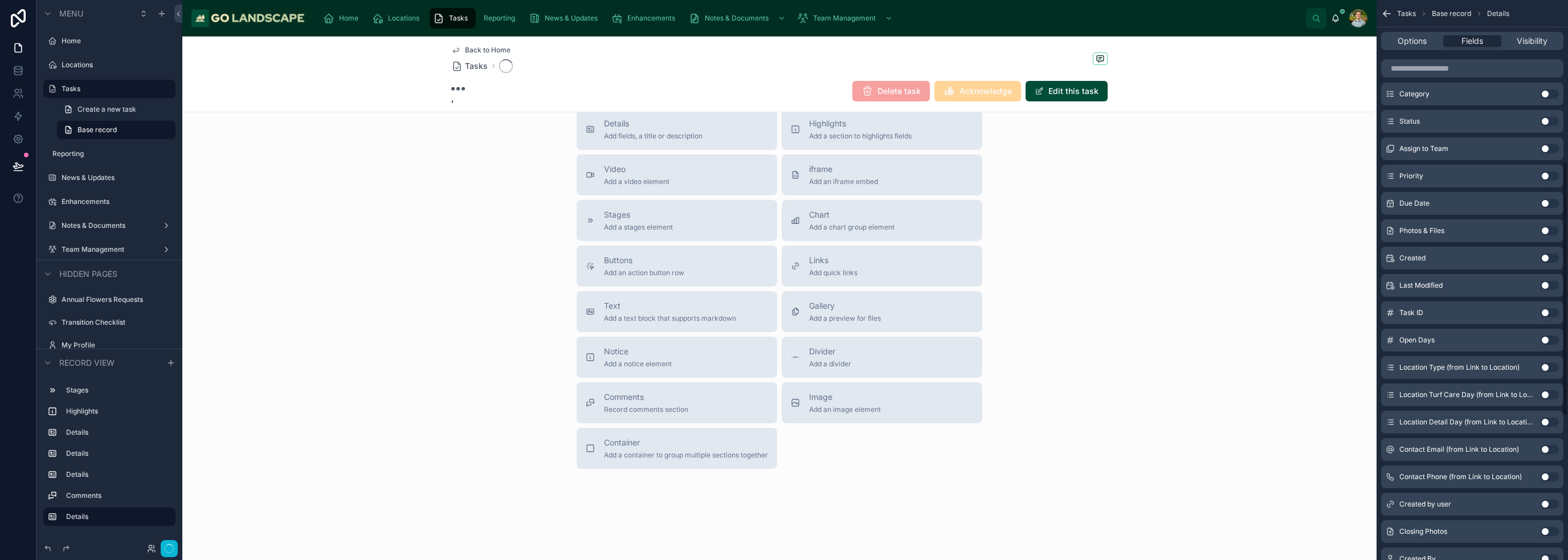
scroll to position [353, 0]
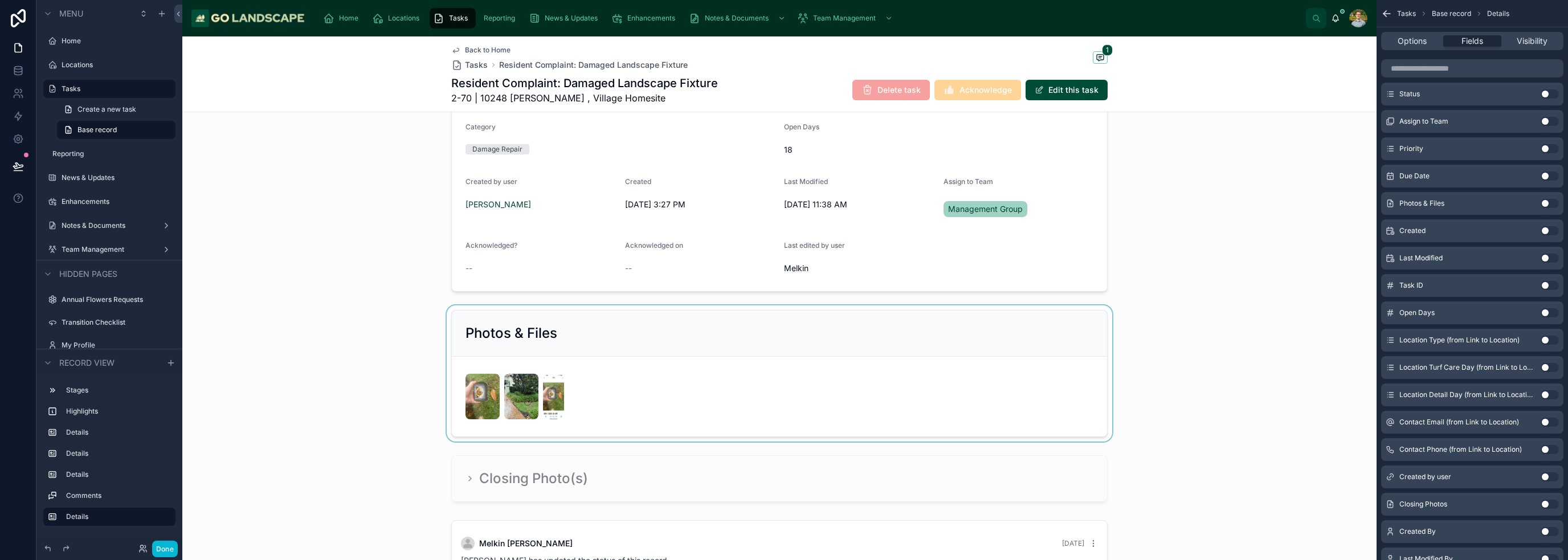
click at [783, 378] on div at bounding box center [779, 374] width 1194 height 136
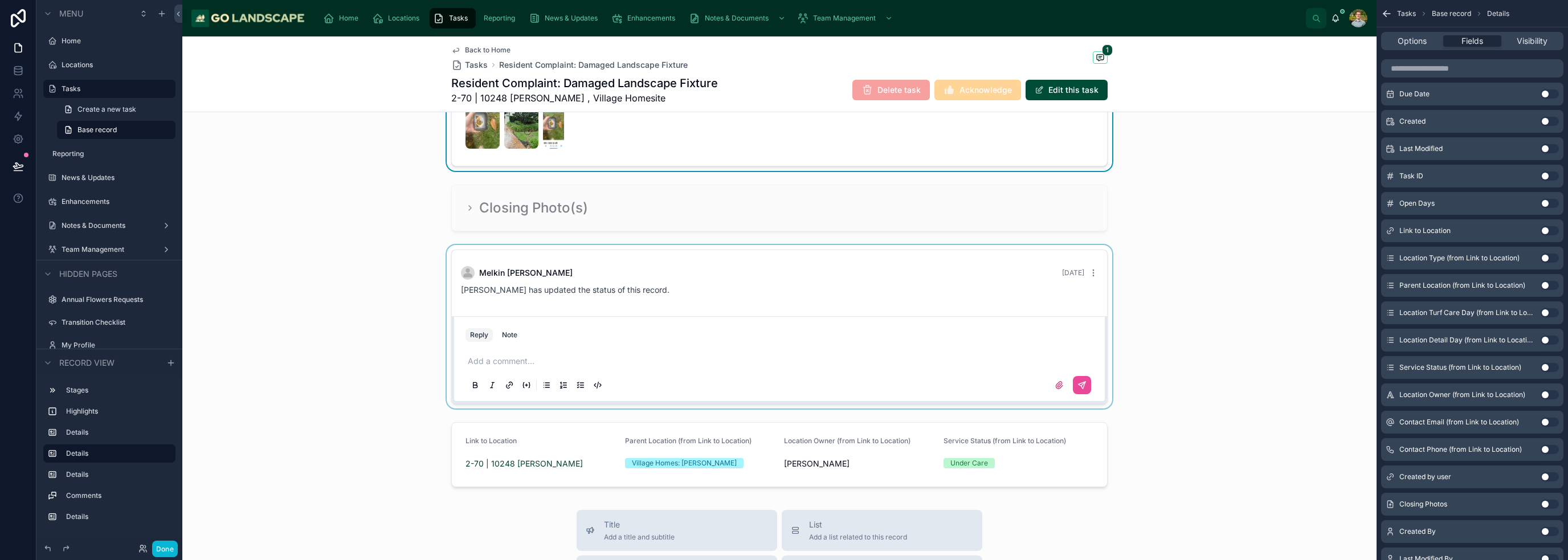
scroll to position [545, 0]
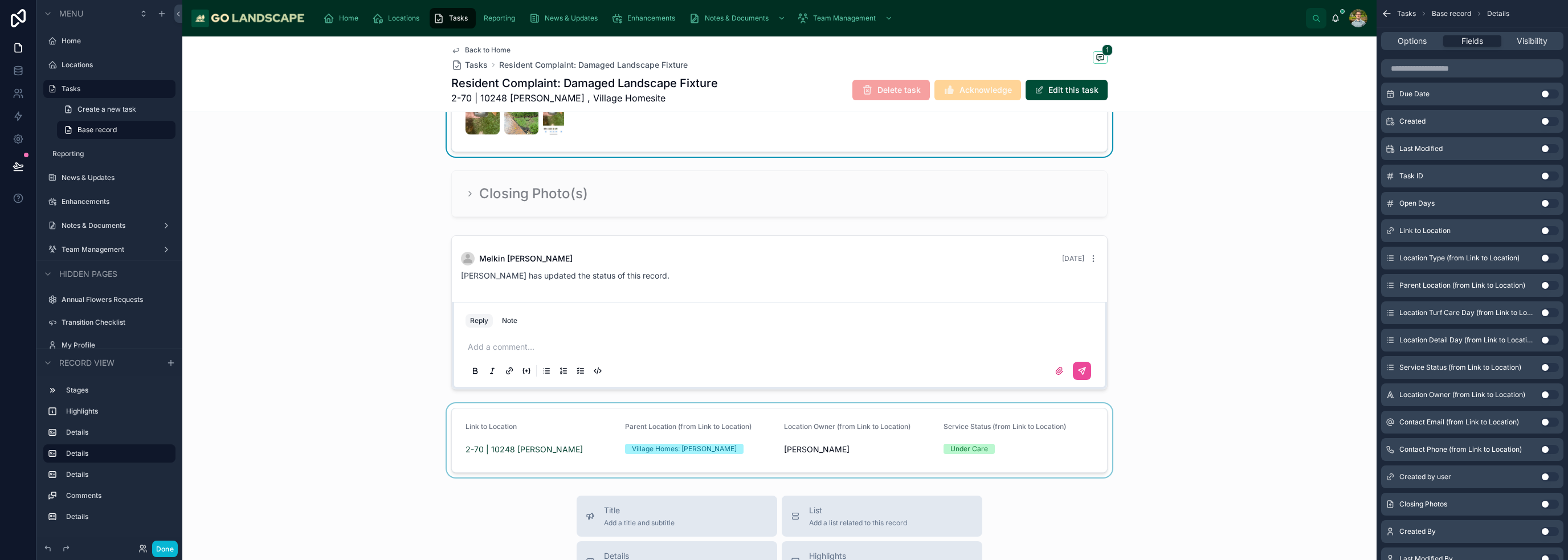
click at [783, 430] on div at bounding box center [779, 440] width 1194 height 74
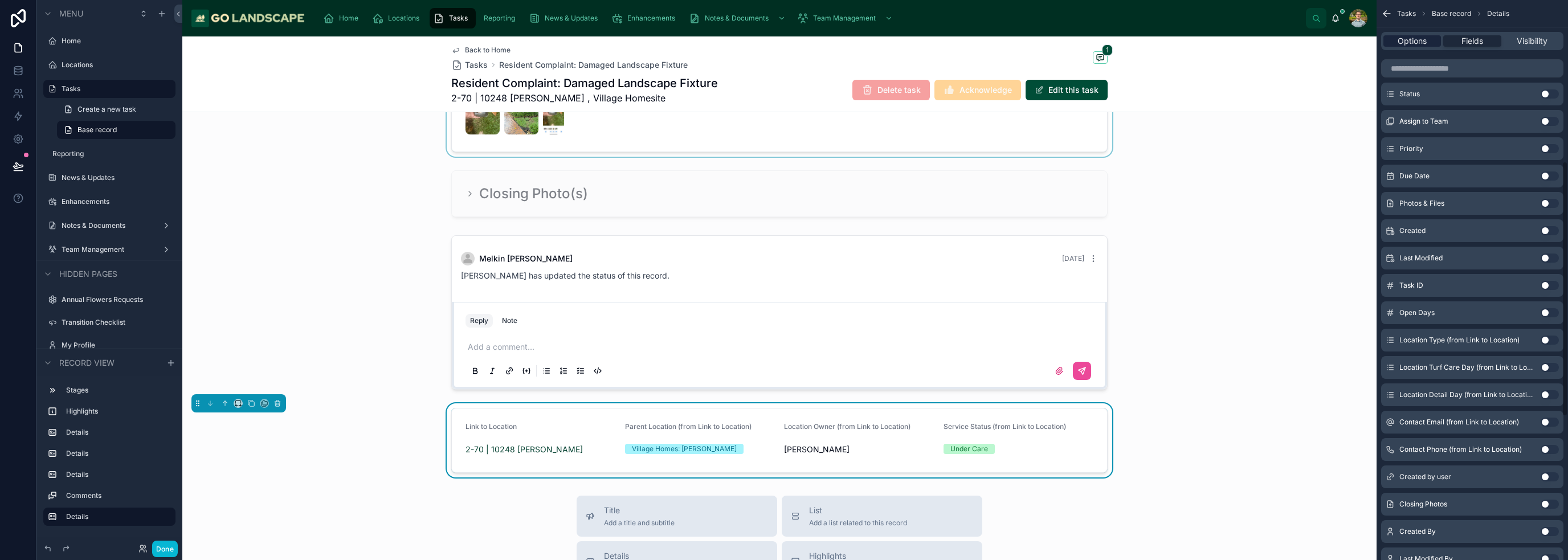
click at [783, 41] on span "Options" at bounding box center [1412, 41] width 29 height 11
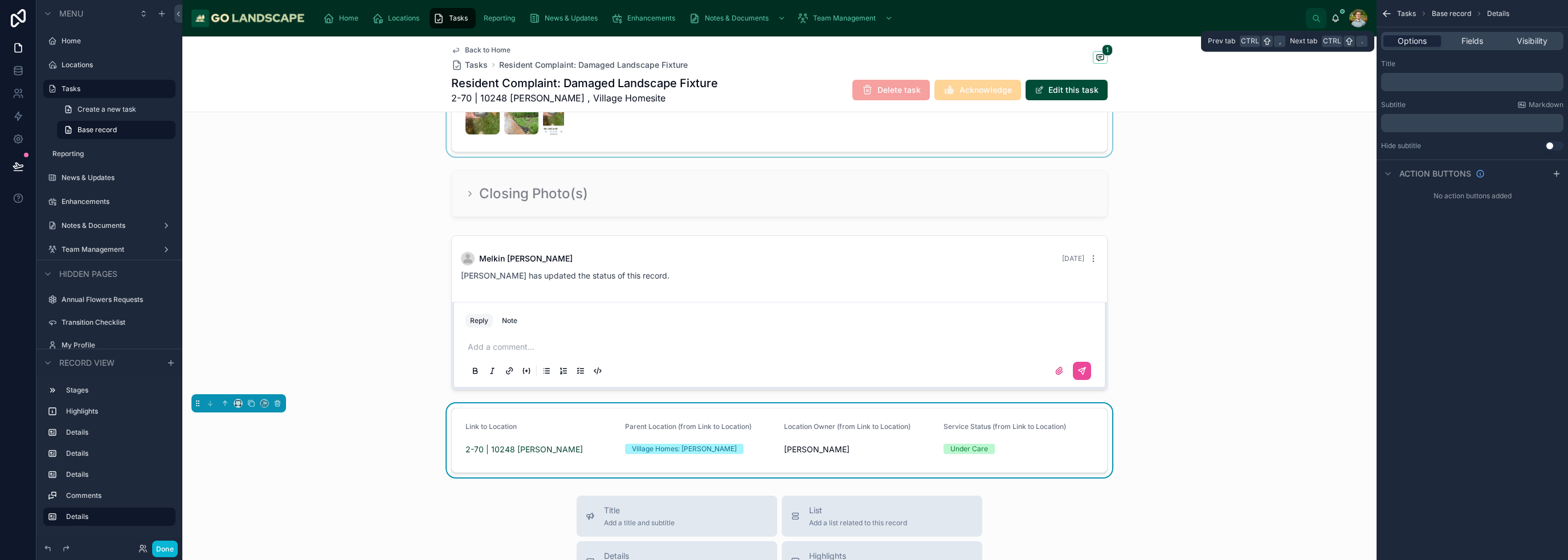
scroll to position [0, 0]
click at [783, 42] on span "Fields" at bounding box center [1471, 41] width 22 height 11
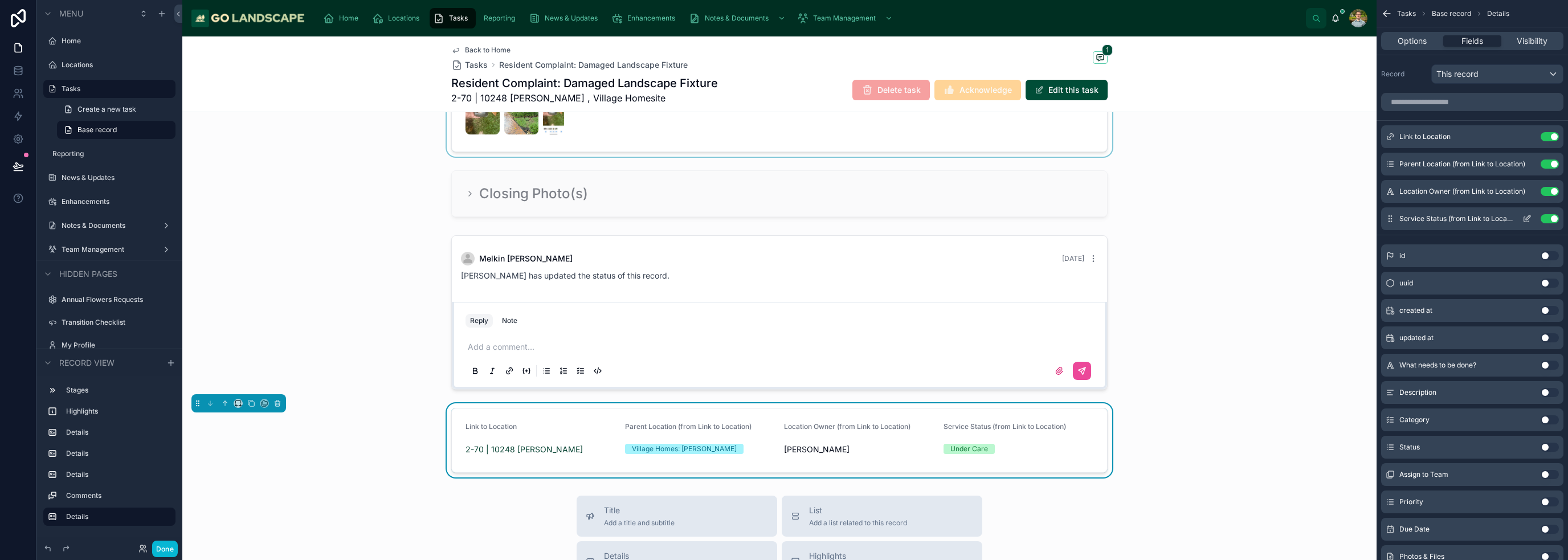
click at [783, 219] on icon "scrollable content" at bounding box center [1528, 217] width 5 height 5
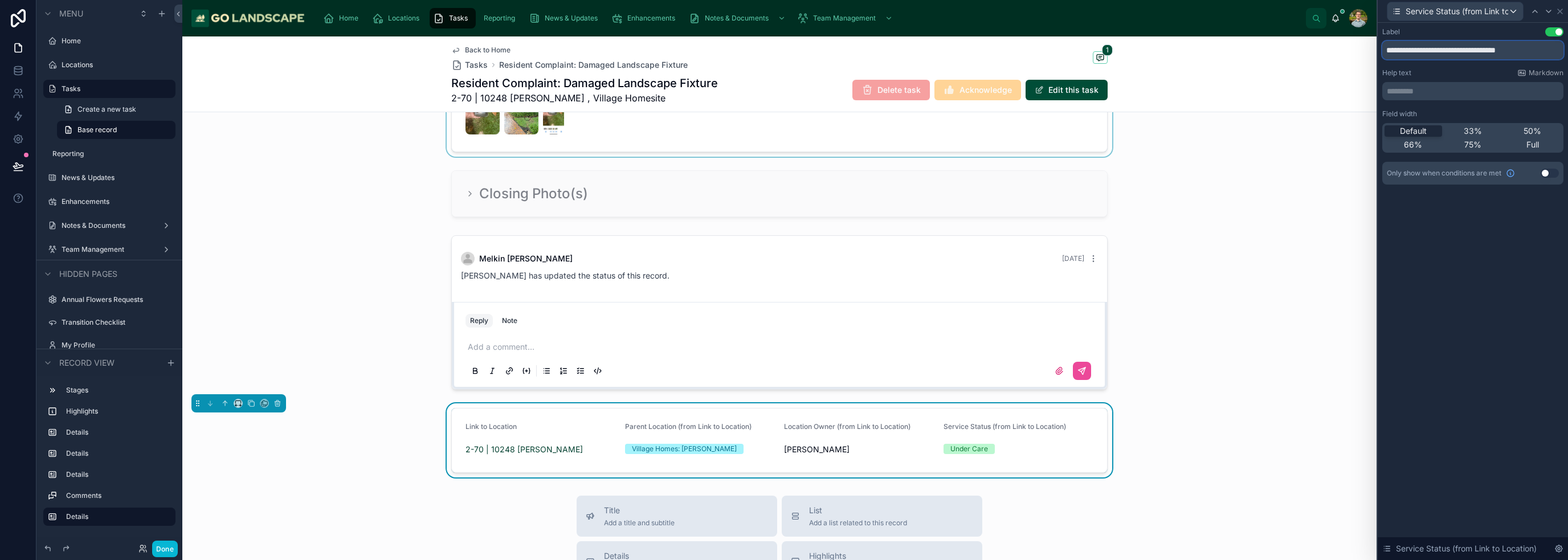
drag, startPoint x: 1529, startPoint y: 52, endPoint x: 1438, endPoint y: 51, distance: 91.0
click at [783, 51] on input "**********" at bounding box center [1472, 50] width 181 height 18
type input "**********"
click at [783, 12] on icon at bounding box center [1560, 11] width 9 height 9
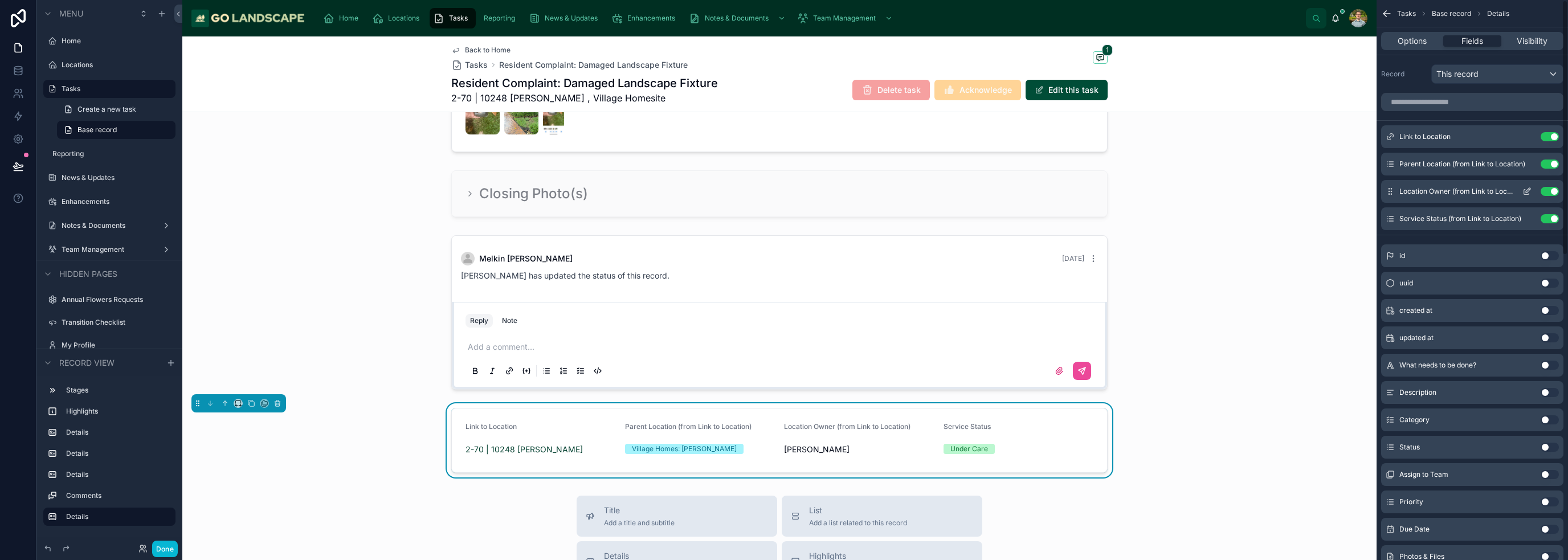
click at [783, 191] on icon "scrollable content" at bounding box center [1526, 191] width 9 height 9
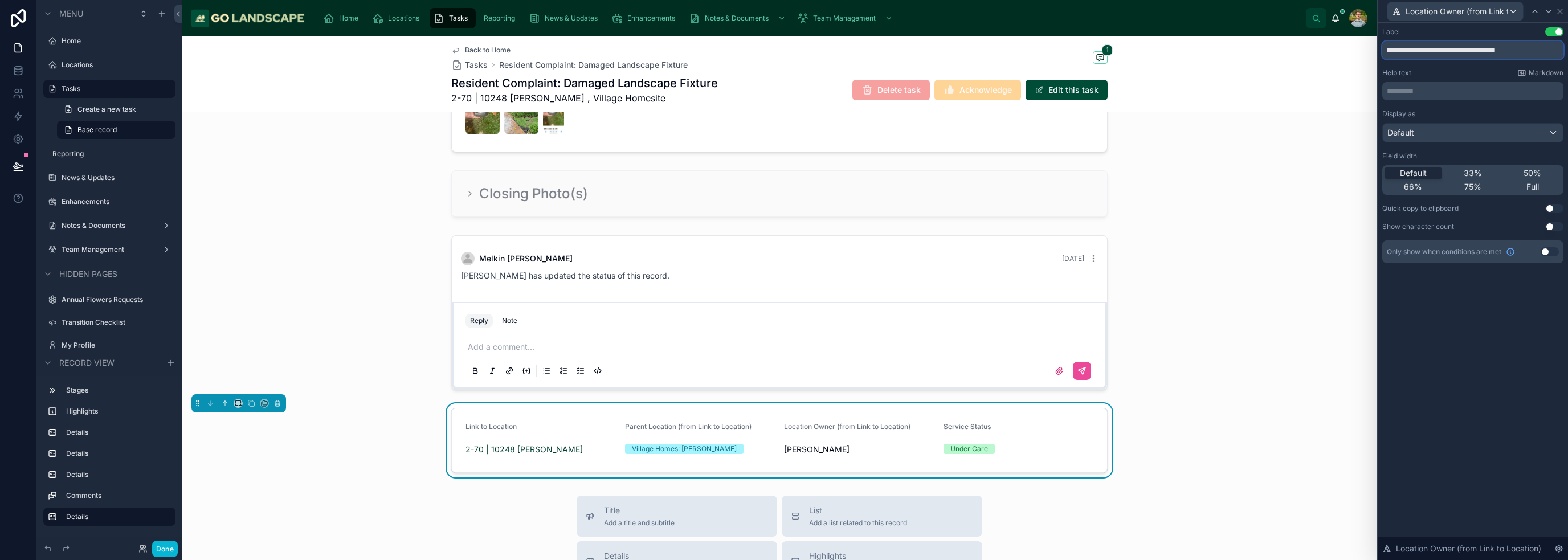
drag, startPoint x: 1540, startPoint y: 53, endPoint x: 1446, endPoint y: 56, distance: 94.0
click at [783, 56] on input "**********" at bounding box center [1472, 50] width 181 height 18
type input "**********"
click at [783, 11] on icon at bounding box center [1560, 11] width 9 height 9
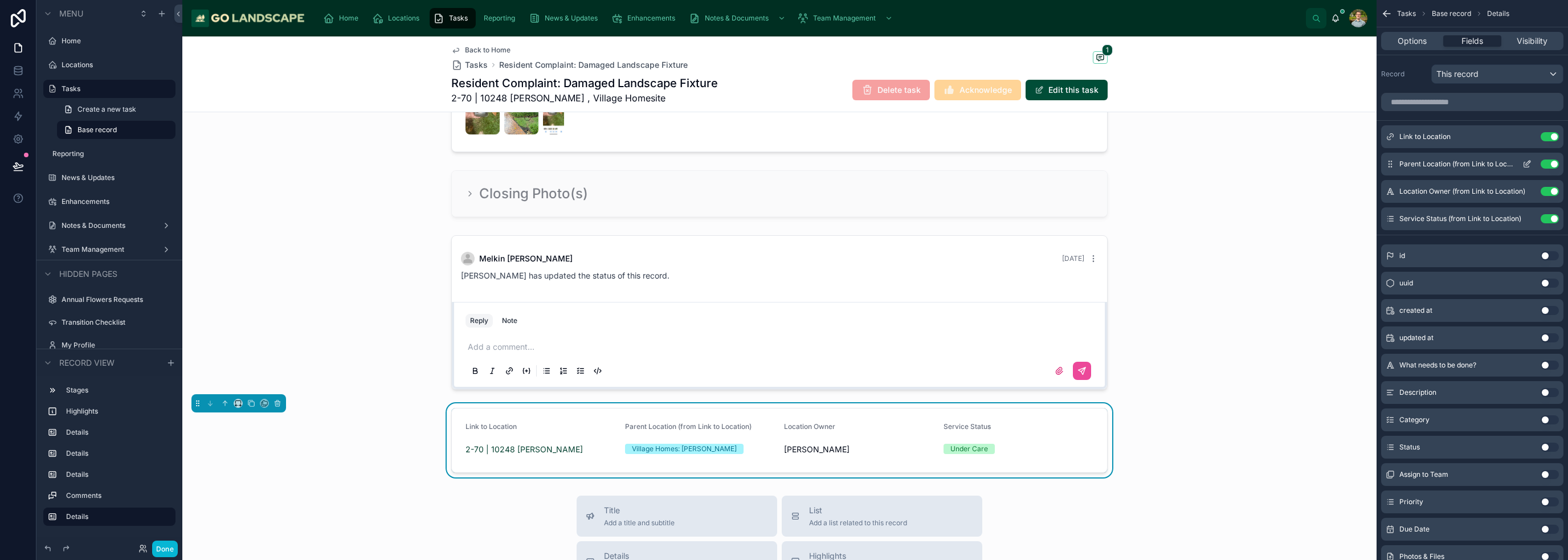
click at [783, 162] on icon "scrollable content" at bounding box center [1526, 164] width 9 height 9
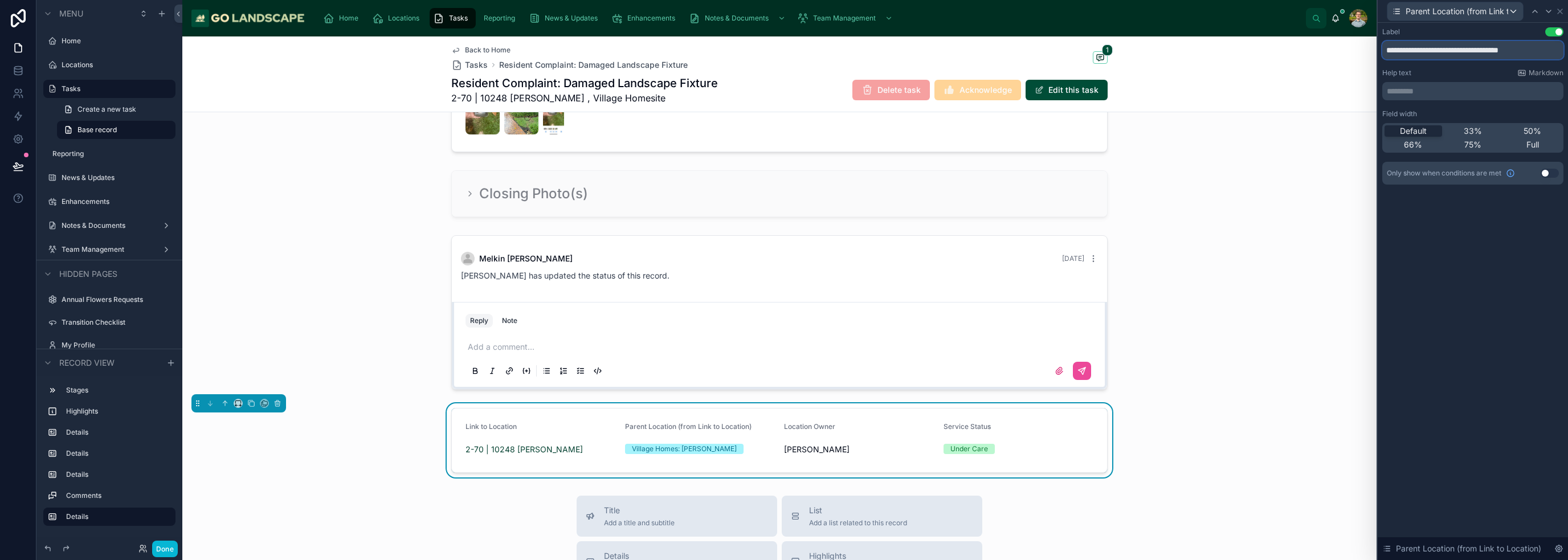
drag, startPoint x: 1540, startPoint y: 52, endPoint x: 1443, endPoint y: 55, distance: 97.0
click at [783, 55] on input "**********" at bounding box center [1472, 50] width 181 height 18
type input "**********"
click at [783, 10] on icon at bounding box center [1560, 11] width 9 height 9
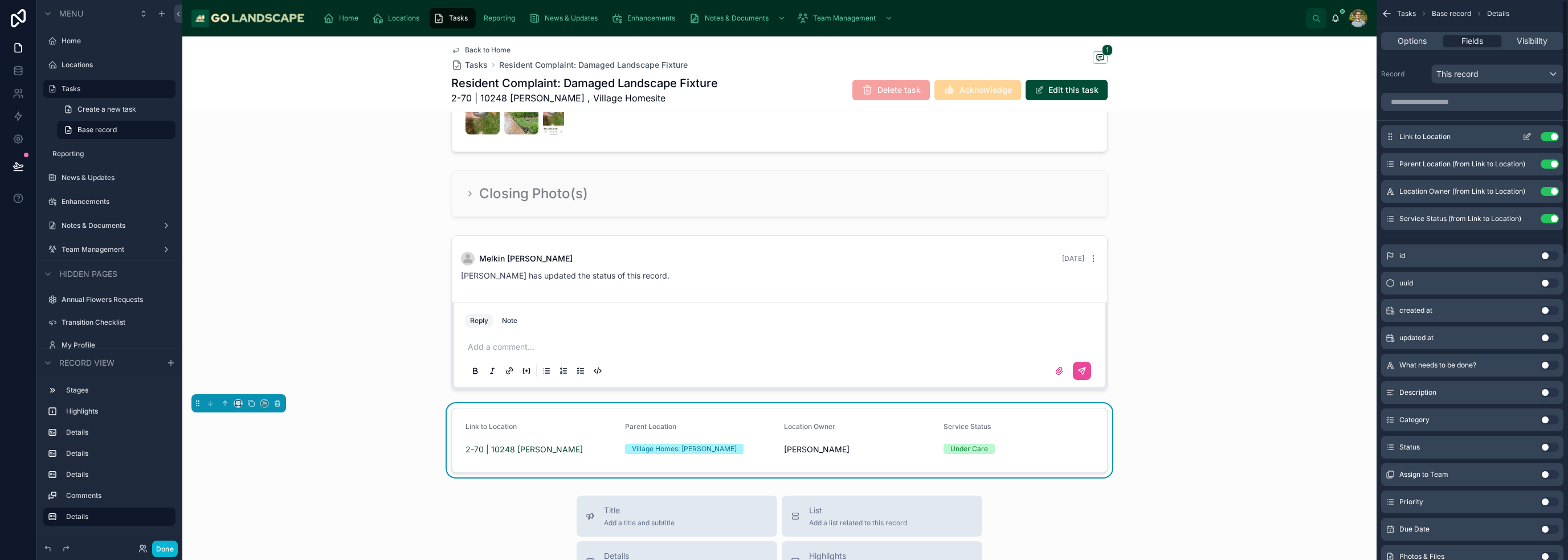
click at [783, 136] on icon "scrollable content" at bounding box center [1526, 136] width 9 height 9
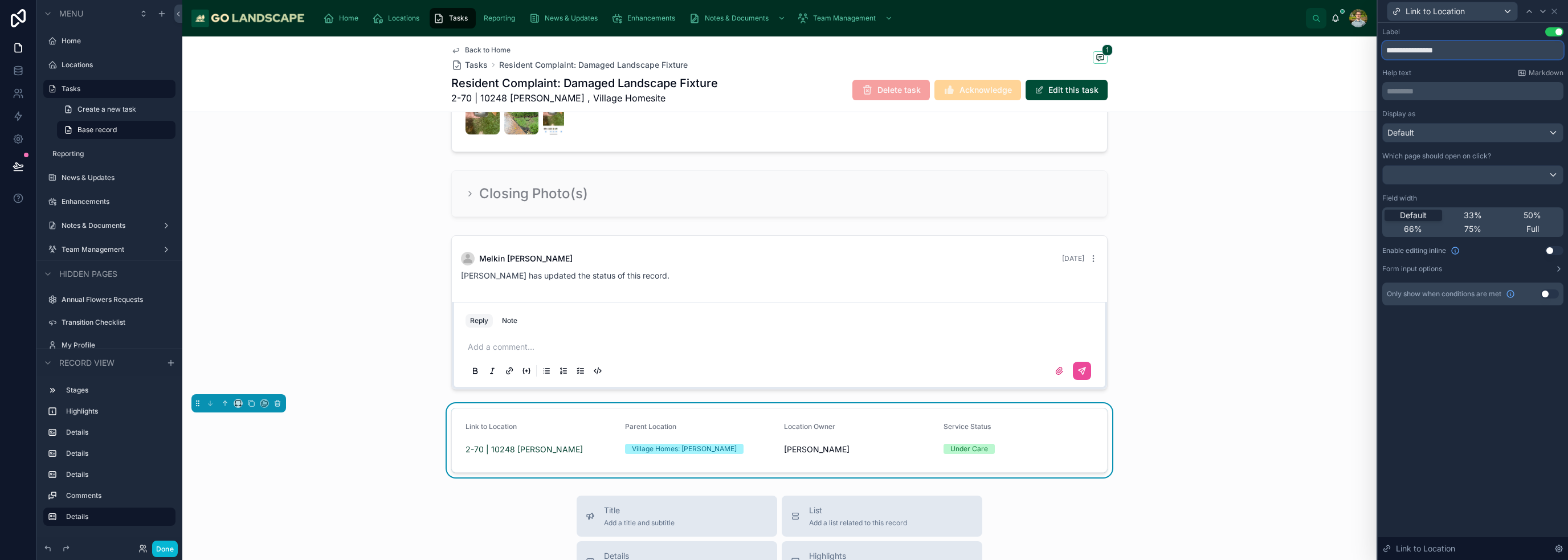
drag, startPoint x: 1412, startPoint y: 53, endPoint x: 1353, endPoint y: 56, distance: 59.1
click at [783, 56] on div "**********" at bounding box center [784, 280] width 1568 height 560
type input "********"
click at [783, 13] on icon at bounding box center [1553, 11] width 9 height 9
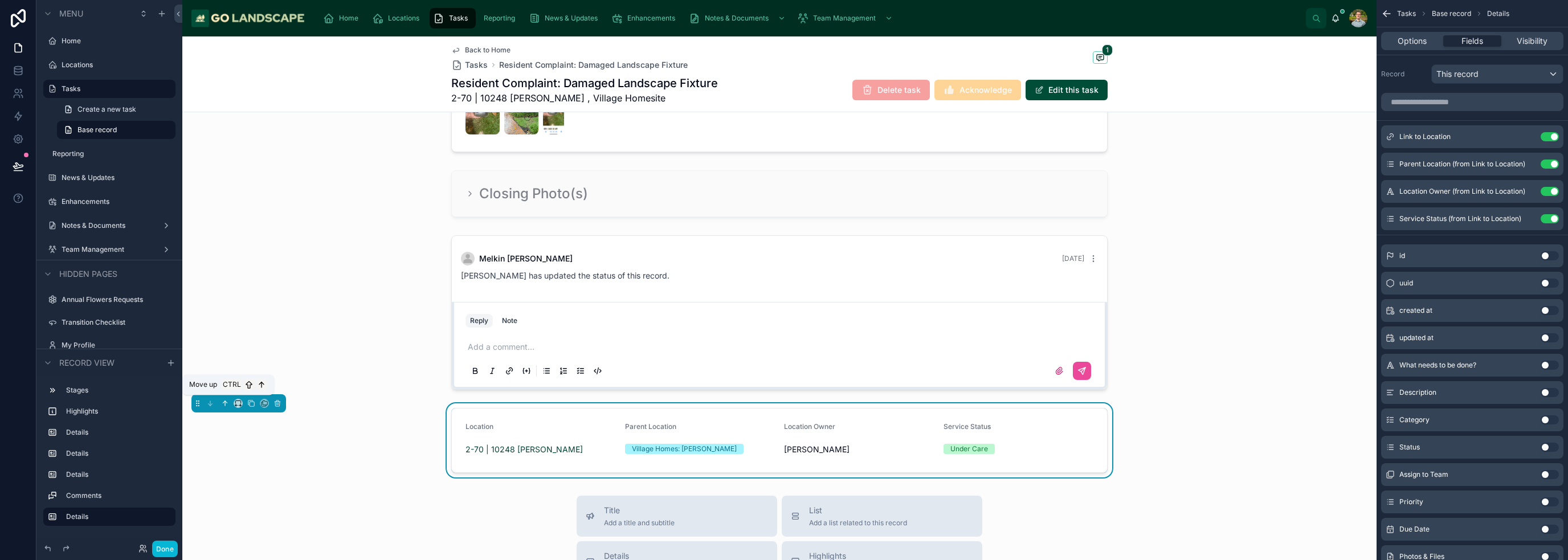
click at [223, 401] on icon at bounding box center [224, 403] width 8 height 8
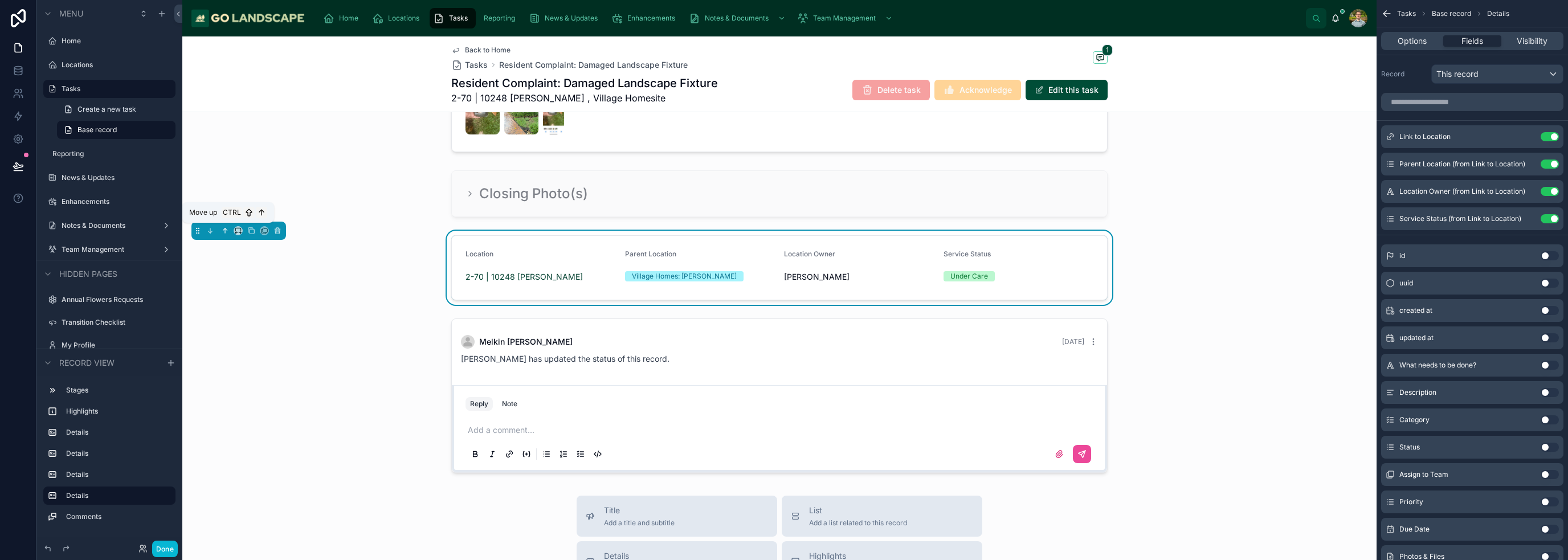
click at [226, 231] on icon at bounding box center [224, 230] width 8 height 8
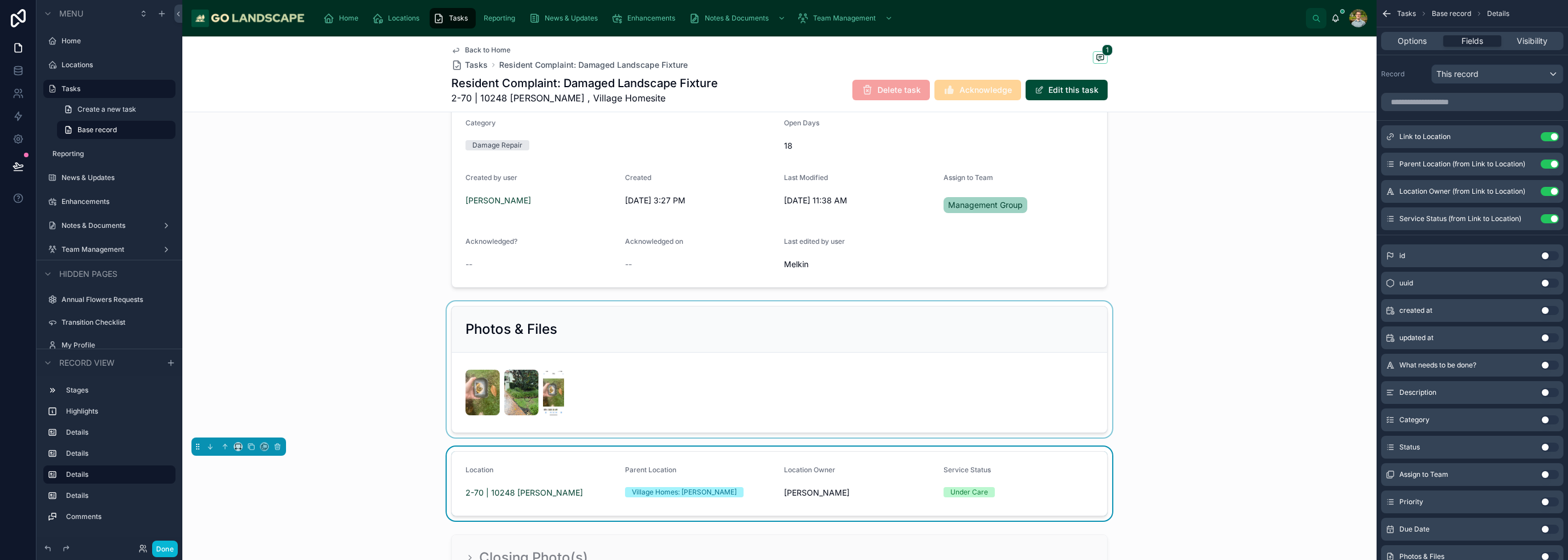
scroll to position [261, 0]
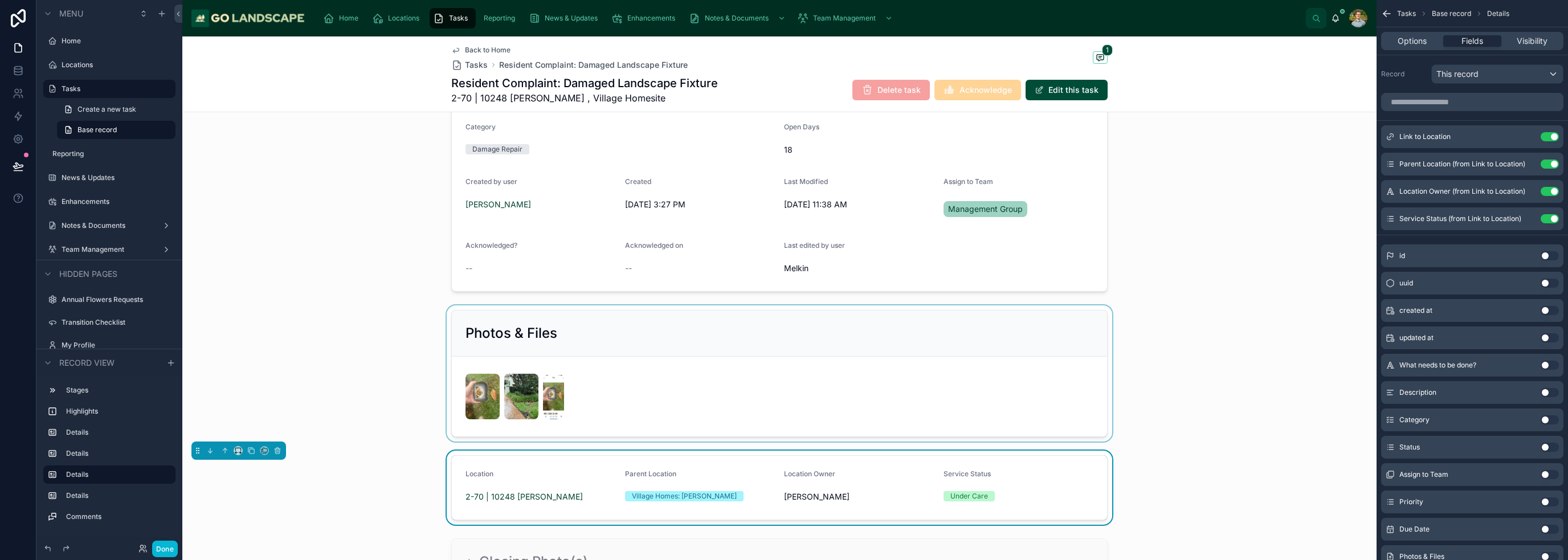
click at [783, 361] on div at bounding box center [779, 374] width 1194 height 136
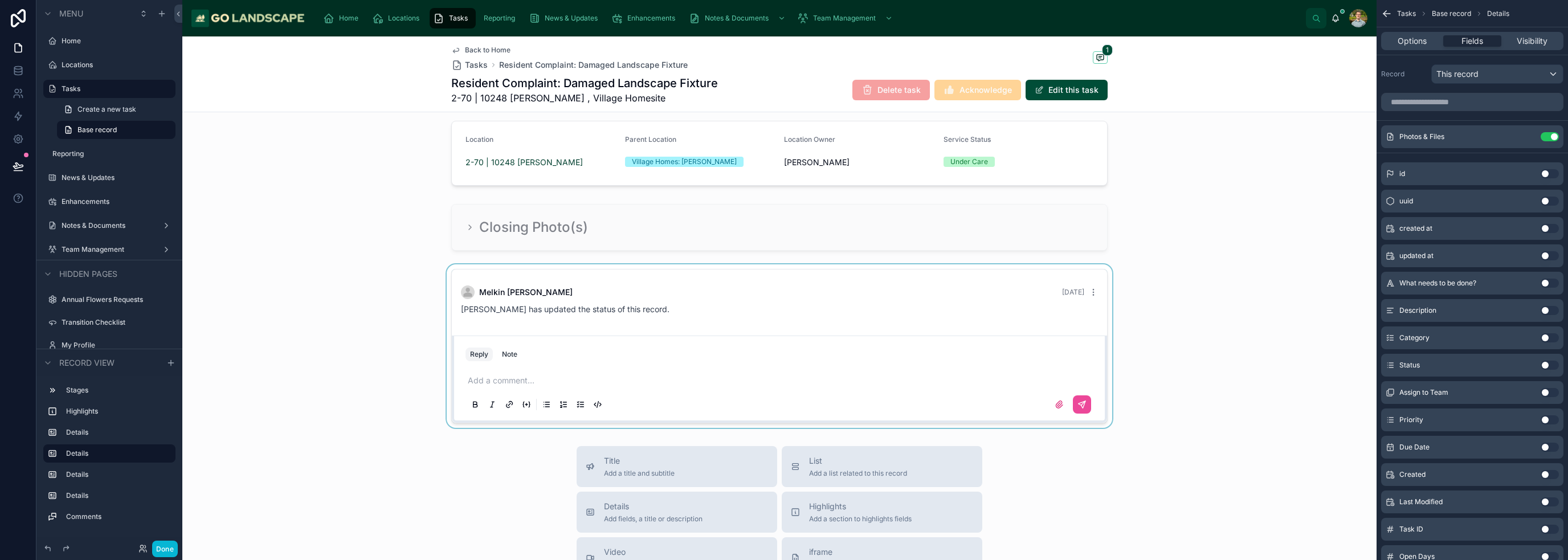
scroll to position [602, 0]
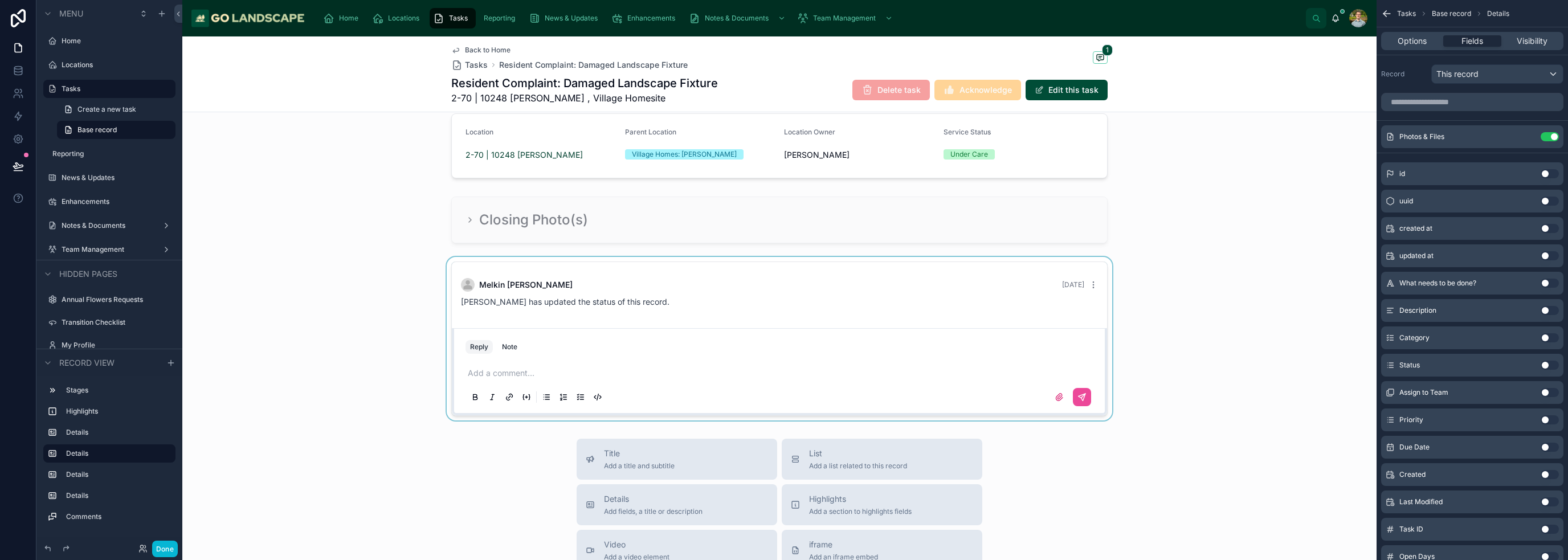
click at [783, 369] on div at bounding box center [779, 338] width 1194 height 163
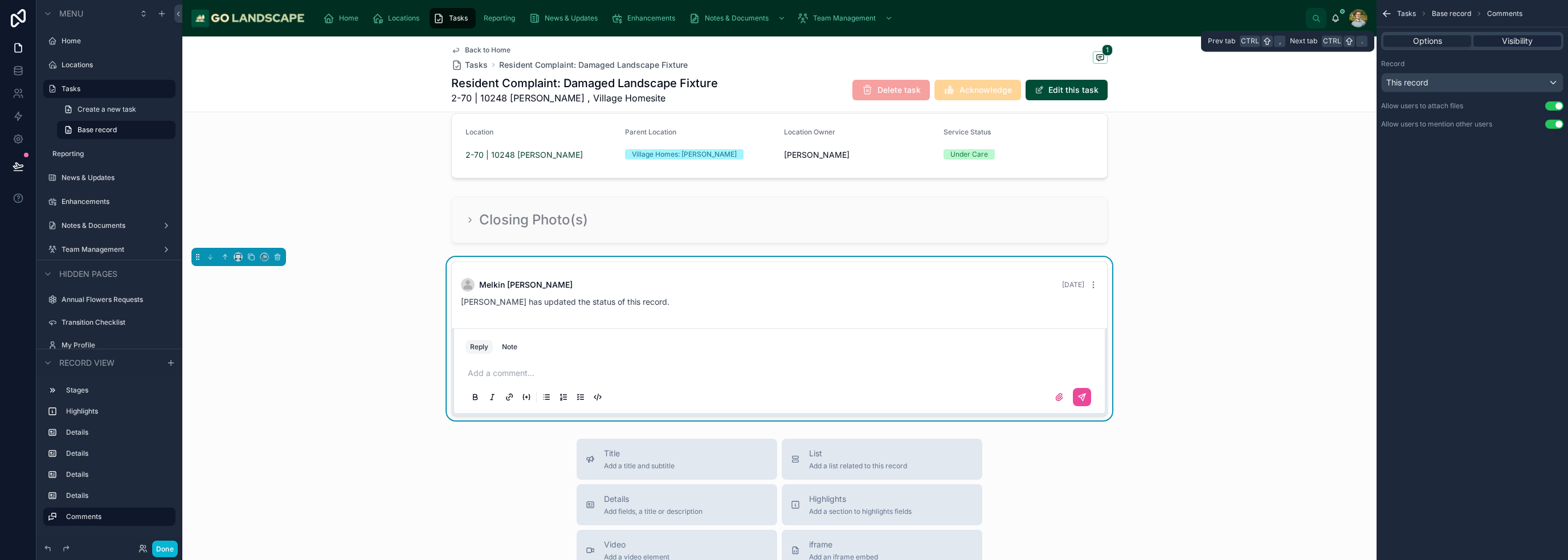
click at [783, 43] on span "Visibility" at bounding box center [1517, 41] width 31 height 11
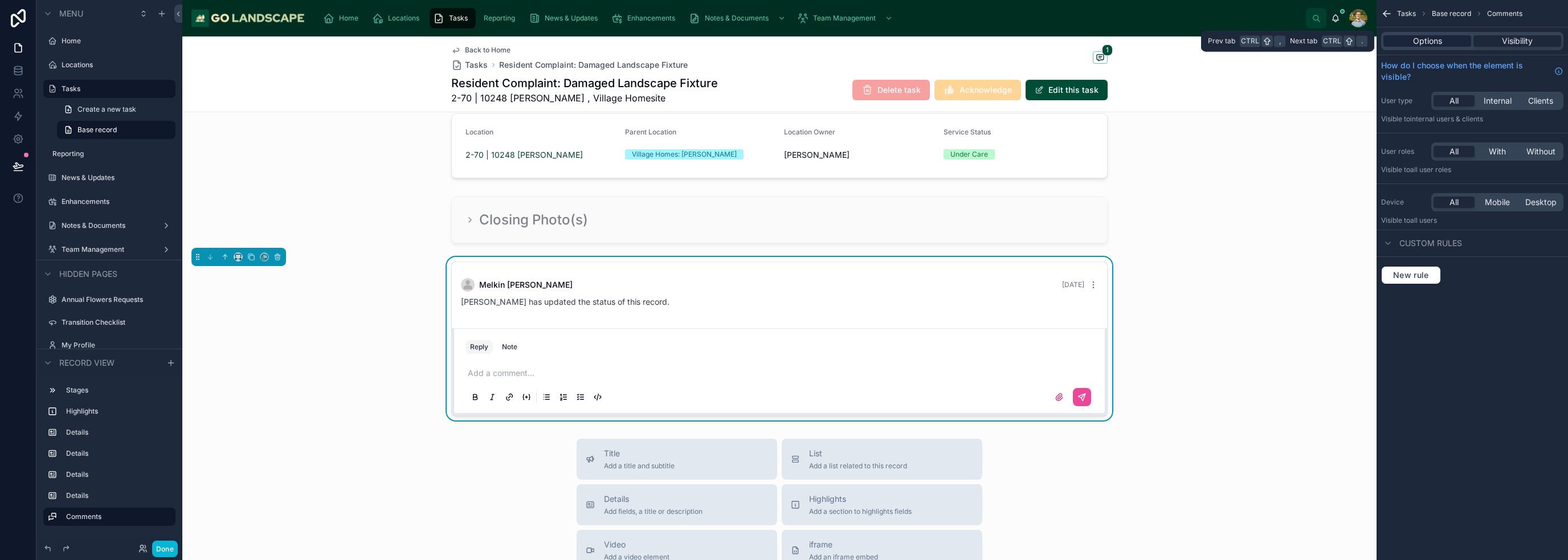
click at [783, 38] on div "Options" at bounding box center [1427, 41] width 88 height 11
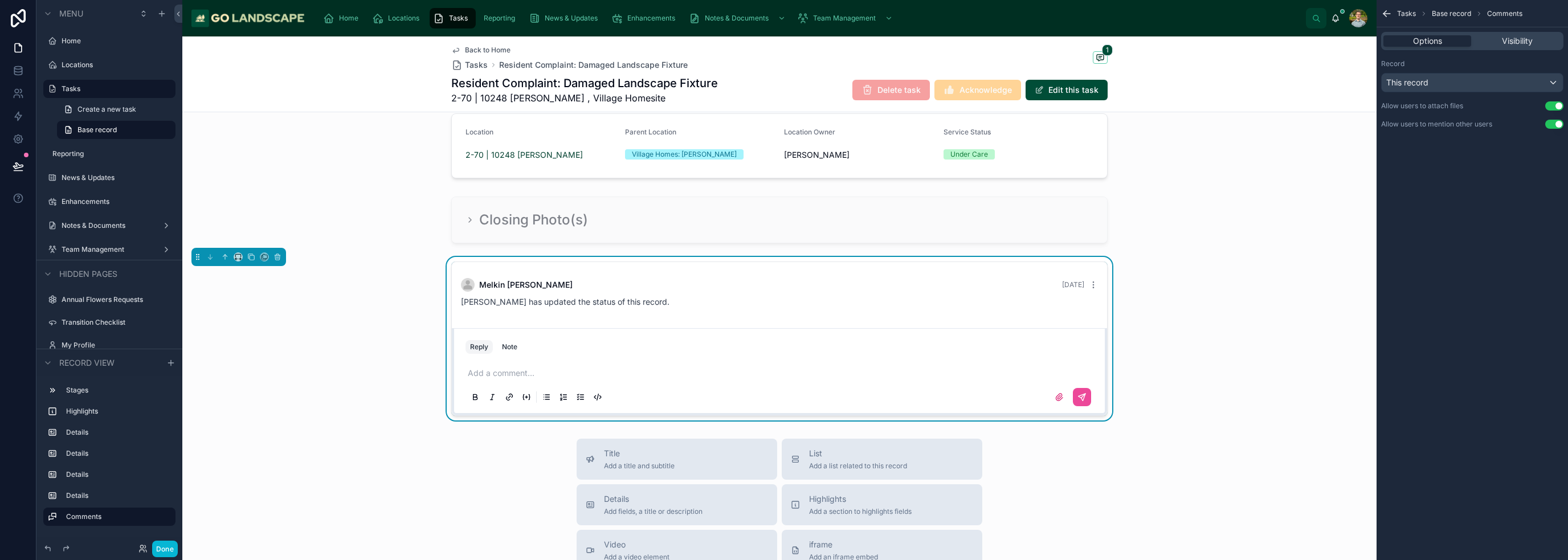
click at [783, 312] on div "[PERSON_NAME] [DATE] [PERSON_NAME] has updated the status of this record. Reply…" at bounding box center [779, 338] width 1194 height 163
drag, startPoint x: 1403, startPoint y: 337, endPoint x: 1403, endPoint y: 296, distance: 41.0
click at [783, 336] on div "Tasks Base record Comments Options Visibility Record This record Allow users to…" at bounding box center [1472, 280] width 192 height 560
click at [766, 236] on div at bounding box center [779, 220] width 1194 height 56
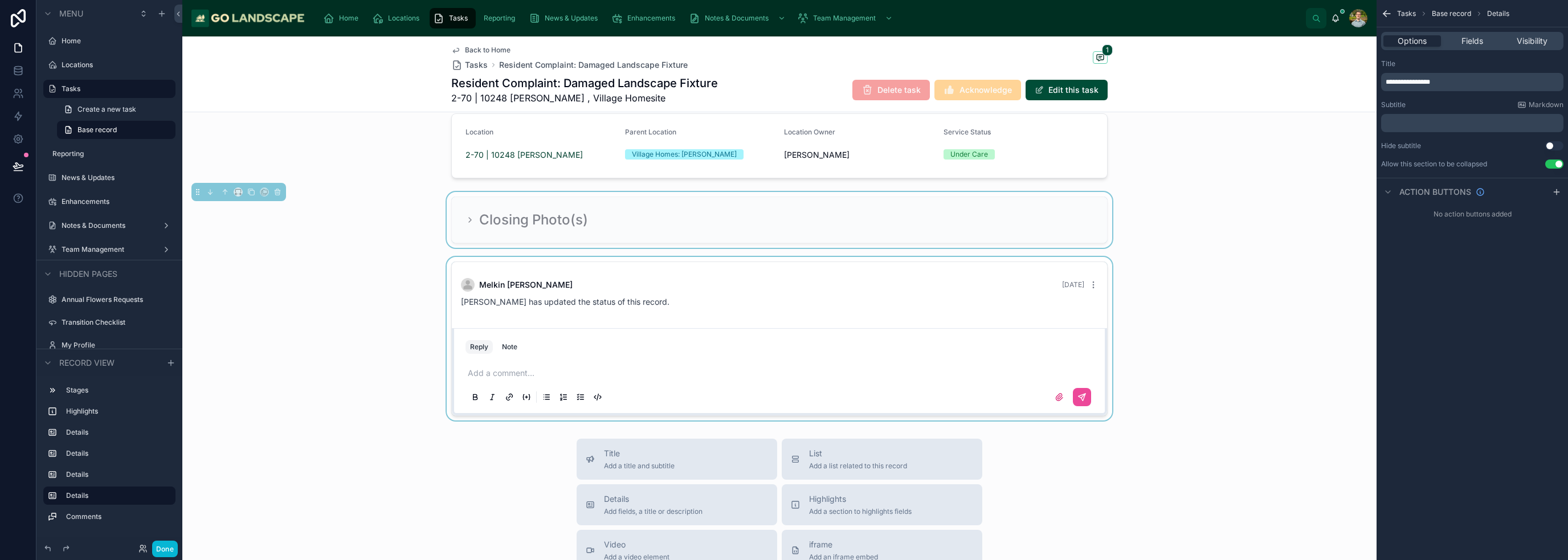
click at [746, 291] on div at bounding box center [779, 338] width 1194 height 163
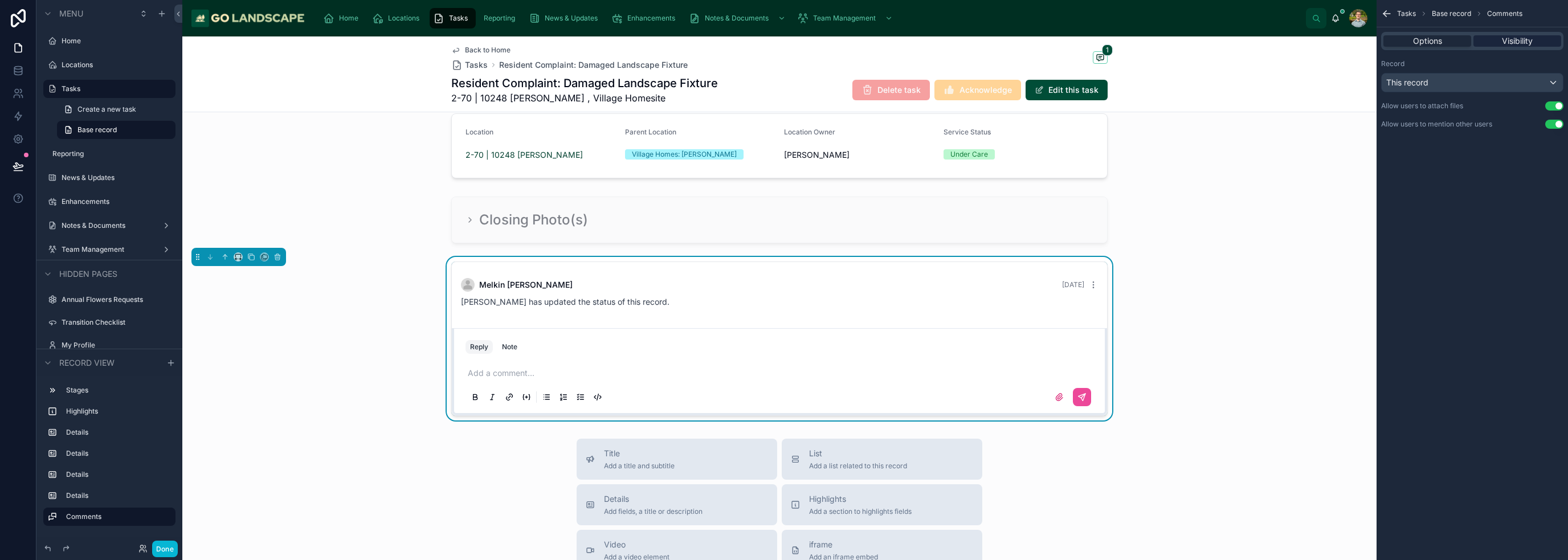
drag, startPoint x: 1515, startPoint y: 49, endPoint x: 1516, endPoint y: 42, distance: 7.1
click at [783, 42] on div "Options Visibility" at bounding box center [1472, 40] width 192 height 27
click at [783, 42] on span "Visibility" at bounding box center [1517, 41] width 31 height 11
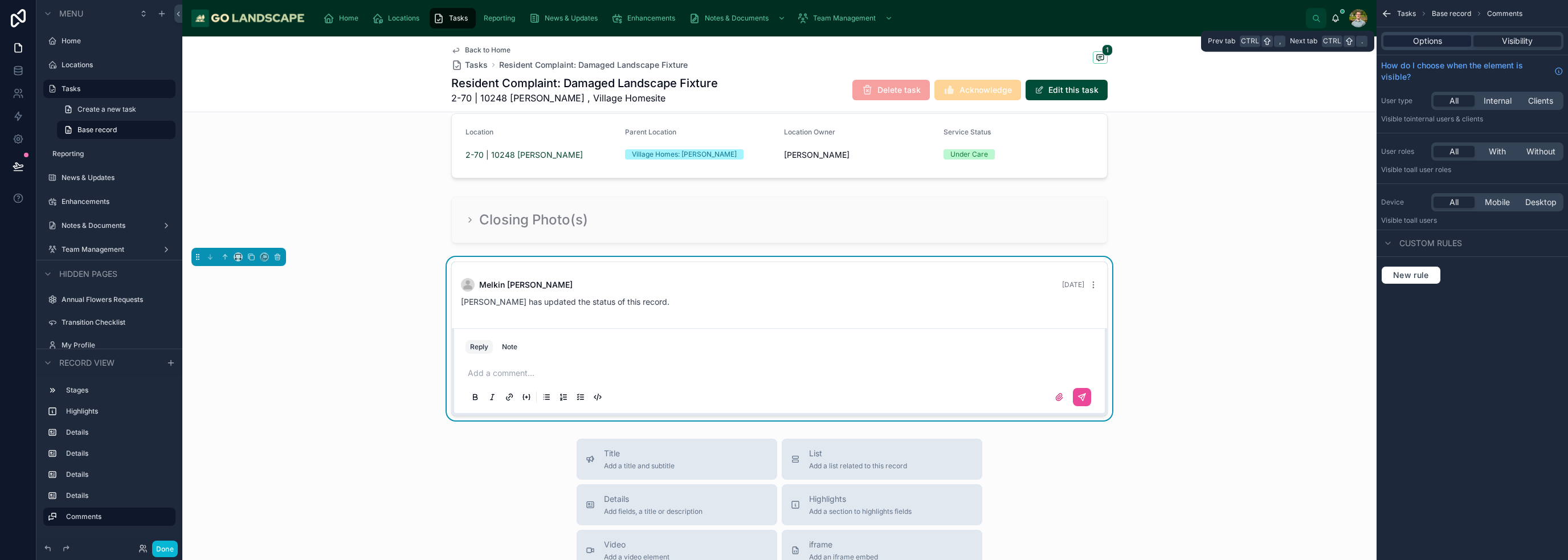
click at [783, 43] on div "Options" at bounding box center [1427, 41] width 88 height 11
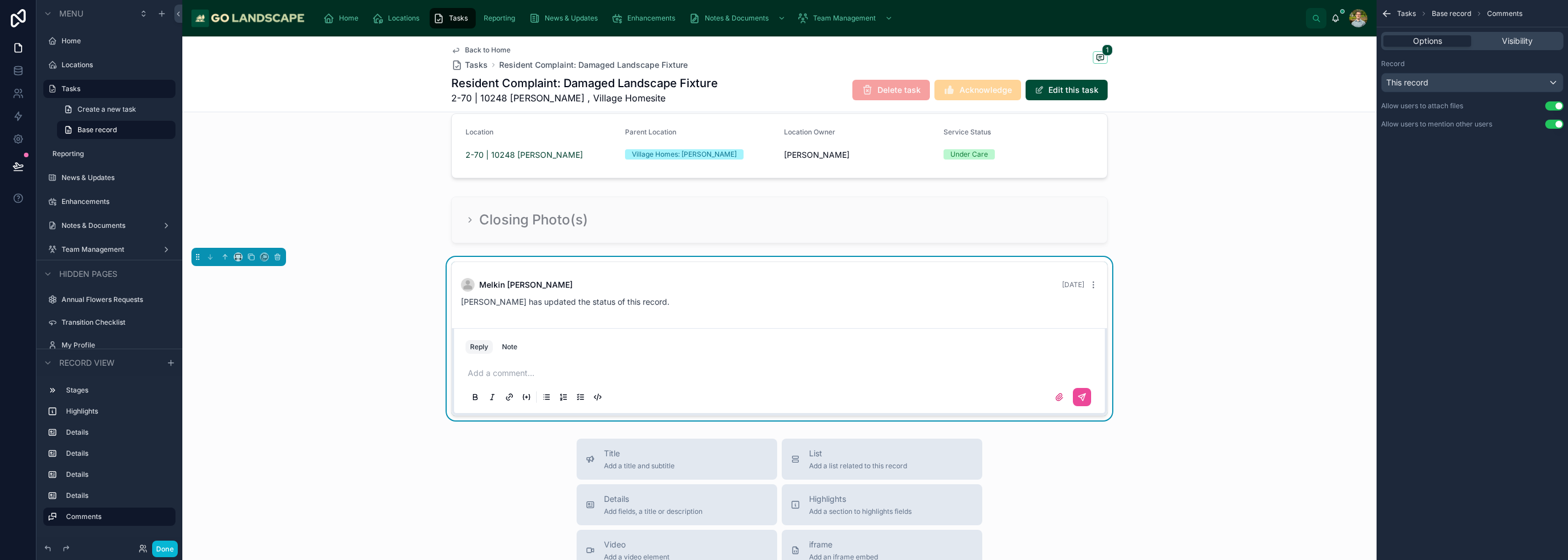
click at [783, 340] on div "[PERSON_NAME] [DATE] [PERSON_NAME] has updated the status of this record. Reply…" at bounding box center [779, 338] width 1194 height 163
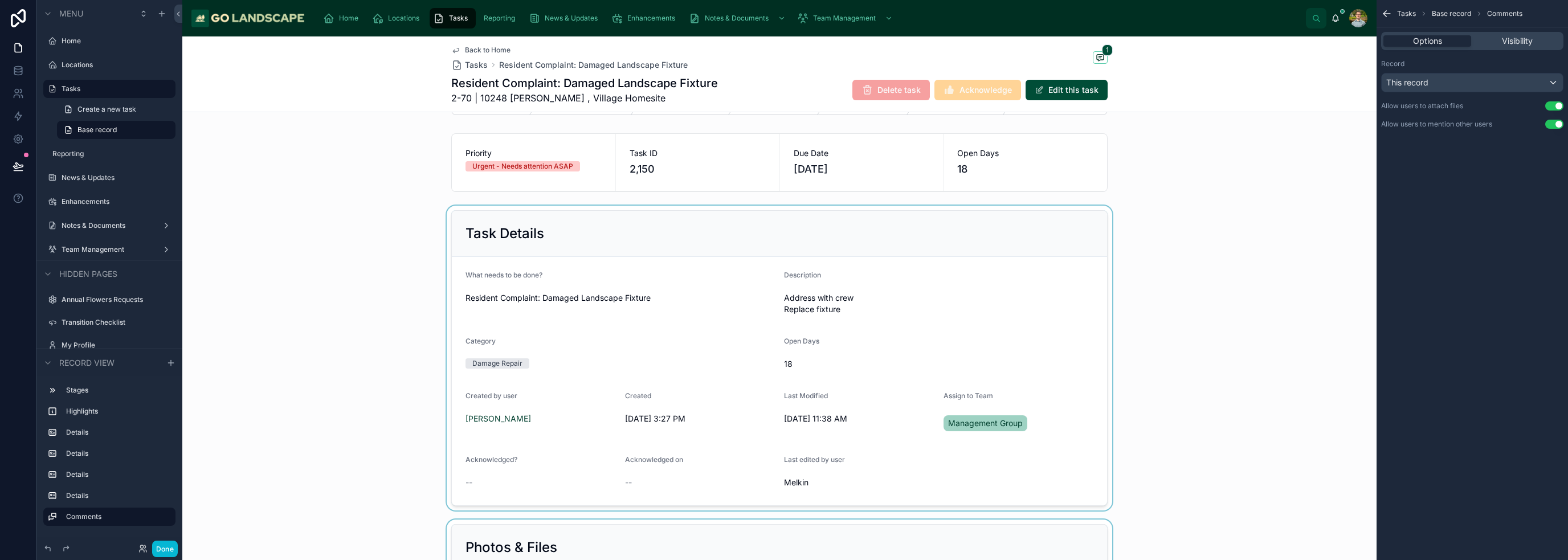
scroll to position [0, 0]
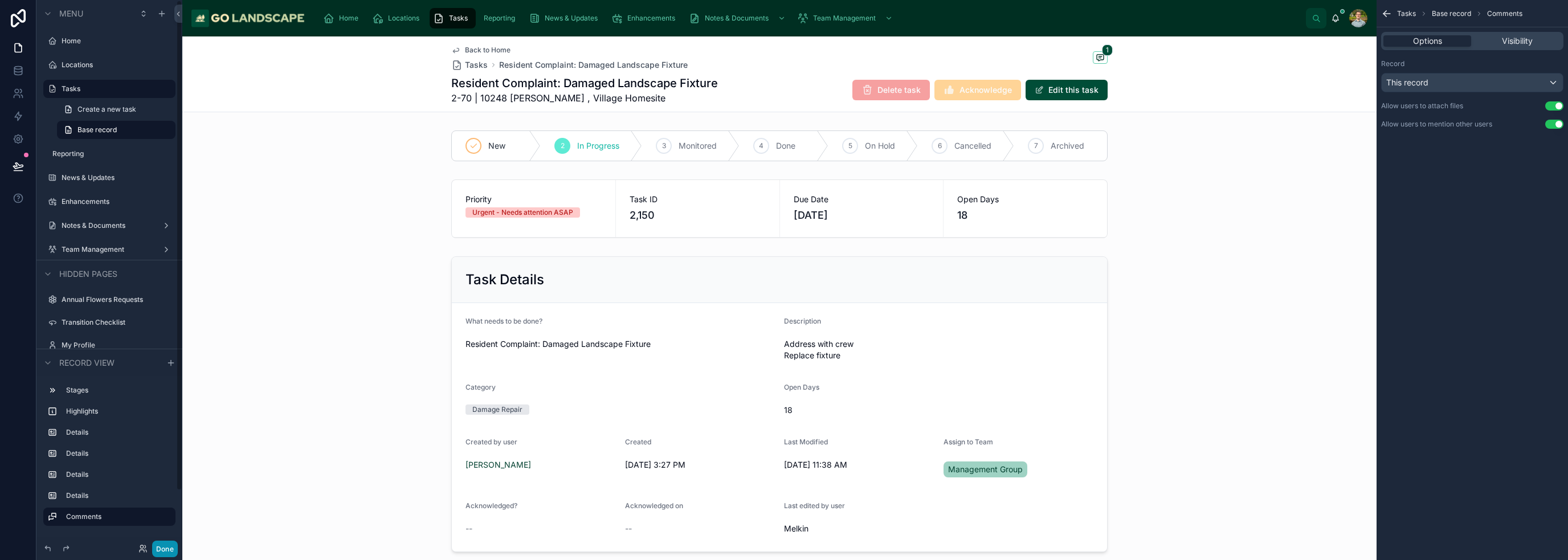
click at [176, 549] on button "Done" at bounding box center [165, 549] width 26 height 17
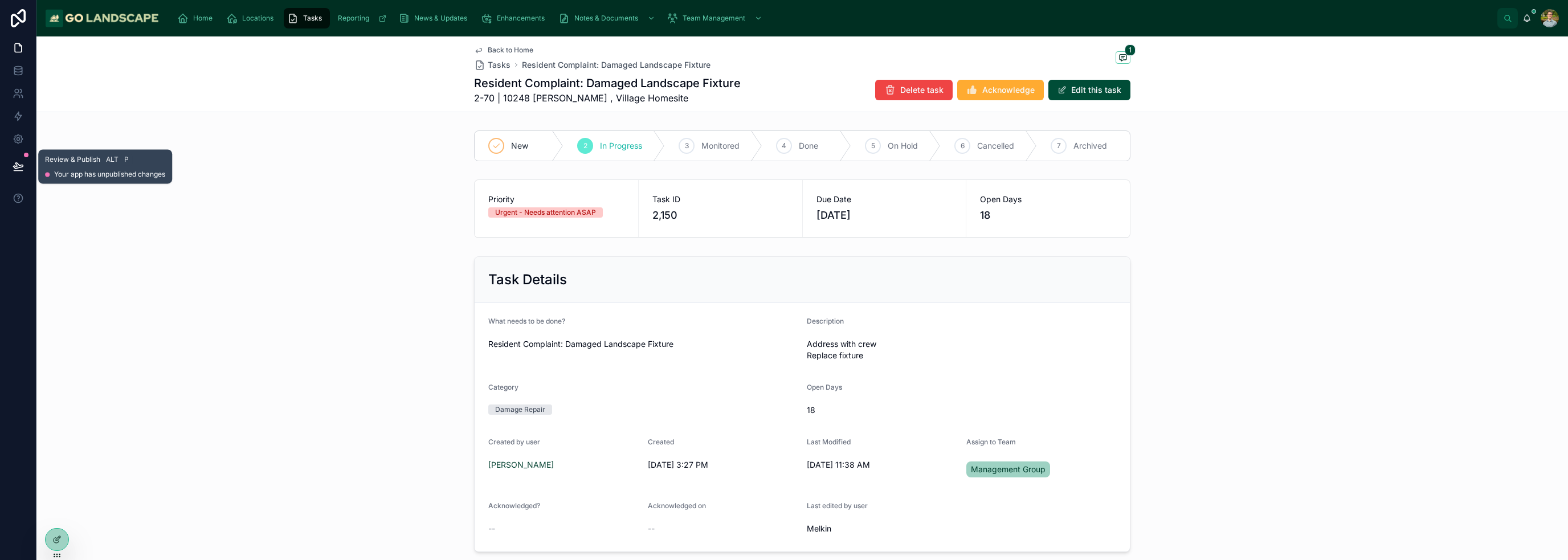
click at [16, 166] on icon at bounding box center [18, 166] width 10 height 6
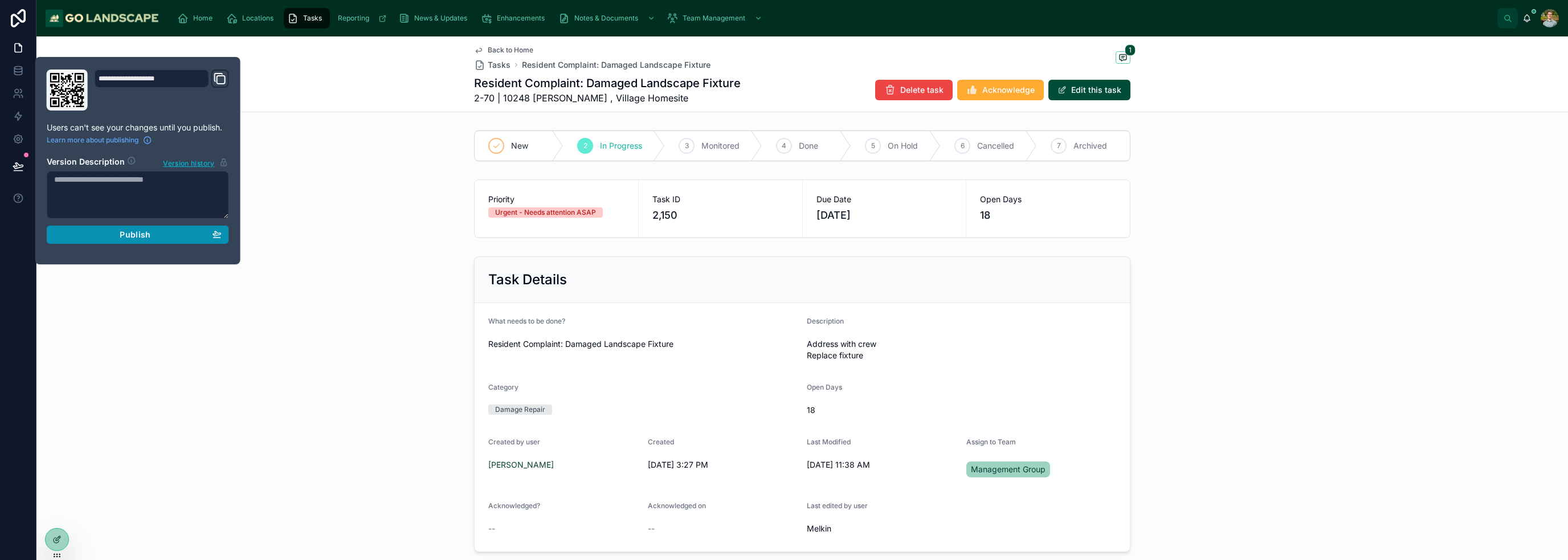
click at [125, 238] on span "Publish" at bounding box center [135, 234] width 31 height 10
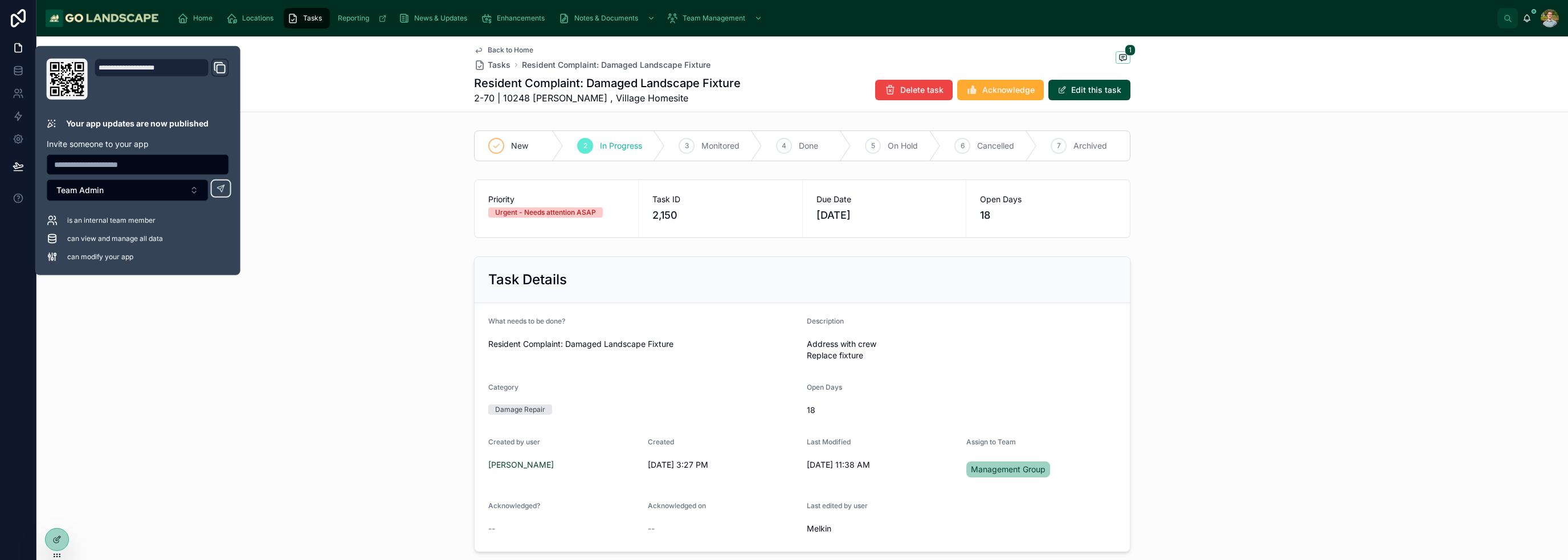
drag, startPoint x: 378, startPoint y: 204, endPoint x: 379, endPoint y: 211, distance: 7.1
click at [378, 206] on div "Priority Urgent - Needs attention ASAP Task ID 2,150 Due Date [DATE] Open Days …" at bounding box center [802, 209] width 1531 height 68
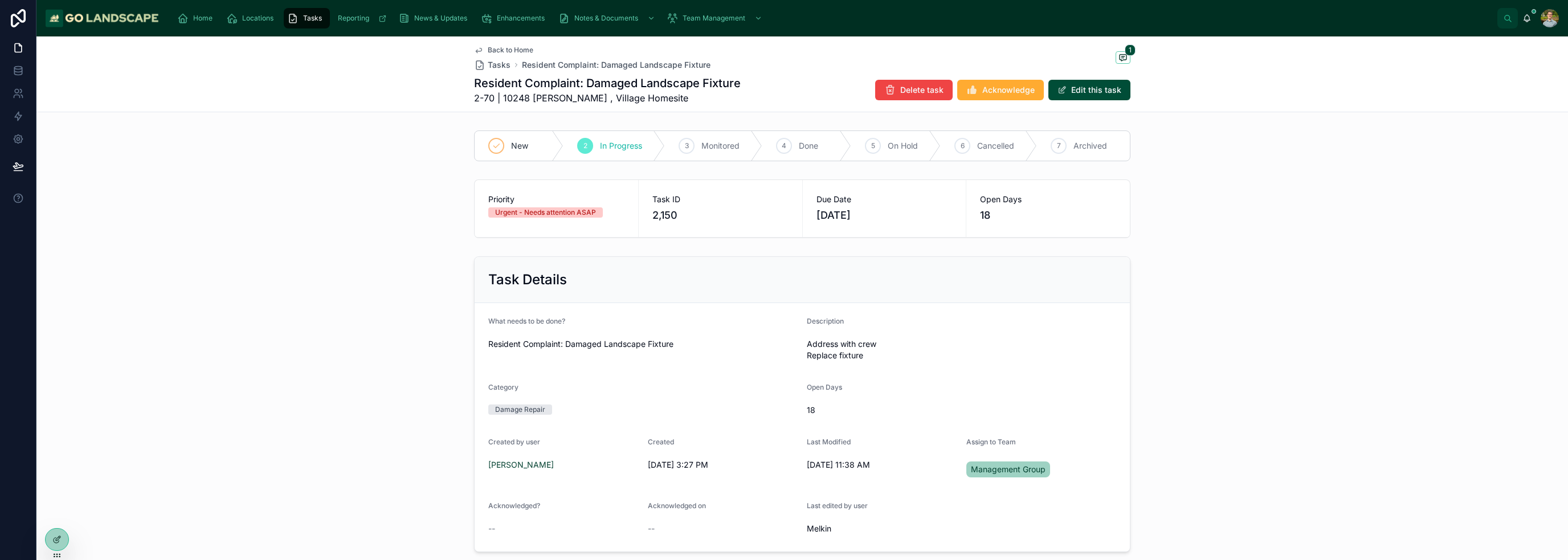
click at [783, 318] on div "Task Details What needs to be done? Resident Complaint: Damaged Landscape Fixtu…" at bounding box center [802, 404] width 1531 height 305
click at [495, 47] on span "Back to Home" at bounding box center [511, 50] width 46 height 9
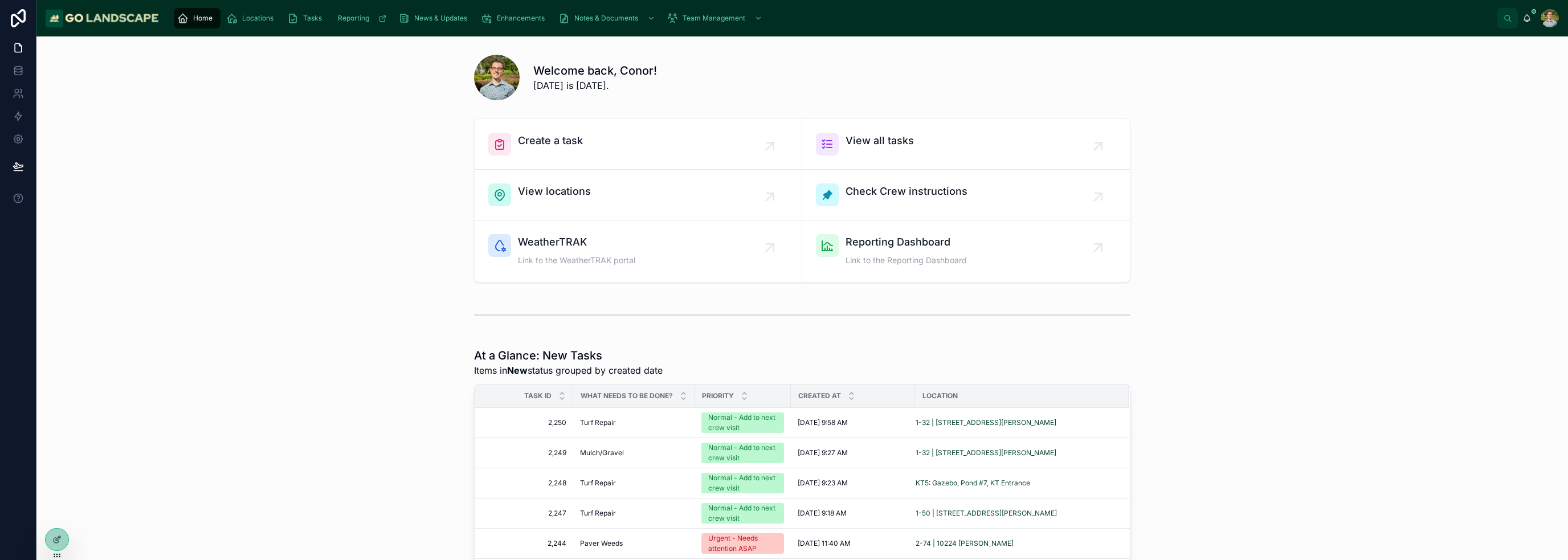
drag, startPoint x: 1248, startPoint y: 318, endPoint x: 1242, endPoint y: 321, distance: 6.7
click at [783, 318] on div at bounding box center [802, 315] width 1513 height 38
click at [323, 150] on div "Create a task View all tasks View locations Check Crew instructions WeatherTRAK…" at bounding box center [802, 200] width 1513 height 173
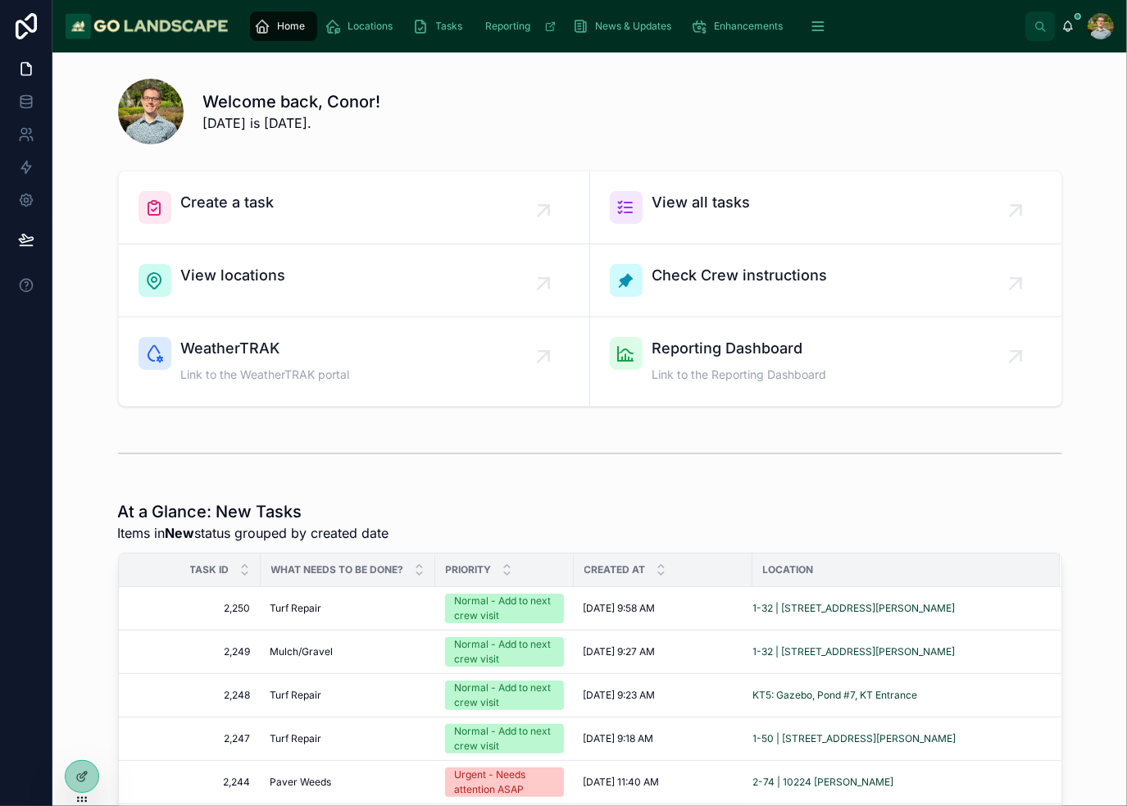
click at [924, 122] on div "Welcome back, Conor! [DATE] is [DATE]." at bounding box center [632, 111] width 859 height 43
